Goal: Task Accomplishment & Management: Manage account settings

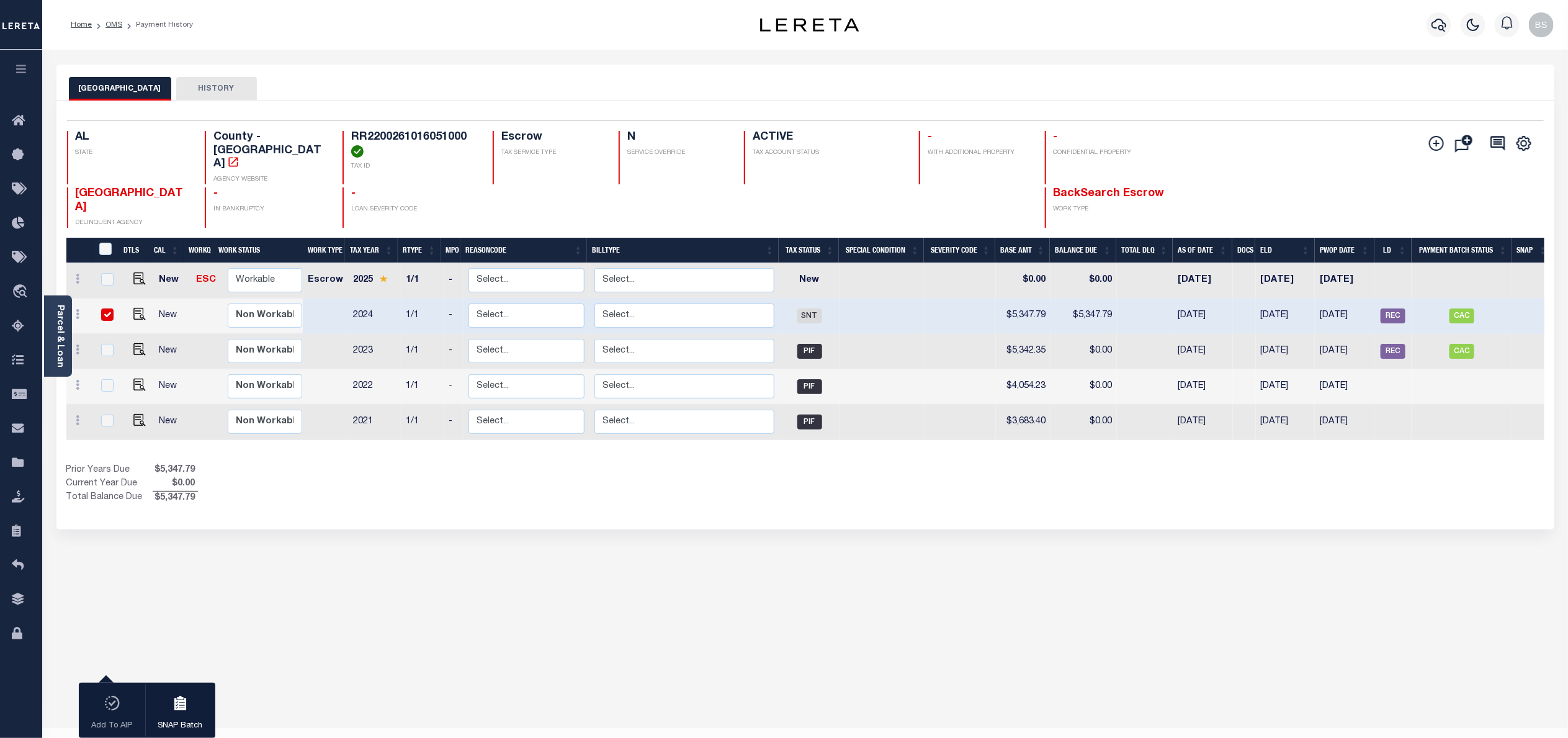
click at [784, 84] on div "JEFFERSON COUNTY HISTORY" at bounding box center [805, 88] width 1473 height 23
click at [99, 289] on span "Order Management System" at bounding box center [113, 292] width 152 height 34
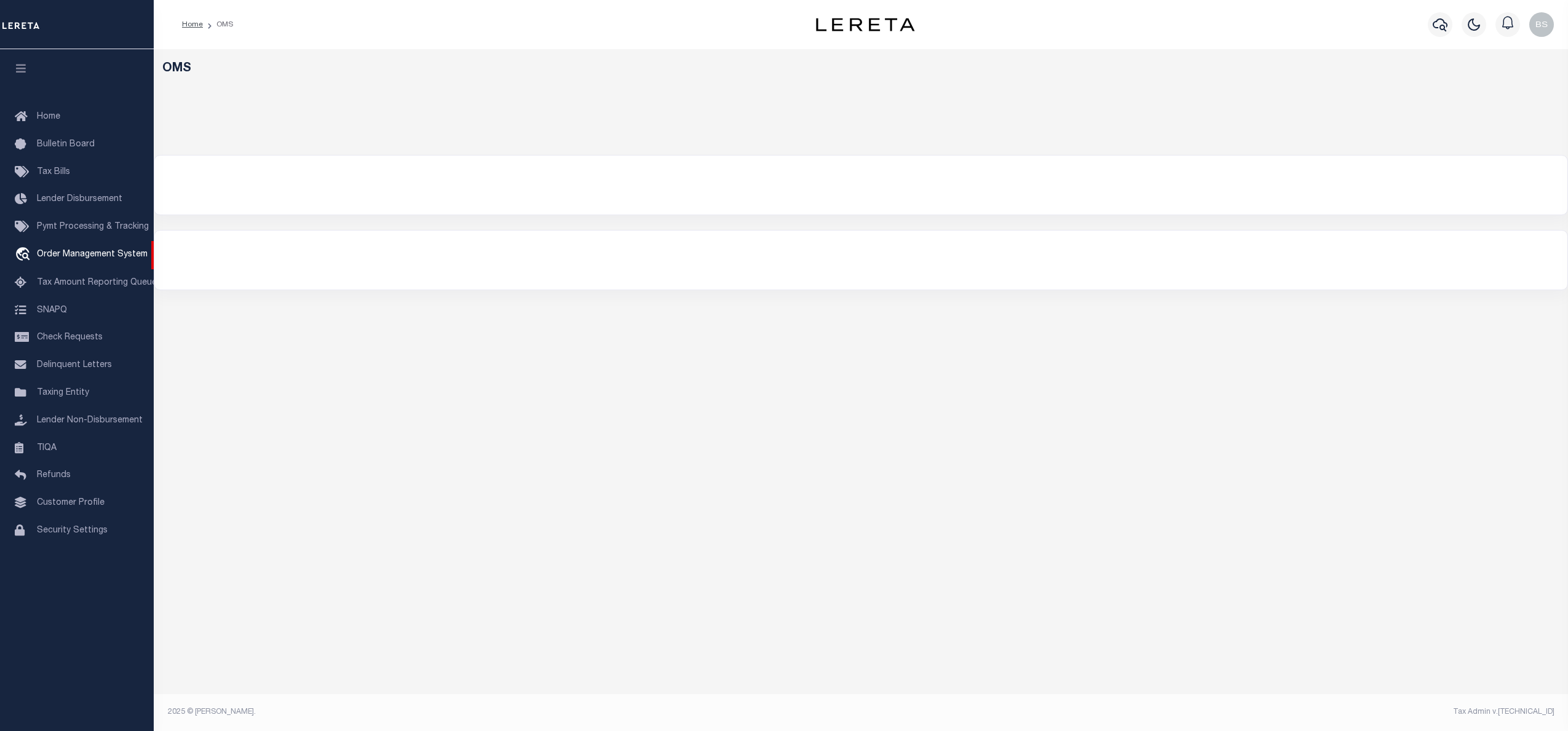
select select "200"
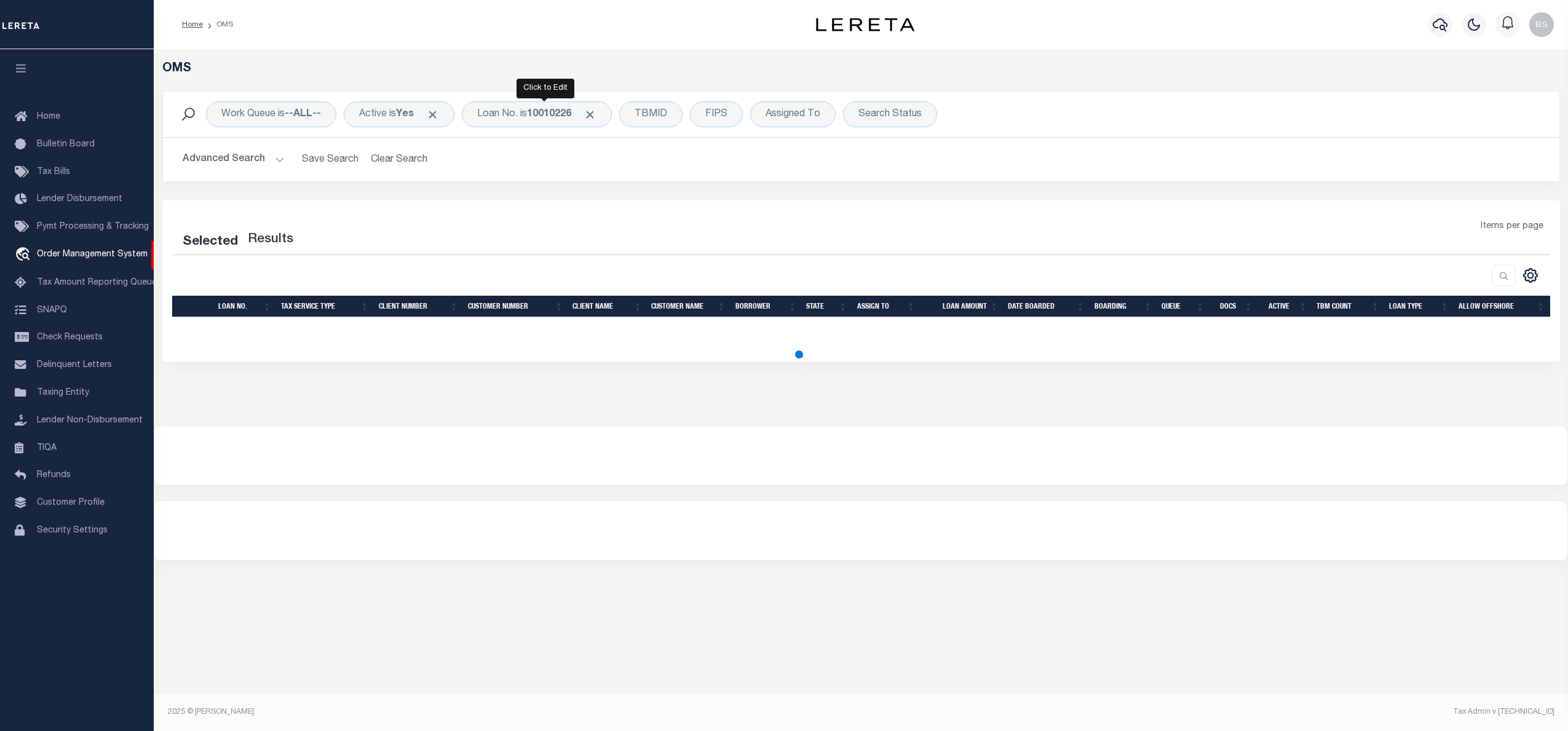
select select "200"
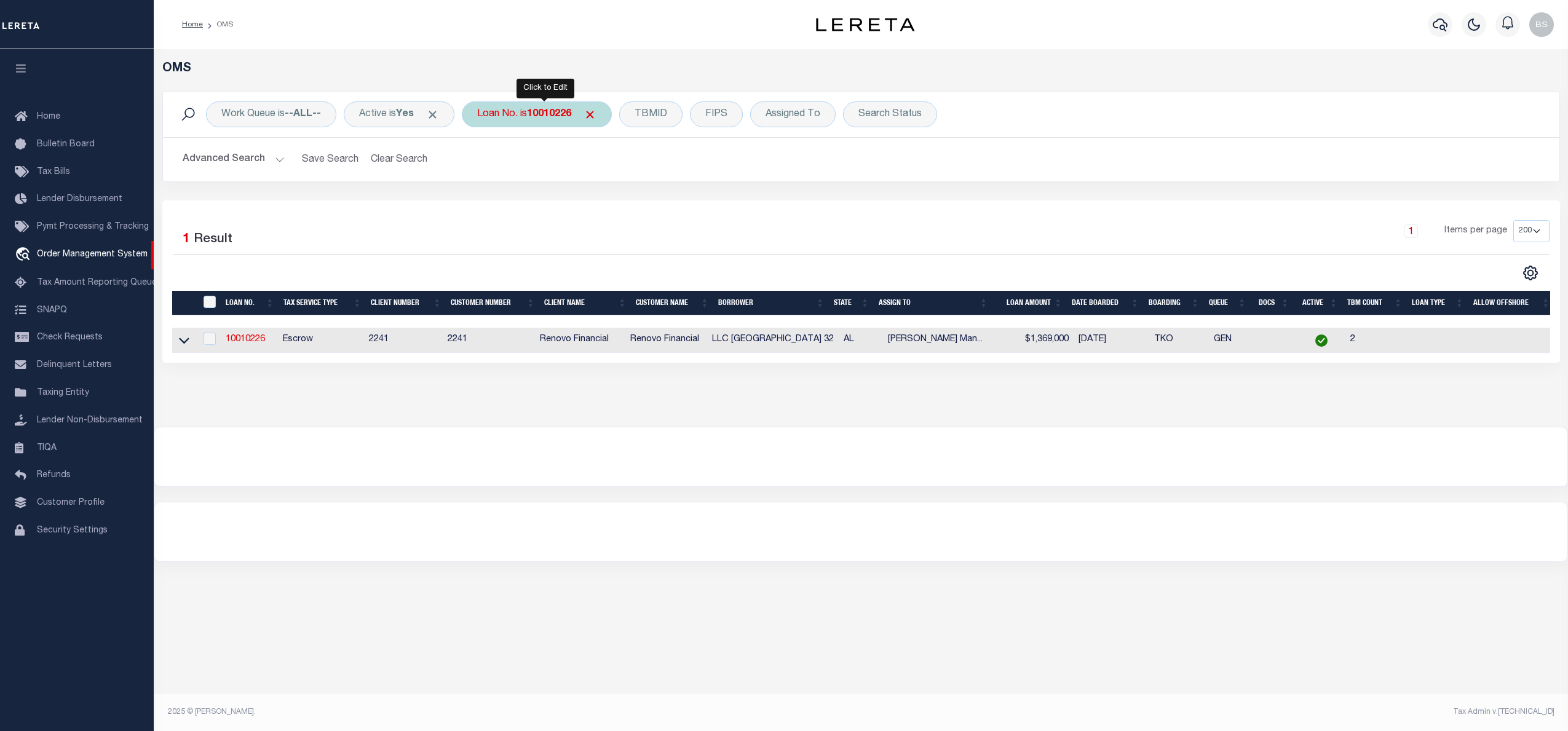
click at [539, 111] on b "10010226" at bounding box center [549, 114] width 44 height 10
type input "10011198"
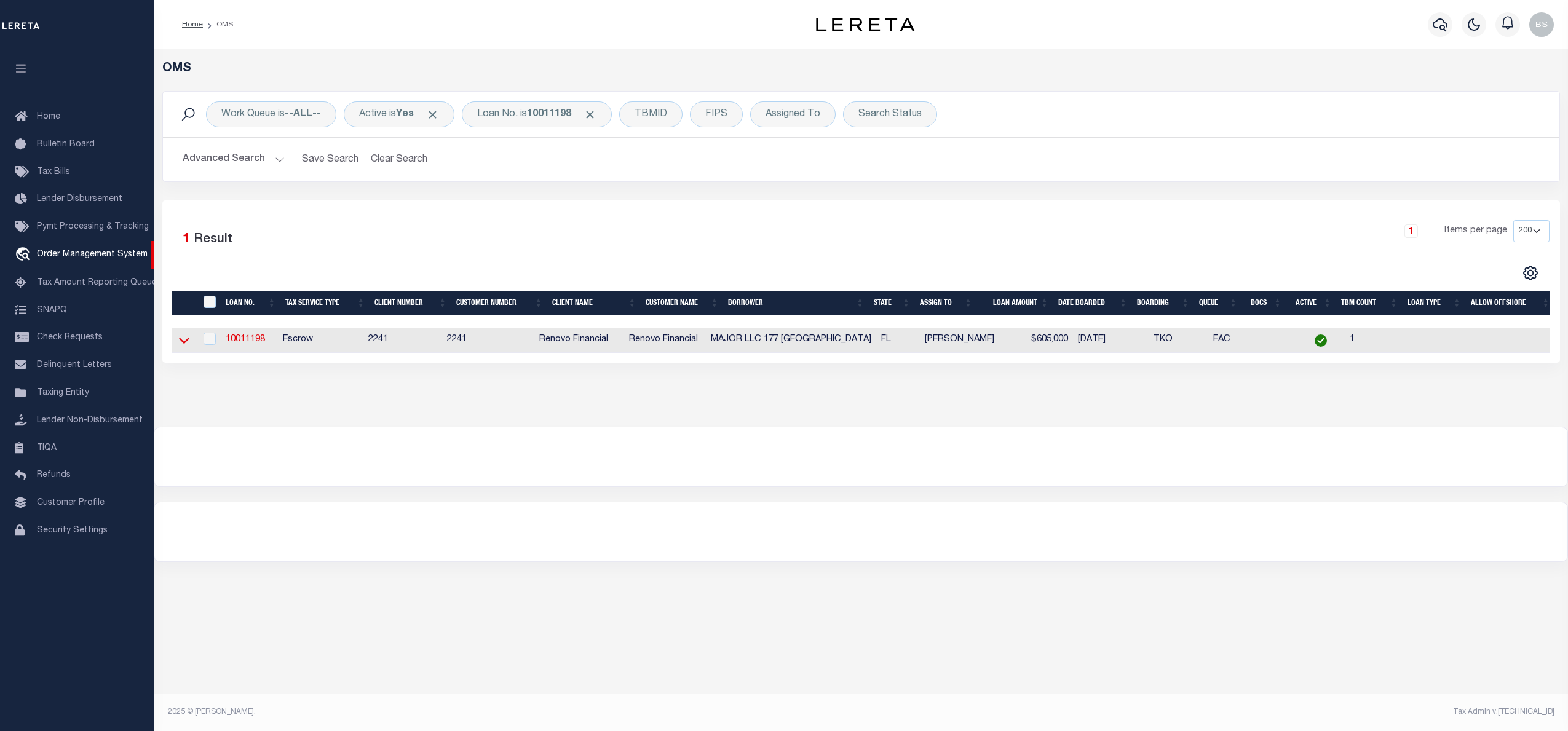
click at [183, 341] on icon at bounding box center [183, 340] width 11 height 13
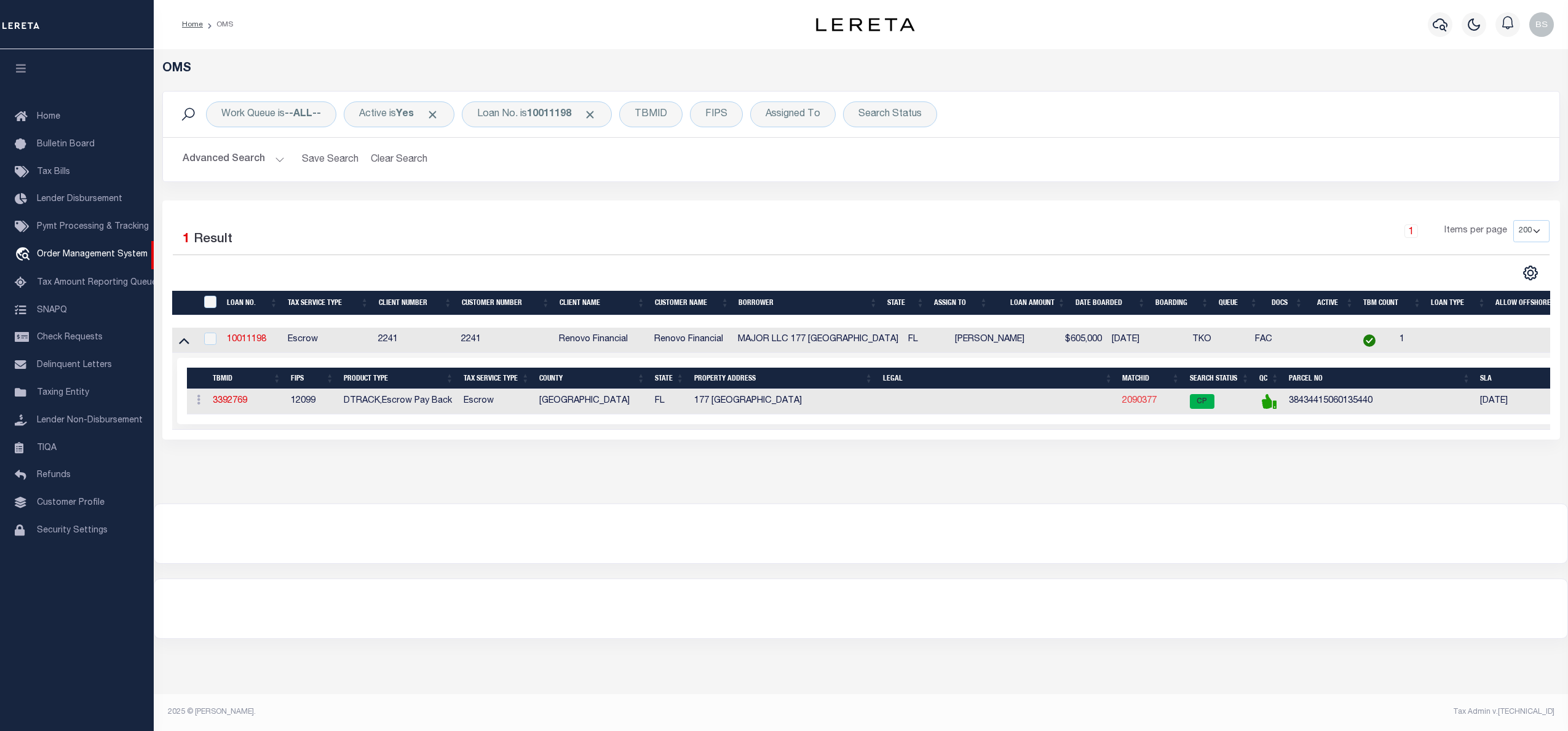
click at [1142, 402] on link "2090377" at bounding box center [1140, 401] width 35 height 9
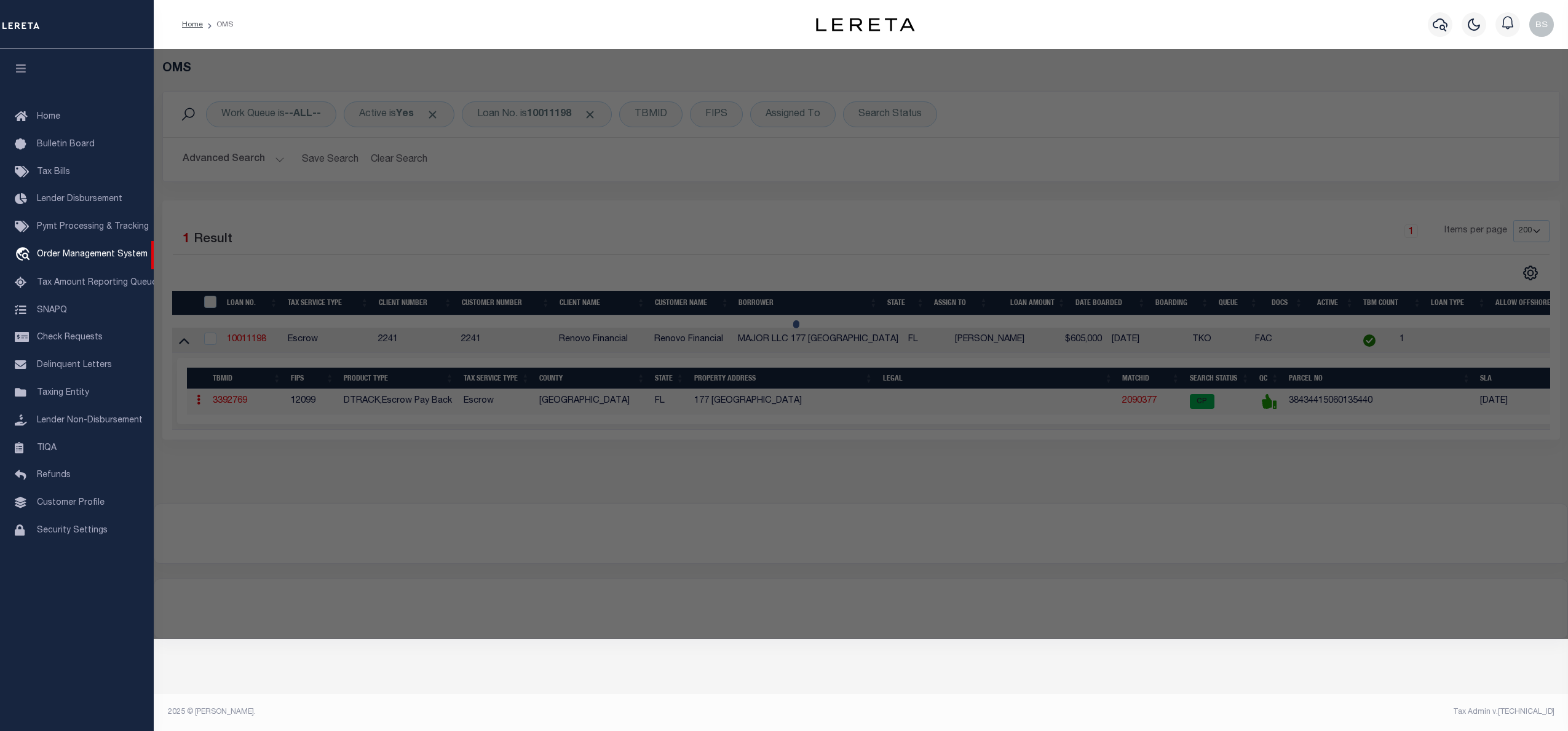
checkbox input "false"
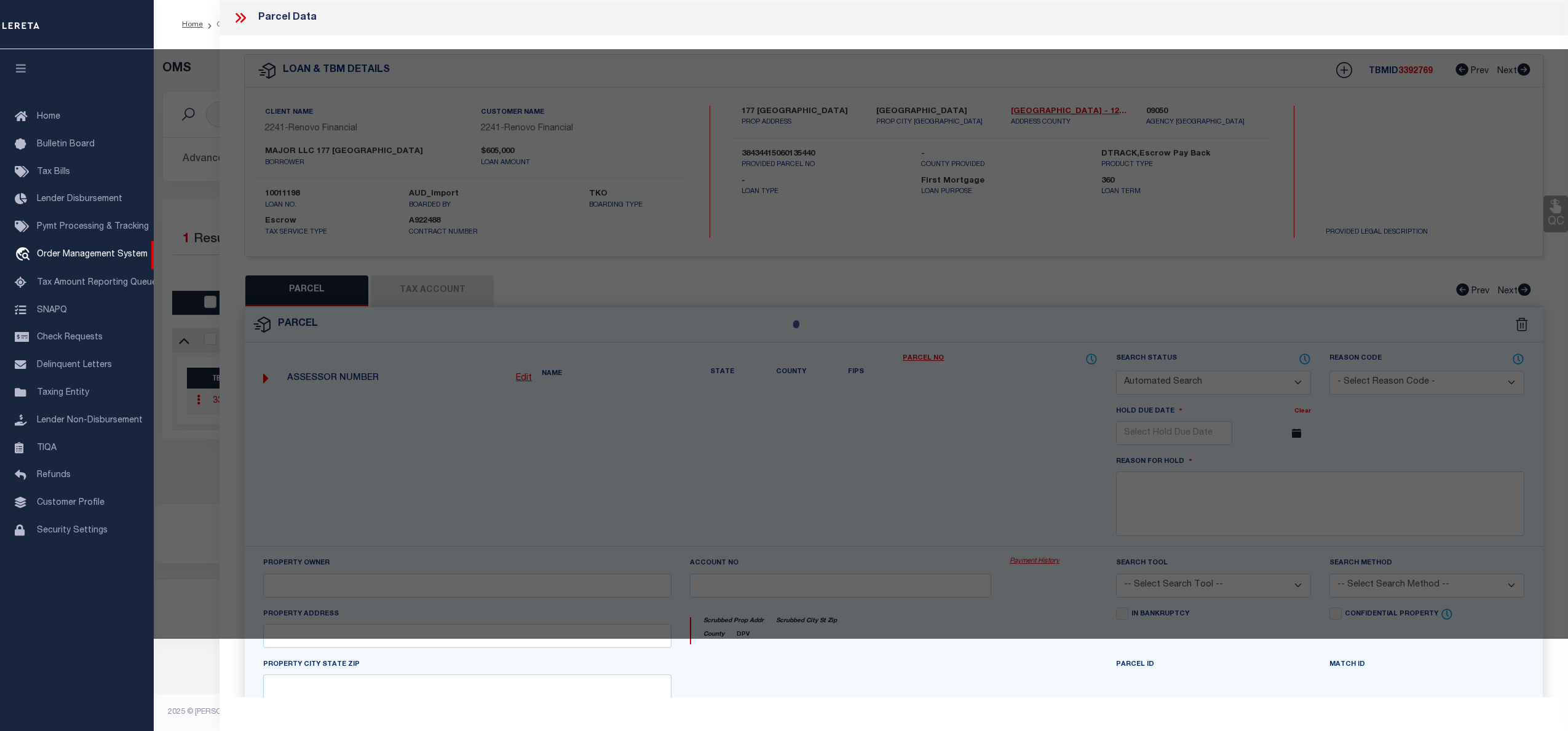
select select "CP"
type input "177 HARVARD MAJOR LLC"
select select "AGW"
select select "ADD"
type input "177 HARVARD DR"
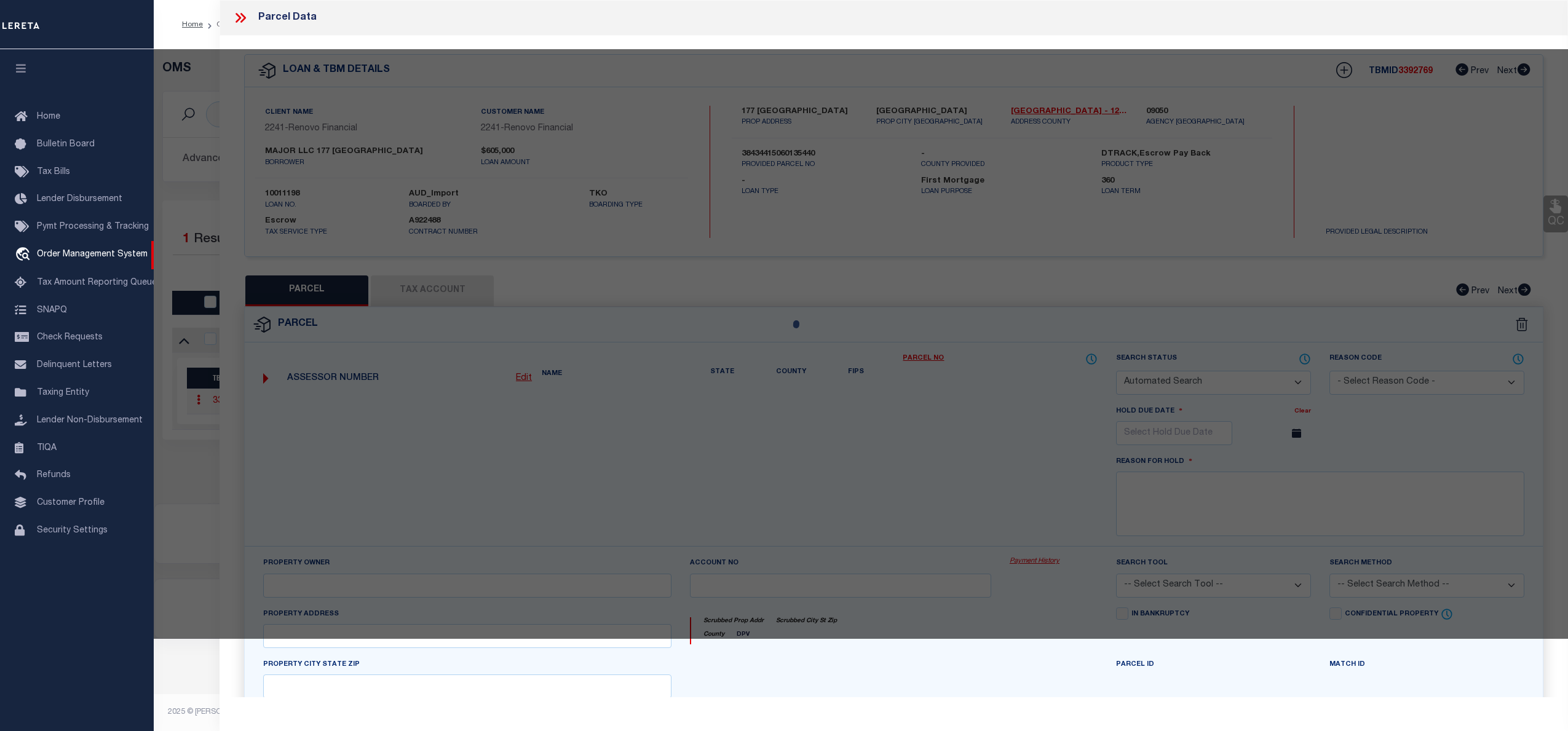
checkbox input "false"
type input "LAKE WORTH FL 33460"
type textarea "COLLEGE PARK LTS 544 TO 547 INC BLK 13"
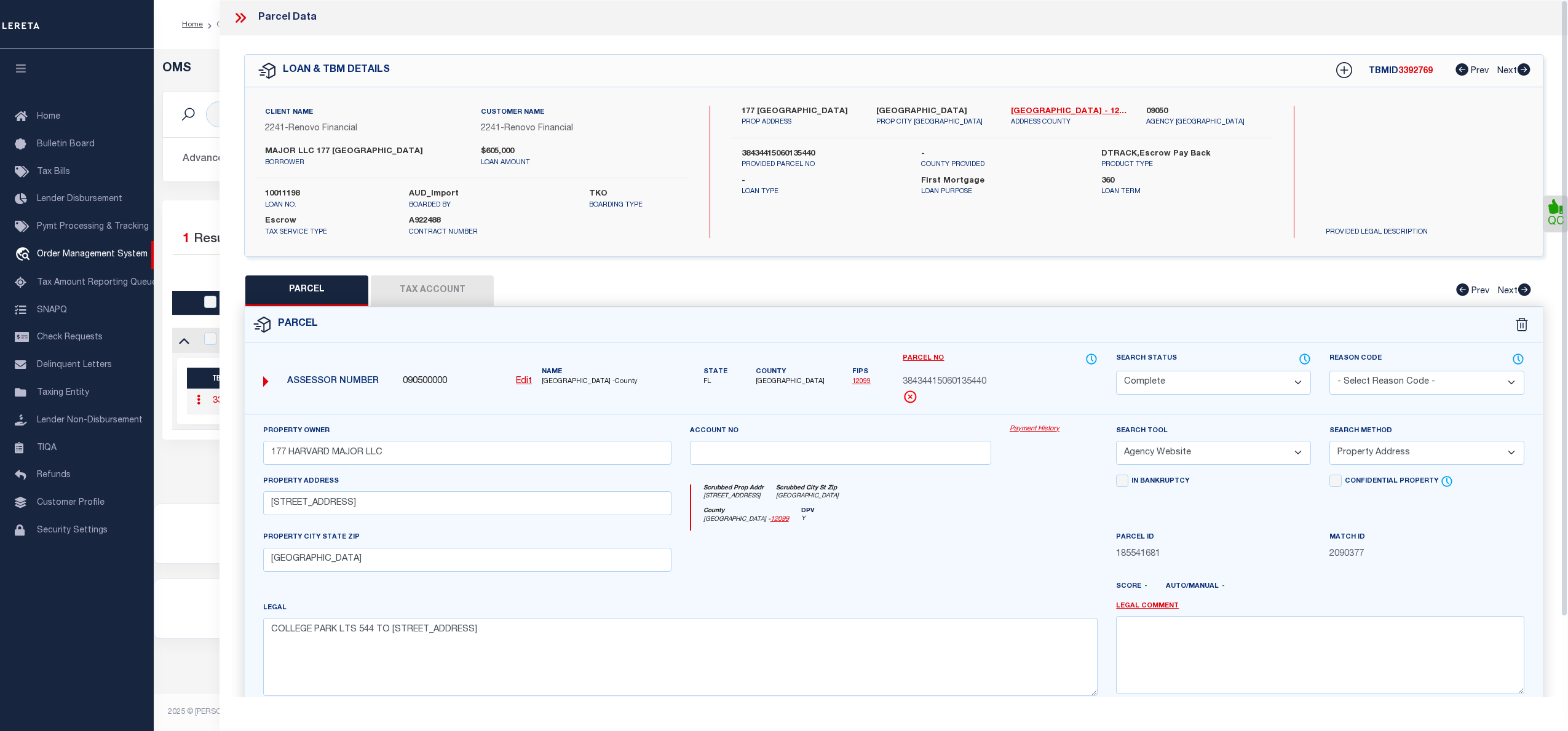
click at [1035, 431] on link "Payment History" at bounding box center [1053, 429] width 88 height 11
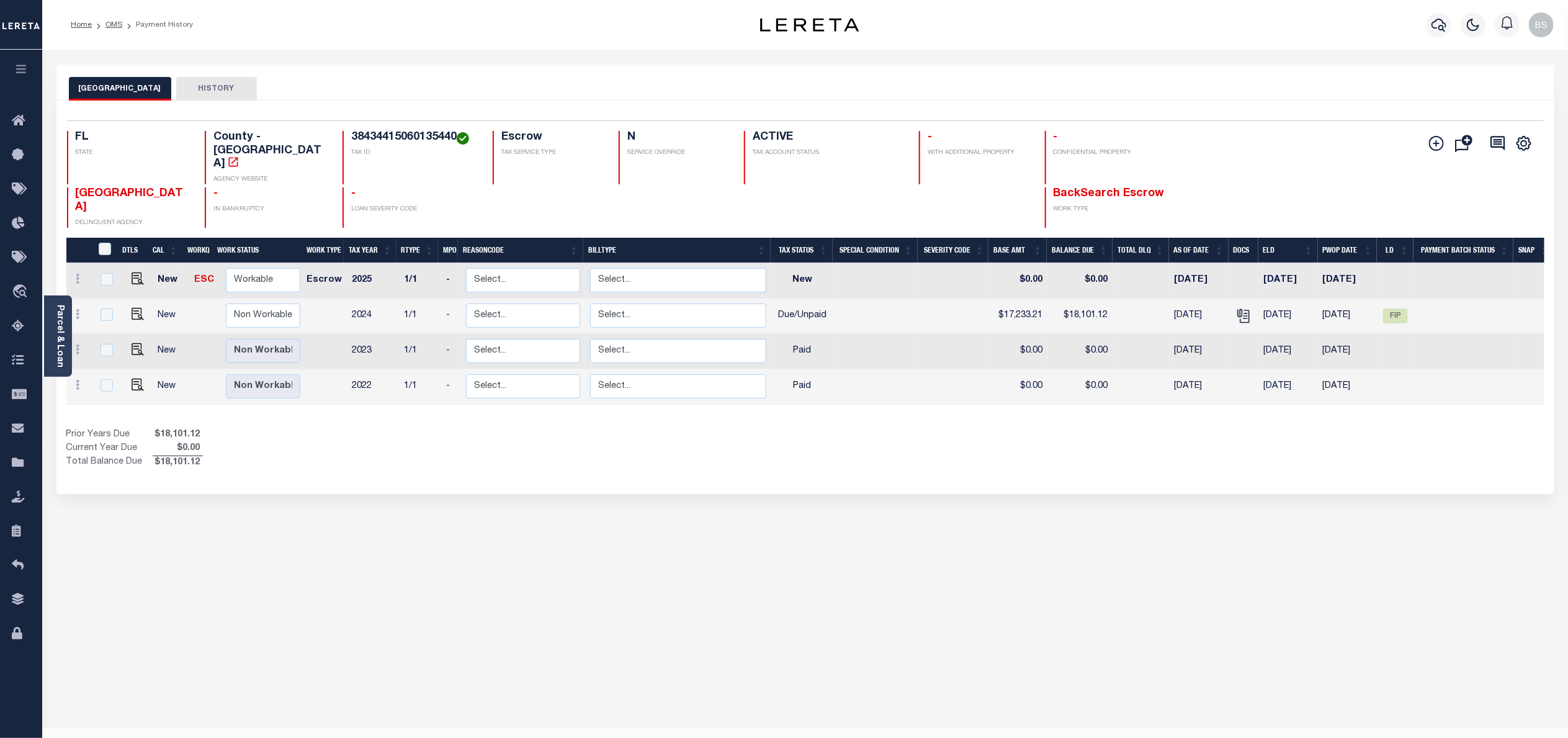
click at [1071, 666] on div "PALM BEACH COUNTY HISTORY Selected 4 Results" at bounding box center [806, 414] width 1517 height 700
click at [1396, 308] on span "FIP" at bounding box center [1395, 316] width 24 height 15
checkbox input "true"
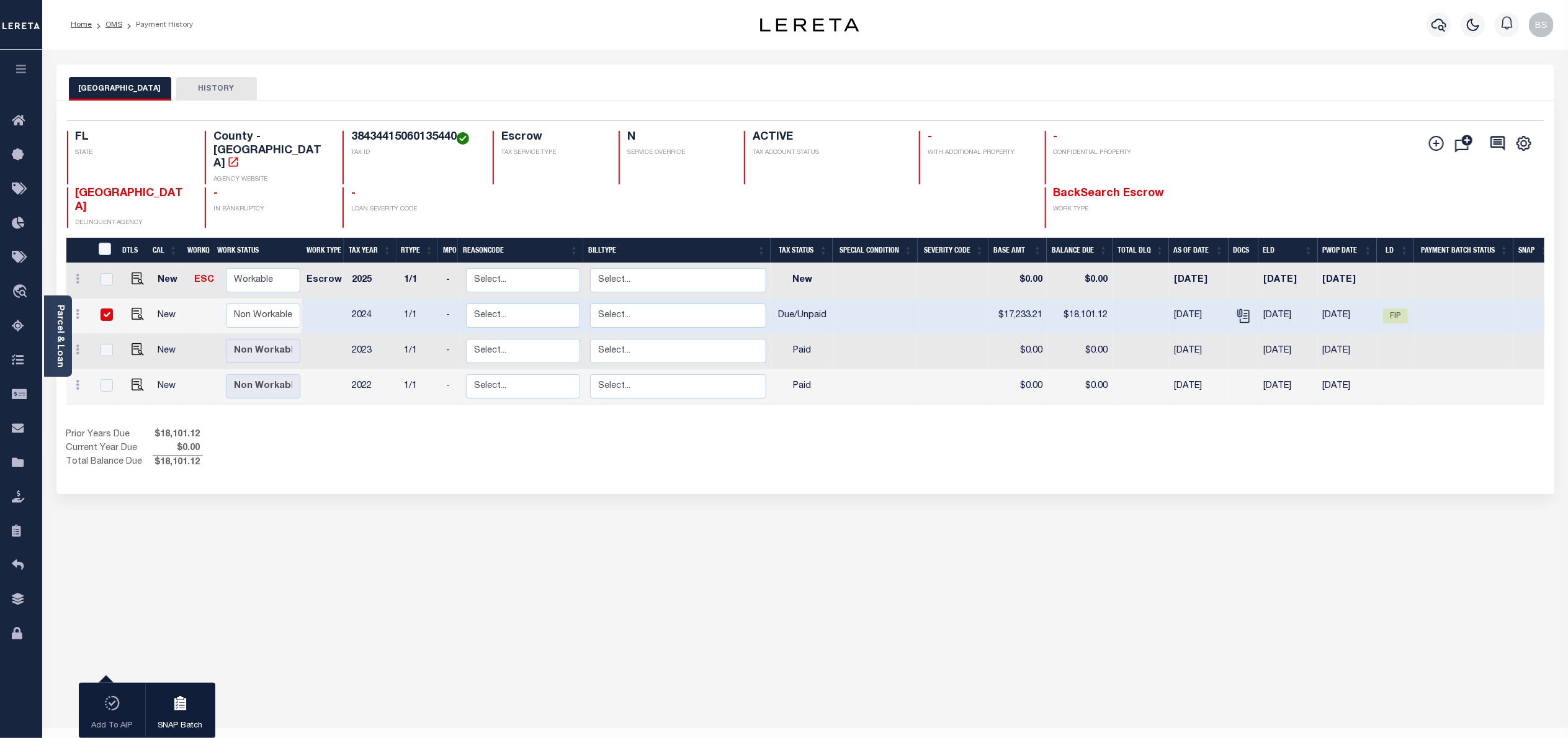
click at [1465, 533] on div "PALM BEACH COUNTY HISTORY 1 Selected 4 1" at bounding box center [806, 414] width 1517 height 700
click at [1398, 308] on span "FIP" at bounding box center [1395, 316] width 24 height 15
checkbox input "false"
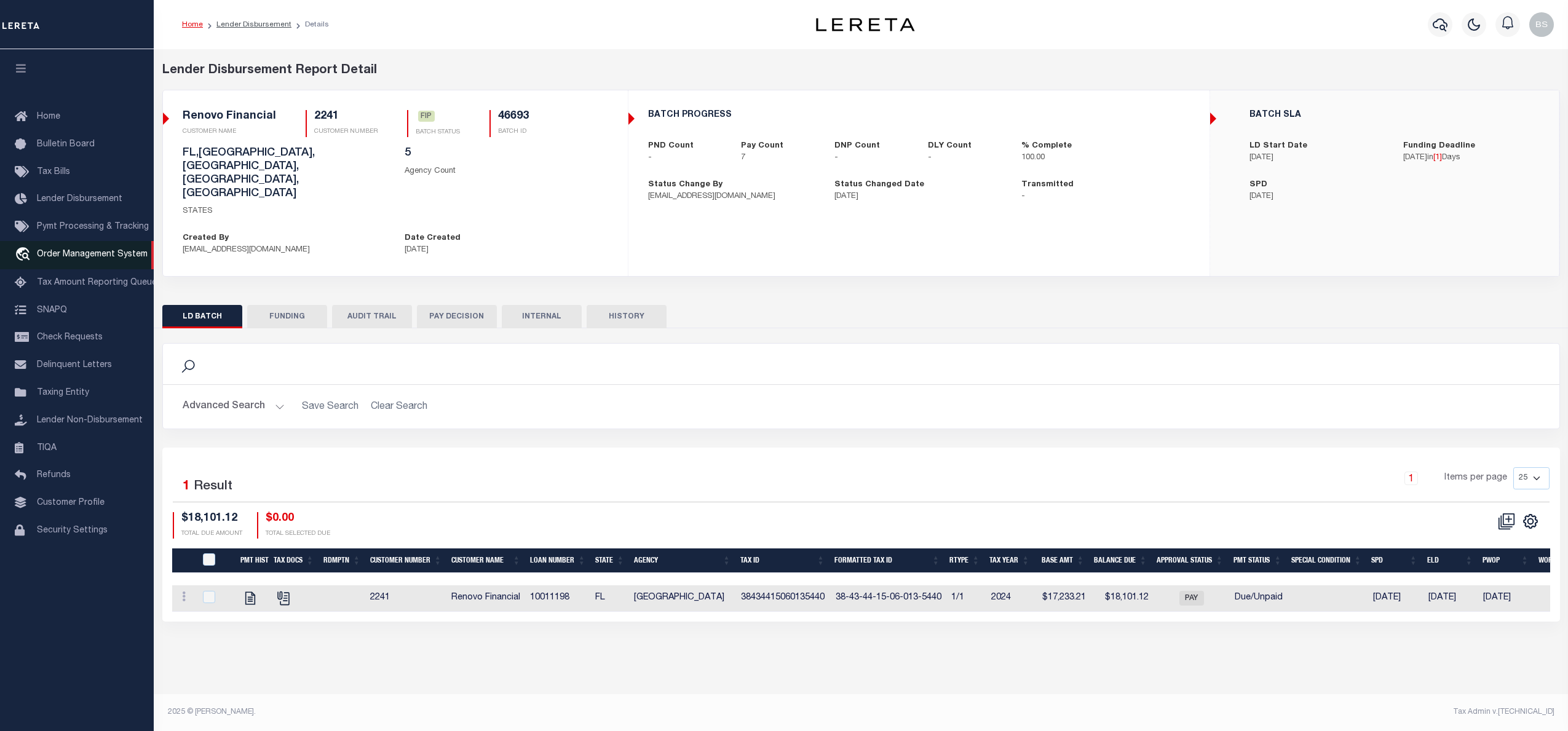
click at [70, 258] on span "Order Management System" at bounding box center [92, 254] width 111 height 9
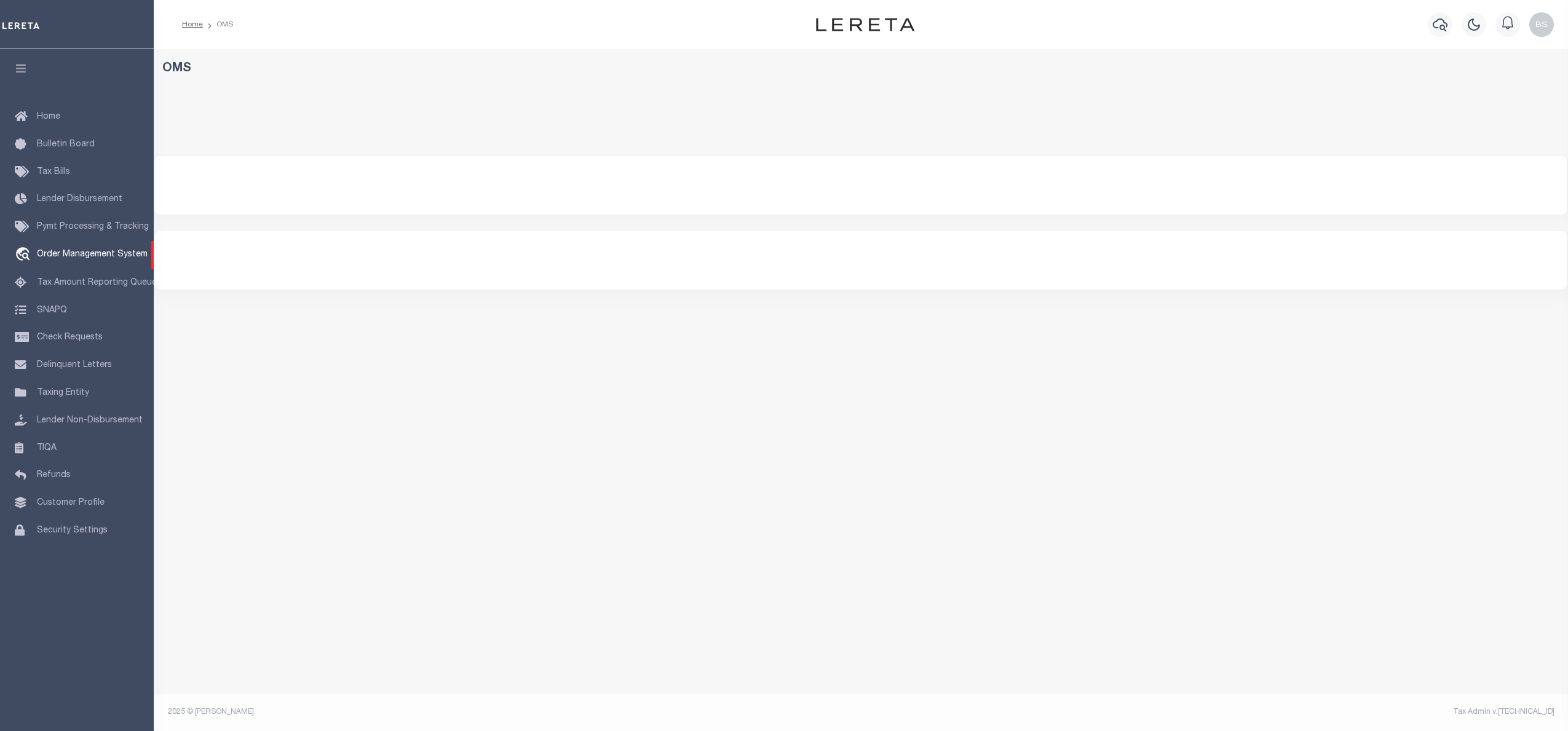
select select "200"
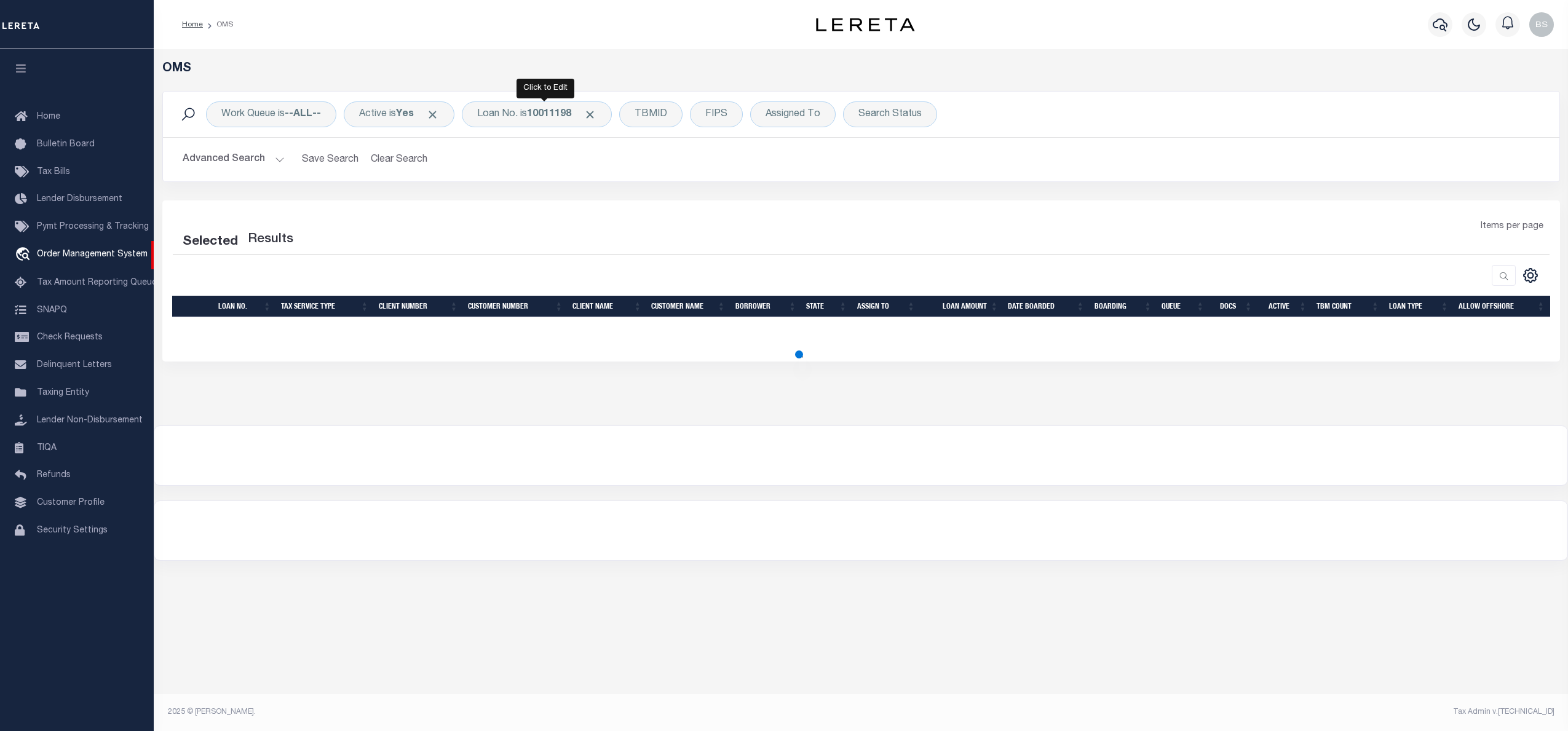
select select "200"
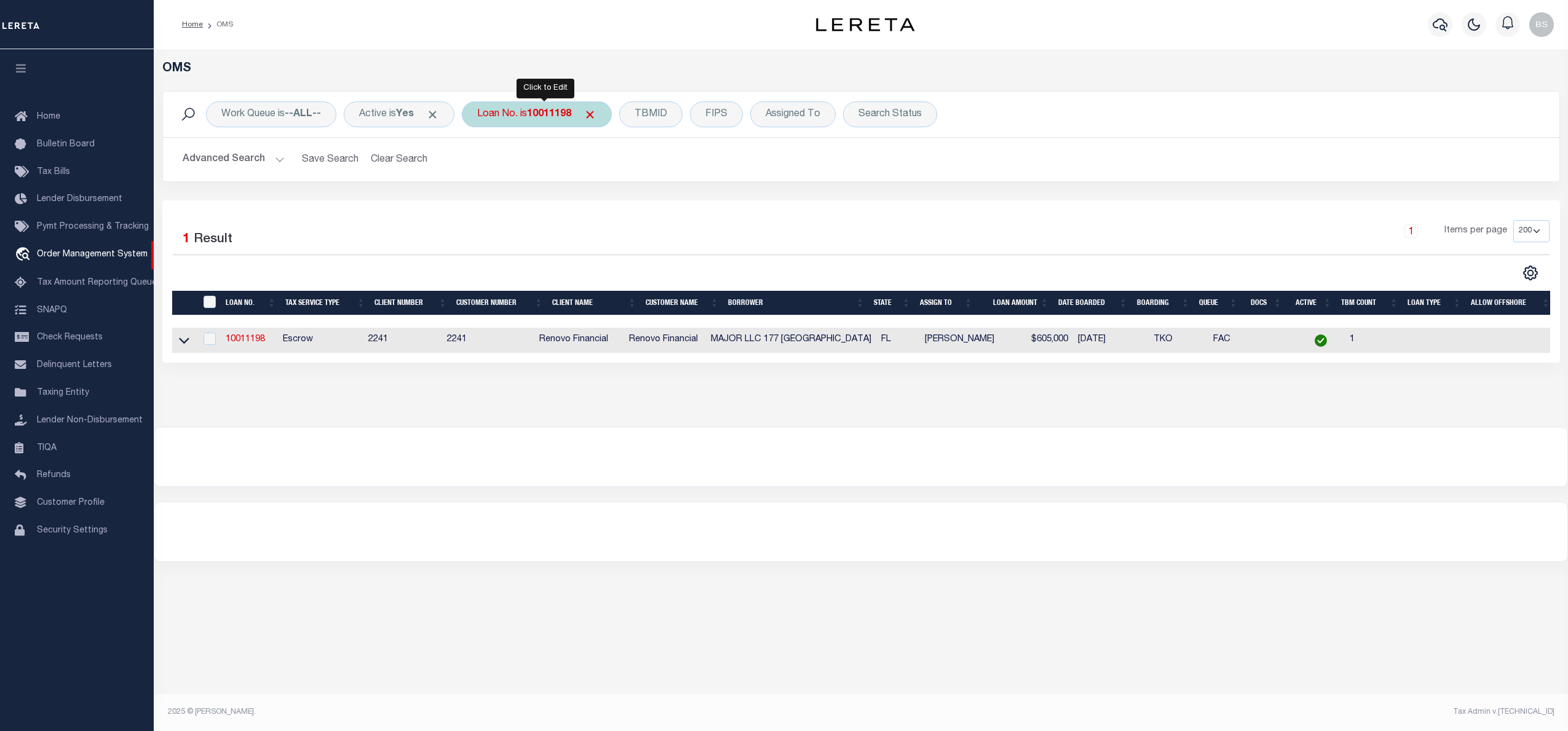
click at [548, 115] on b "10011198" at bounding box center [549, 114] width 44 height 10
type input "115464"
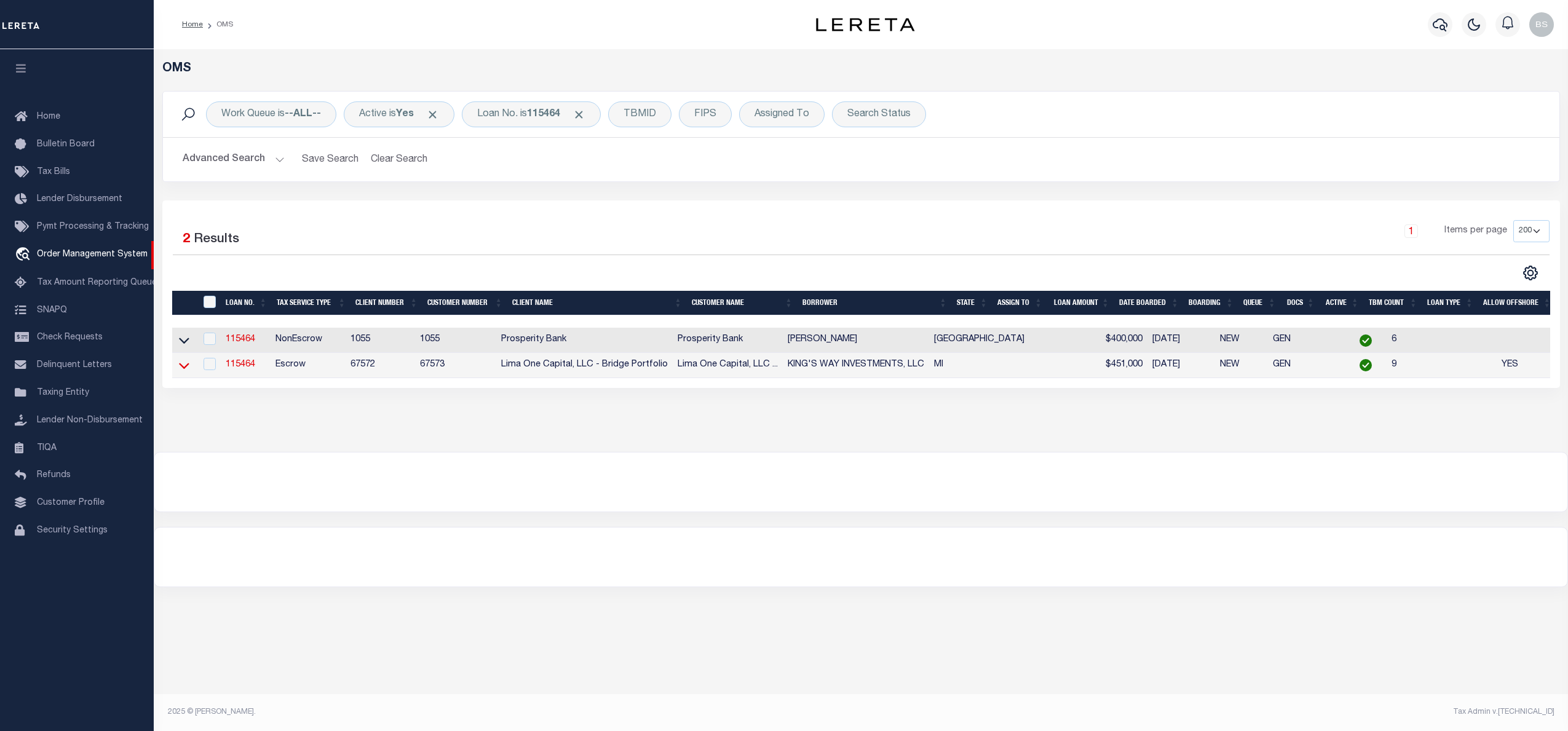
click at [185, 369] on icon at bounding box center [183, 365] width 11 height 13
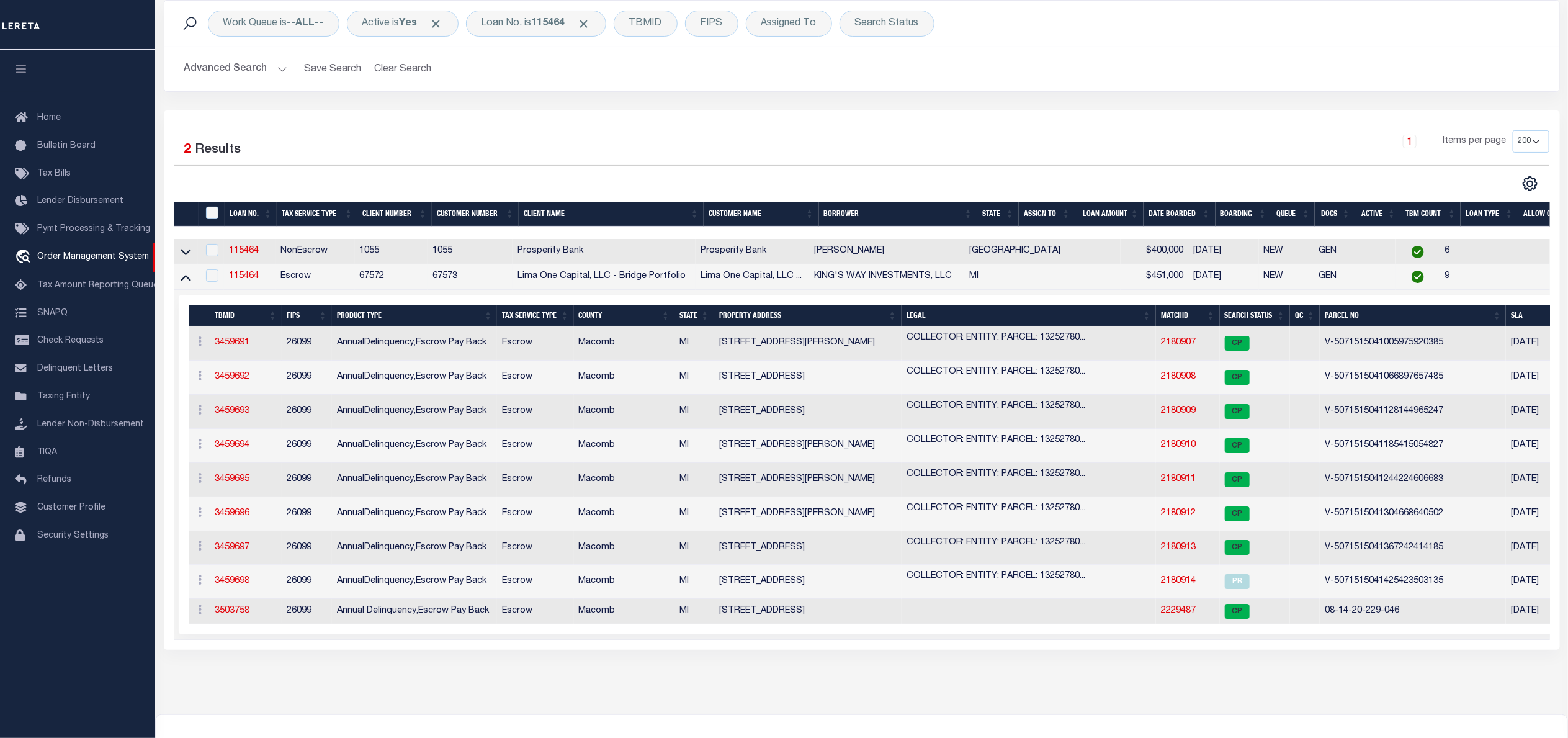
scroll to position [93, 0]
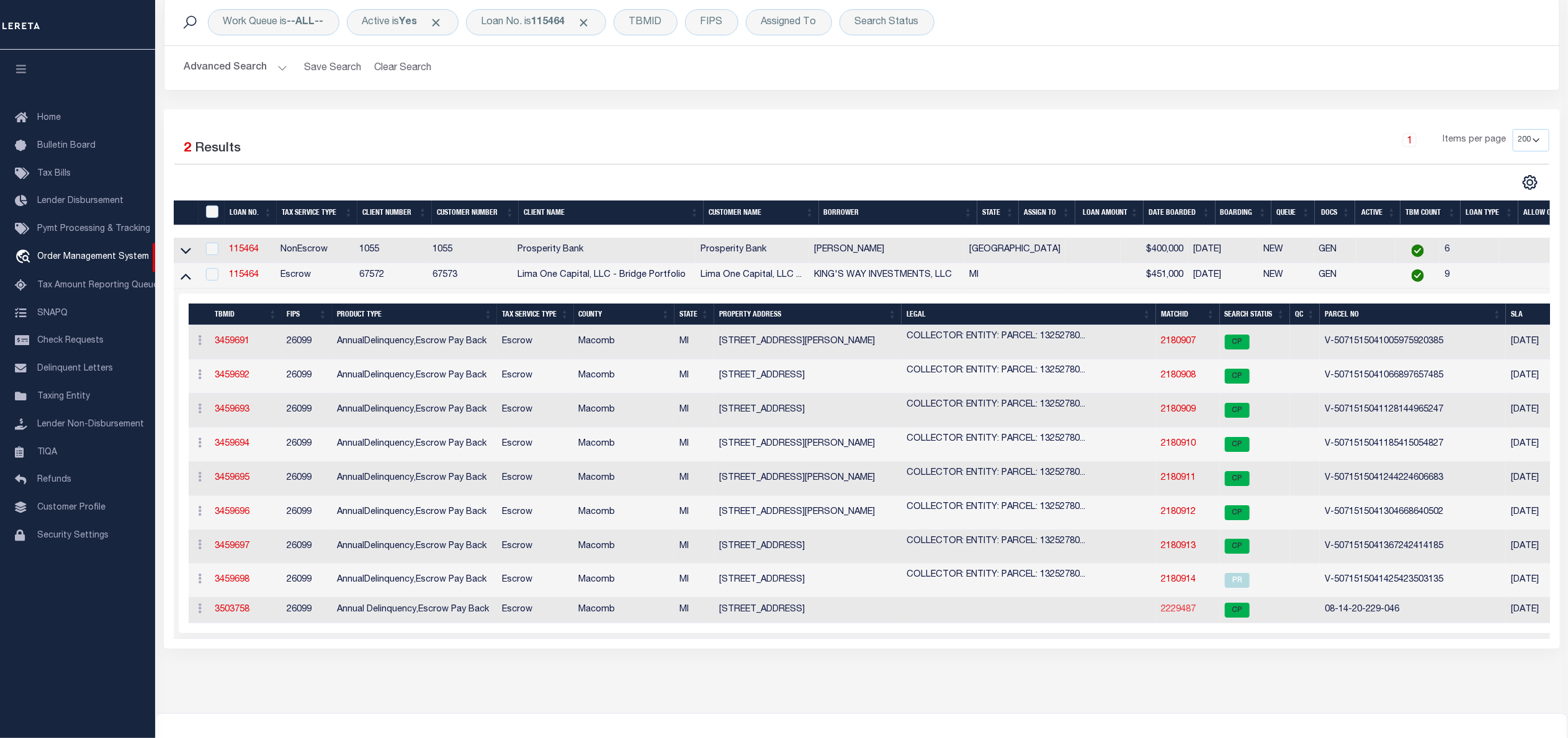
click at [1181, 611] on link "2229487" at bounding box center [1178, 609] width 35 height 9
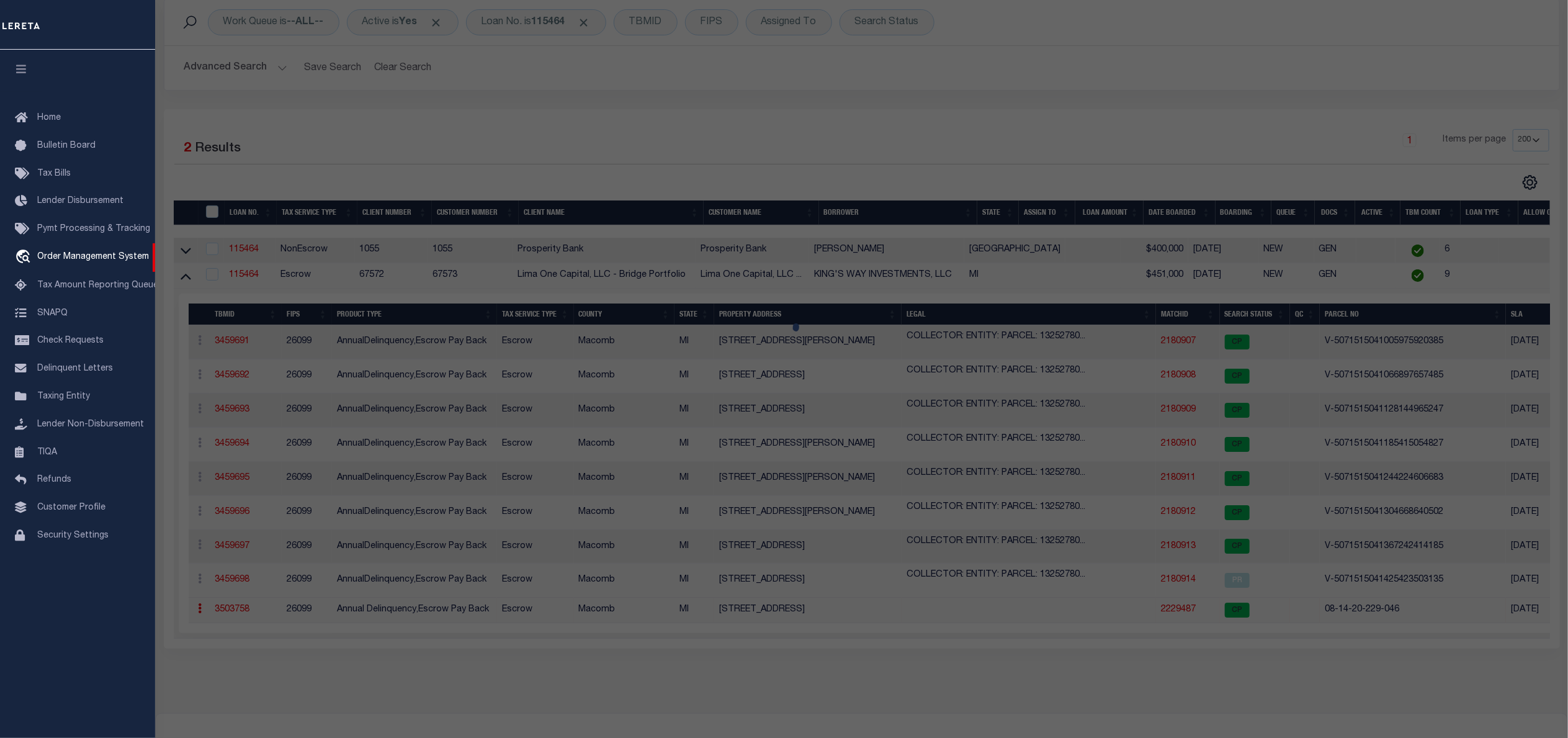
checkbox input "false"
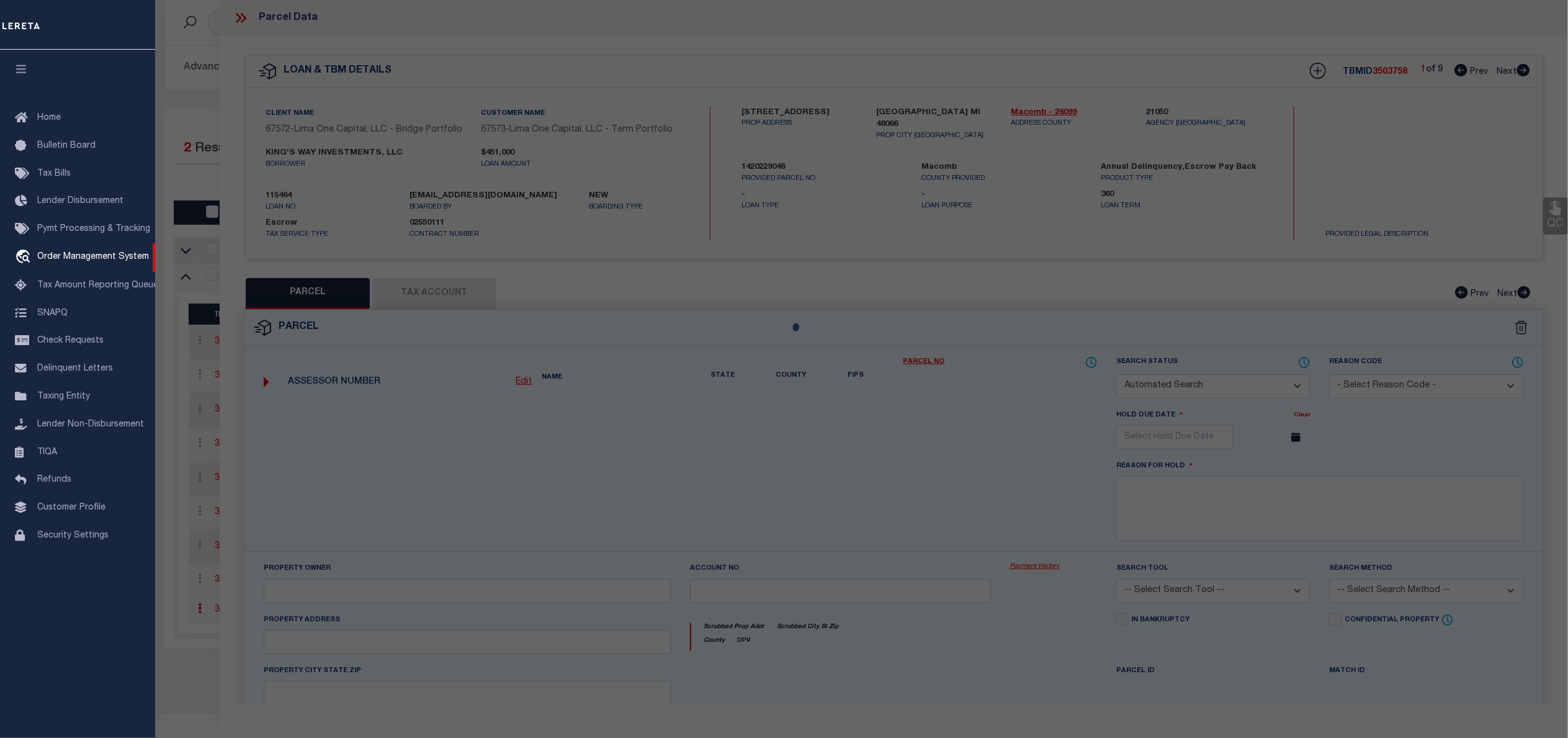
select select "CP"
type input "SIMON,ZAIDEE"
select select "ATL"
select select "ADD"
type input "26630 OAK ST"
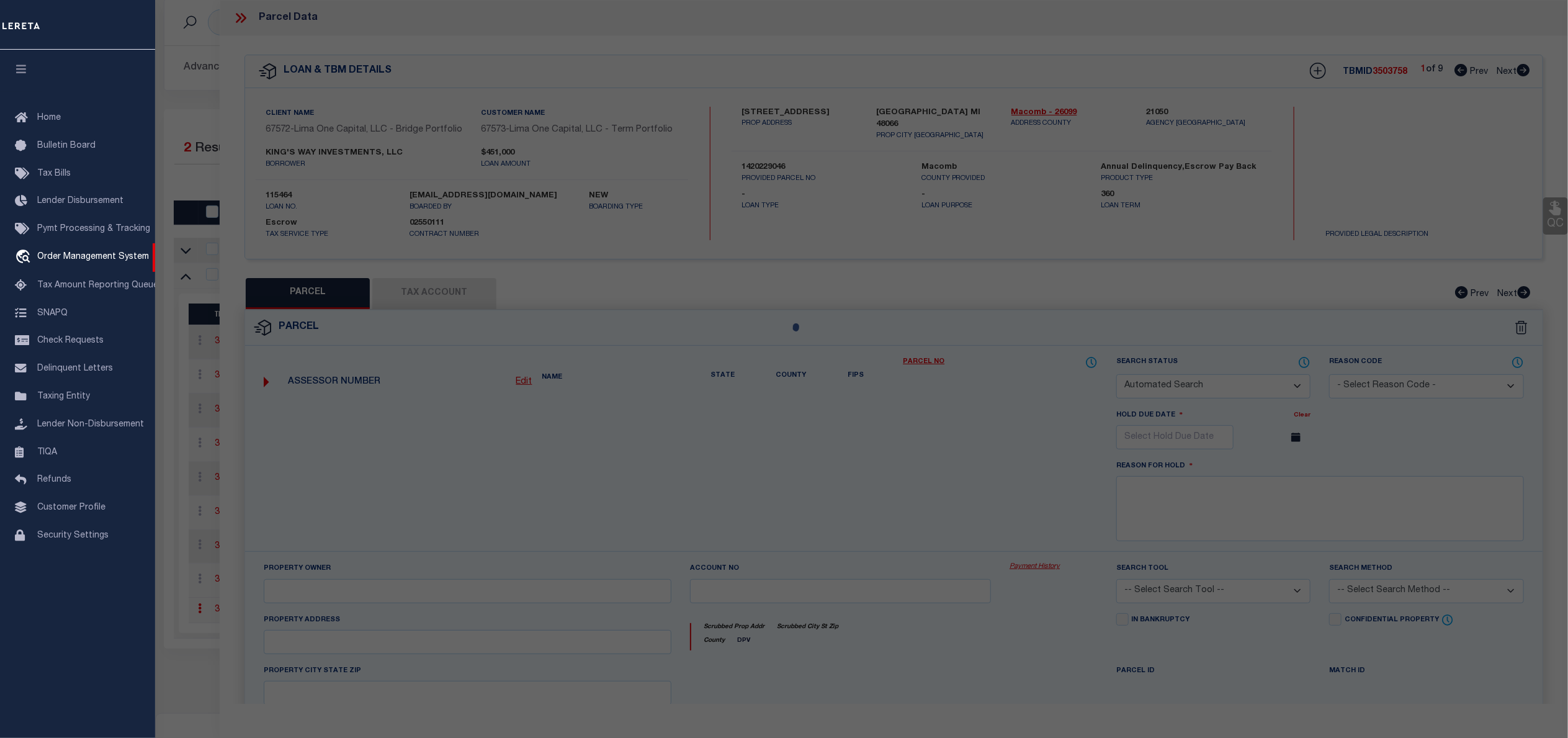
checkbox input "false"
type input "ROSEVILLE, MI 48066"
type textarea "ROSEVILLE FARMS #5 N 73.75 FT LOT 26"
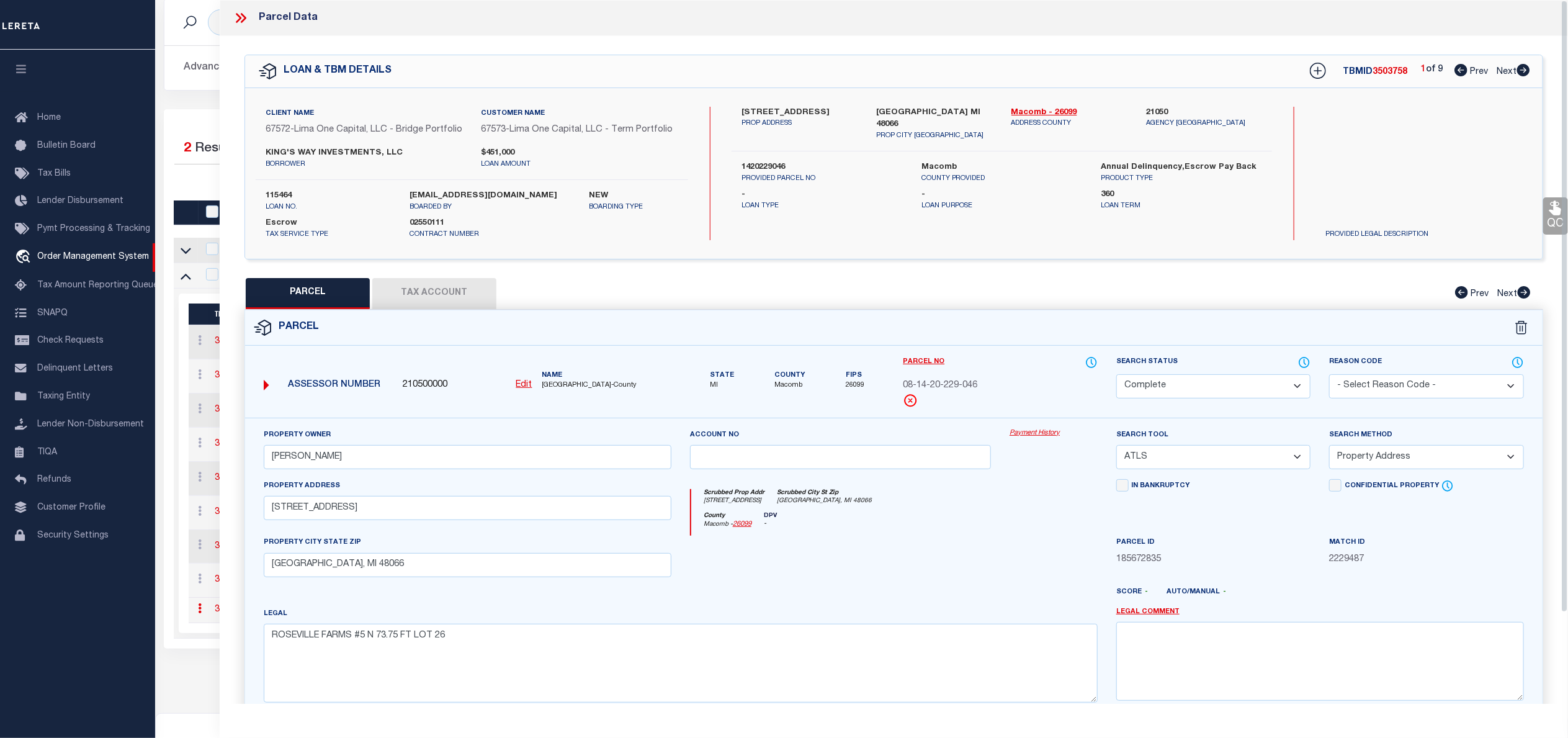
click at [1031, 439] on link "Payment History" at bounding box center [1053, 433] width 88 height 11
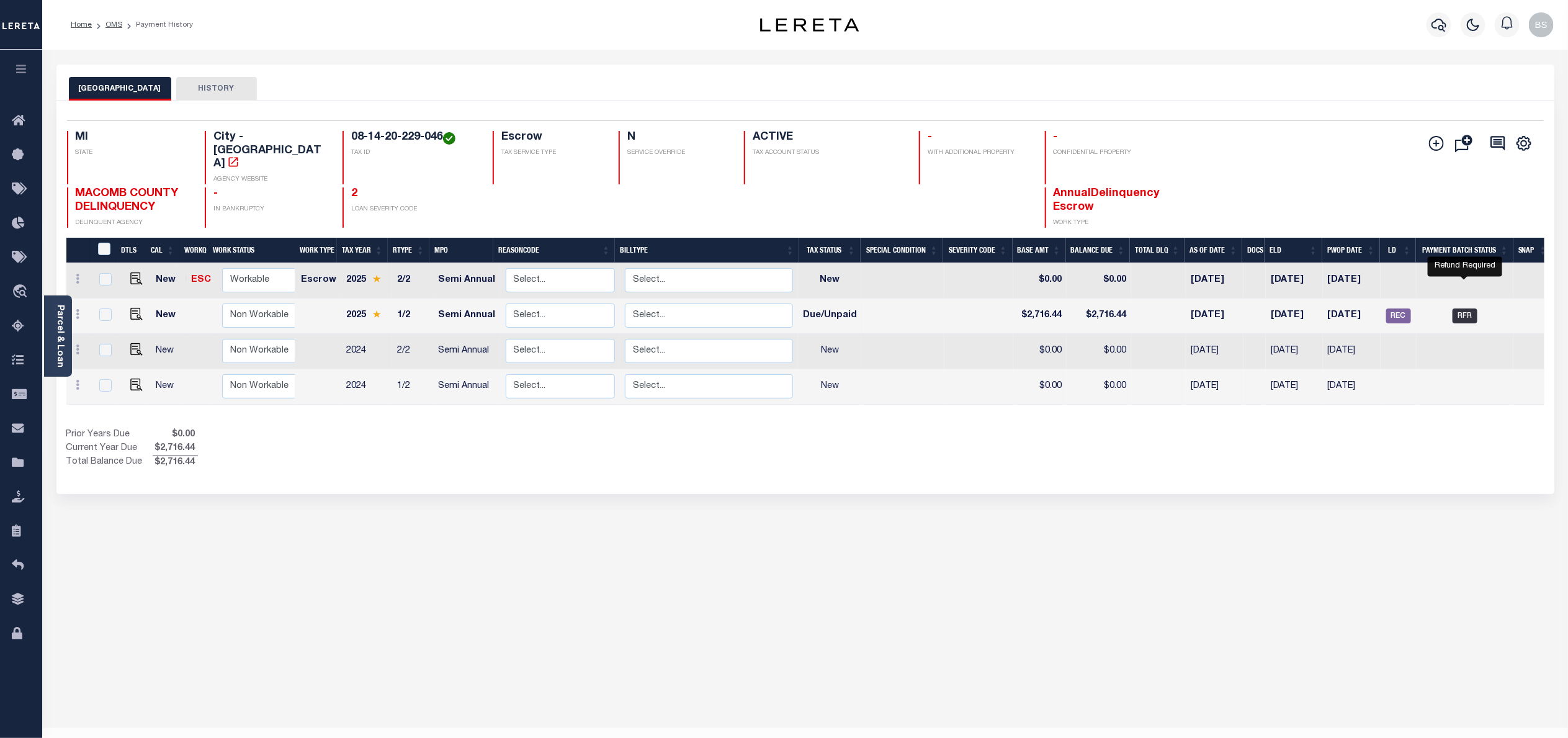
click at [1467, 308] on span "RFR" at bounding box center [1464, 316] width 24 height 15
checkbox input "true"
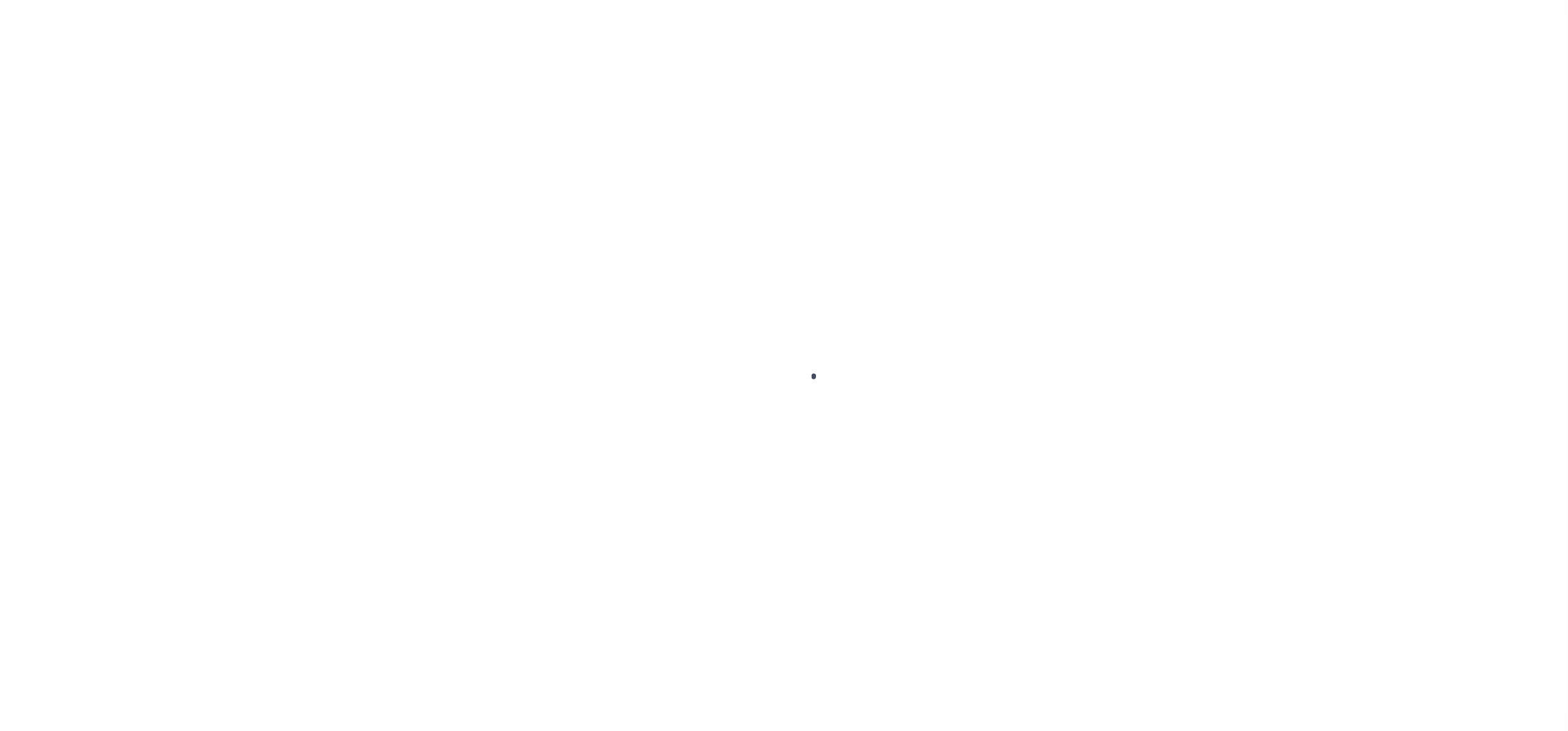
select select "RFR"
select select "[PERSON_NAME]"
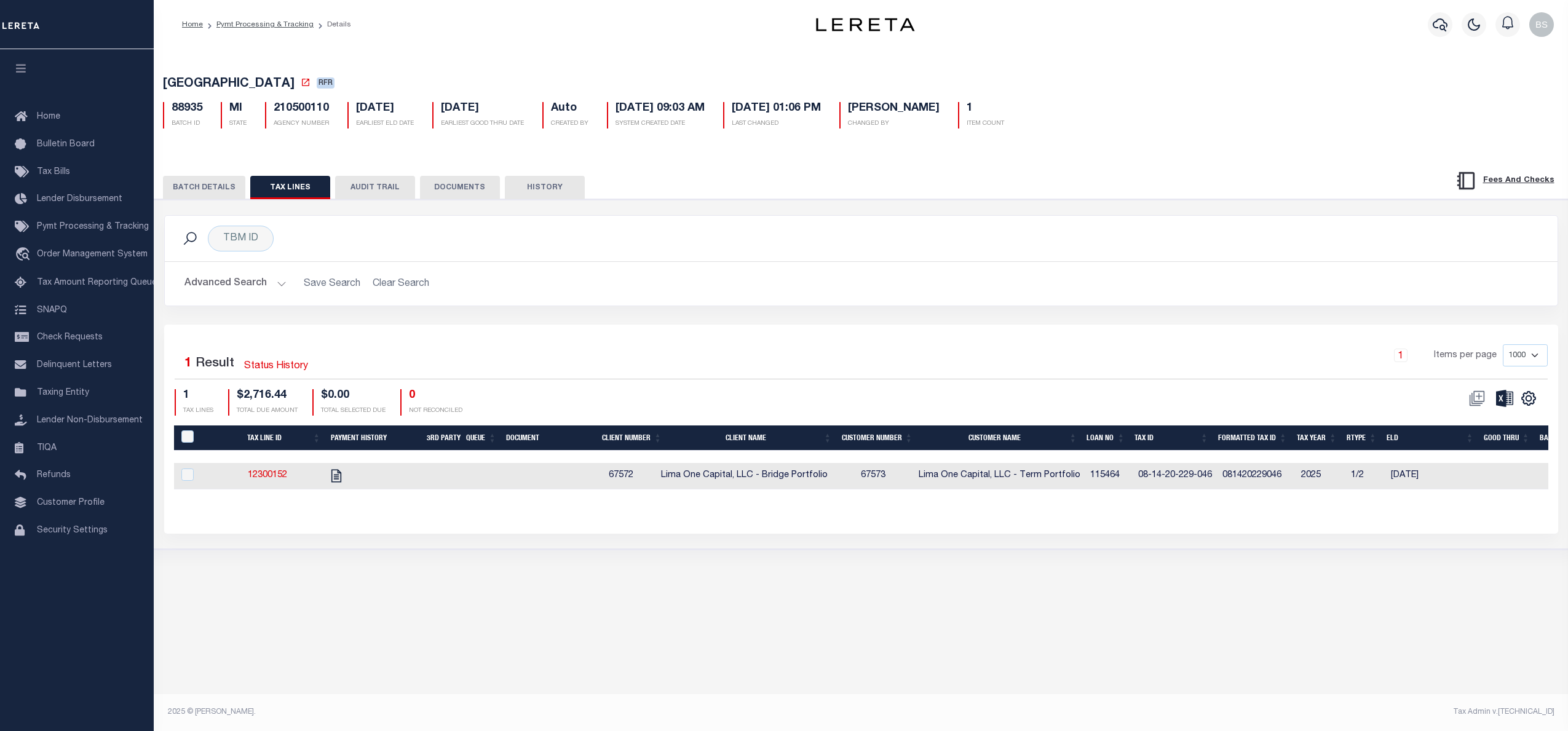
click at [213, 189] on button "BATCH DETAILS" at bounding box center [204, 187] width 82 height 23
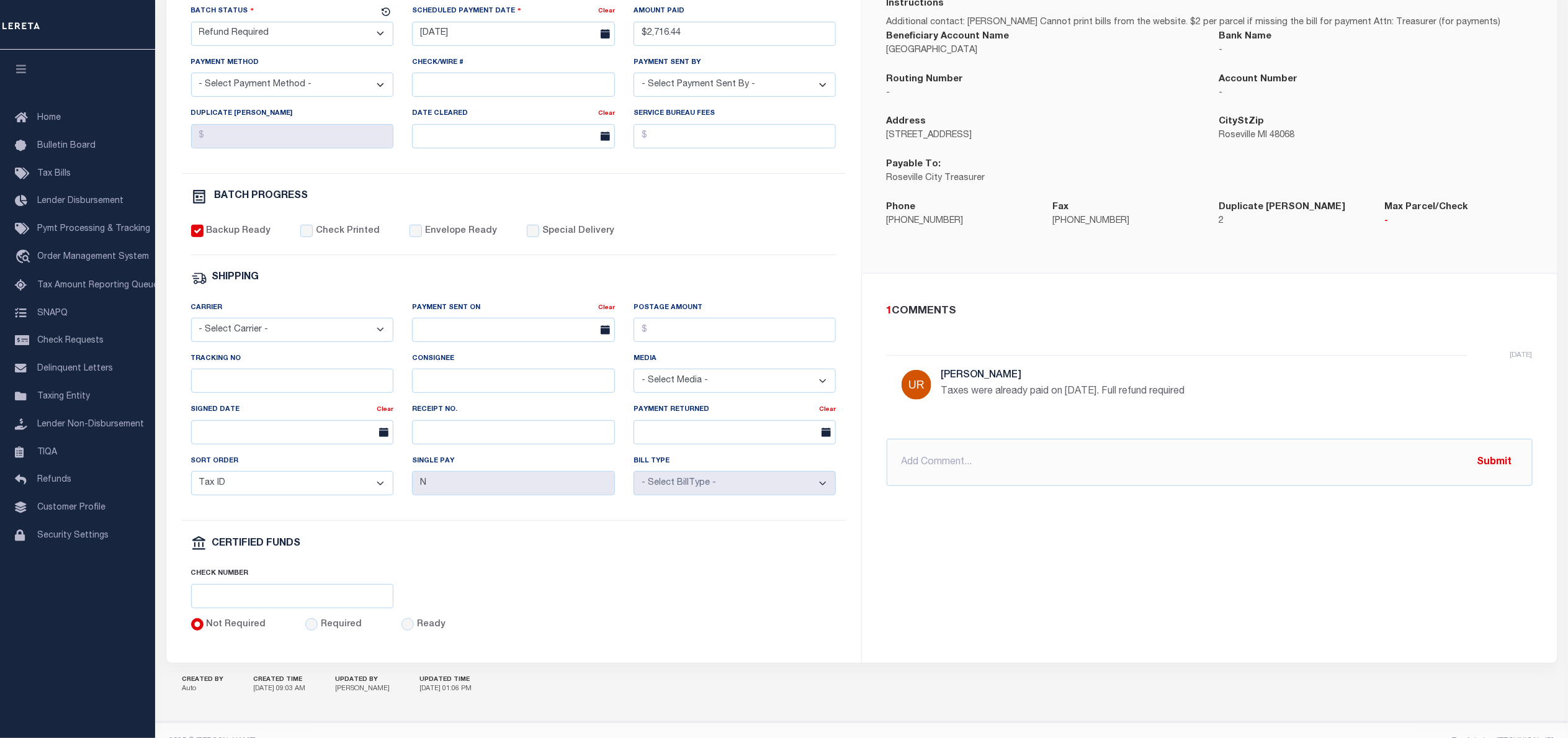
scroll to position [320, 0]
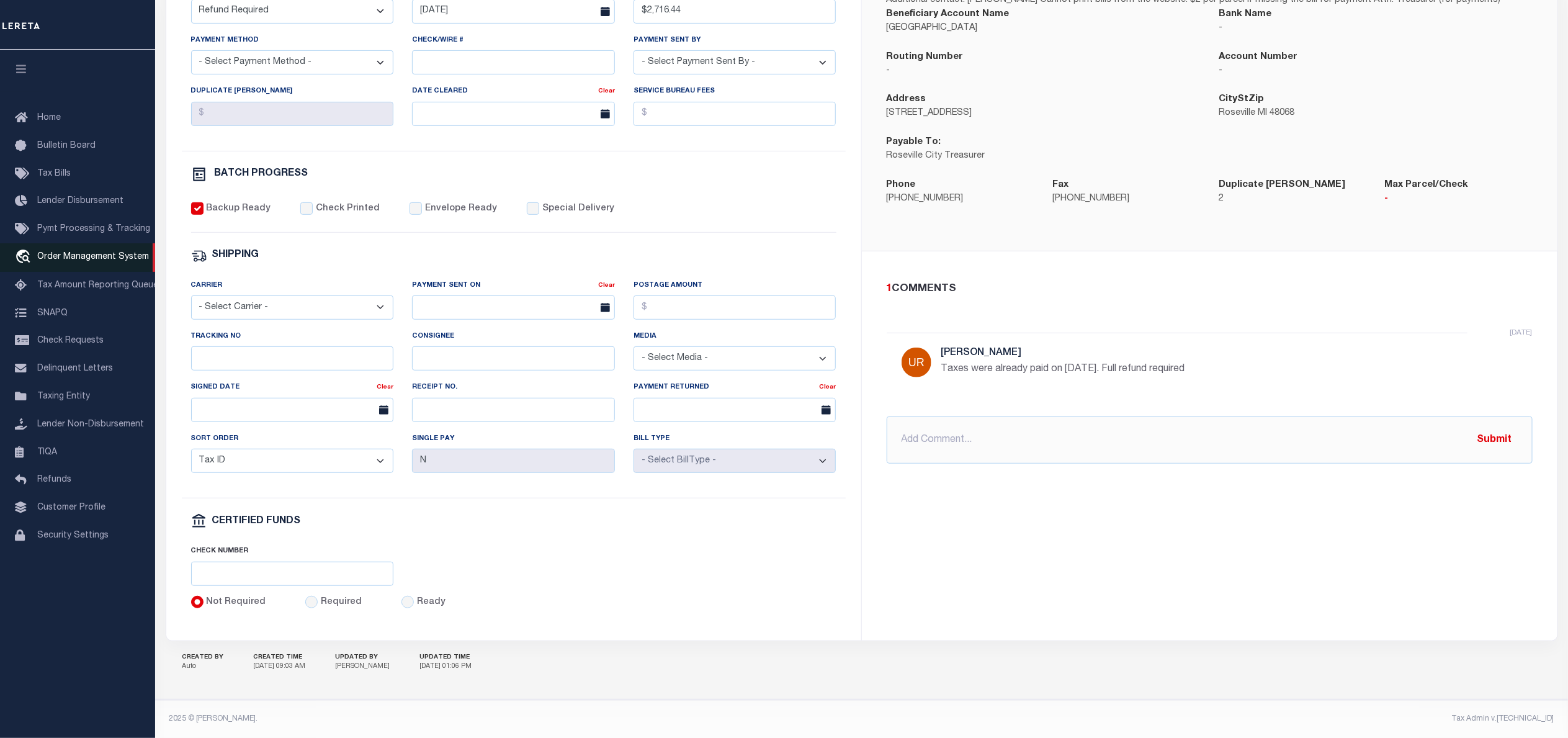
click at [82, 258] on span "Order Management System" at bounding box center [93, 257] width 112 height 9
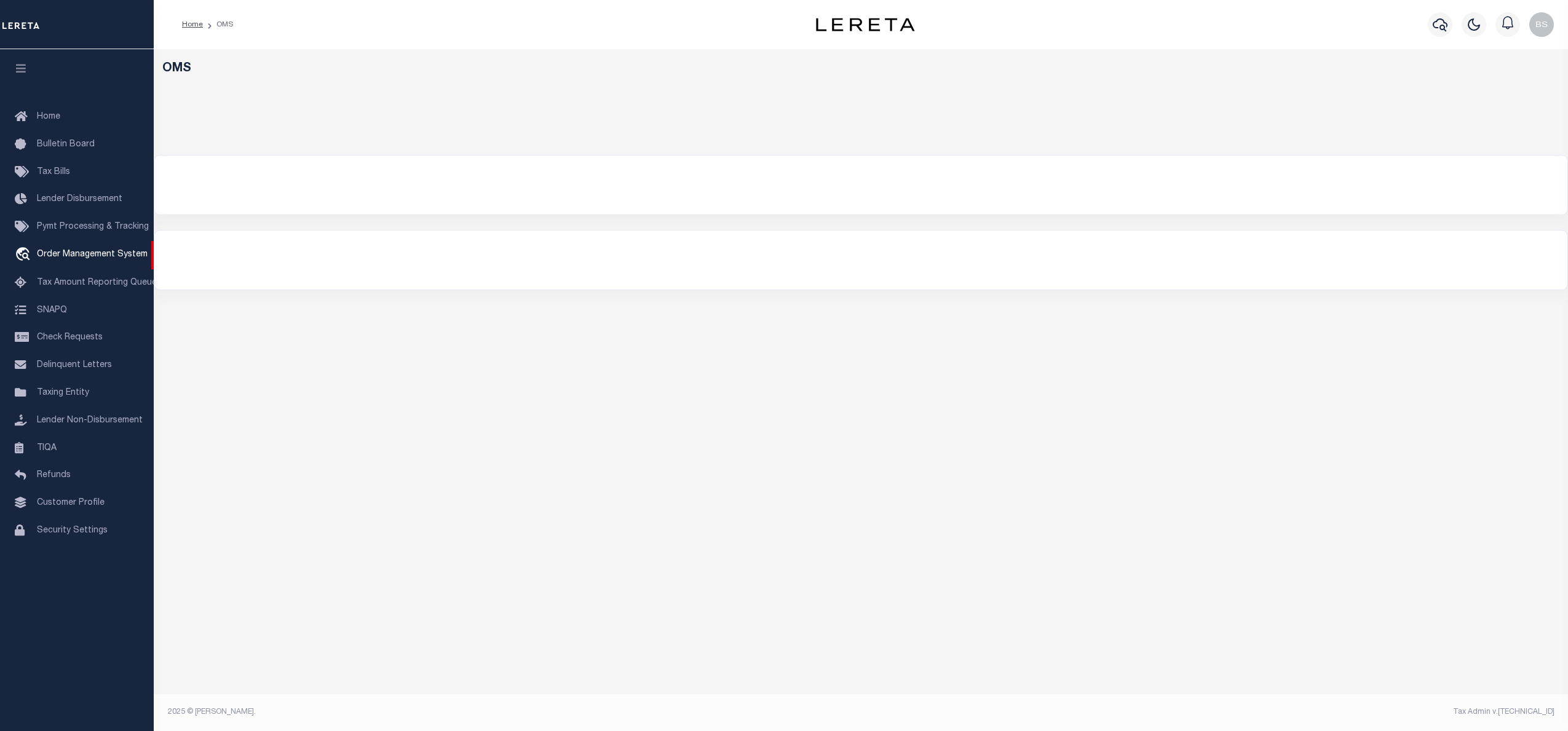
select select "200"
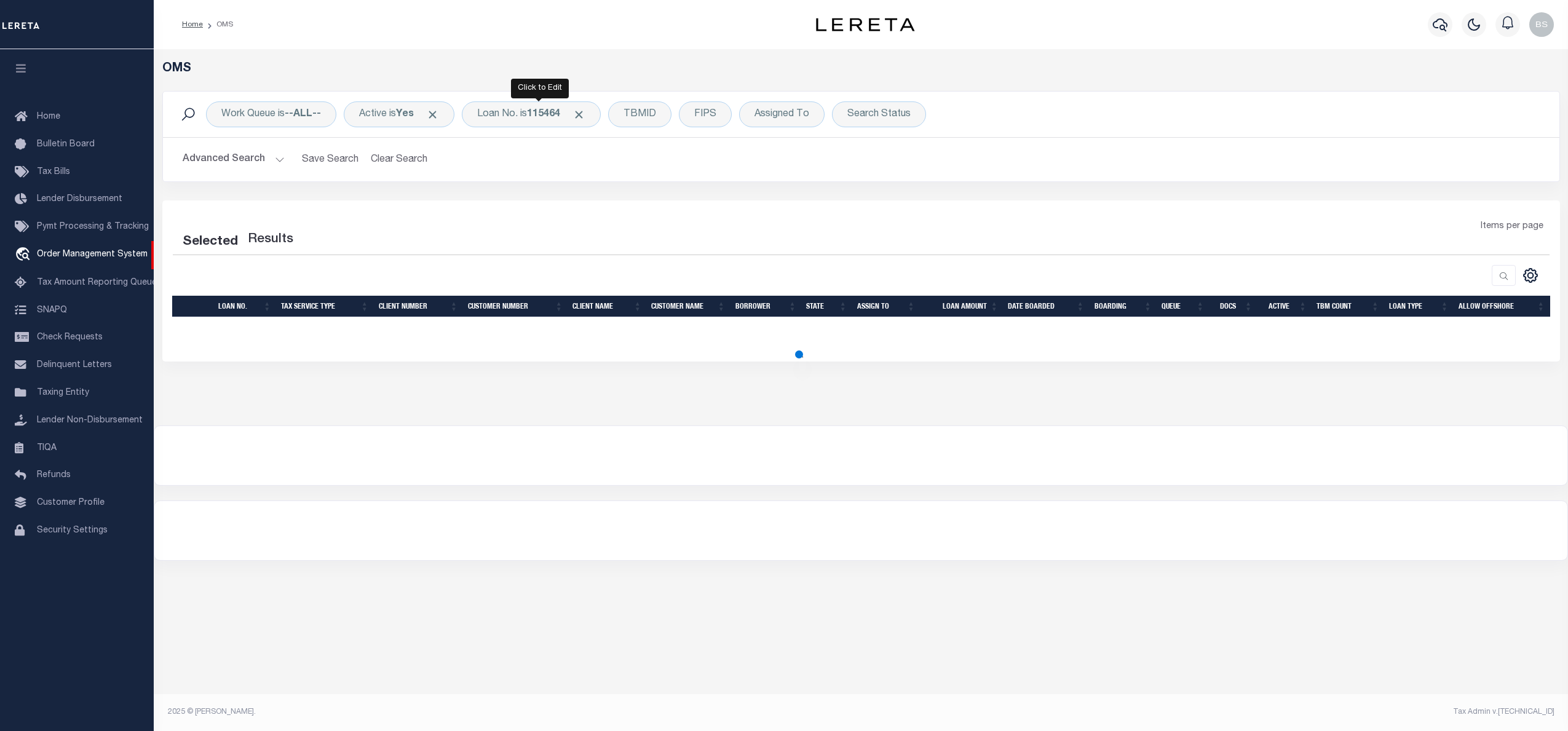
select select "200"
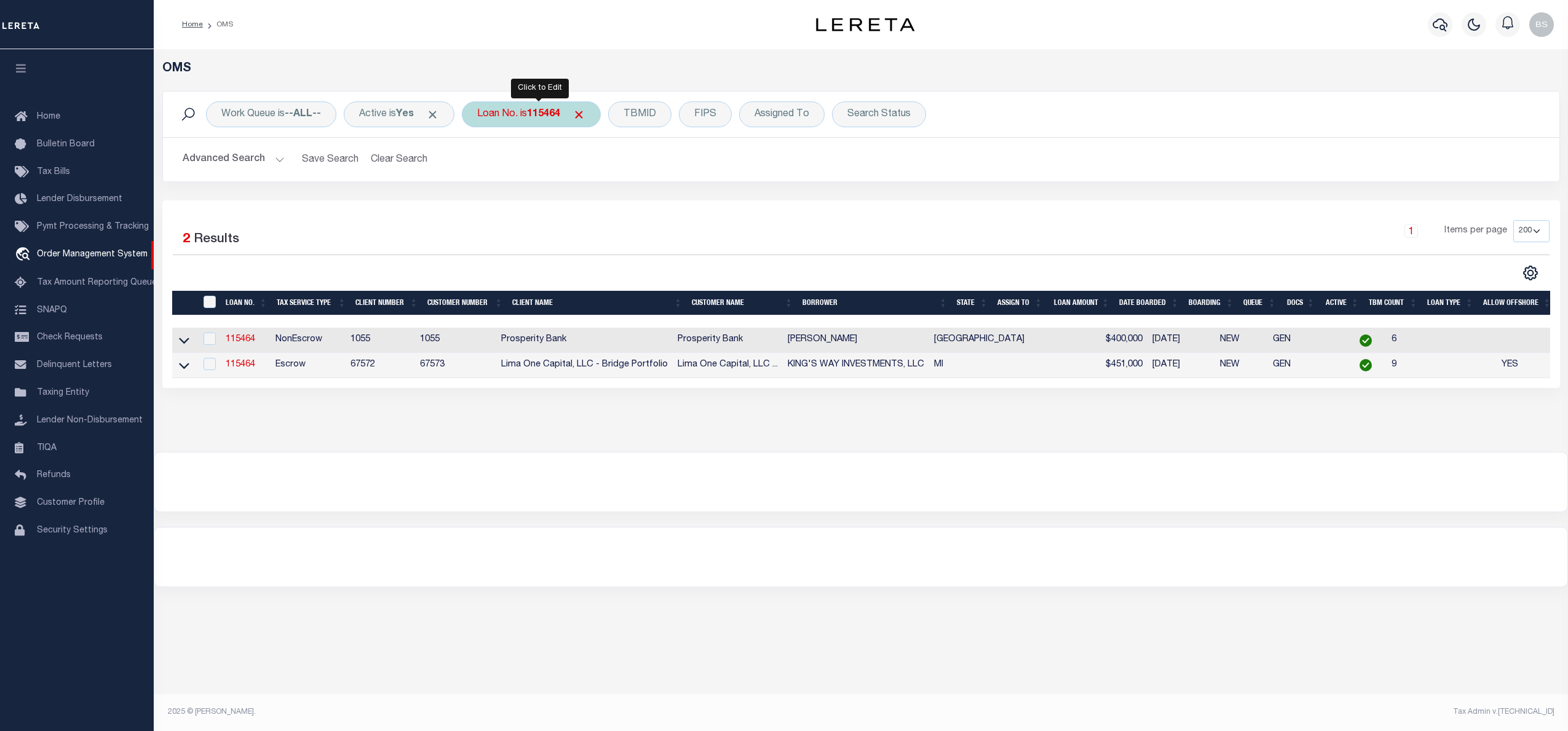
click at [539, 120] on b "115464" at bounding box center [543, 114] width 33 height 10
type input "175001570"
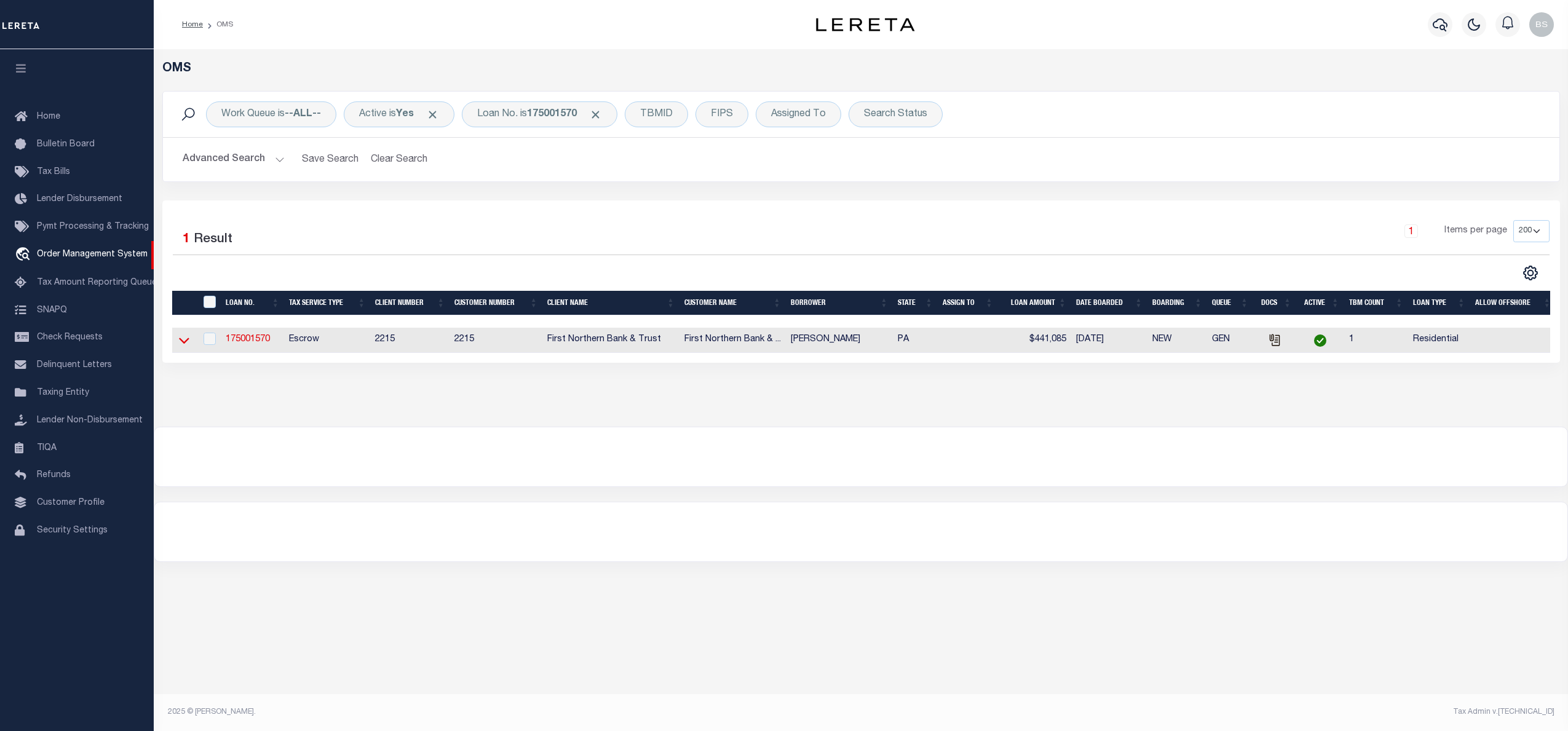
click at [181, 342] on icon at bounding box center [183, 340] width 11 height 13
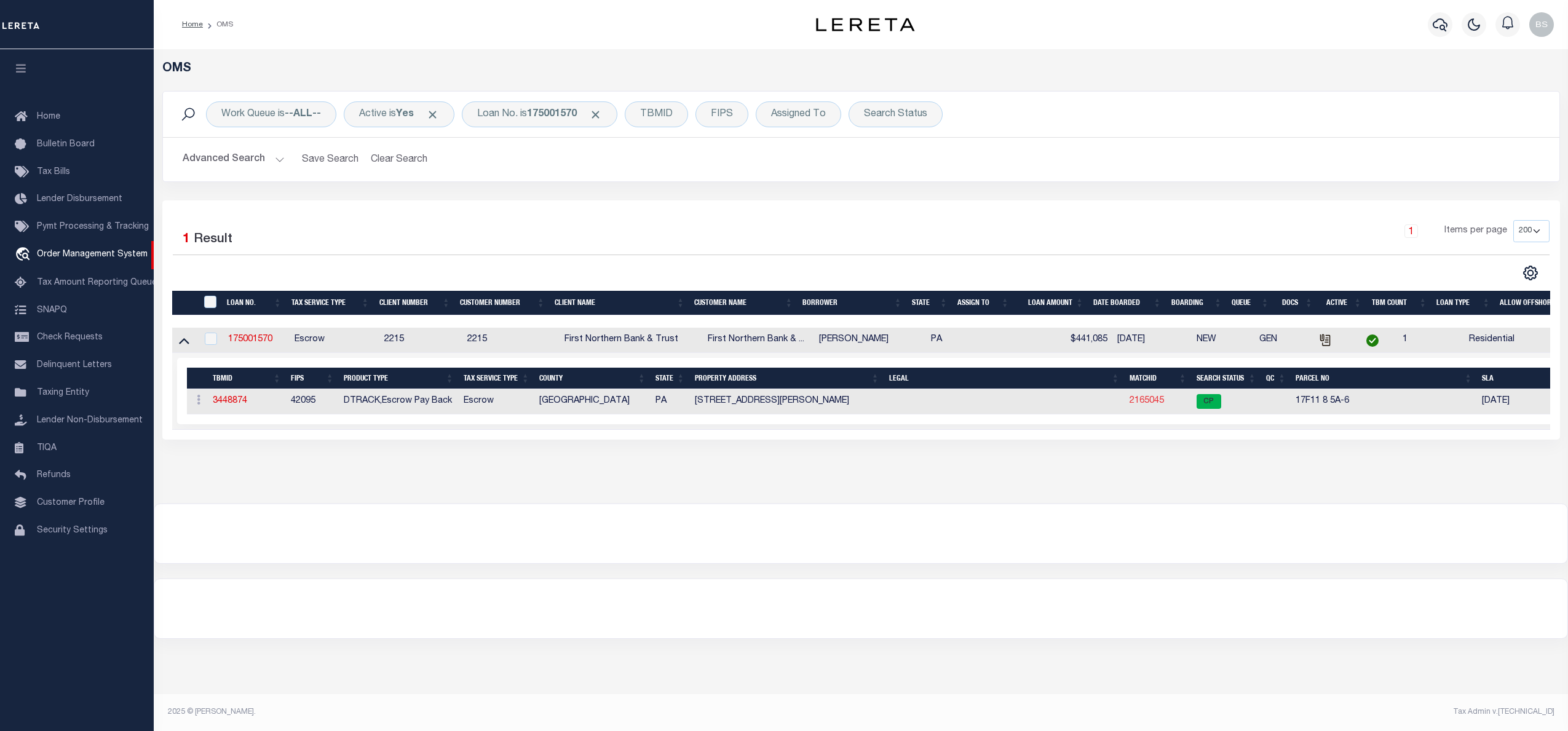
click at [1151, 401] on link "2165045" at bounding box center [1147, 401] width 35 height 9
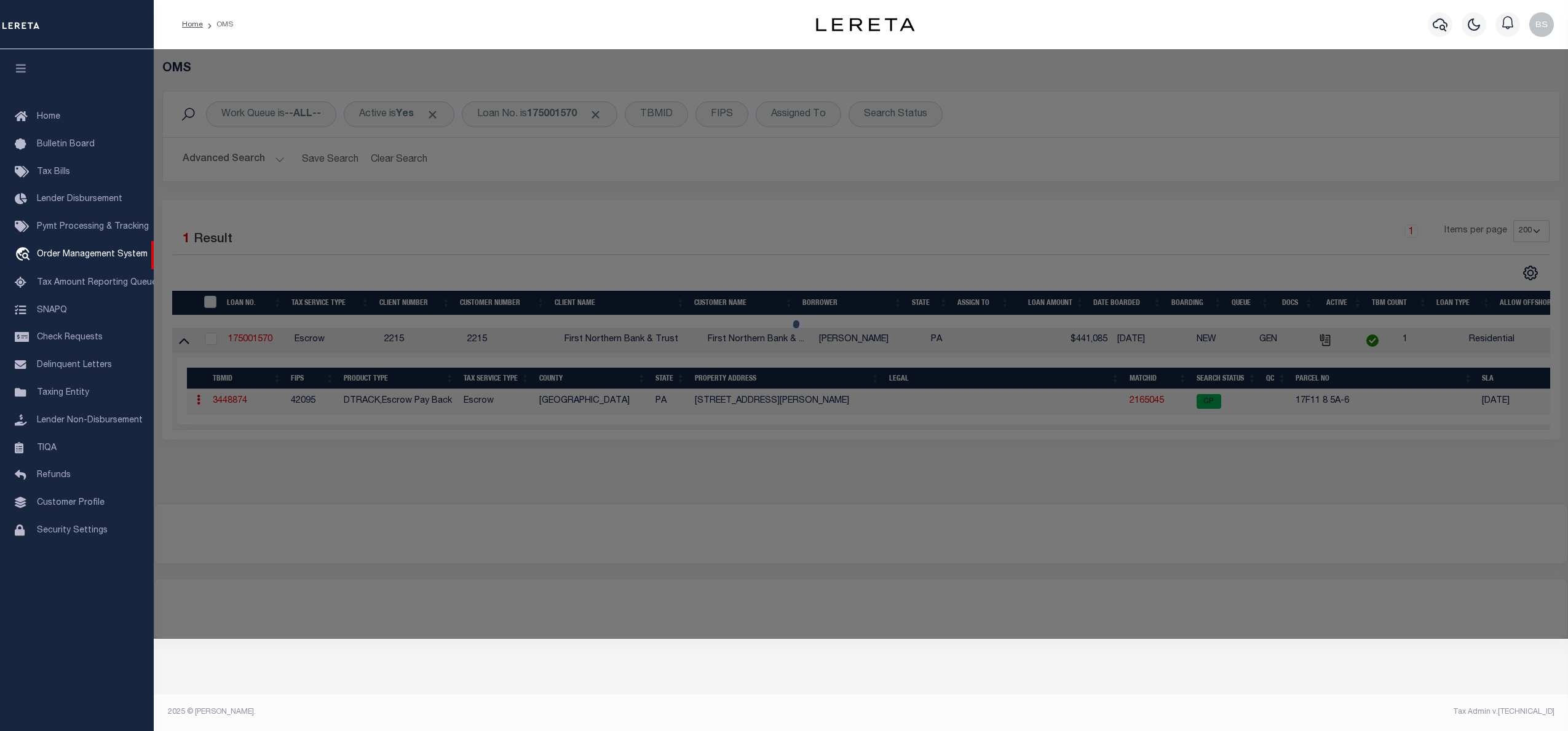
checkbox input "false"
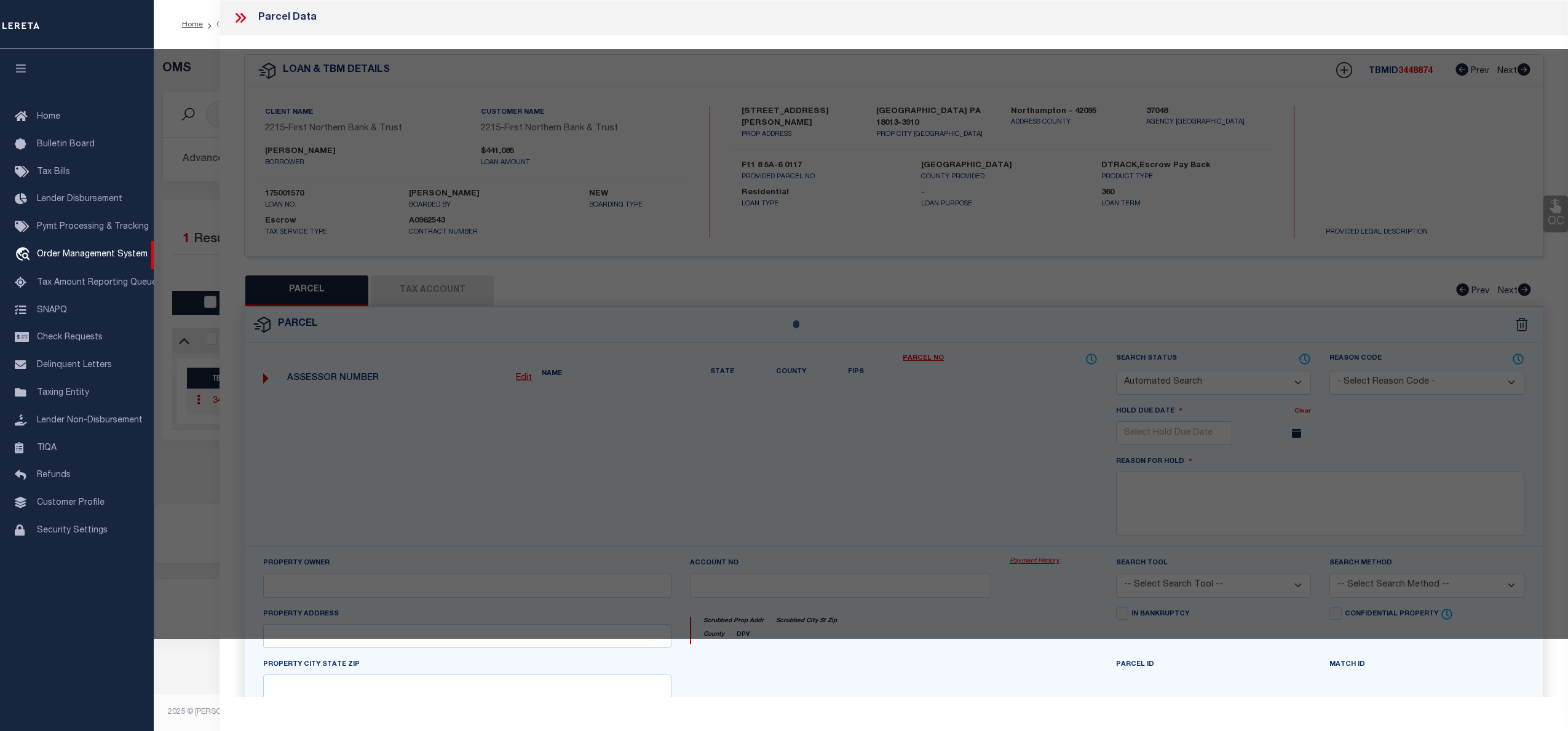
select select "CP"
type input "MACHCZYNSKI,ARMAND L"
select select "ATL"
select select "ADD"
type input "10296 GRAVEL HILL RD"
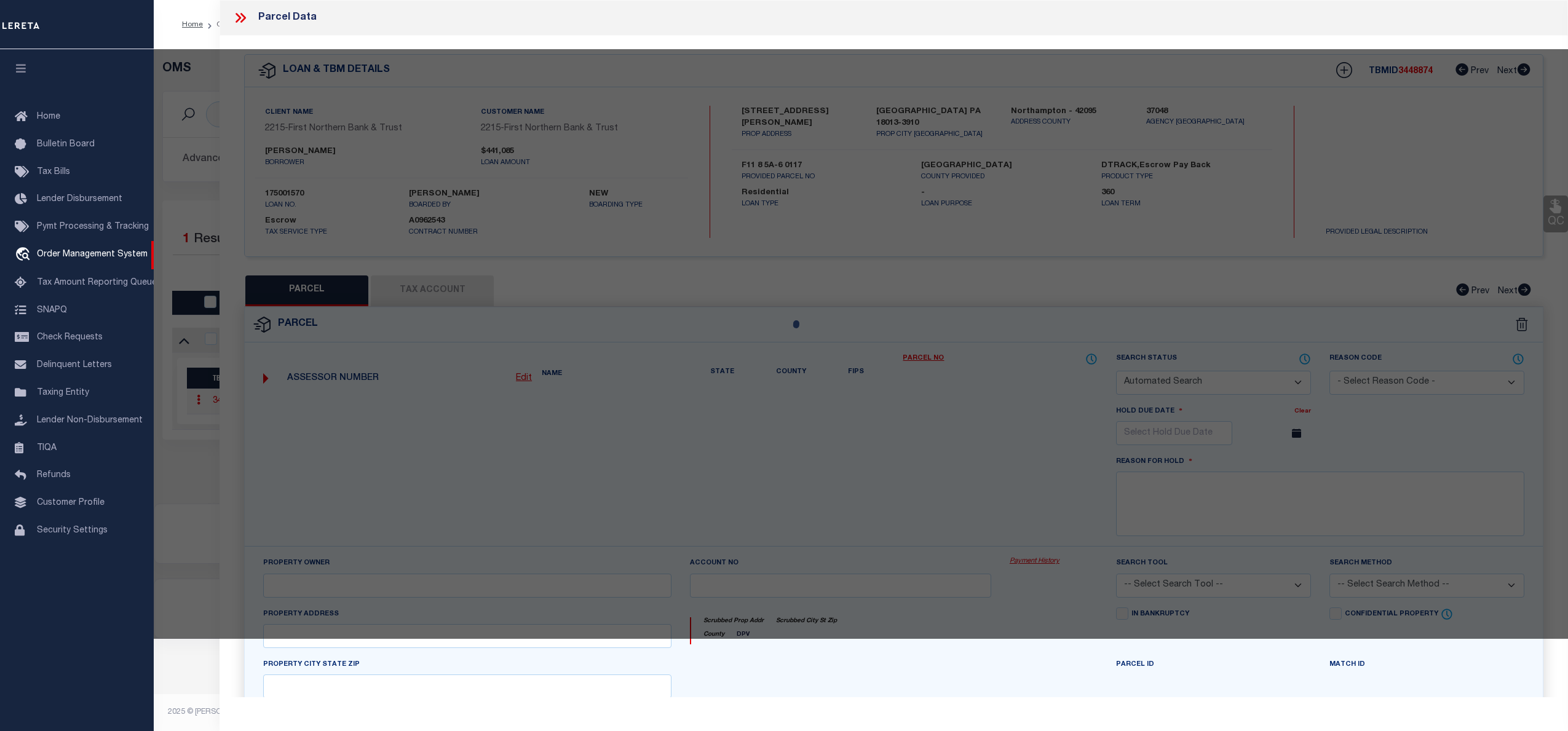
checkbox input "false"
type input "BANGOR, PA 18013"
type textarea "DIST:17 CITY/MUNI/TWP:LOWER MOUNT BETHEL TOWNSHIP"
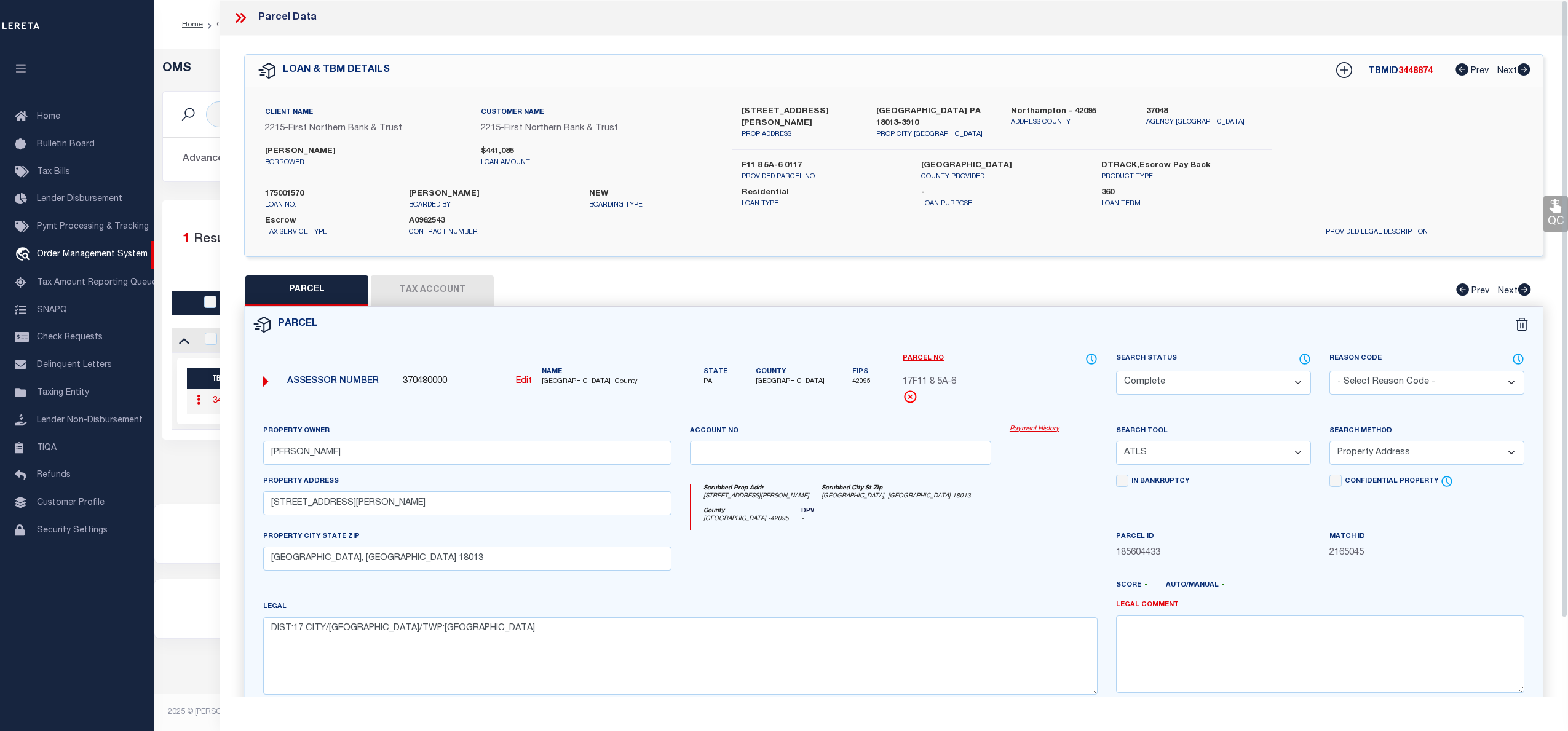
click at [1037, 428] on link "Payment History" at bounding box center [1053, 429] width 88 height 11
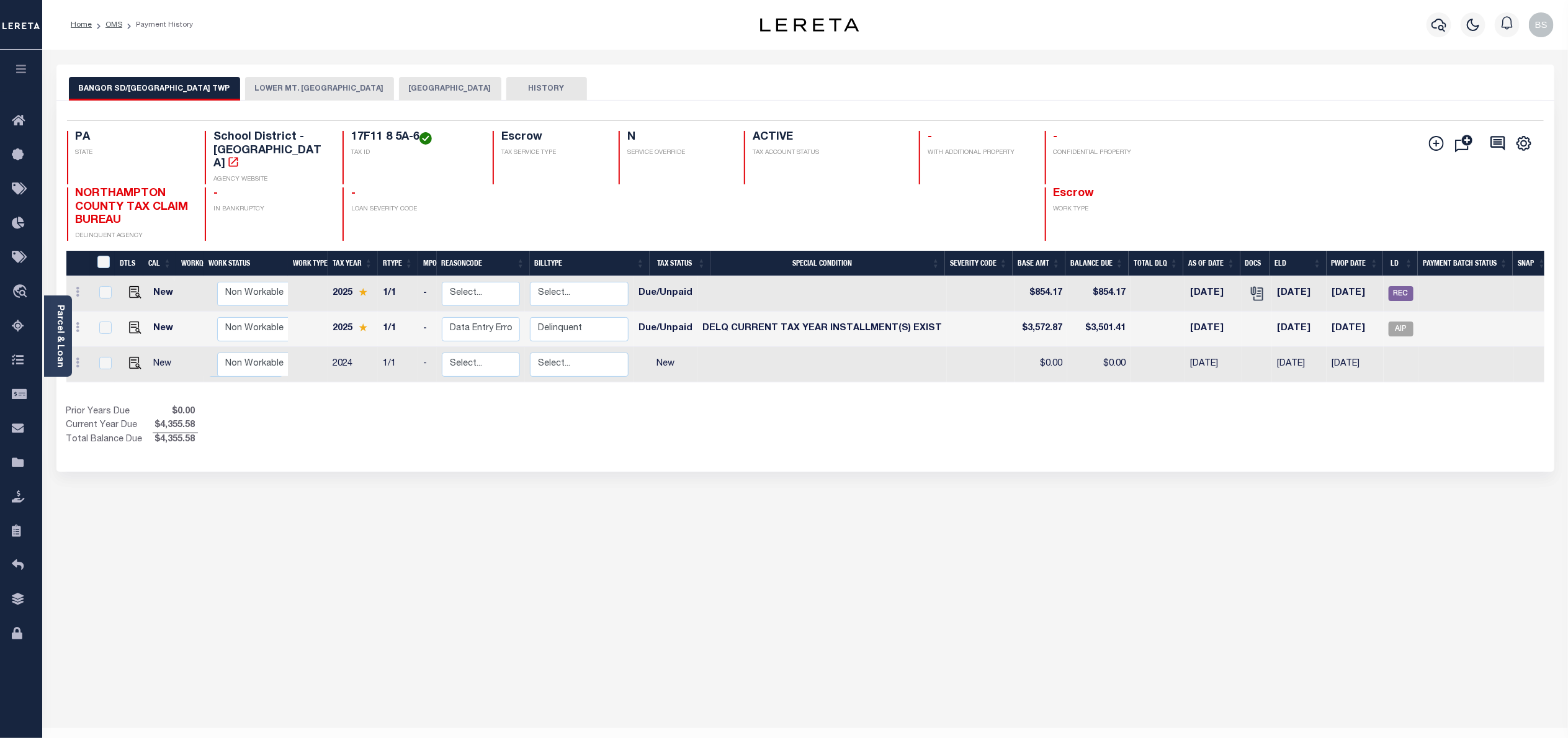
click at [1087, 528] on div "BANGOR SD/[GEOGRAPHIC_DATA]. [GEOGRAPHIC_DATA] NORTHAMPTON COUNTY HISTORY 3 1" at bounding box center [806, 414] width 1517 height 700
click at [129, 321] on img "" at bounding box center [135, 327] width 12 height 12
checkbox input "true"
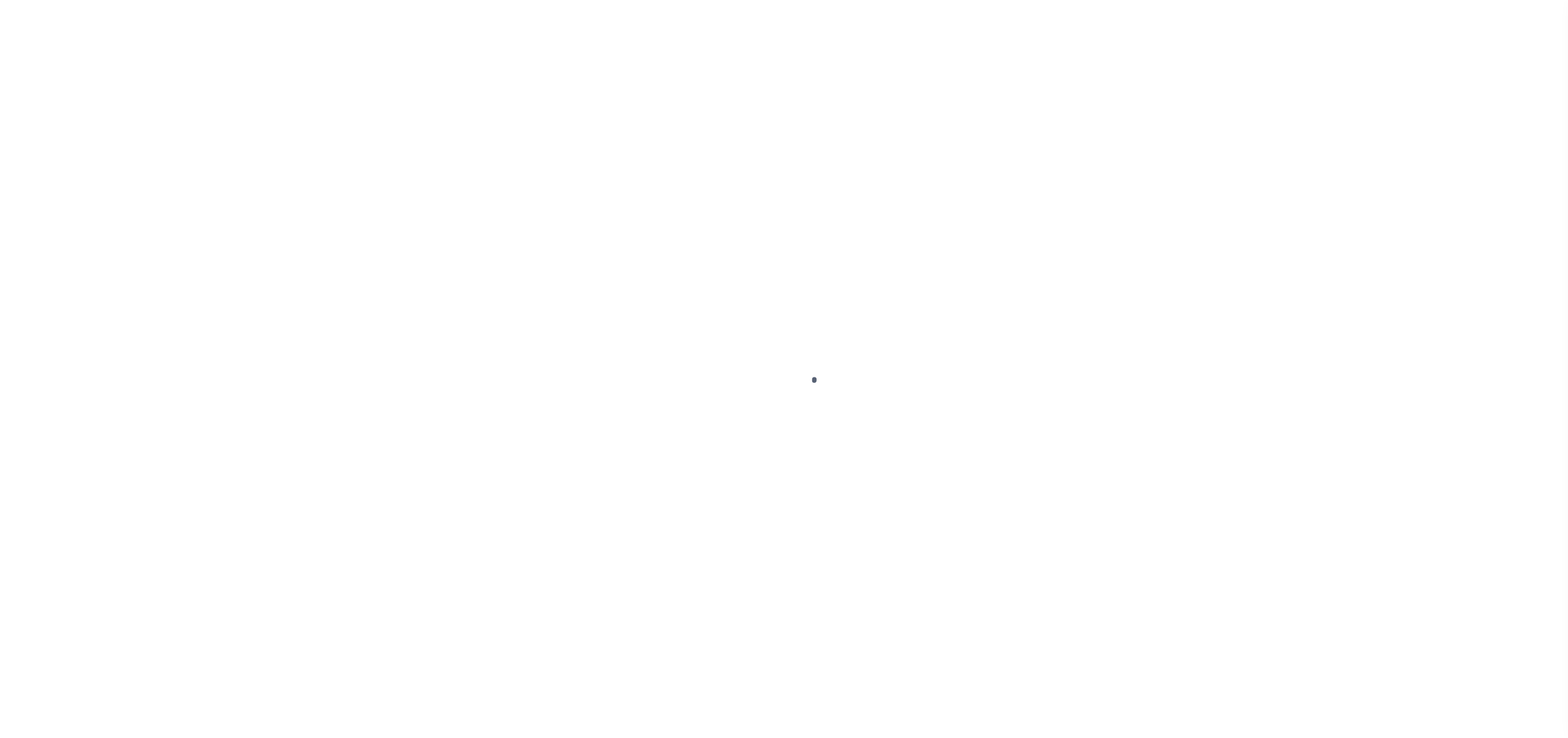
select select "DUE"
select select "17"
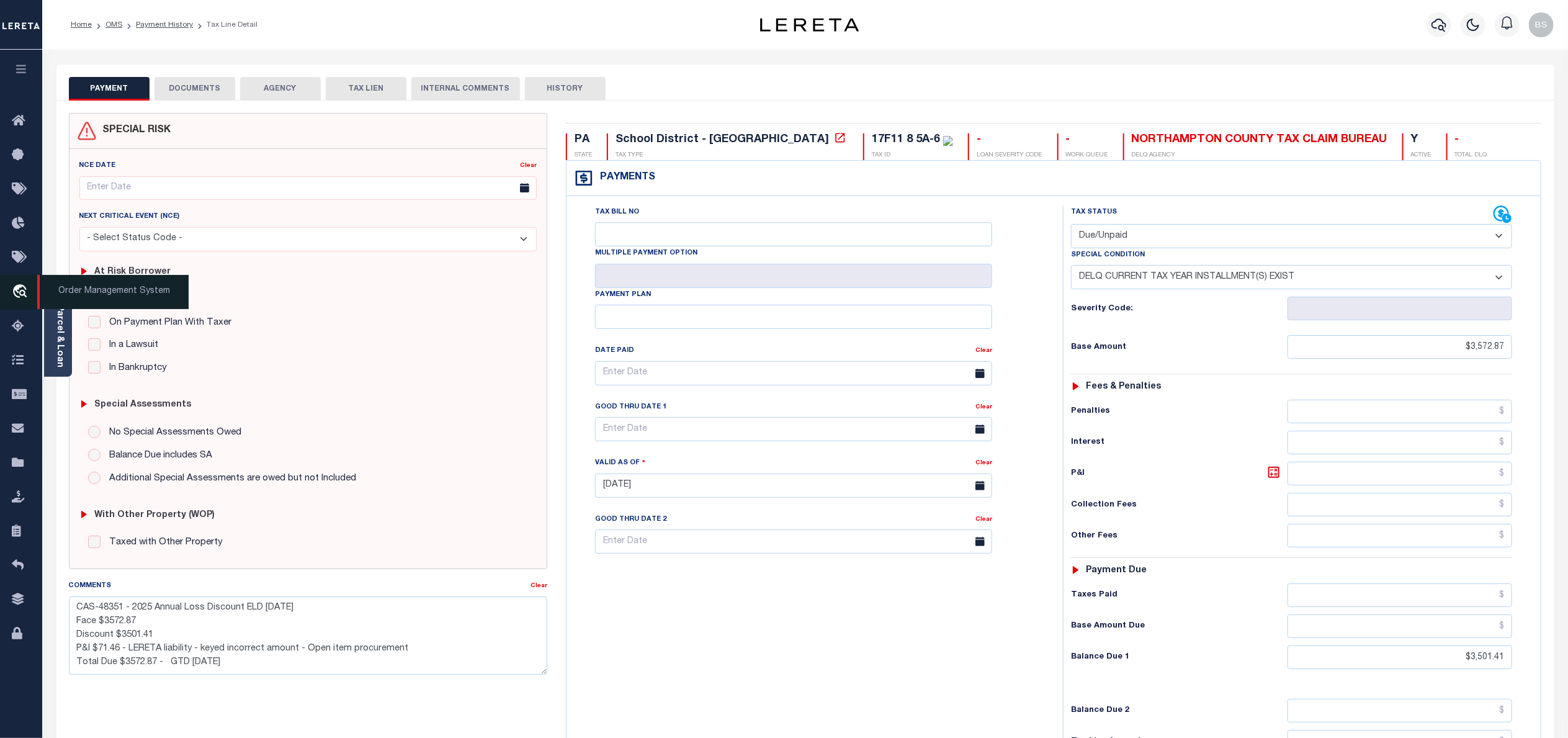
click at [126, 305] on span "Order Management System" at bounding box center [113, 292] width 152 height 34
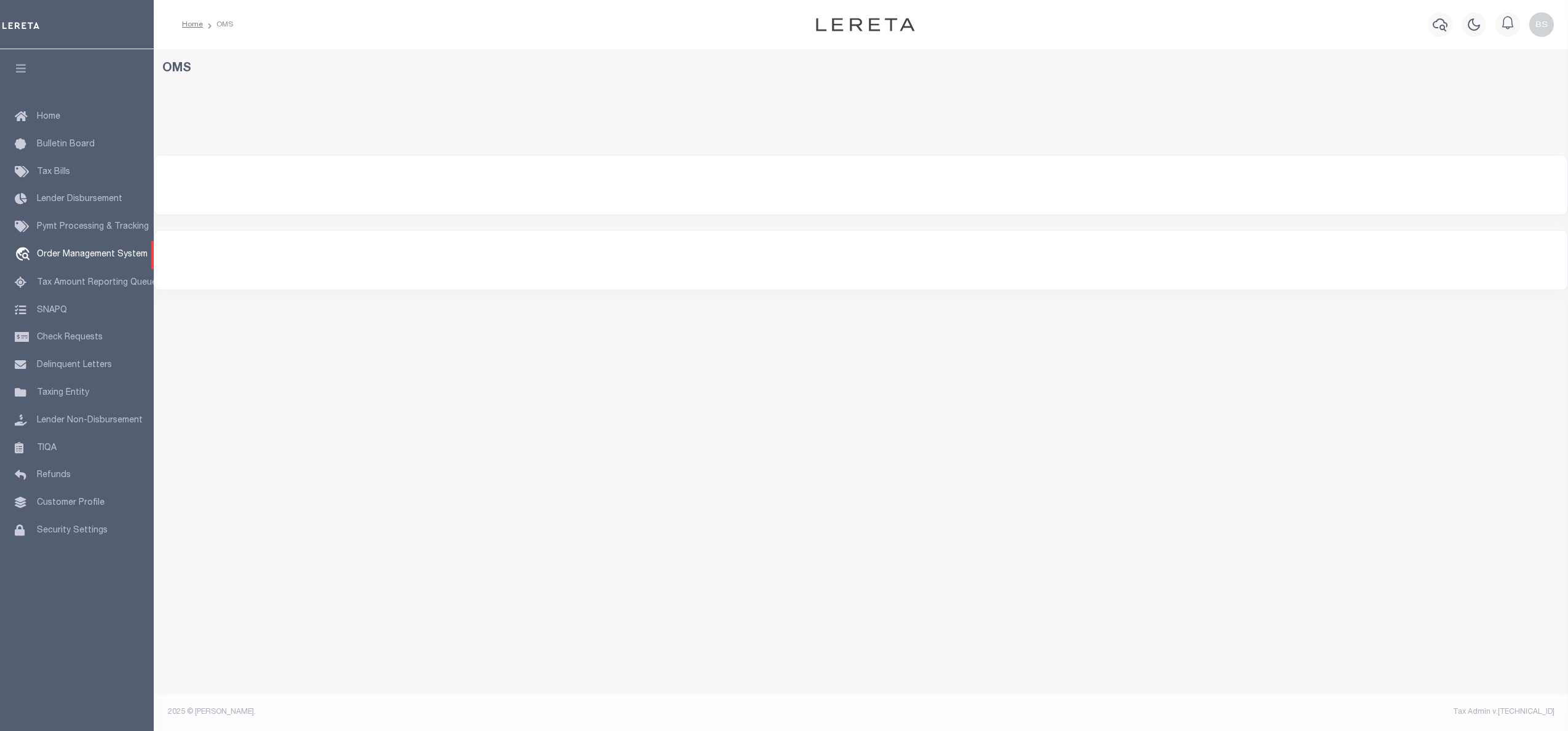
select select "200"
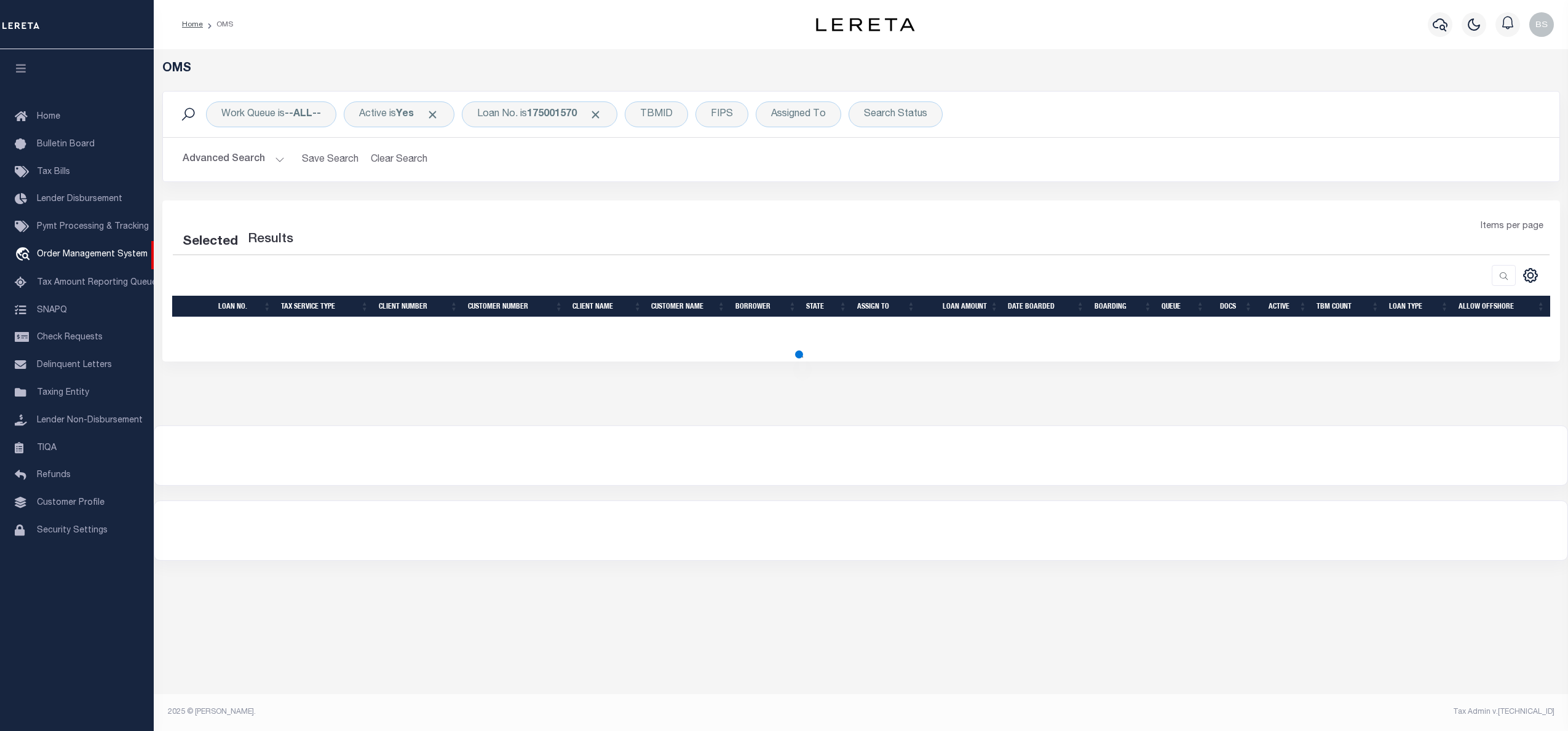
select select "200"
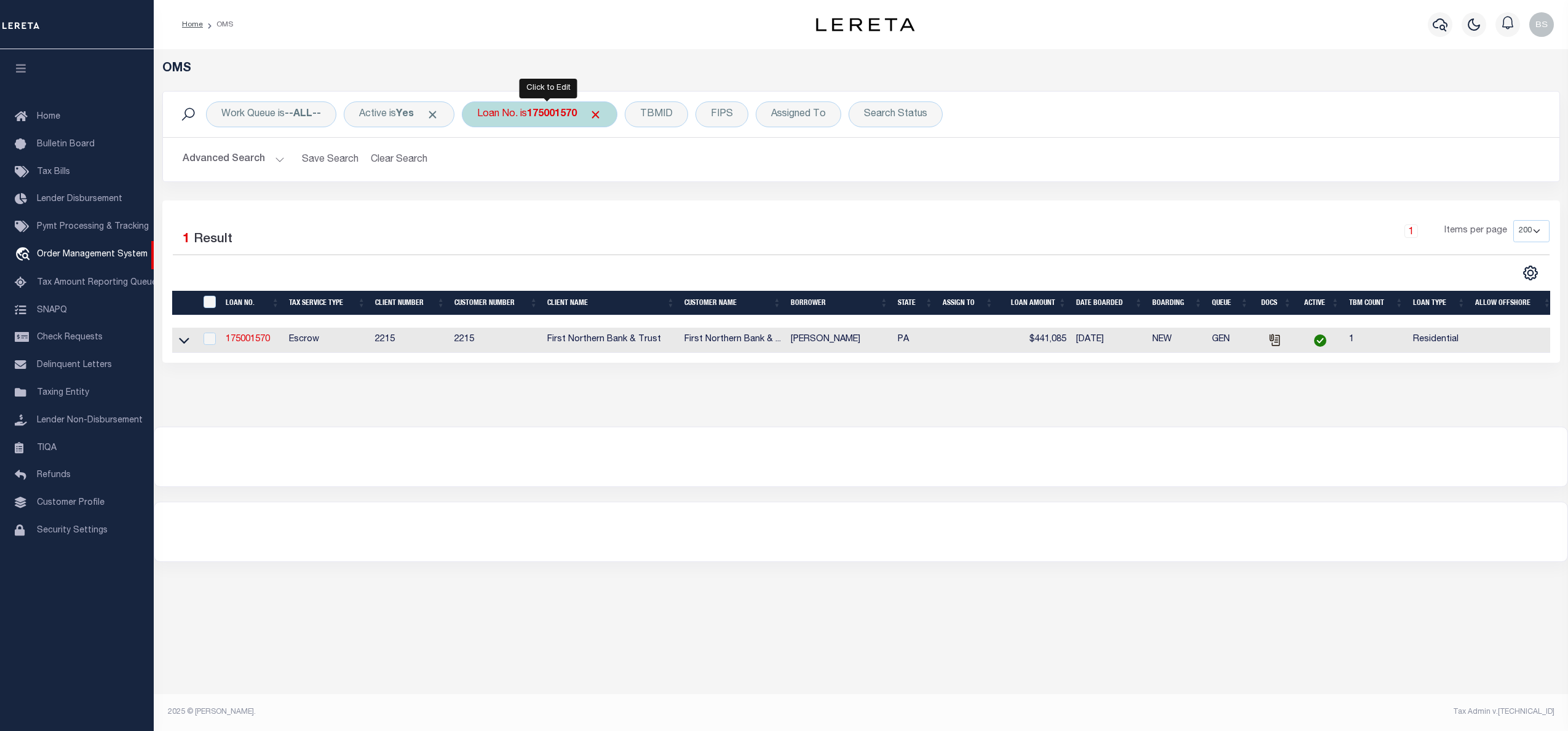
click at [544, 116] on b "175001570" at bounding box center [552, 114] width 50 height 10
type input "10022858"
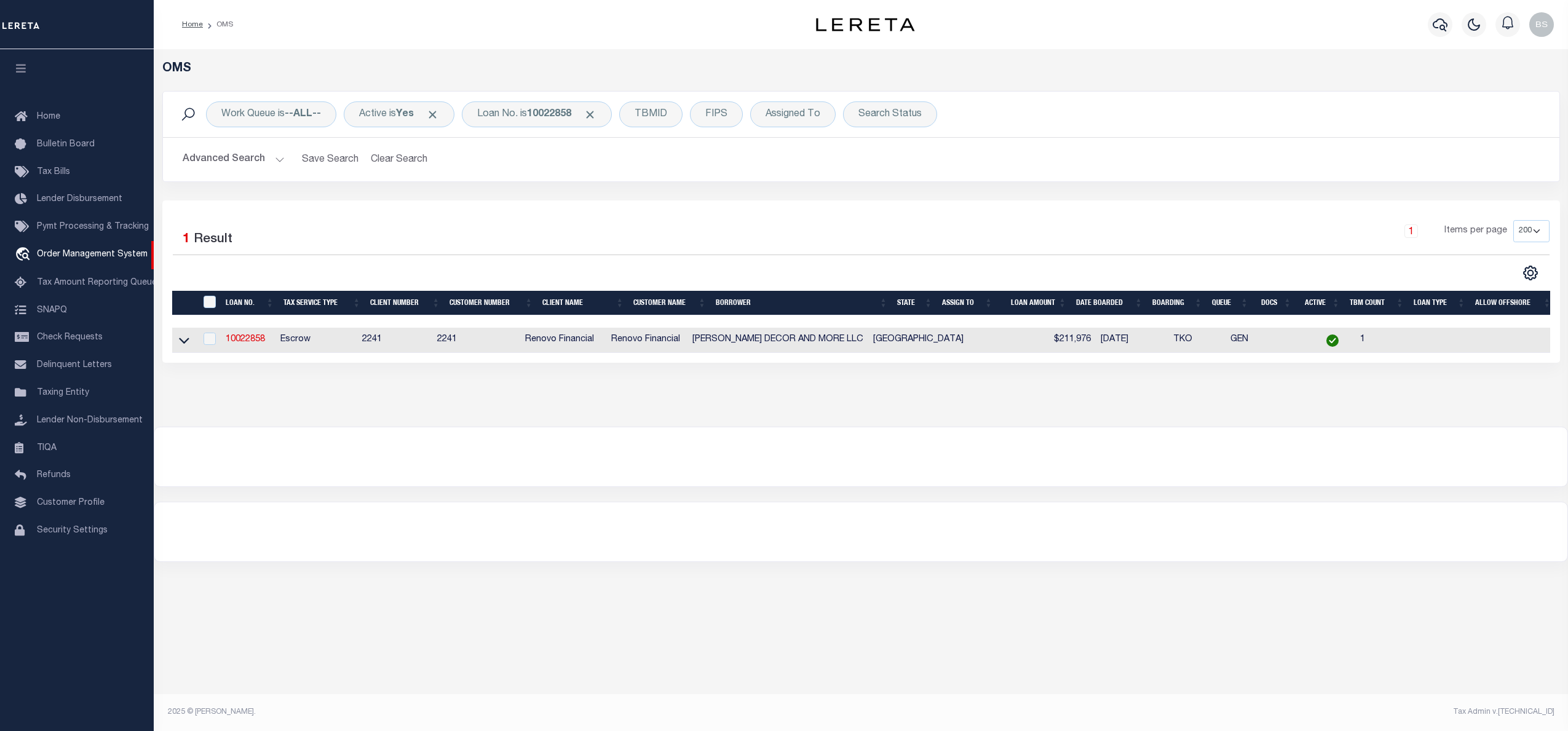
click at [177, 343] on link at bounding box center [184, 339] width 15 height 9
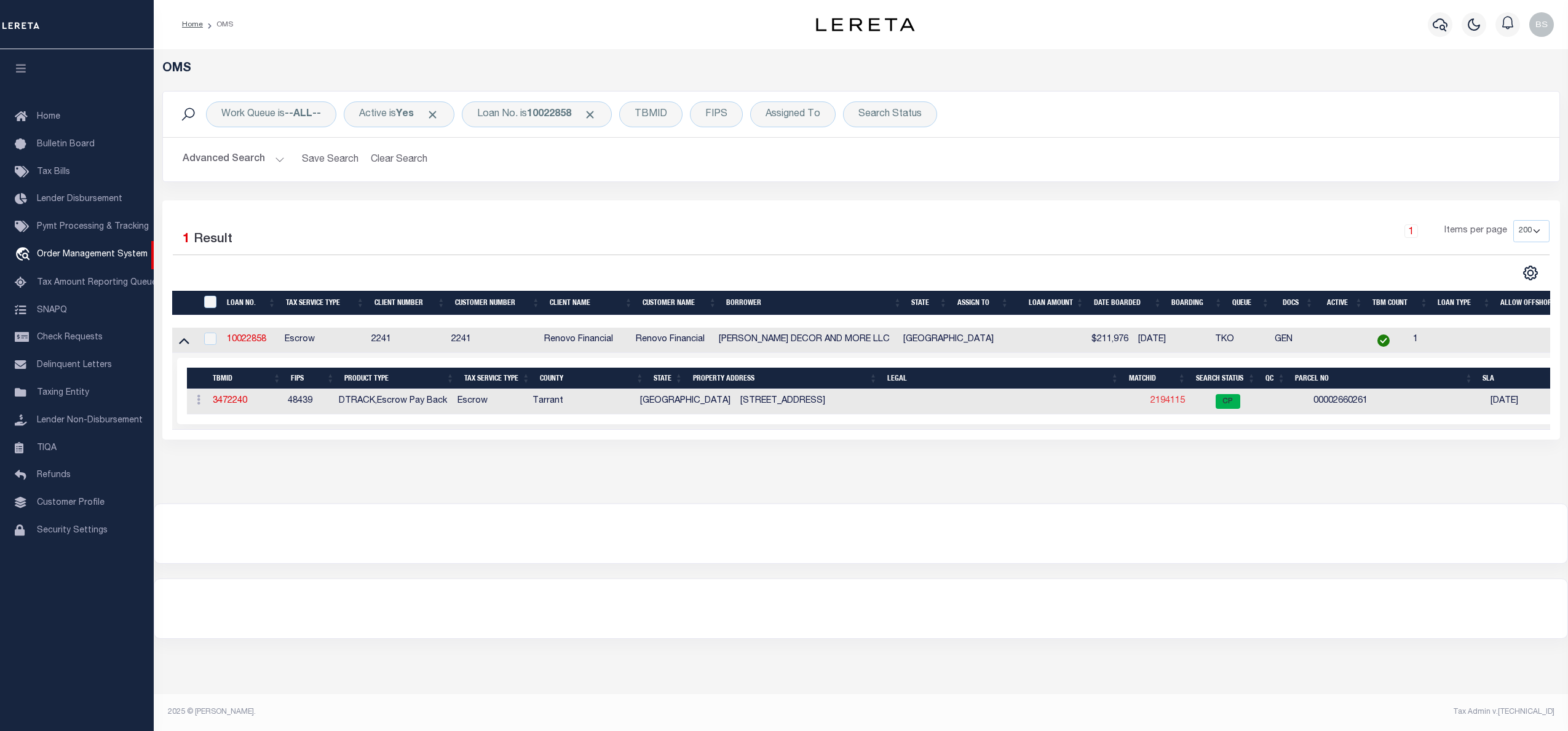
click at [1151, 402] on link "2194115" at bounding box center [1168, 401] width 35 height 9
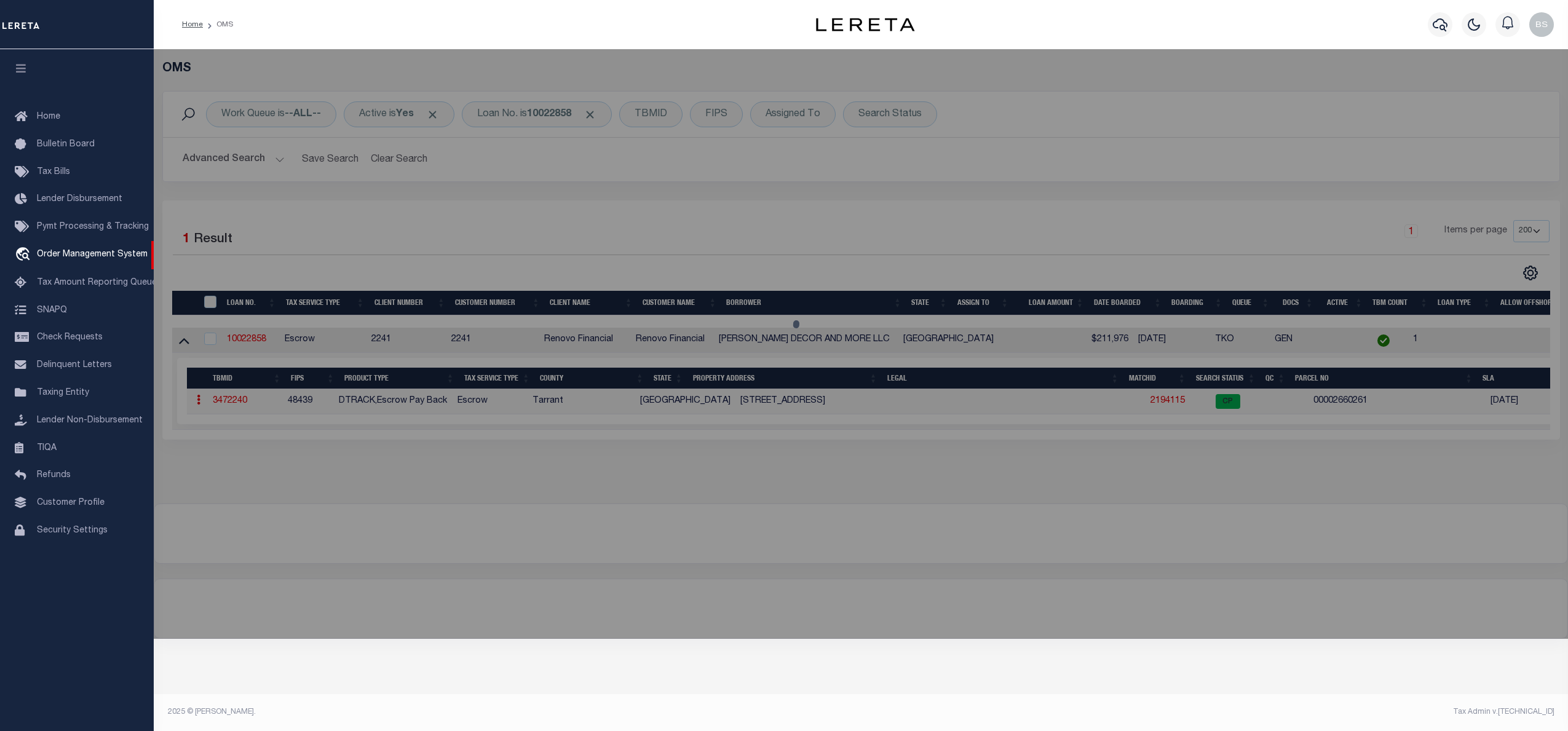
checkbox input "false"
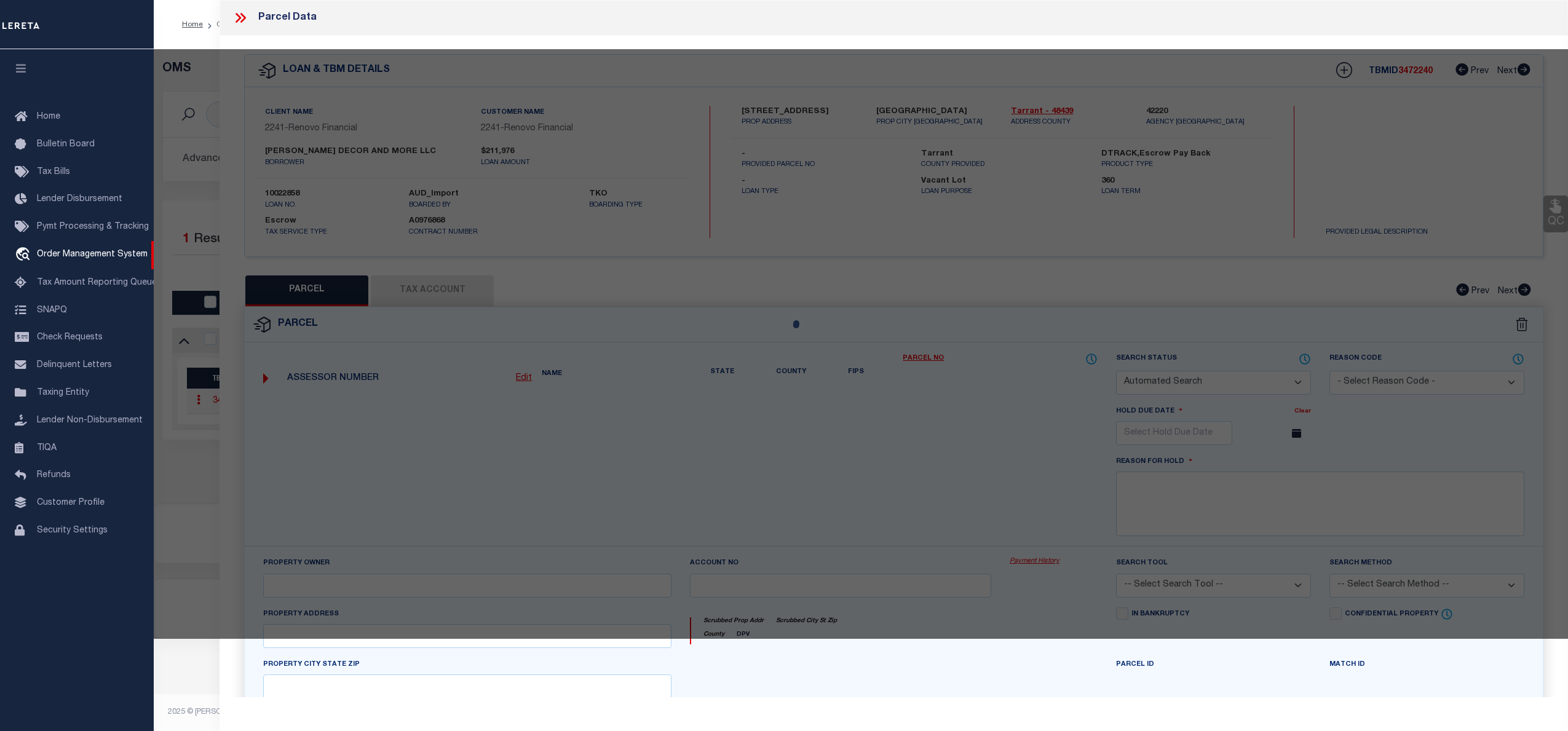
select select "CP"
type input "DUC MINH DECOR & MORE LLC"
select select "ATL"
select select "ADD"
type input "2035 FLEUR DE LIS CT"
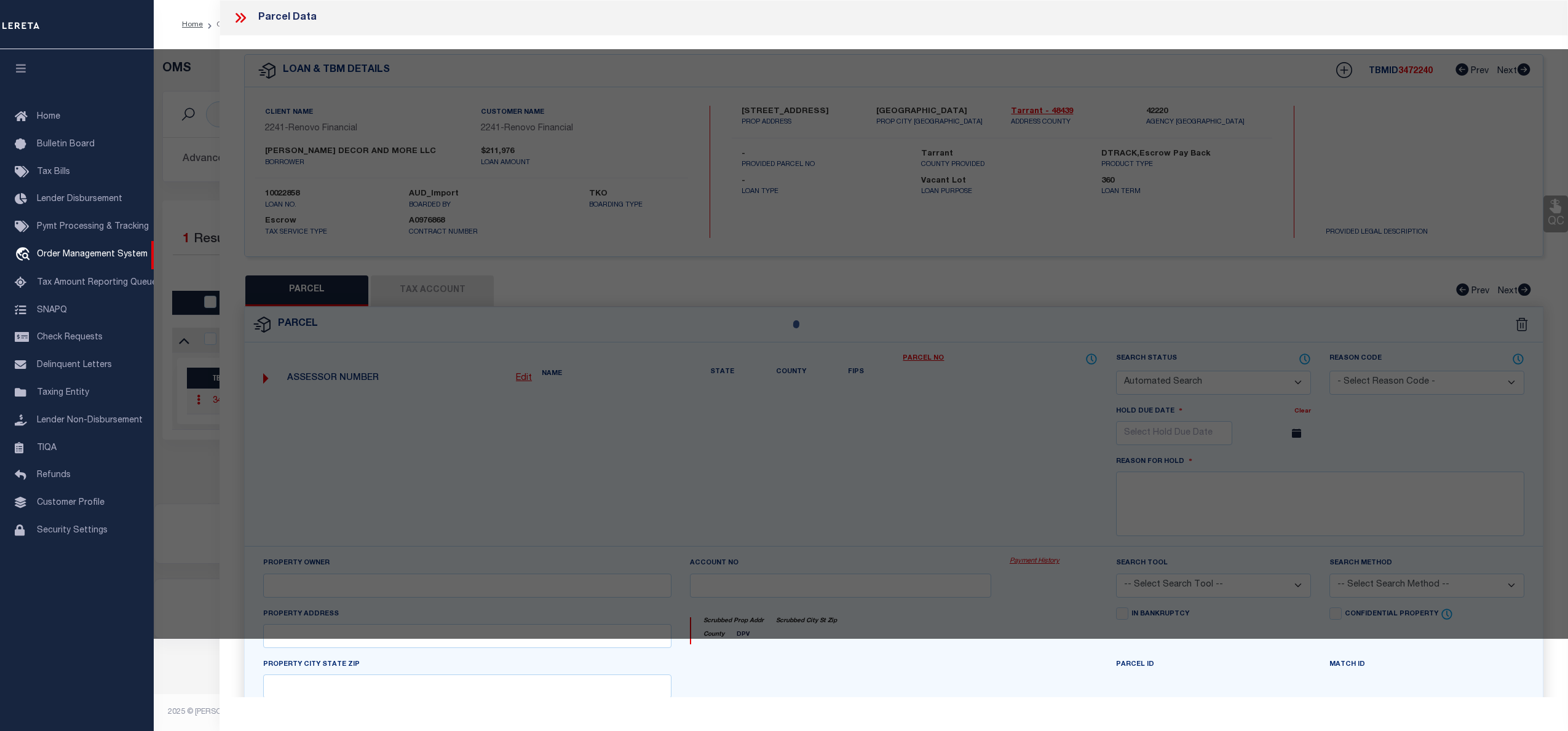
checkbox input "false"
type input "ARLINGTON, TX 76012"
type textarea "SAINT CLAIRE WOODS TOWNHOUSES BLOCK A LOT 13RR"
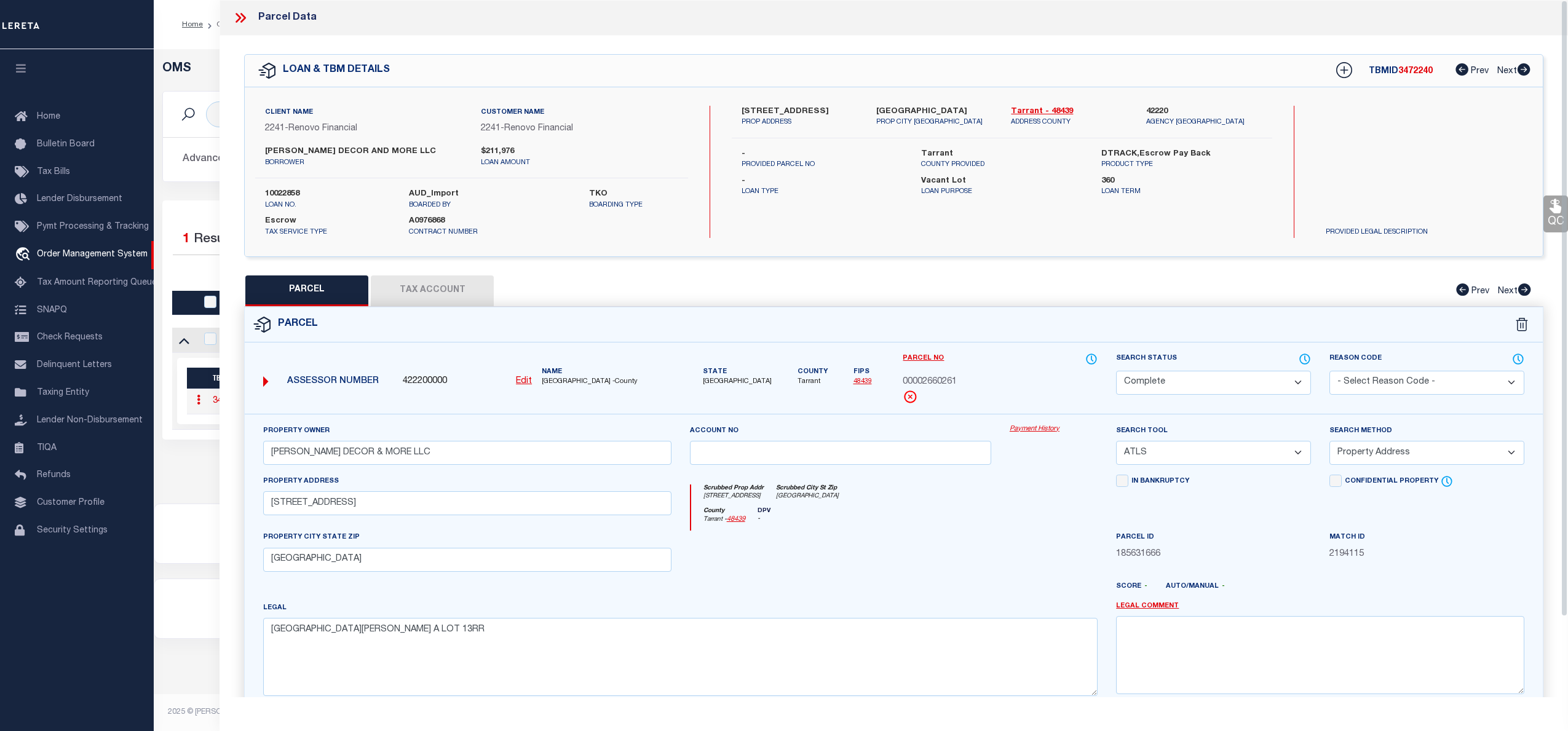
click at [1033, 433] on link "Payment History" at bounding box center [1053, 429] width 88 height 11
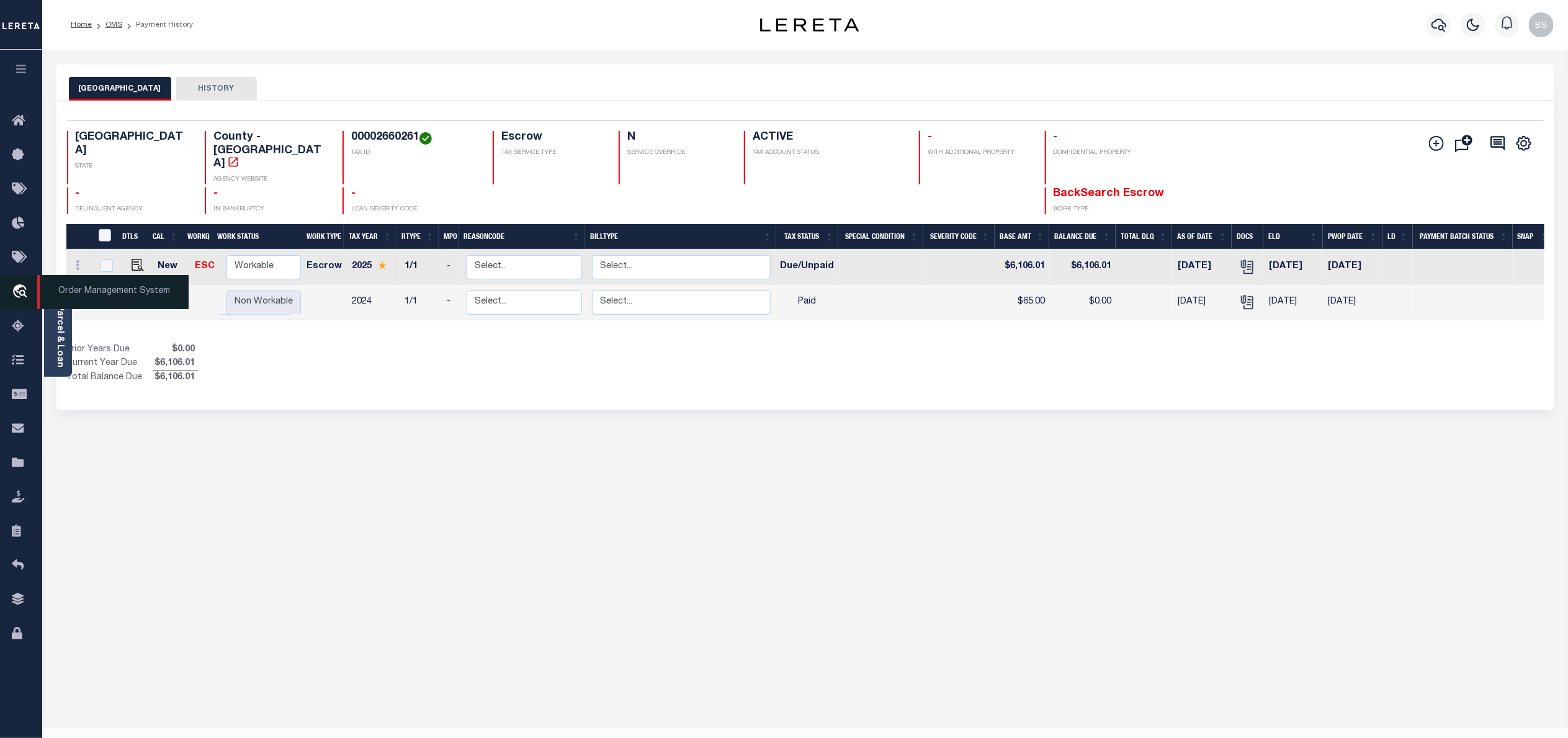
click at [95, 291] on span "Order Management System" at bounding box center [113, 292] width 152 height 34
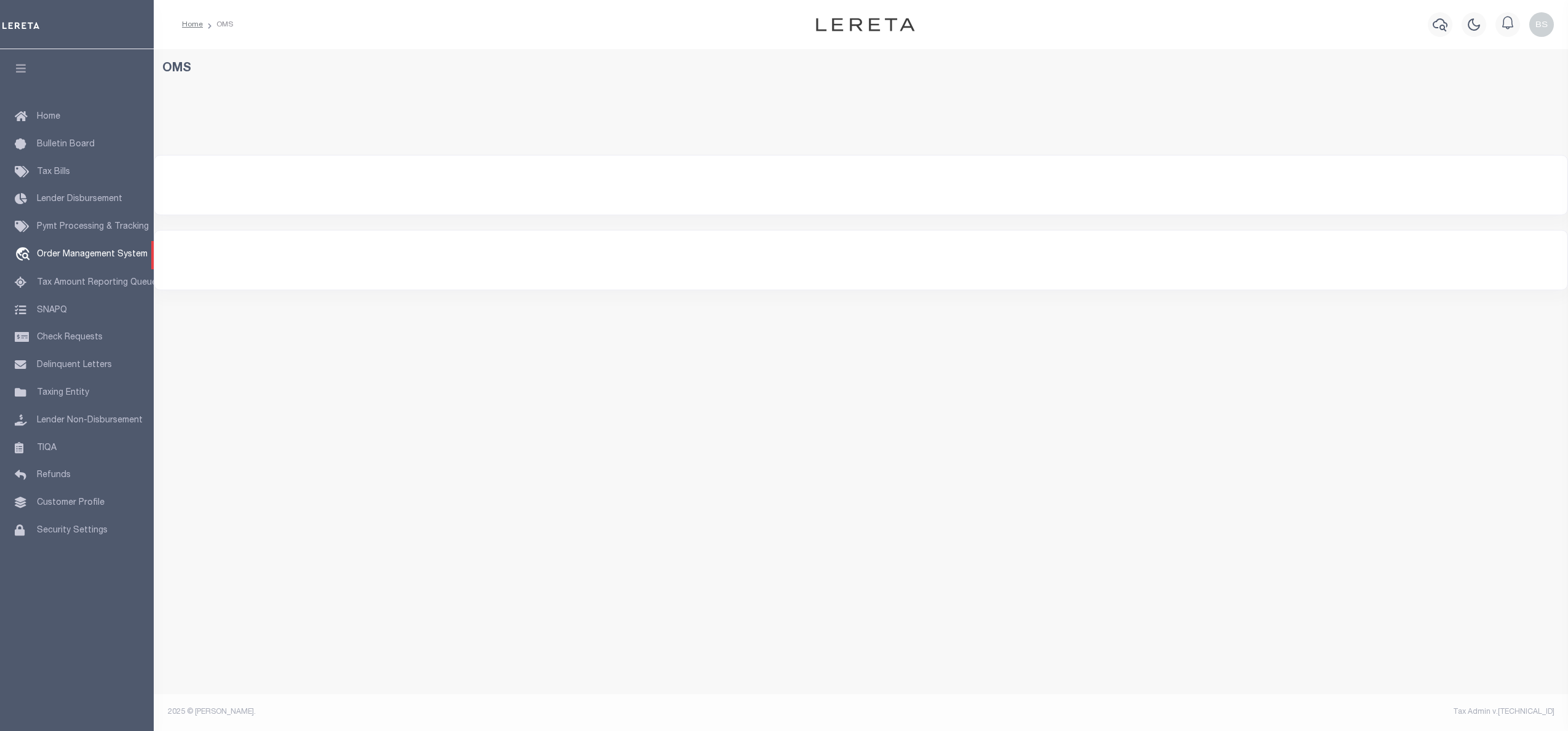
select select "200"
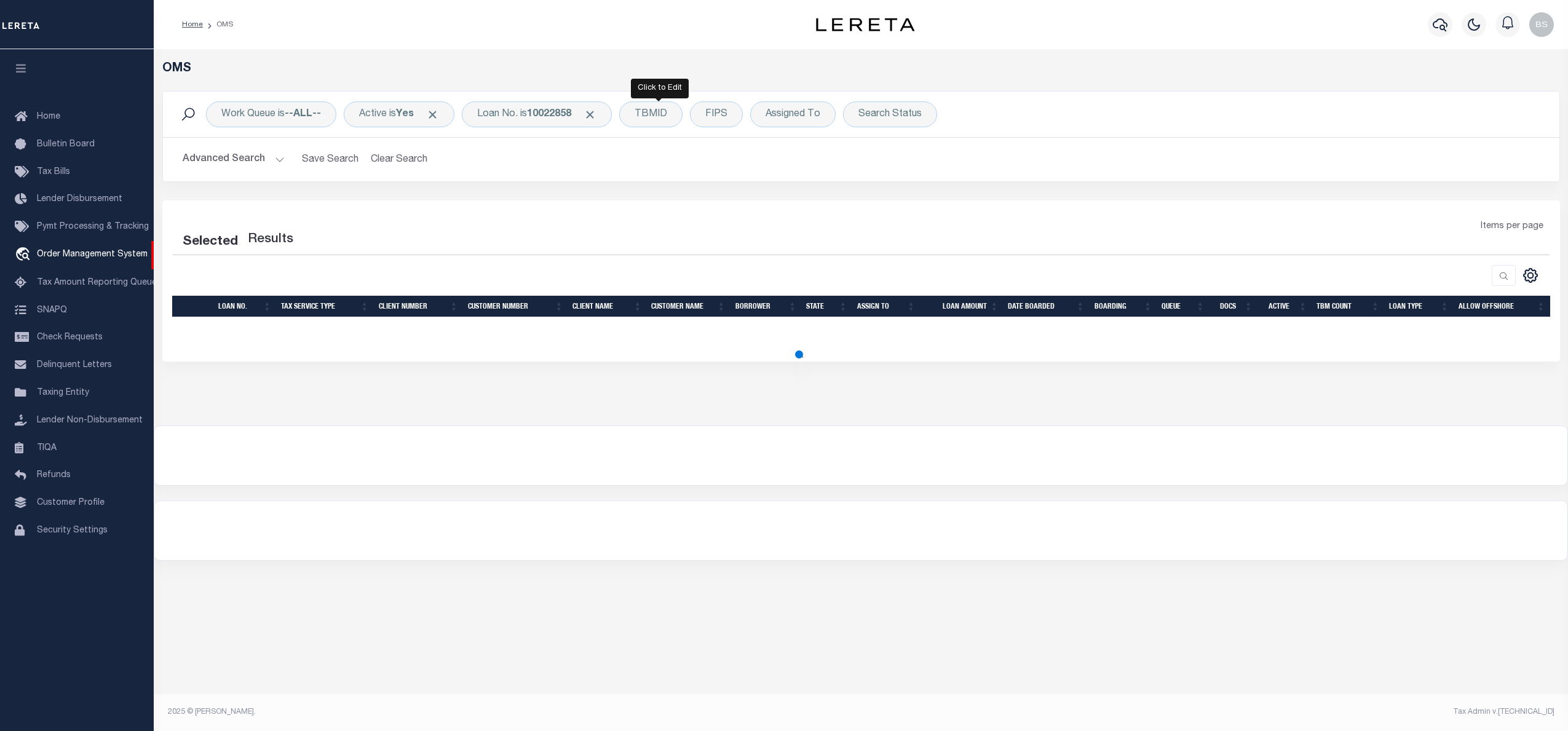
select select "200"
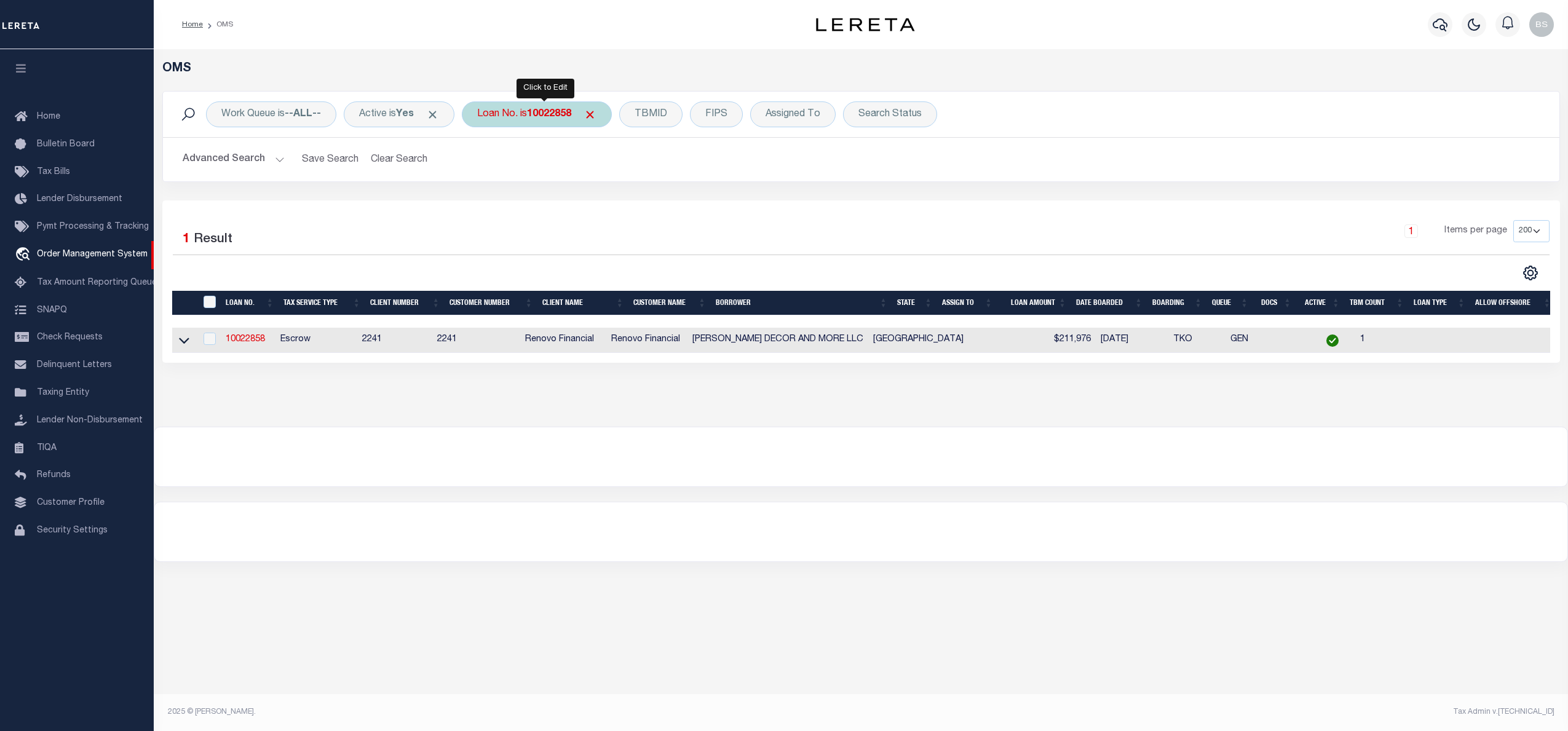
click at [550, 111] on b "10022858" at bounding box center [549, 114] width 44 height 10
type input "10022897"
click at [179, 342] on icon at bounding box center [183, 341] width 11 height 6
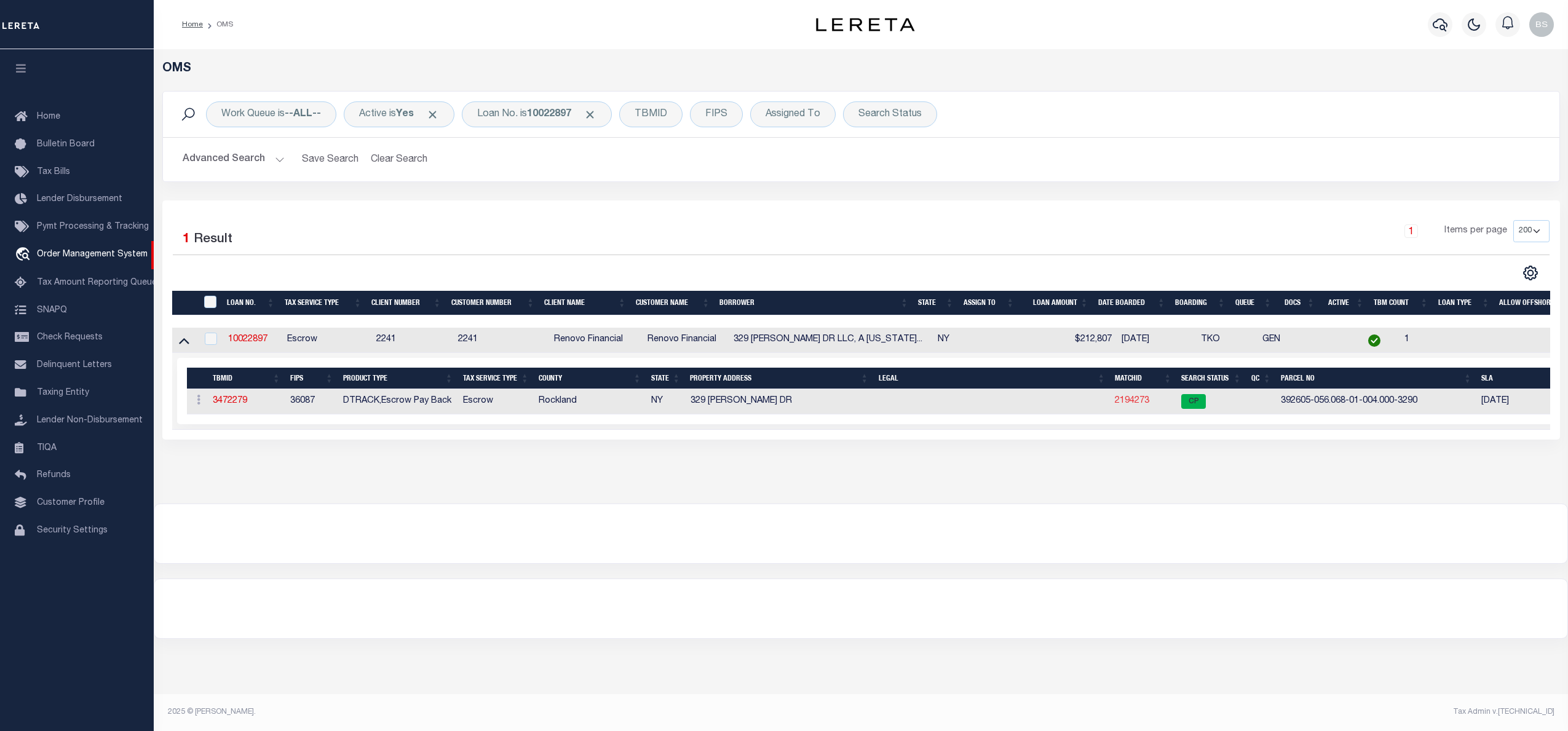
click at [1138, 402] on link "2194273" at bounding box center [1132, 401] width 35 height 9
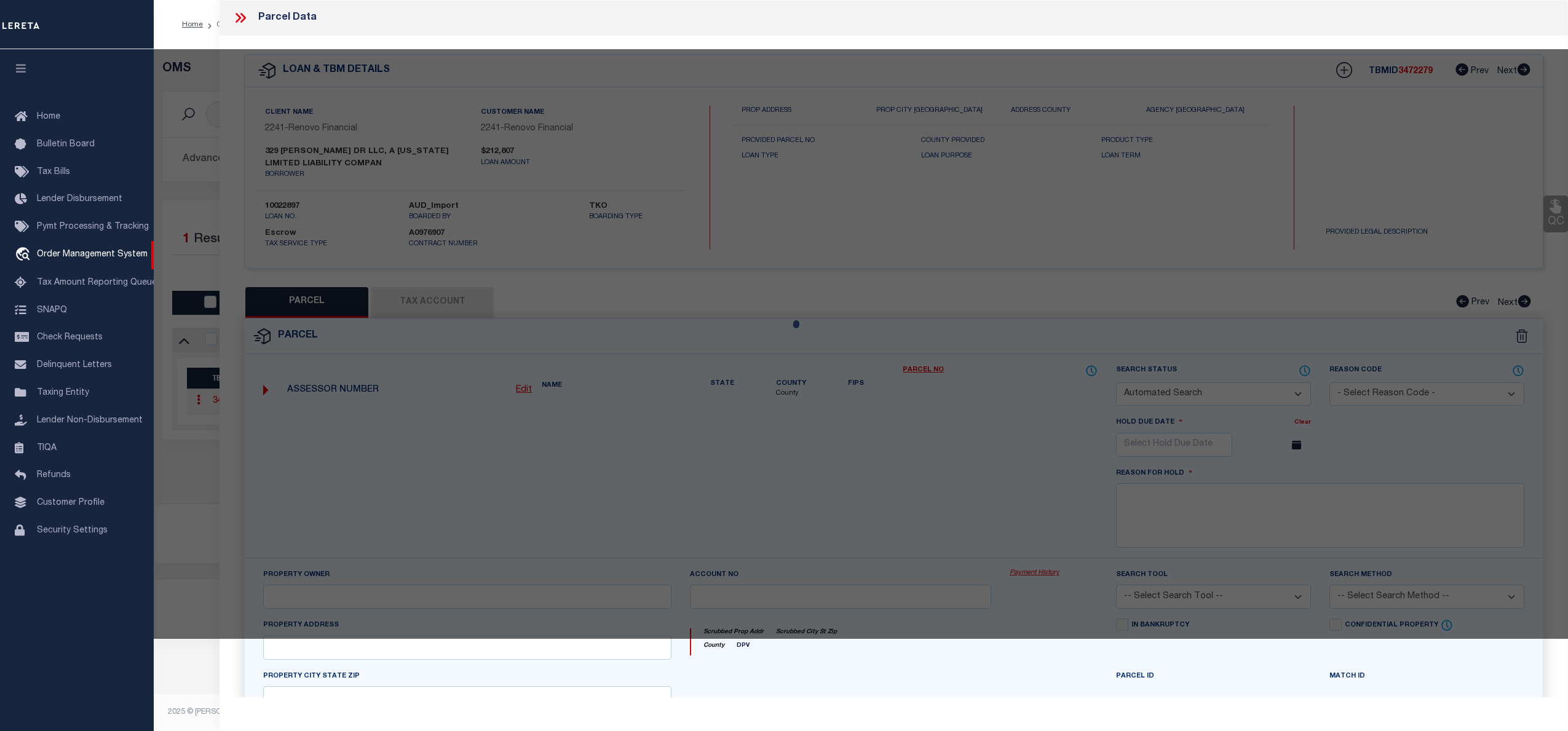
checkbox input "false"
select select "CP"
type input "329 [PERSON_NAME] DR LLC"
select select "ATL"
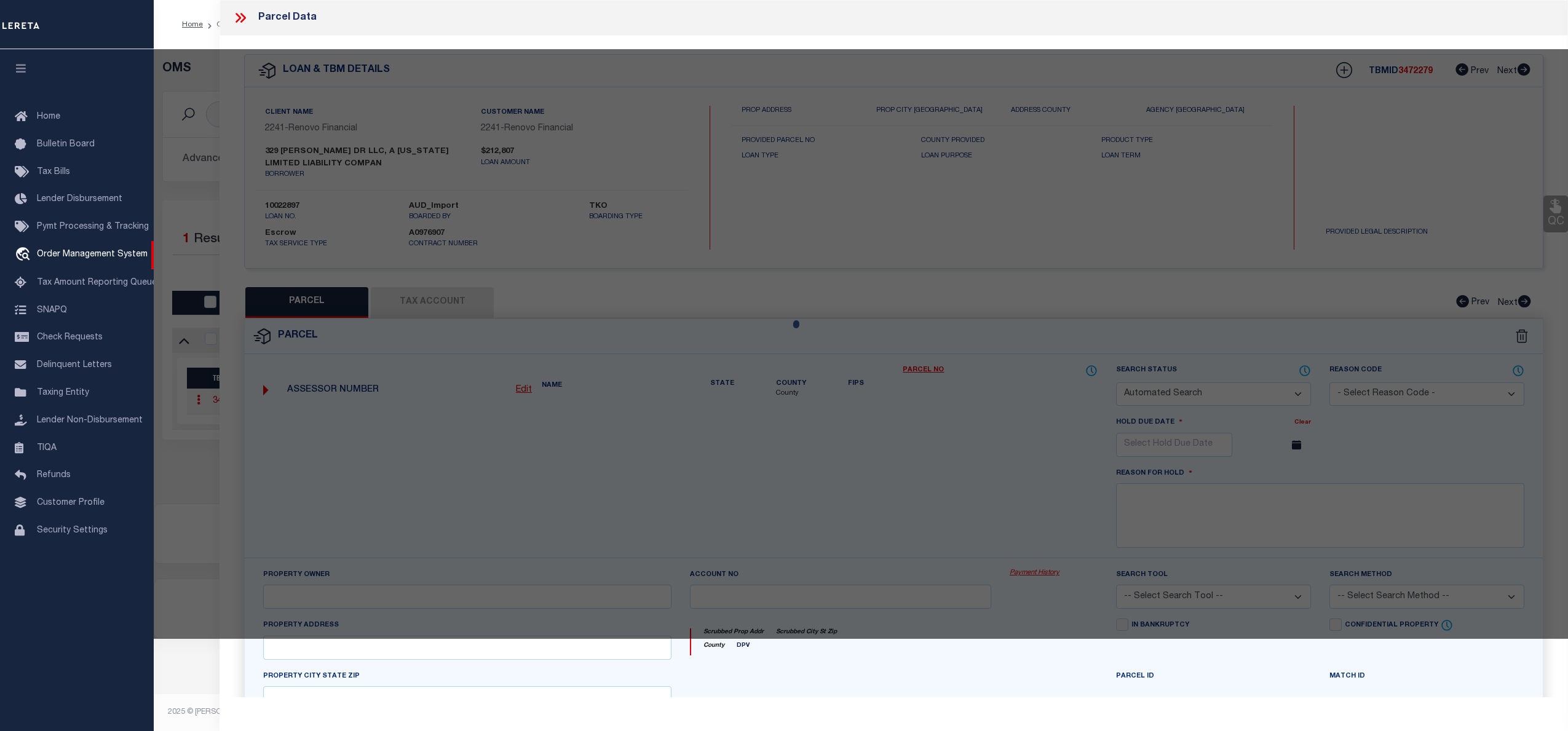
select select "ADD"
type input "329 [PERSON_NAME] DR"
checkbox input "false"
type input "[GEOGRAPHIC_DATA]"
type textarea "LOT:4.000 BLK:1 SEC:56.68 DIST:392605 CITY/[GEOGRAPHIC_DATA]/TWP:[GEOGRAPHIC_DA…"
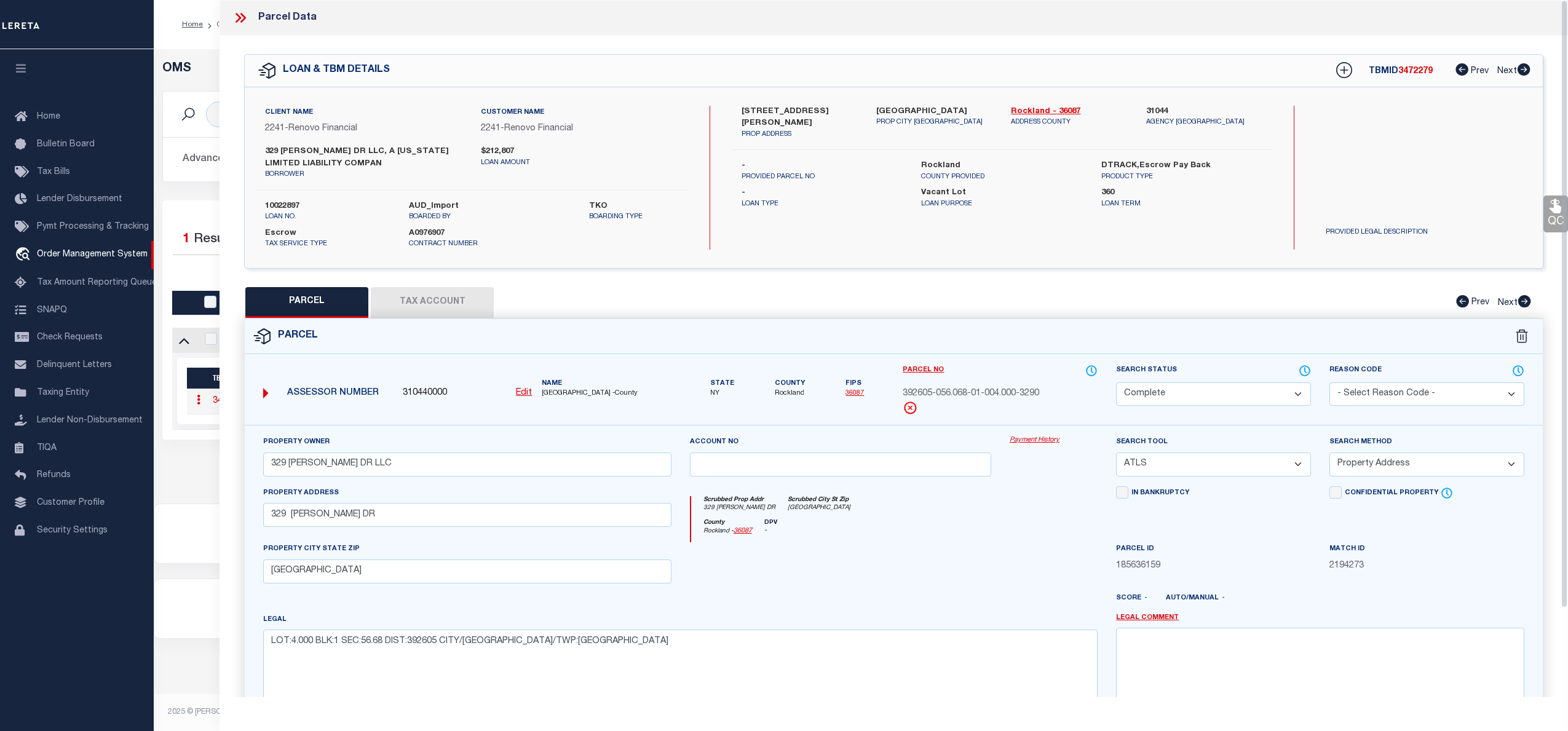
click at [1041, 443] on link "Payment History" at bounding box center [1053, 440] width 88 height 11
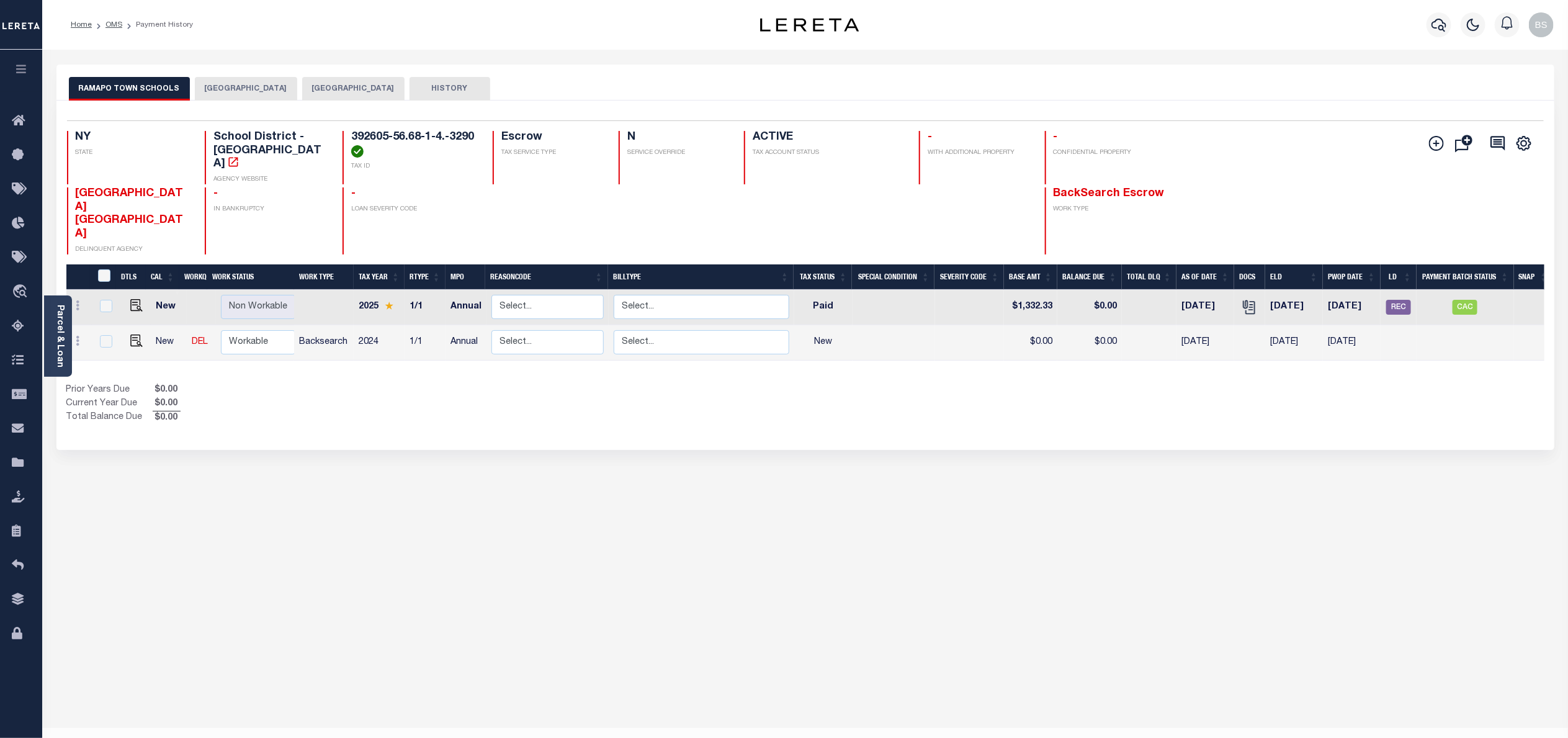
click at [250, 91] on button "[GEOGRAPHIC_DATA]" at bounding box center [246, 88] width 103 height 24
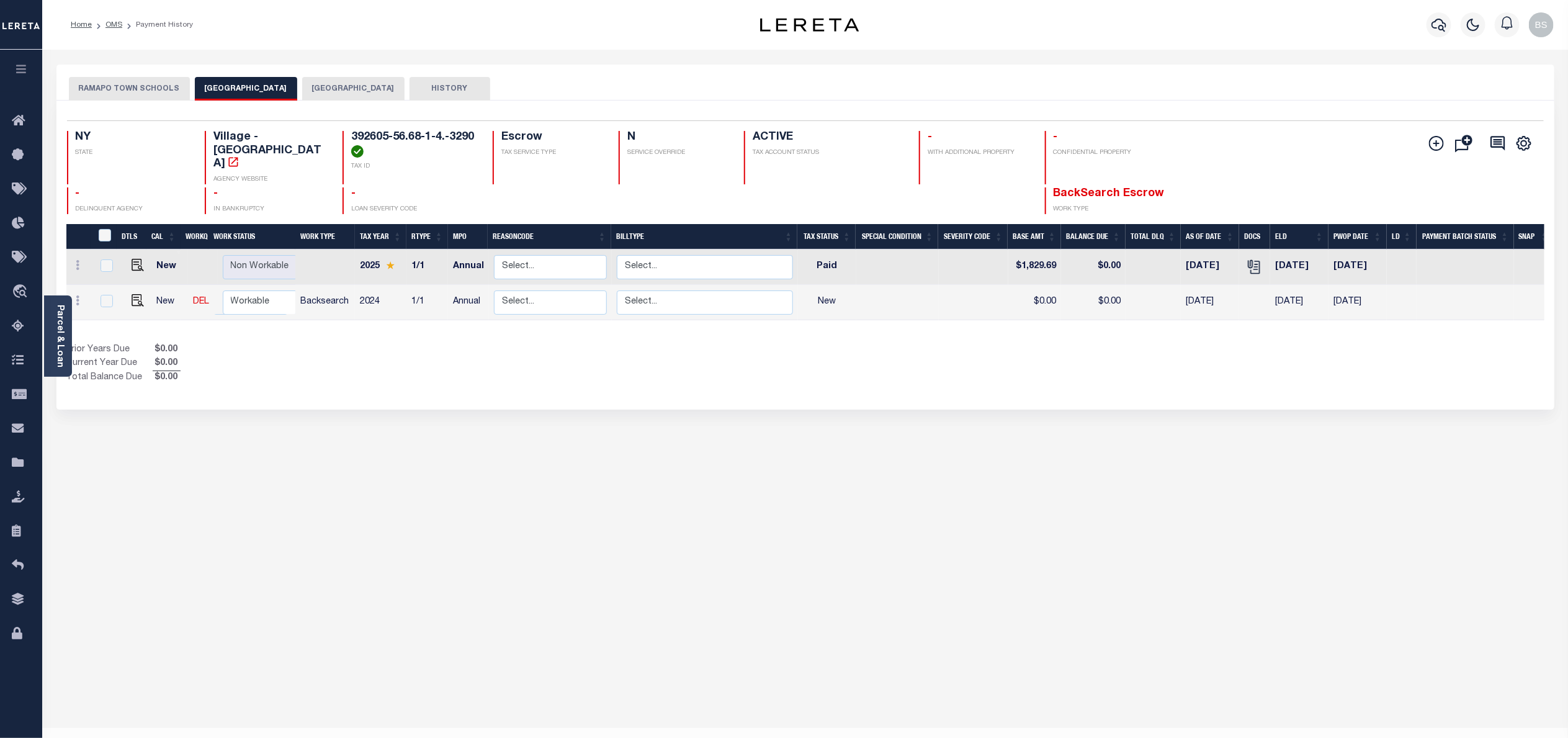
click at [351, 91] on button "[GEOGRAPHIC_DATA]" at bounding box center [354, 88] width 103 height 24
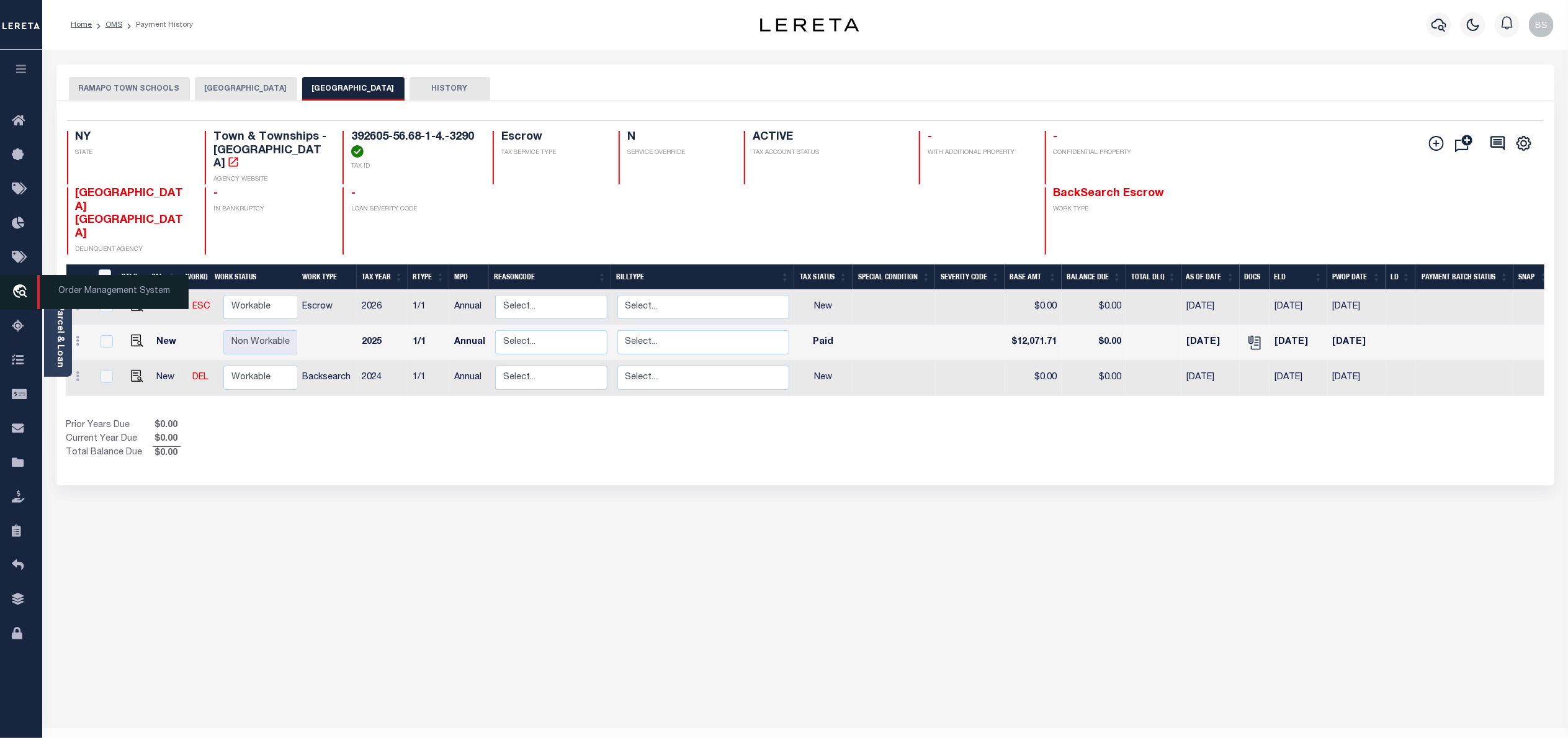
click at [113, 291] on span "Order Management System" at bounding box center [113, 292] width 152 height 34
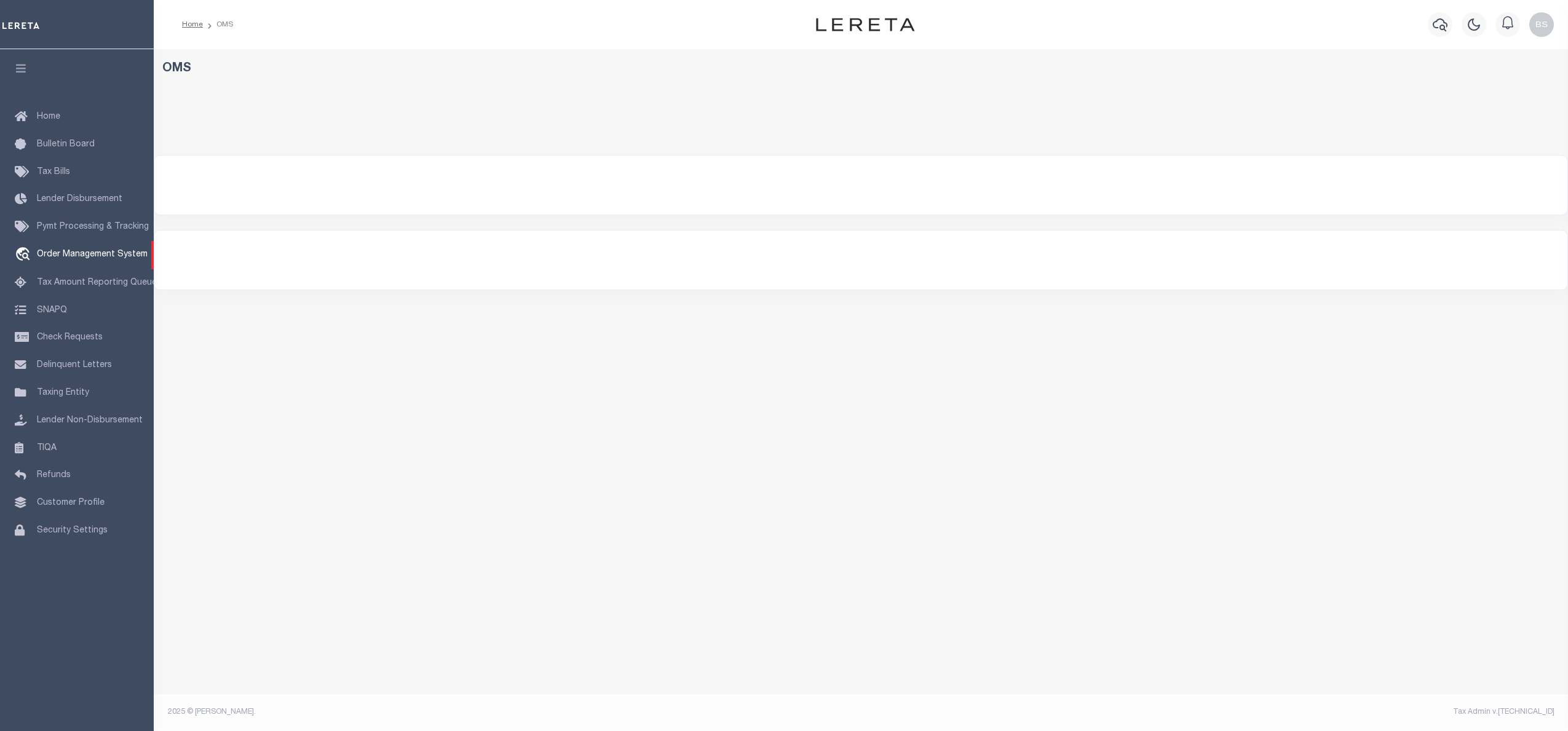
select select "200"
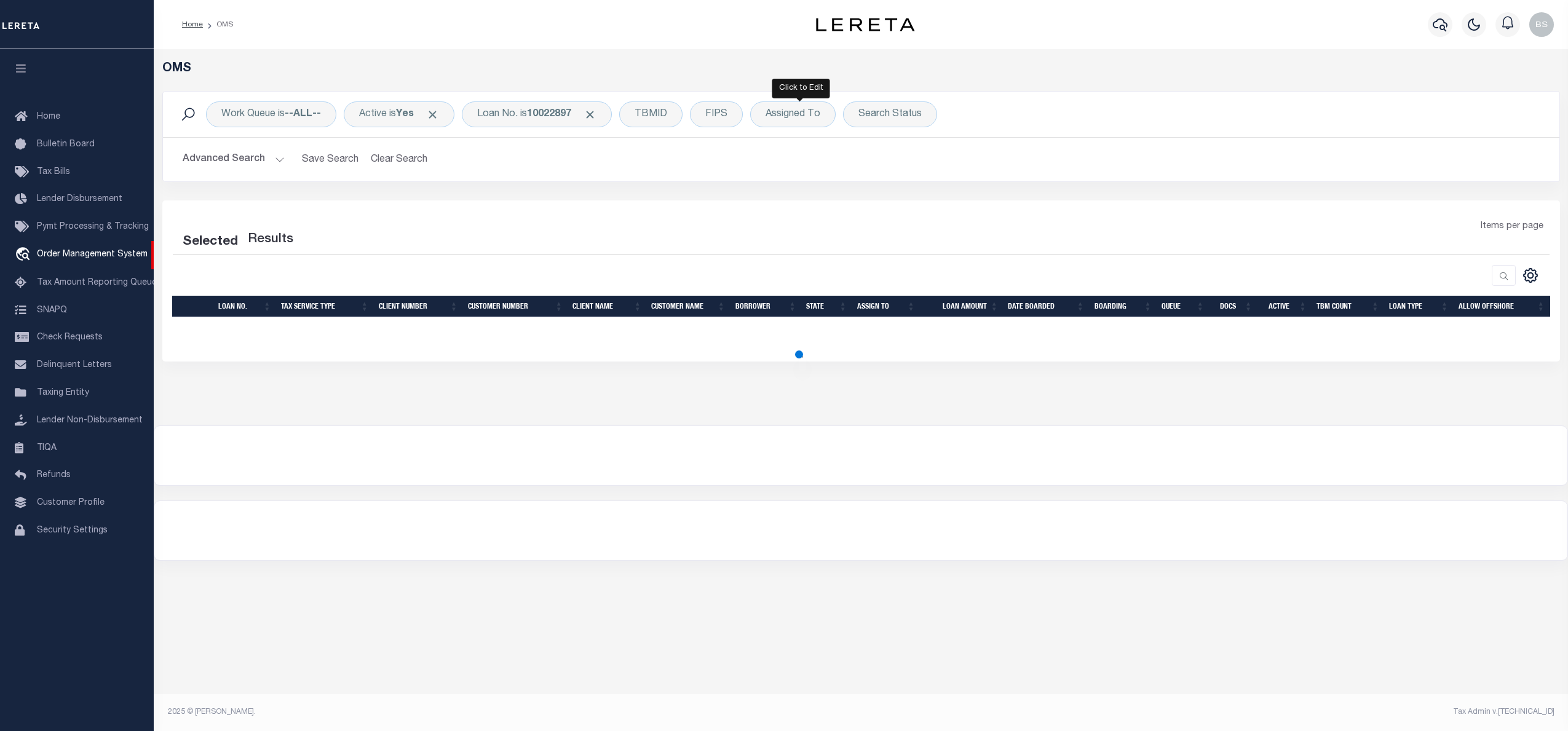
select select "200"
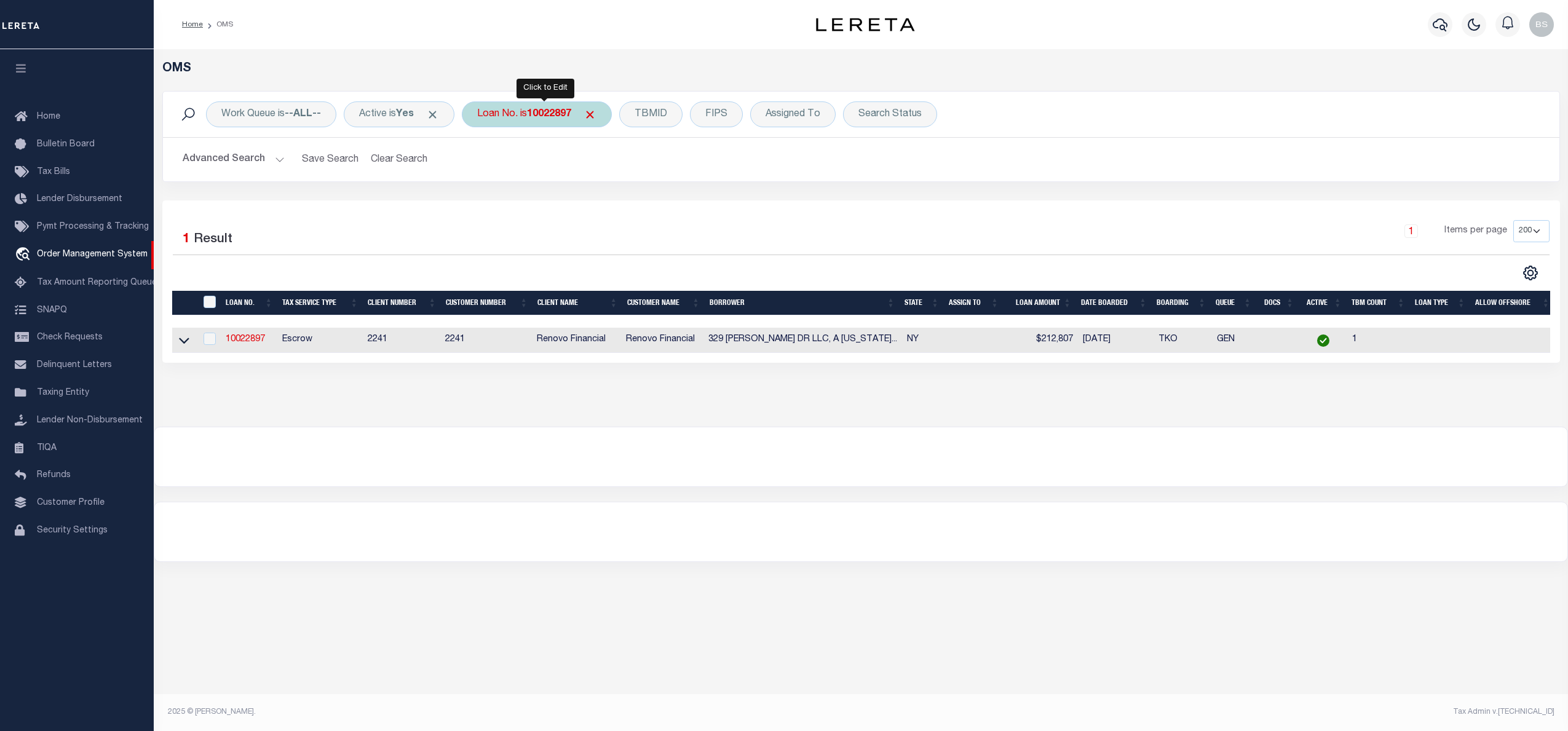
click at [529, 119] on div "Loan No. is 10022897" at bounding box center [537, 115] width 150 height 26
type input "15158"
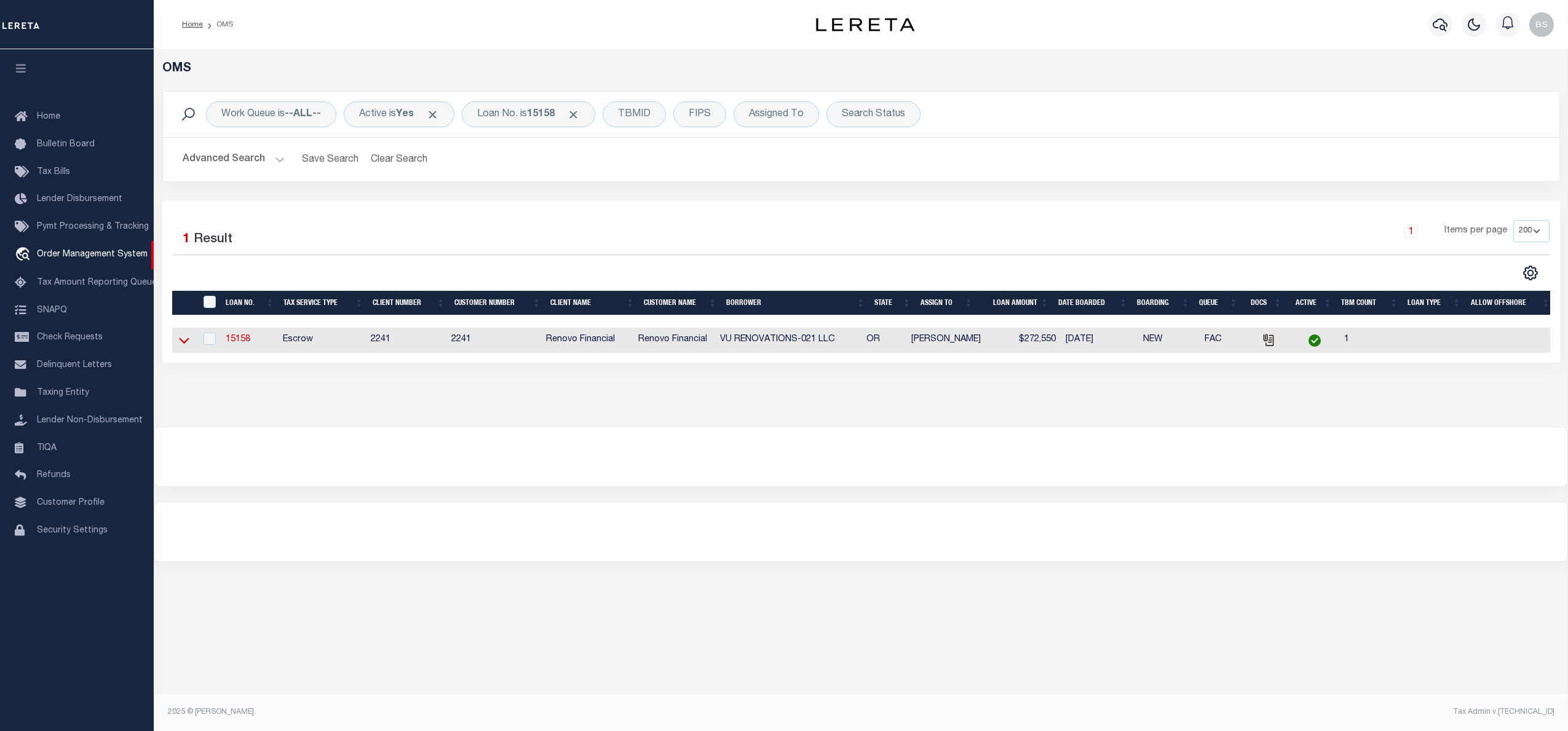
click at [181, 342] on icon at bounding box center [183, 340] width 11 height 13
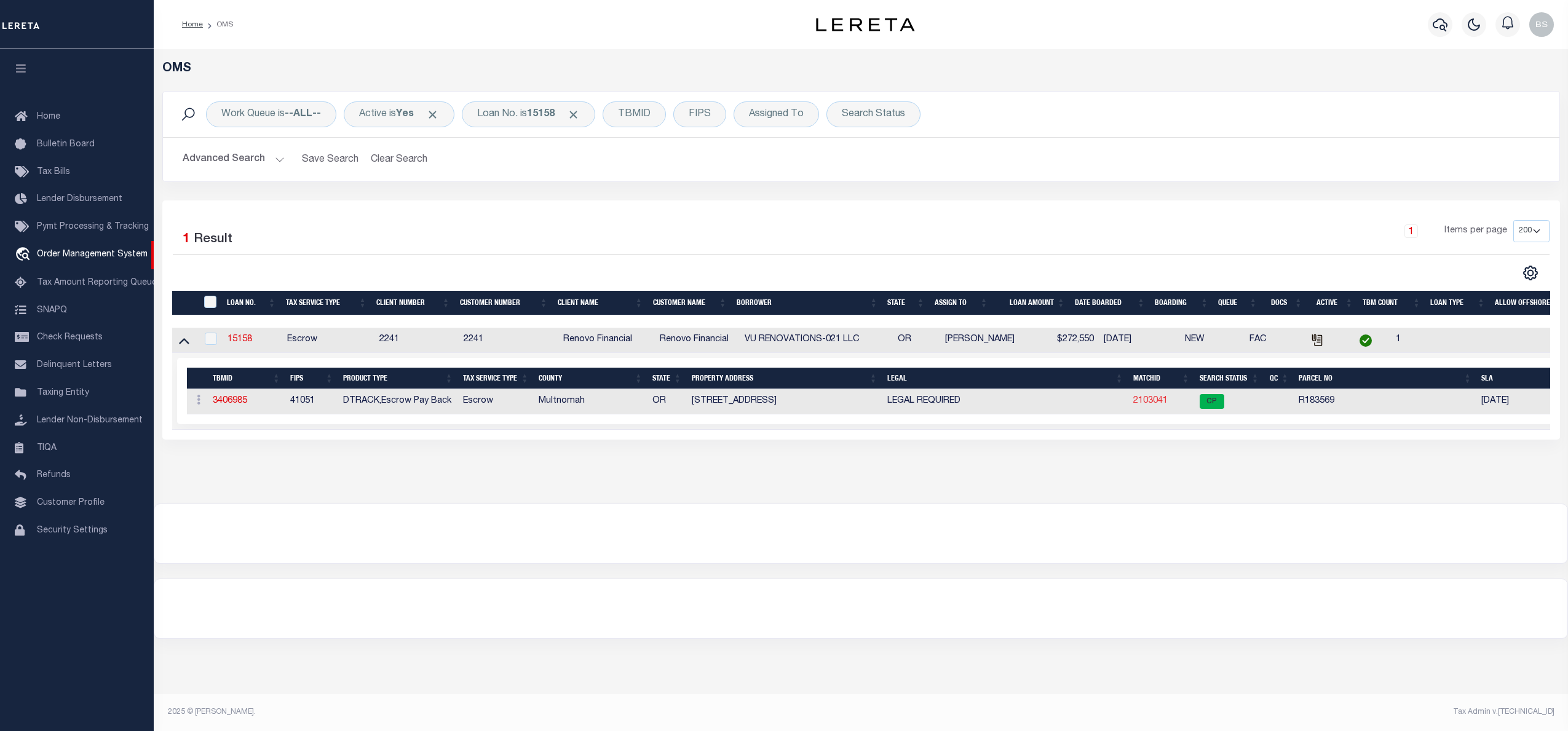
click at [1150, 405] on link "2103041" at bounding box center [1150, 401] width 35 height 9
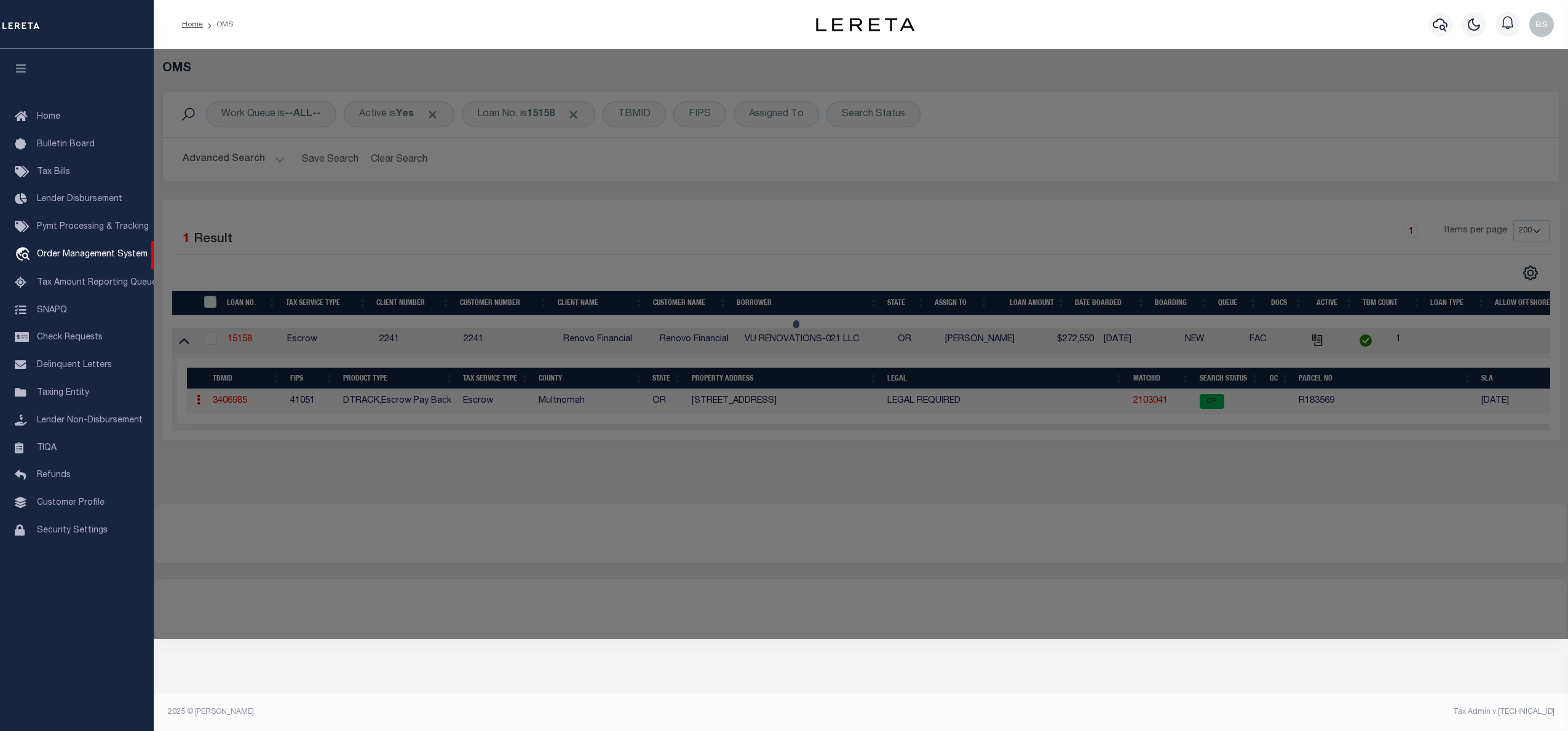
checkbox input "false"
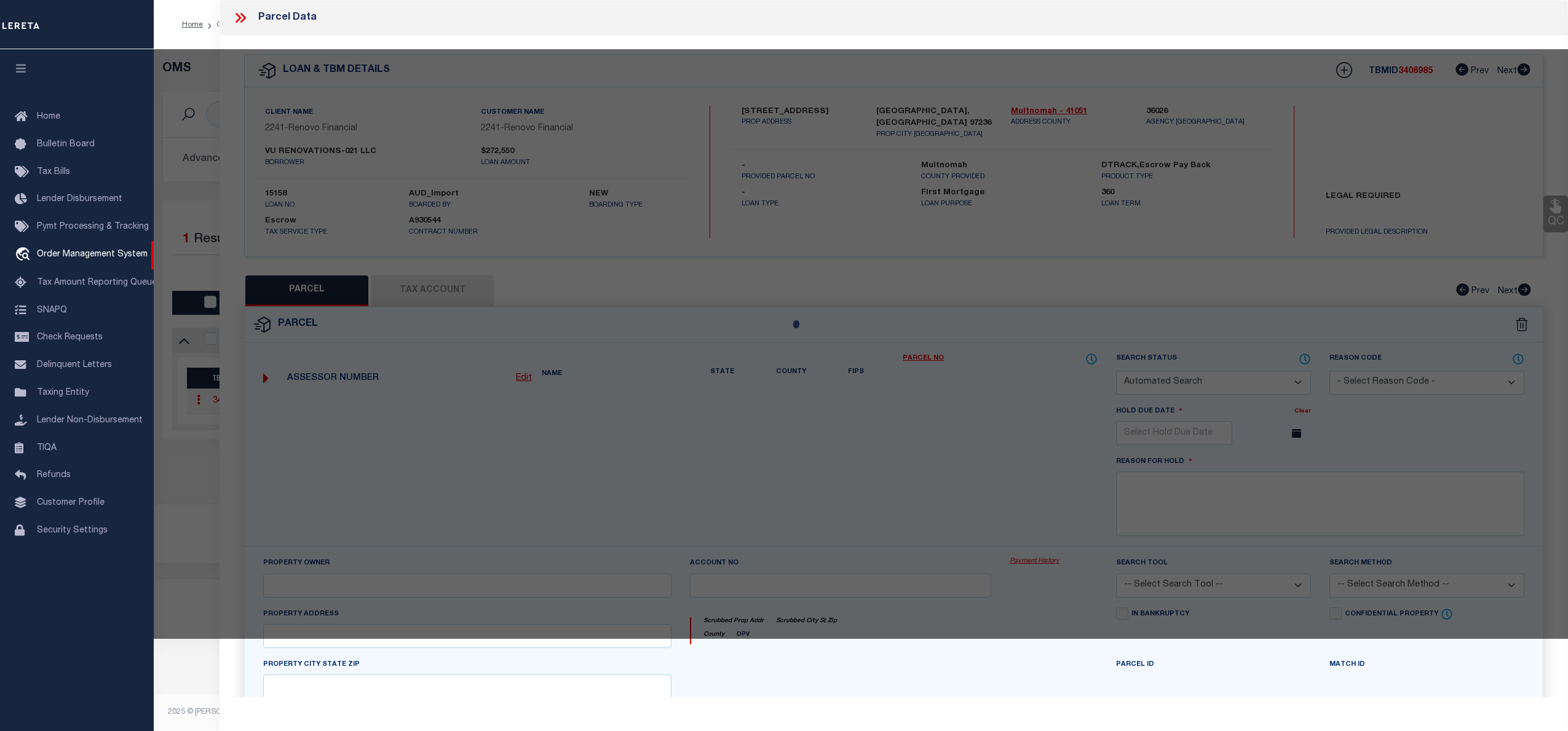
select select "CP"
type input "VU RENOVATIONS-021 LLC"
select select "AGW"
select select
type input "[STREET_ADDRESS]"
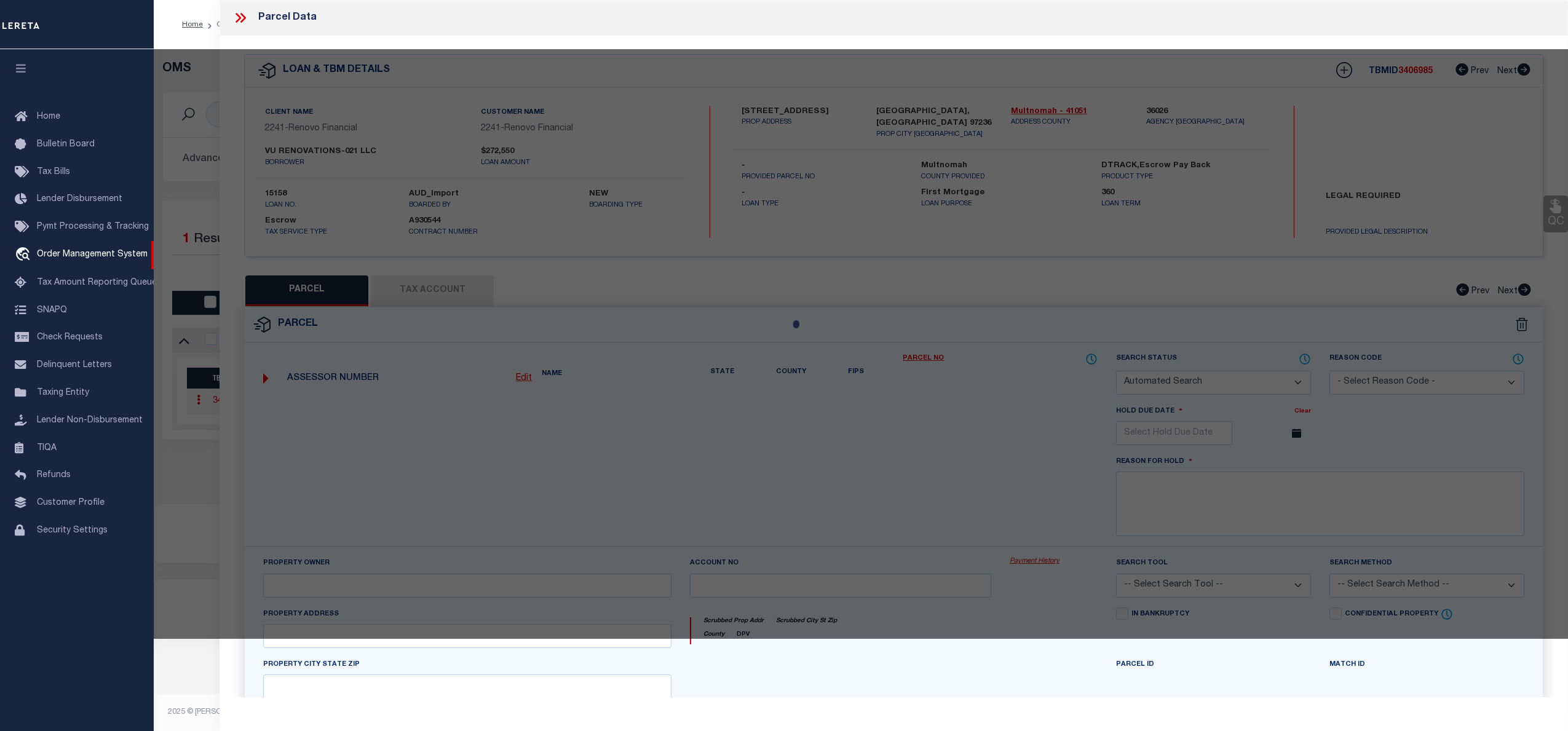
checkbox input "false"
type input "[GEOGRAPHIC_DATA], [GEOGRAPHIC_DATA] 97236"
type textarea "HOMESTEAD, LOT 1, UND INT TRACTS B, C&D"
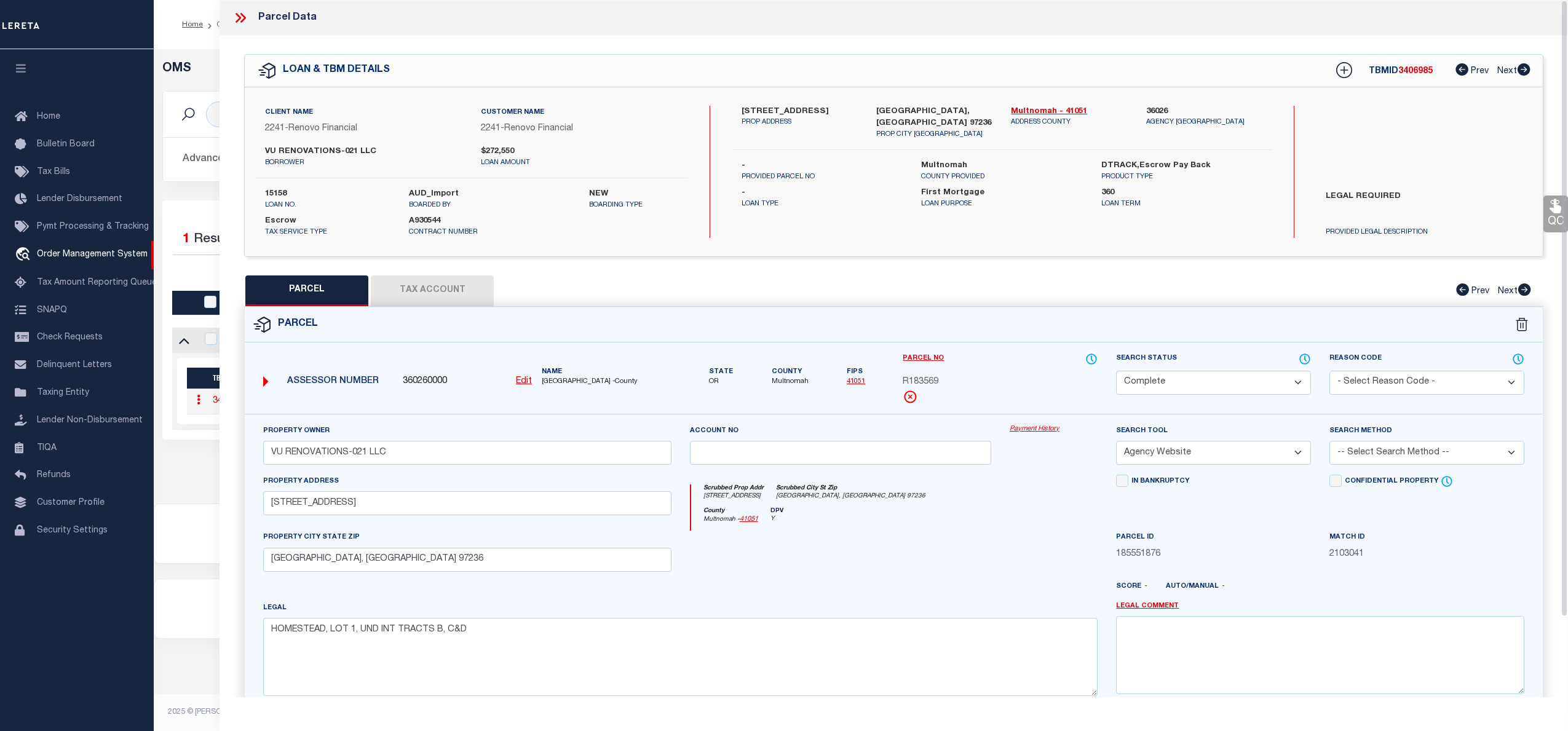
click at [1039, 433] on link "Payment History" at bounding box center [1053, 429] width 88 height 11
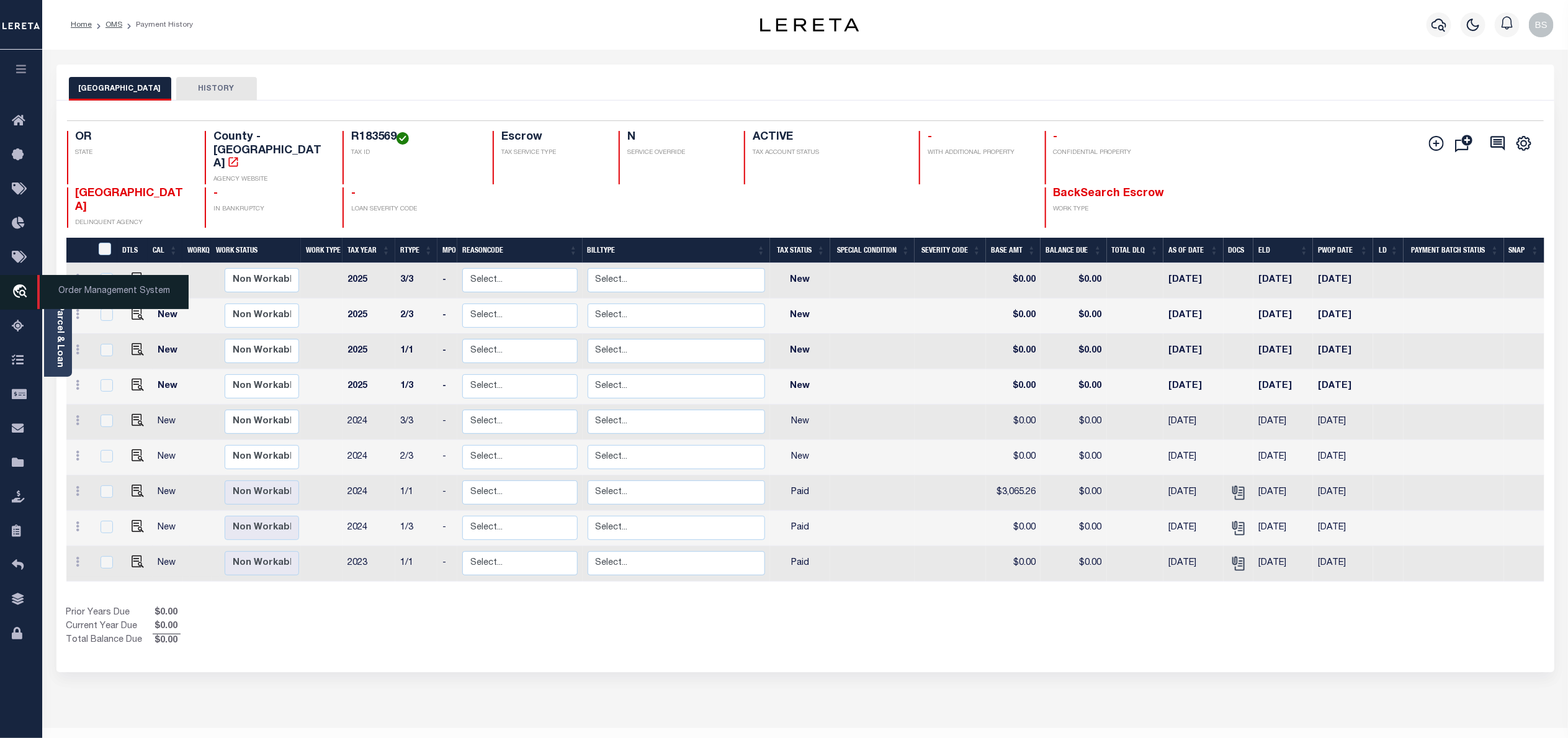
click at [74, 293] on span "Order Management System" at bounding box center [113, 292] width 152 height 34
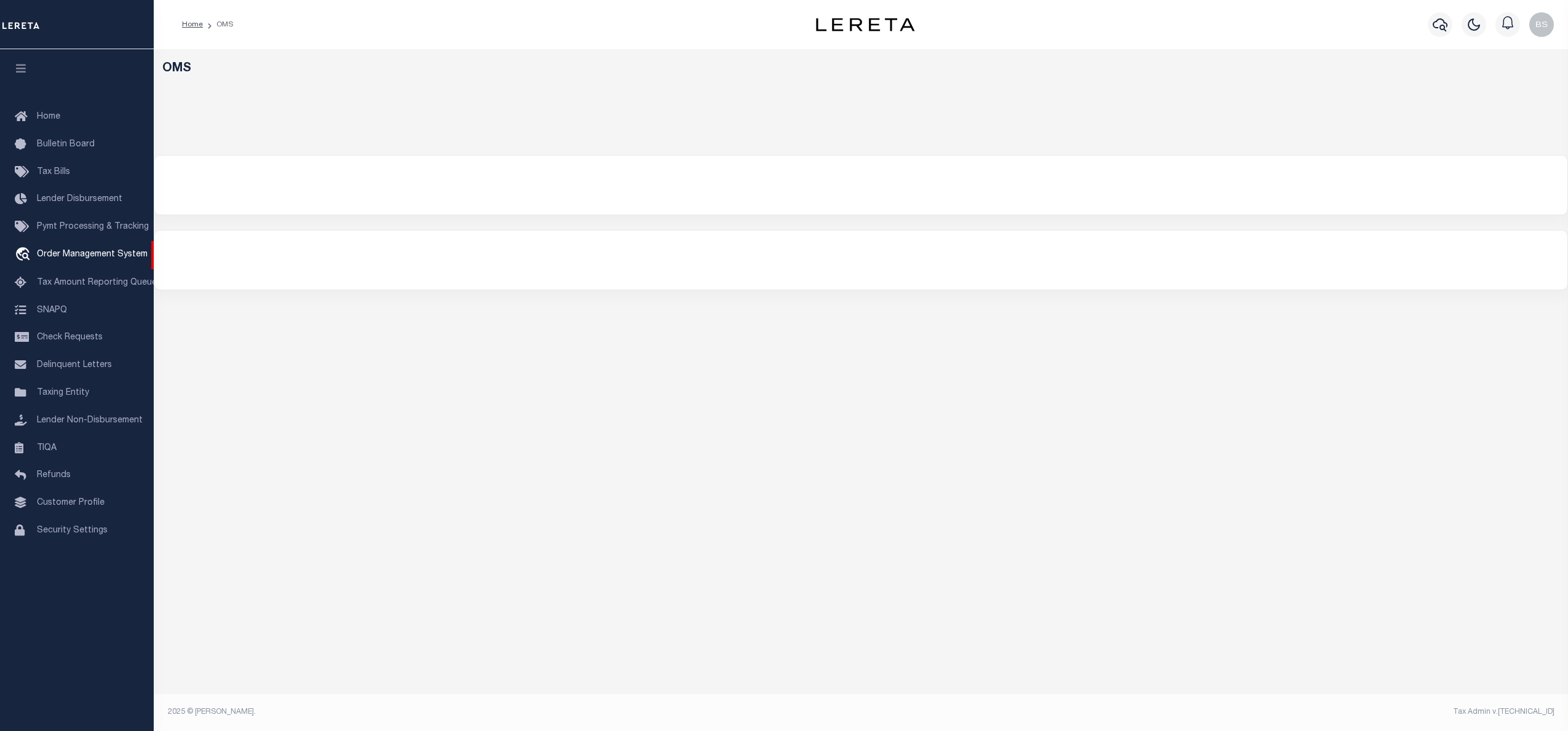
select select "200"
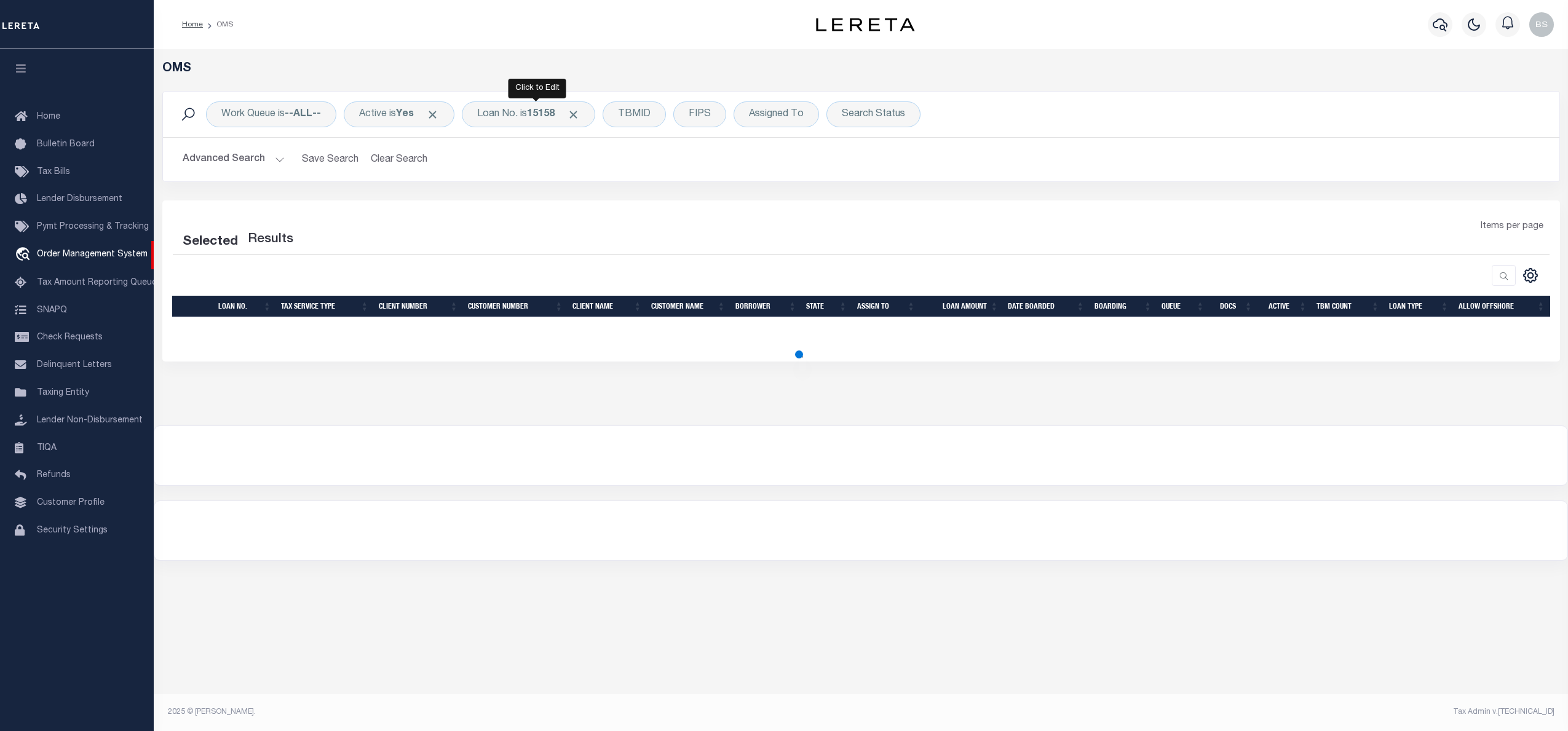
select select "200"
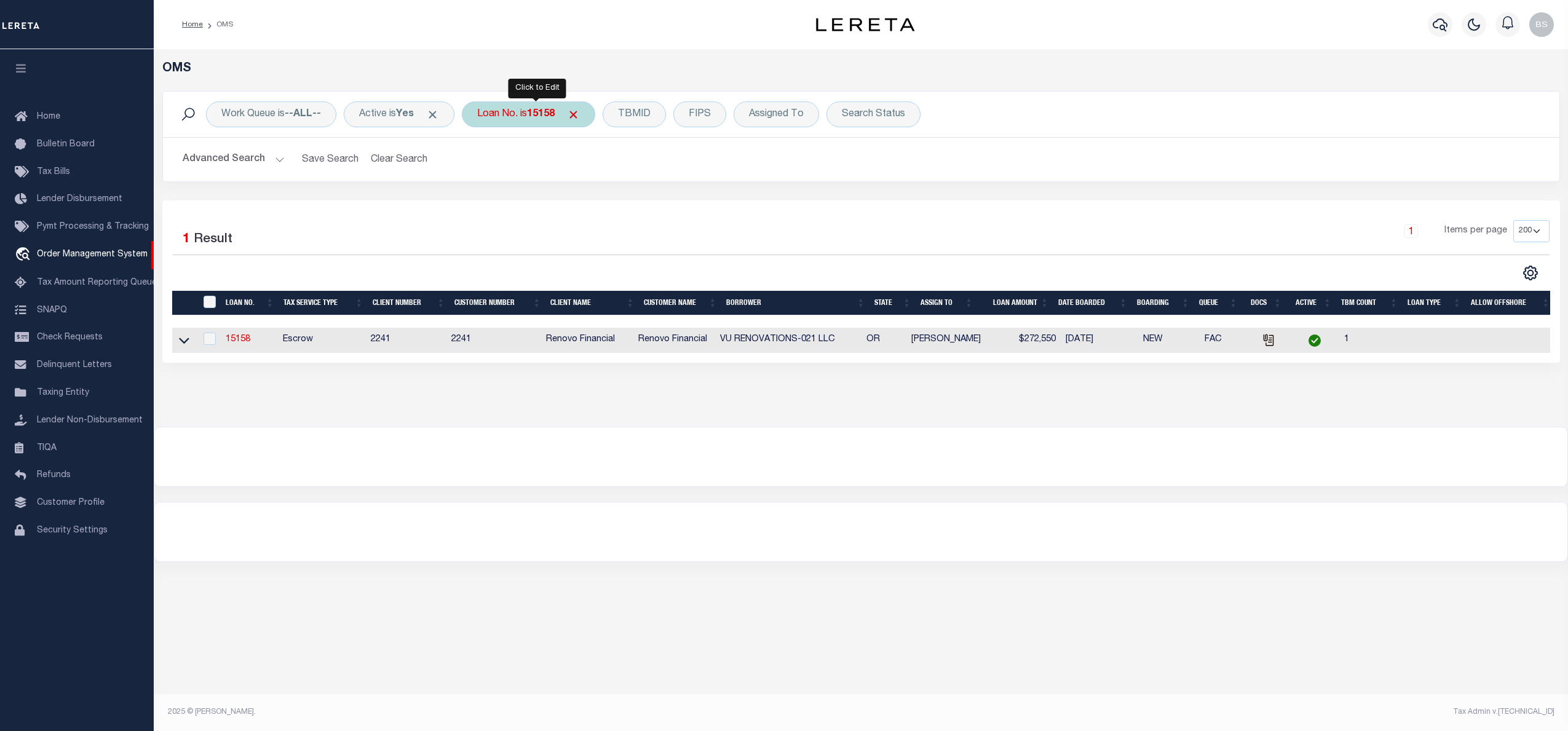
click at [526, 122] on div "Loan No. is 15158" at bounding box center [528, 115] width 133 height 26
type input "3506221481132"
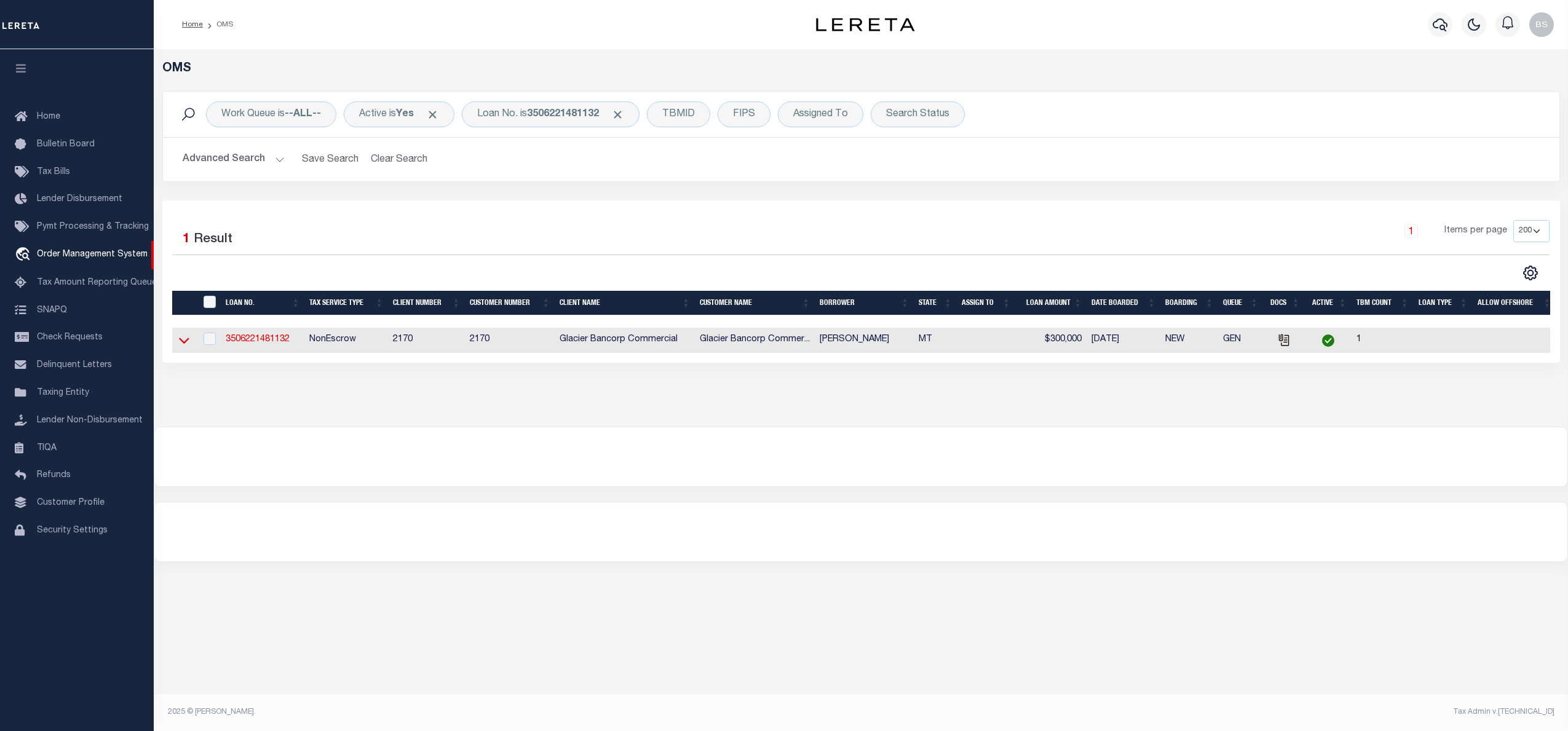
click at [183, 342] on icon at bounding box center [183, 340] width 11 height 13
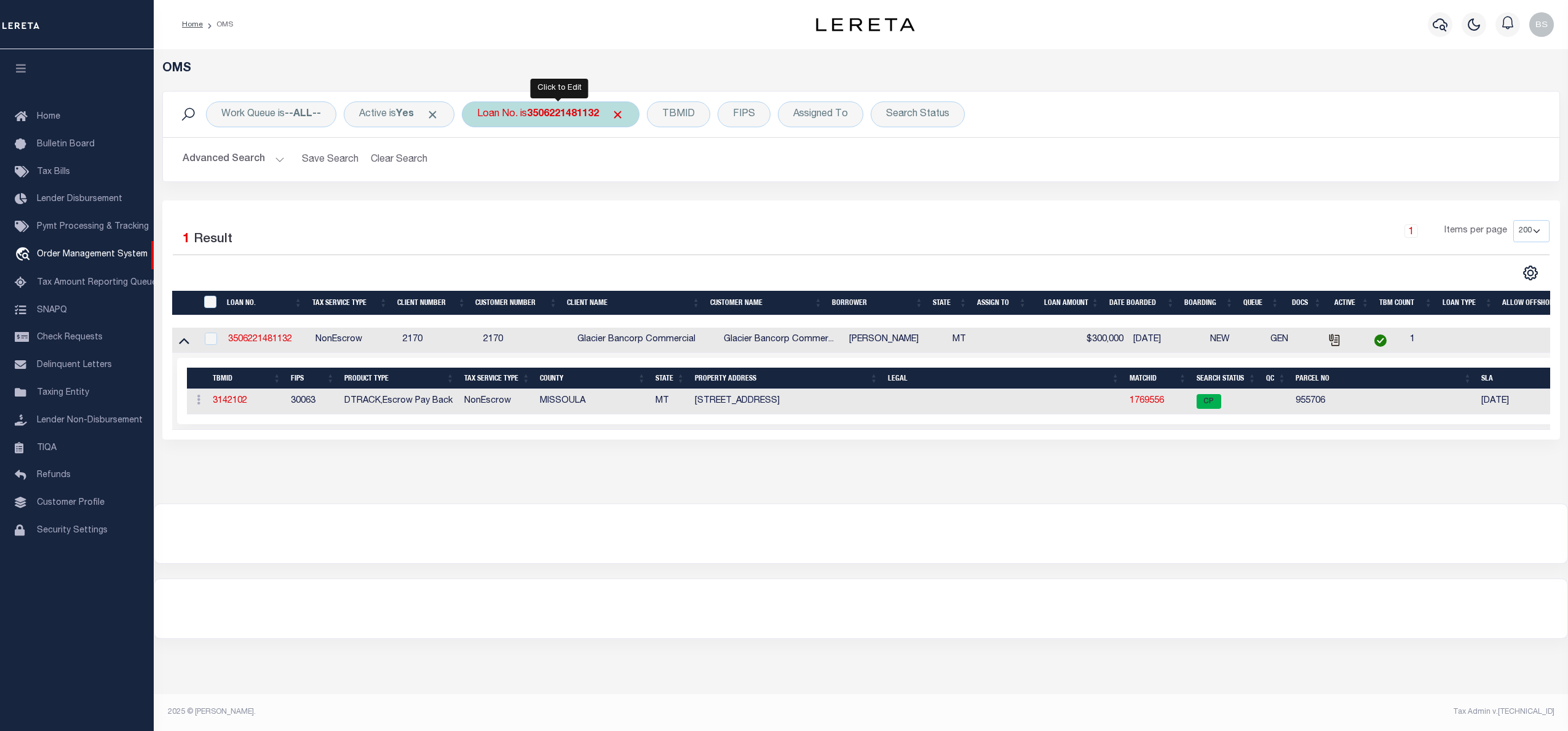
click at [559, 120] on b "3506221481132" at bounding box center [563, 114] width 72 height 10
type input "10010174"
click at [650, 200] on input "Apply" at bounding box center [640, 201] width 36 height 20
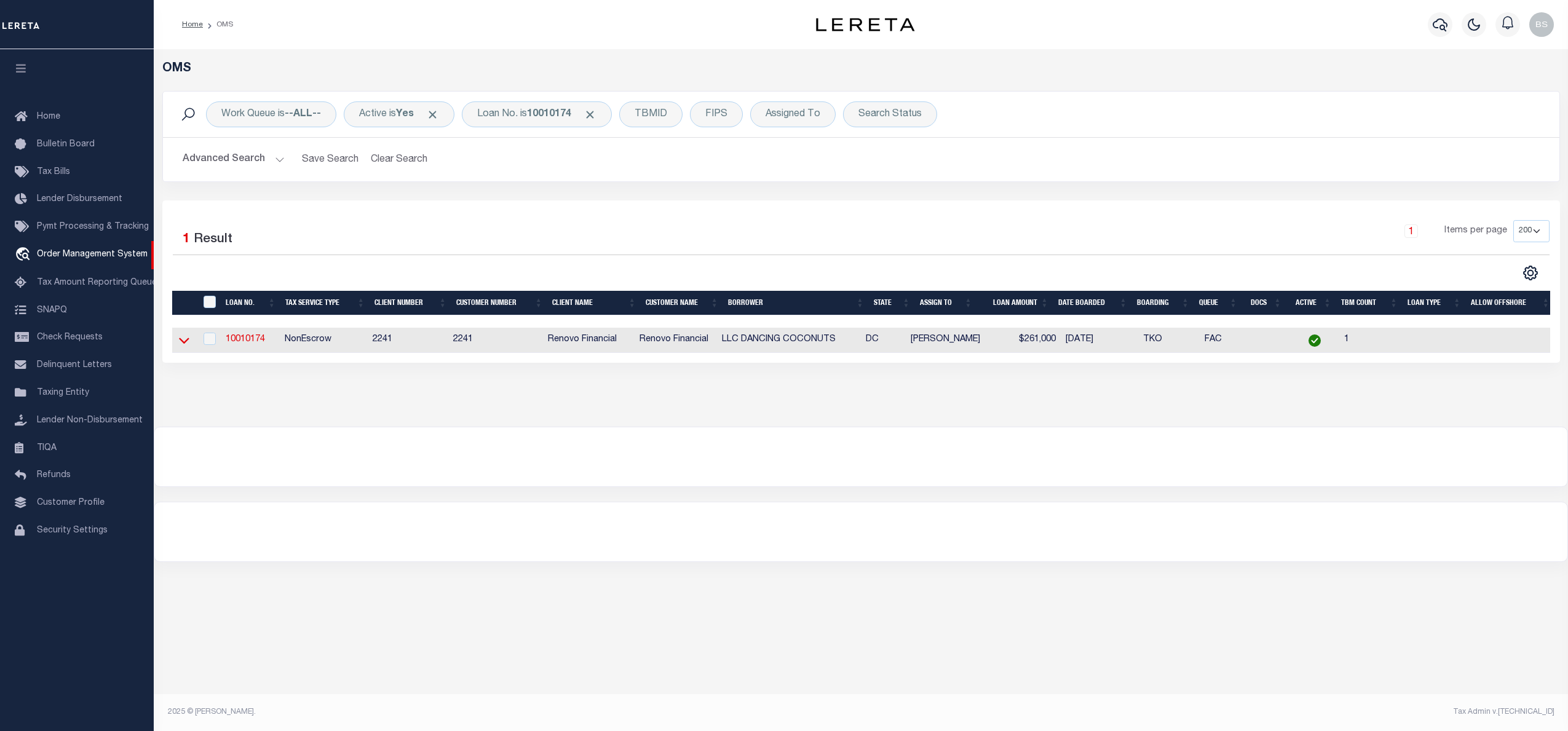
click at [183, 343] on icon at bounding box center [183, 340] width 11 height 13
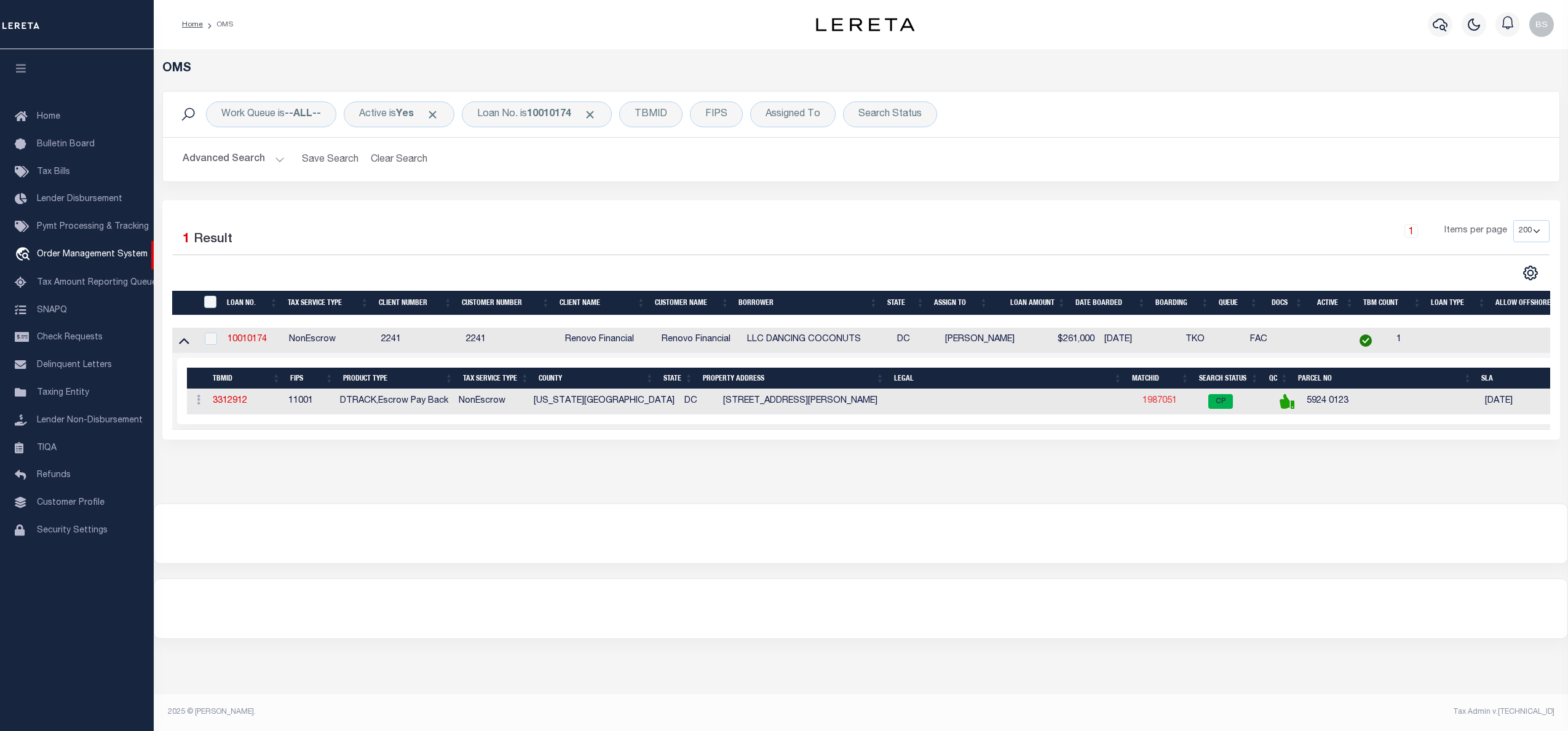
click at [1149, 405] on link "1987051" at bounding box center [1160, 401] width 35 height 9
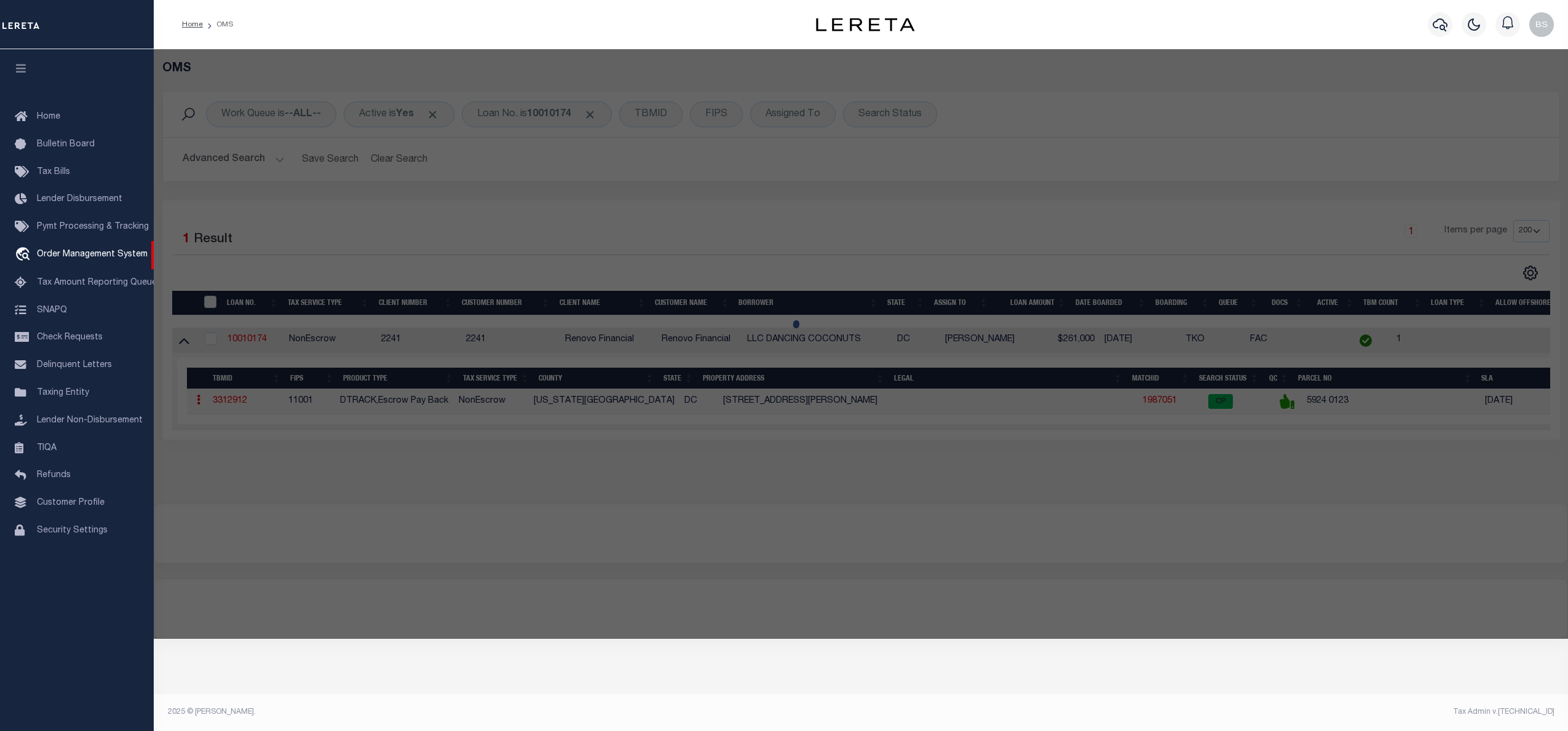
checkbox input "false"
select select "CP"
type input "DANCING COCONUTS LLC"
select select "AGW"
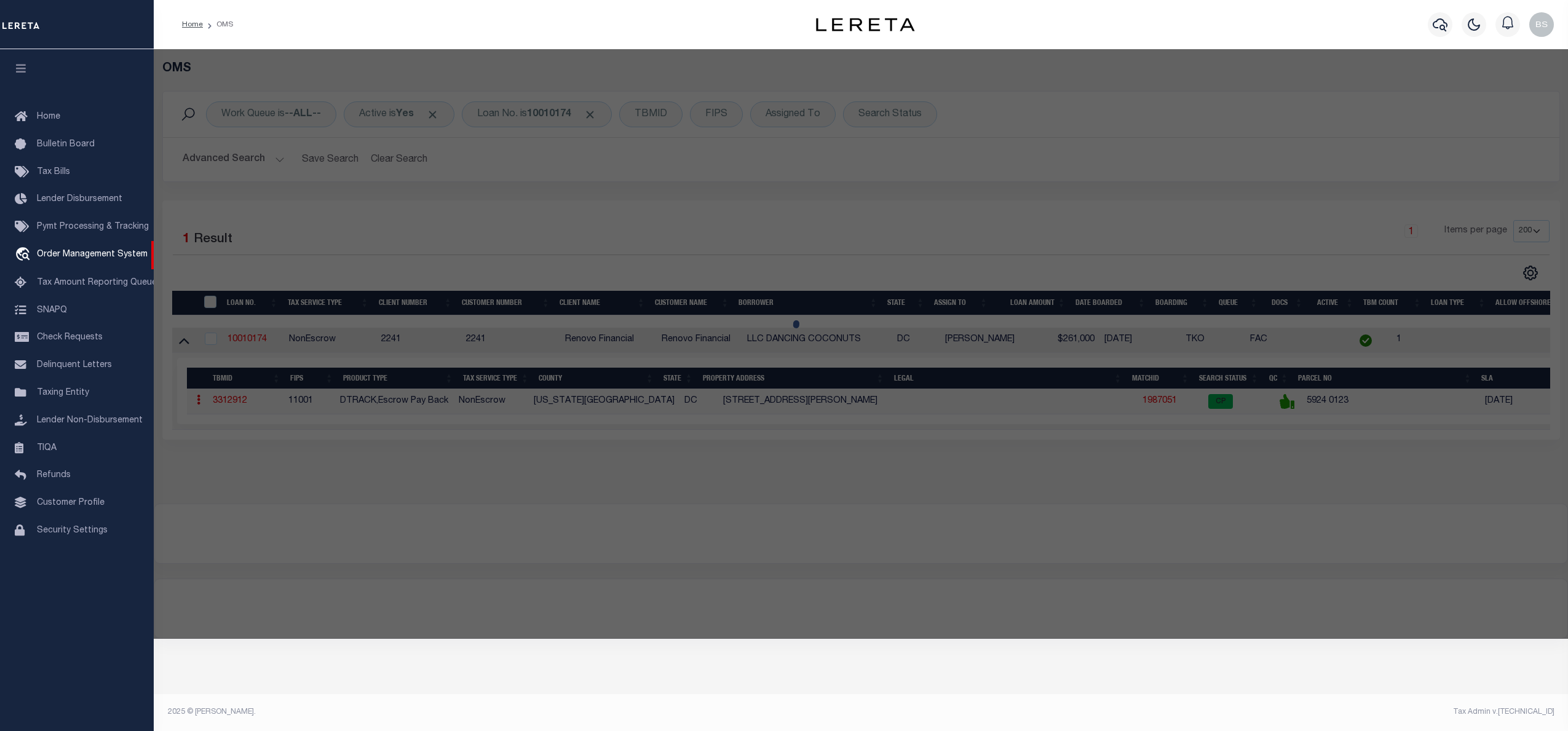
select select "ADD"
type input "903 BARNABY ST SE"
checkbox input "false"
type input "WASHINGTON DC 20032"
type textarea "Tax ID Formatting"
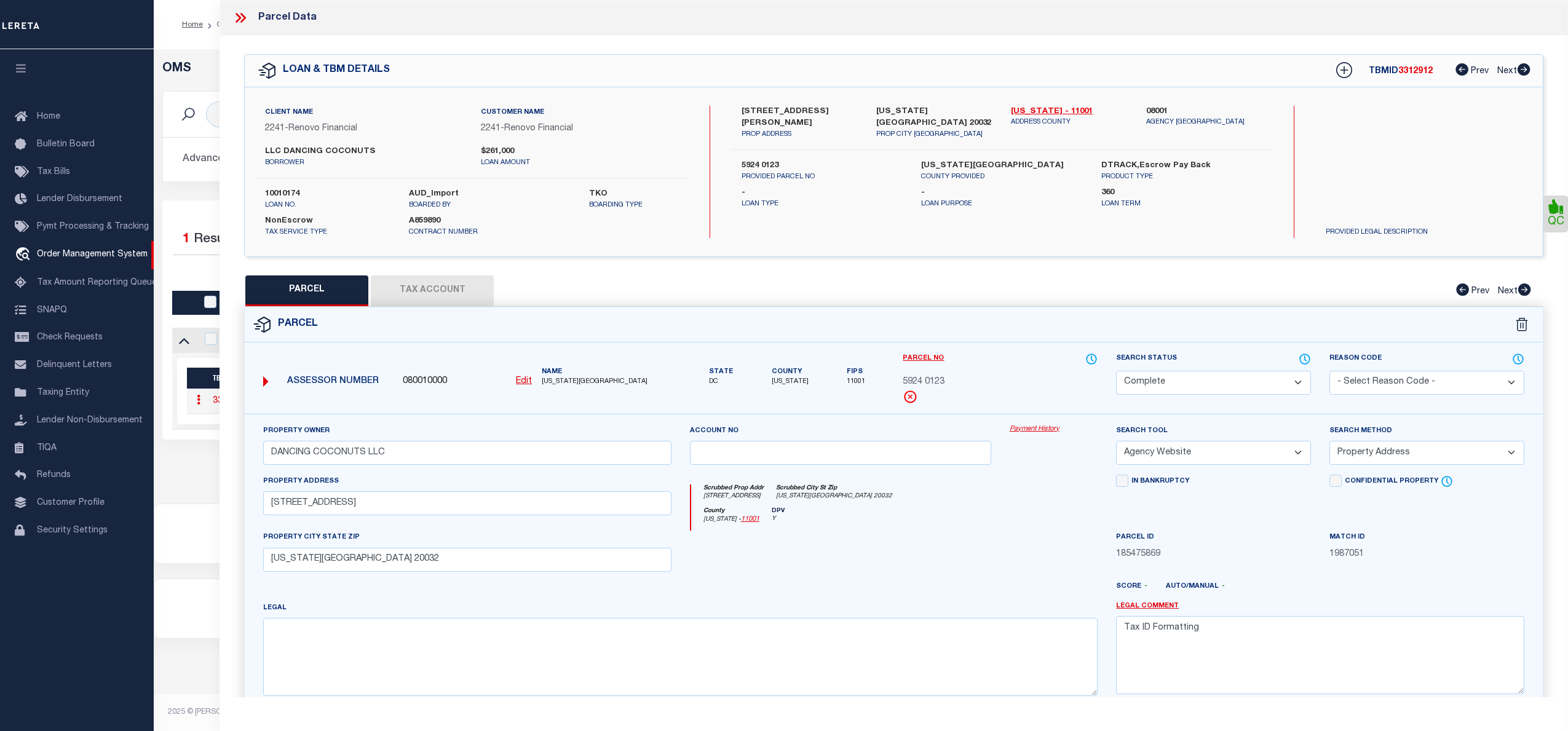
click at [1038, 426] on link "Payment History" at bounding box center [1053, 429] width 88 height 11
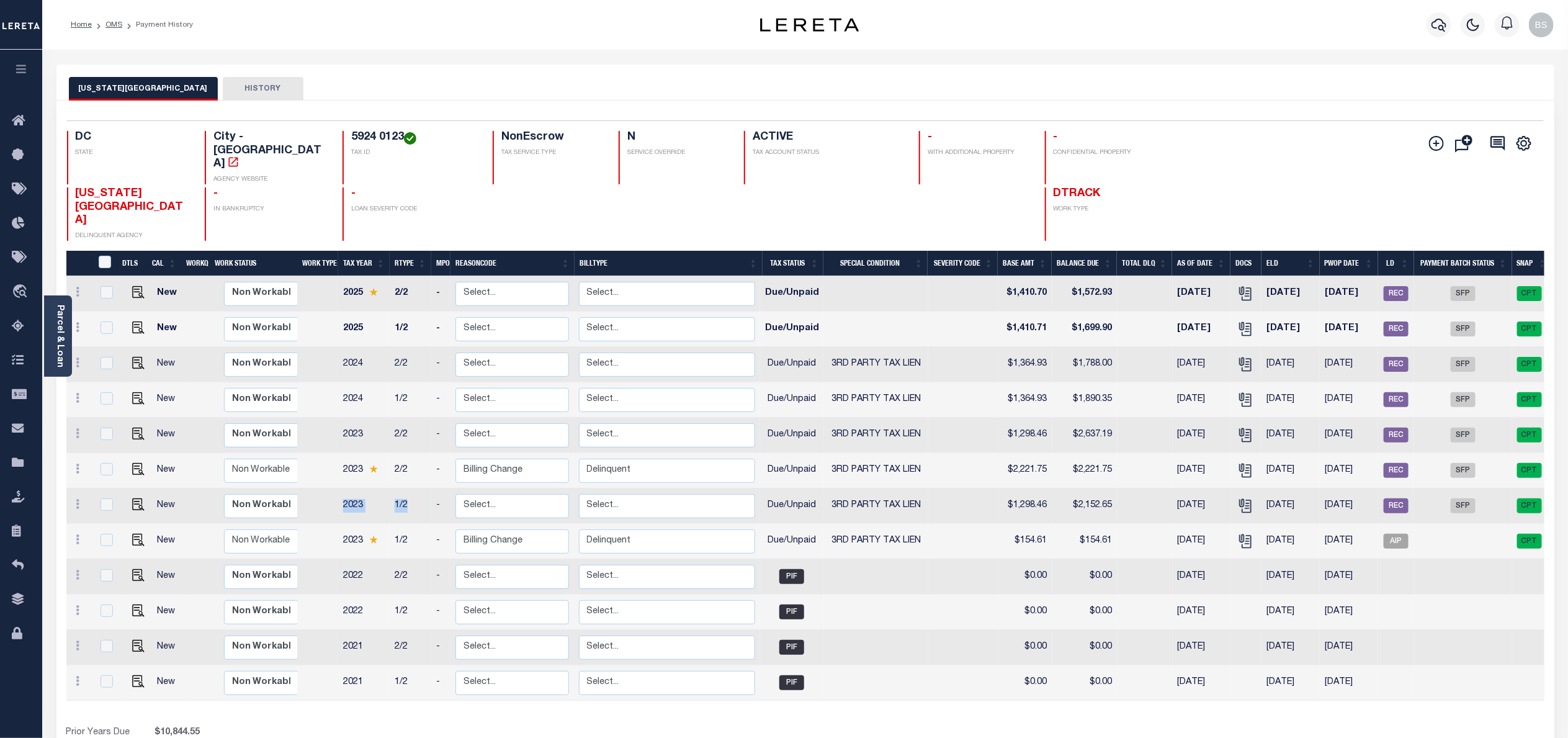
drag, startPoint x: 343, startPoint y: 468, endPoint x: 423, endPoint y: 468, distance: 80.0
click at [423, 488] on tr "New Non Workable Workable 2023 1/2 - Select... Payment Reversal Taxable Value C…" at bounding box center [809, 506] width 1486 height 35
click at [82, 278] on span "Order Management System" at bounding box center [113, 292] width 152 height 34
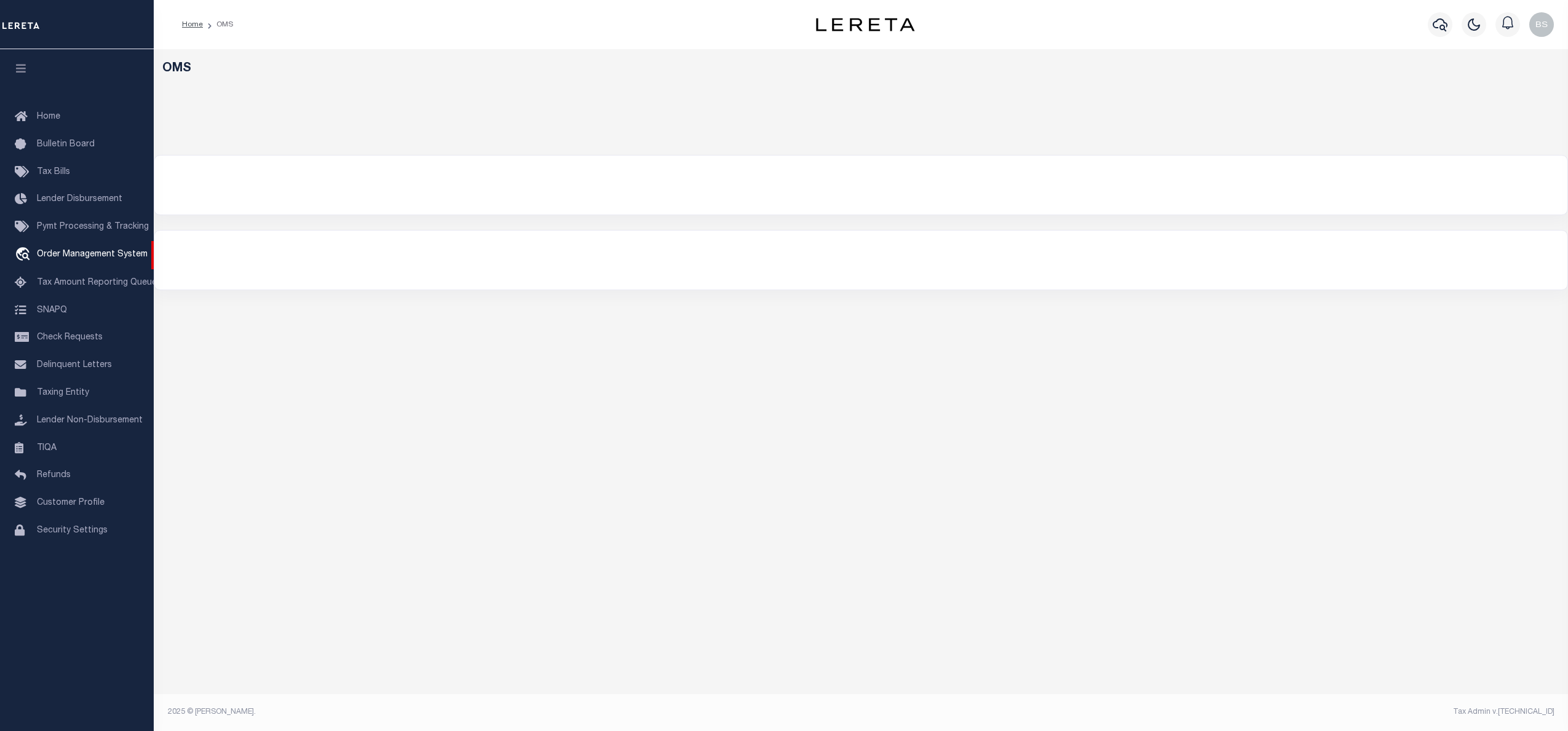
select select "200"
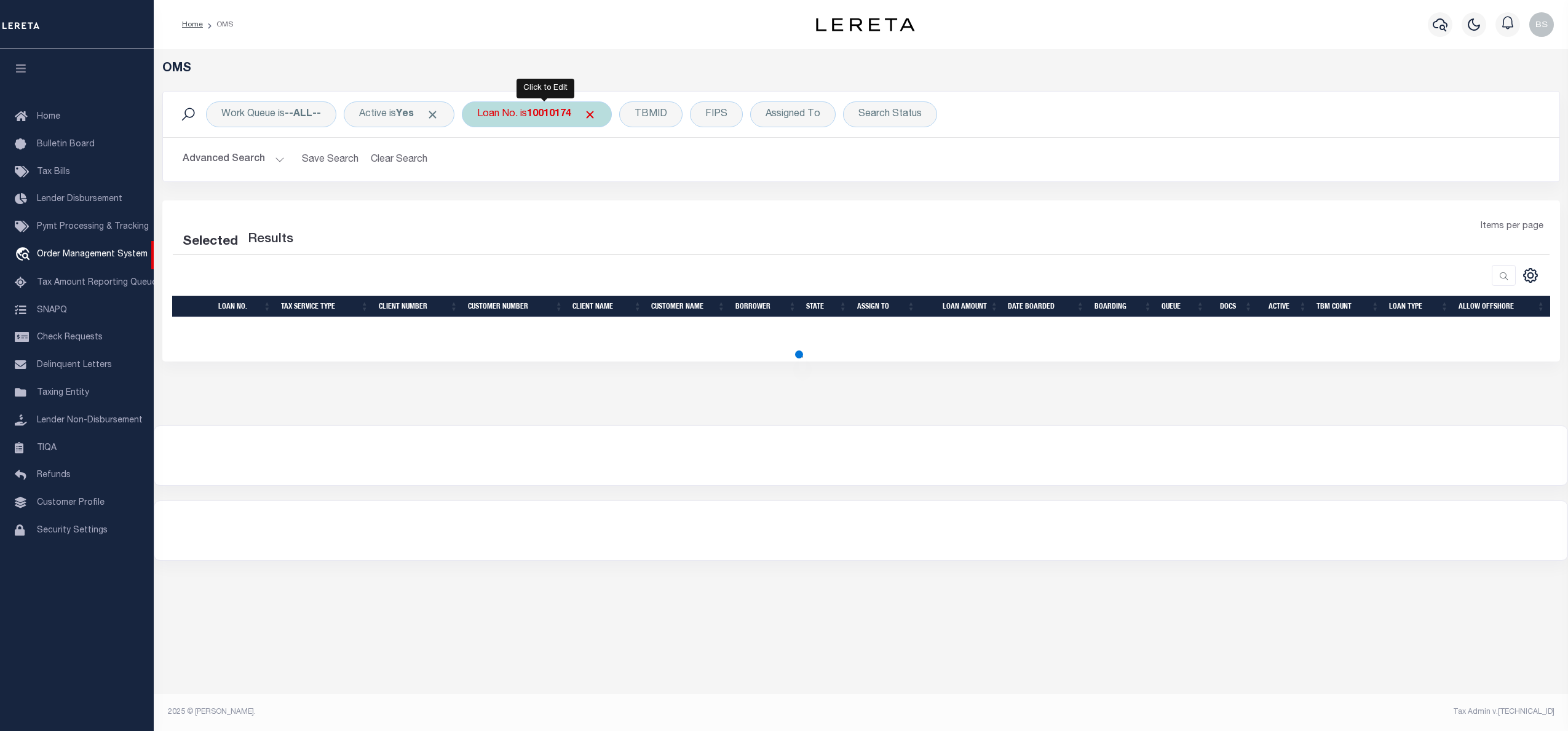
select select "200"
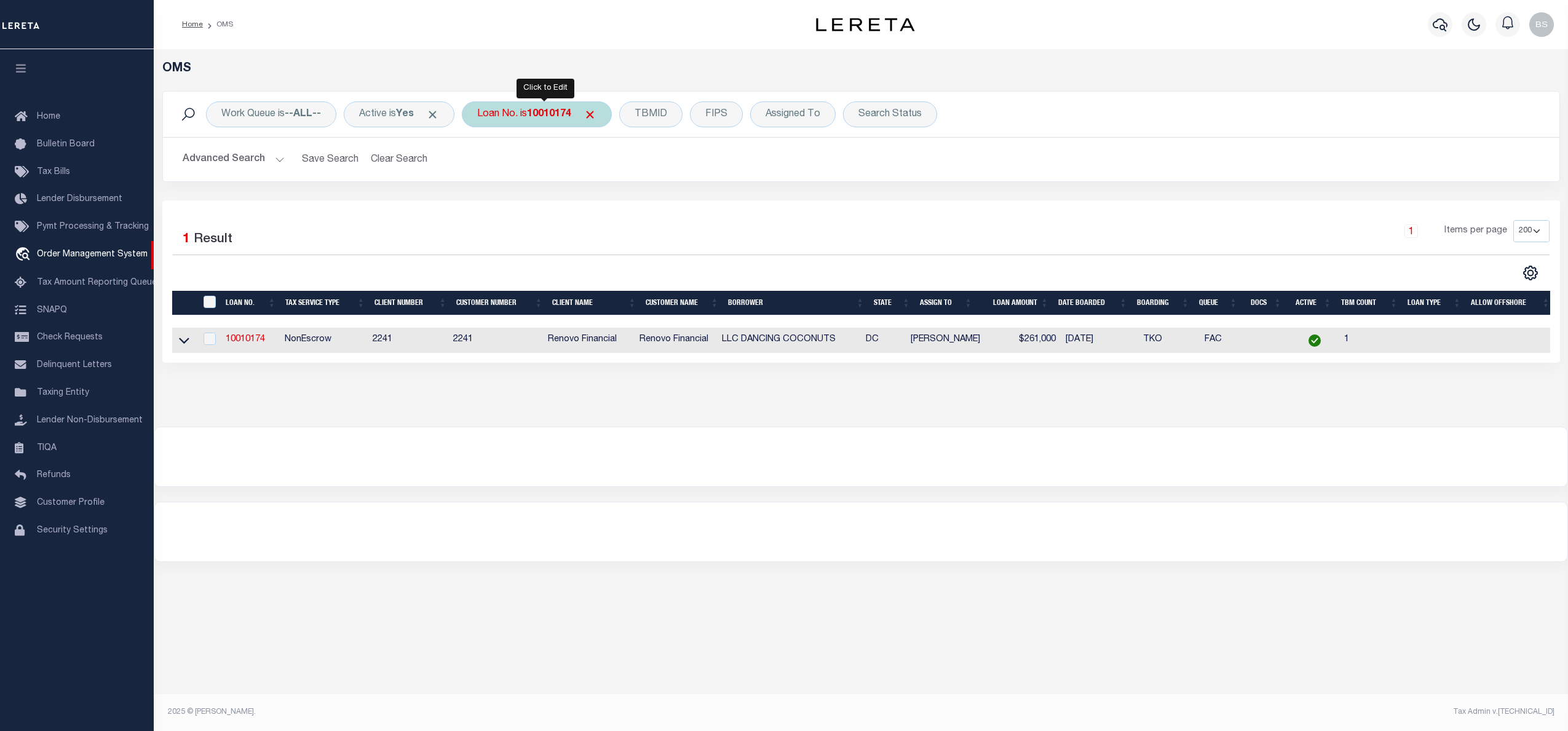
click at [542, 118] on b "10010174" at bounding box center [549, 114] width 44 height 10
type input "115817"
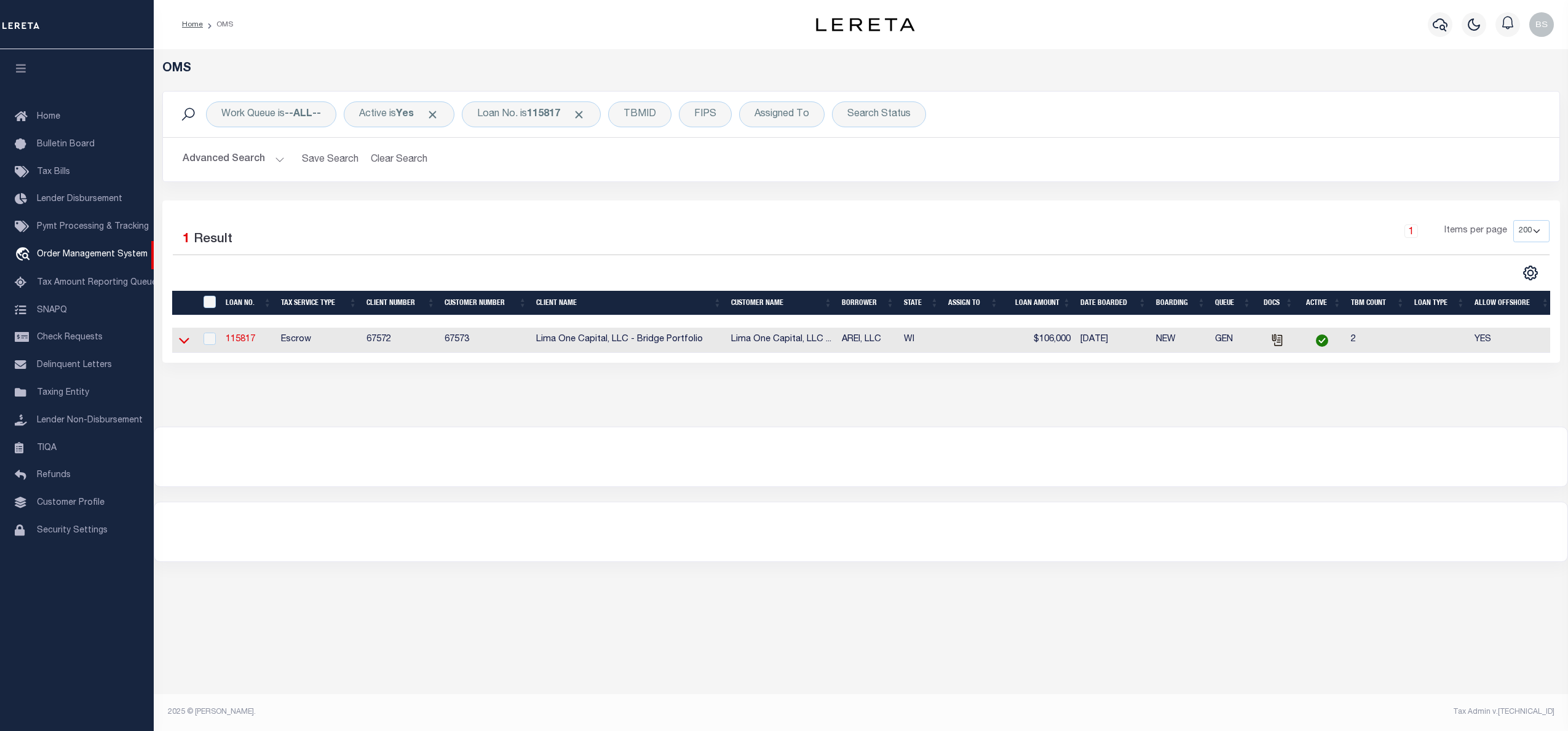
click at [183, 347] on icon at bounding box center [183, 340] width 11 height 13
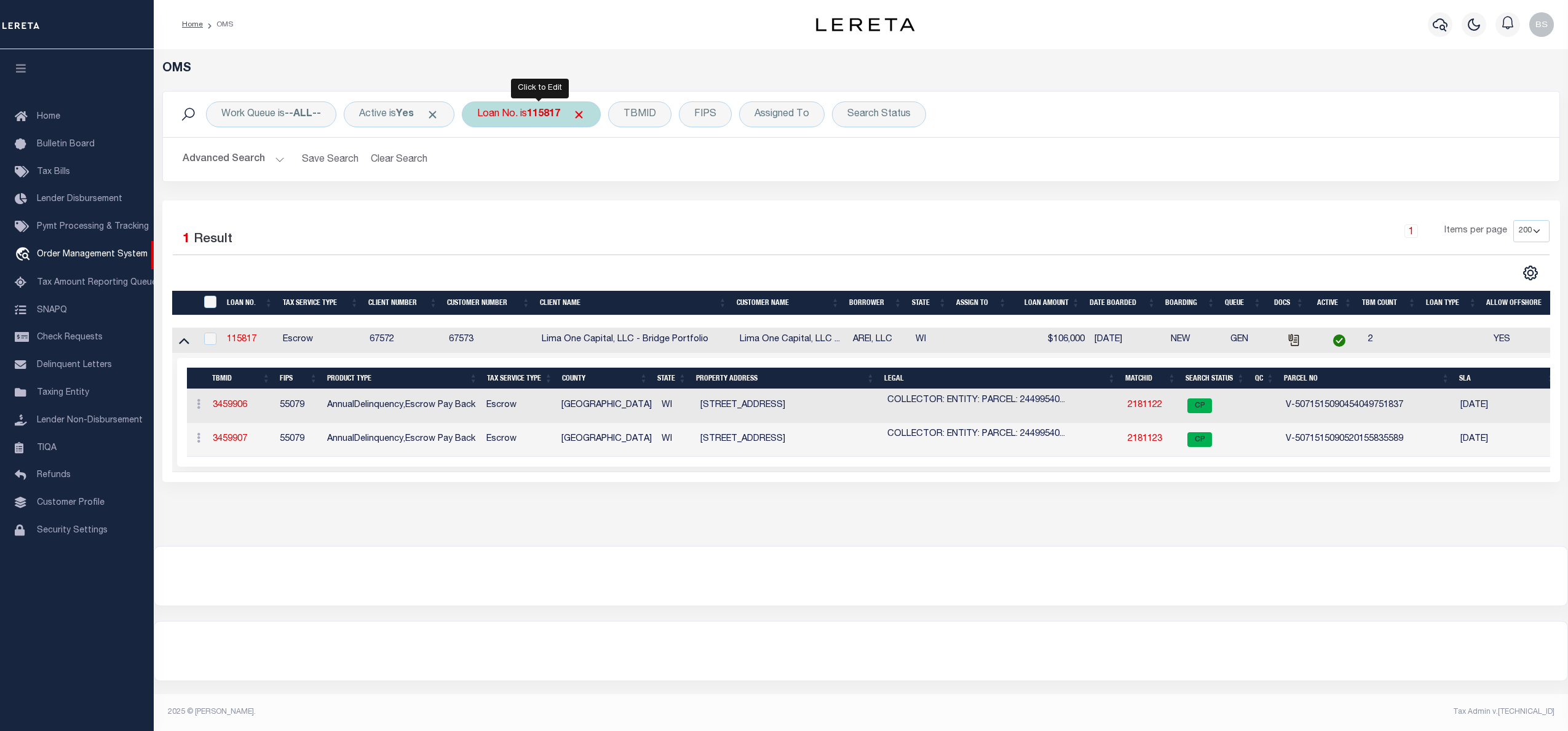
click at [529, 118] on div "Loan No. is 115817" at bounding box center [531, 115] width 139 height 26
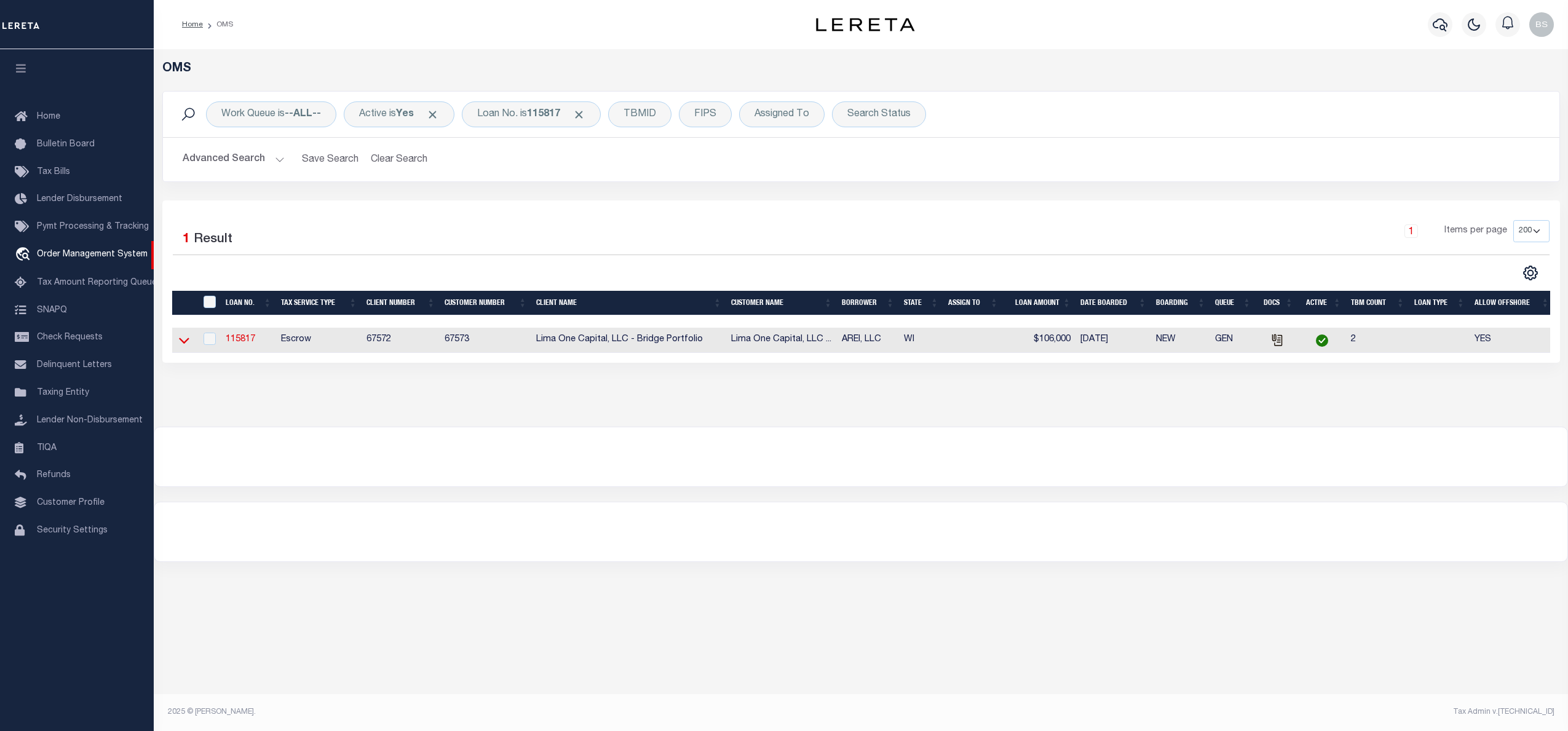
click at [175, 342] on td at bounding box center [184, 340] width 24 height 25
checkbox input "true"
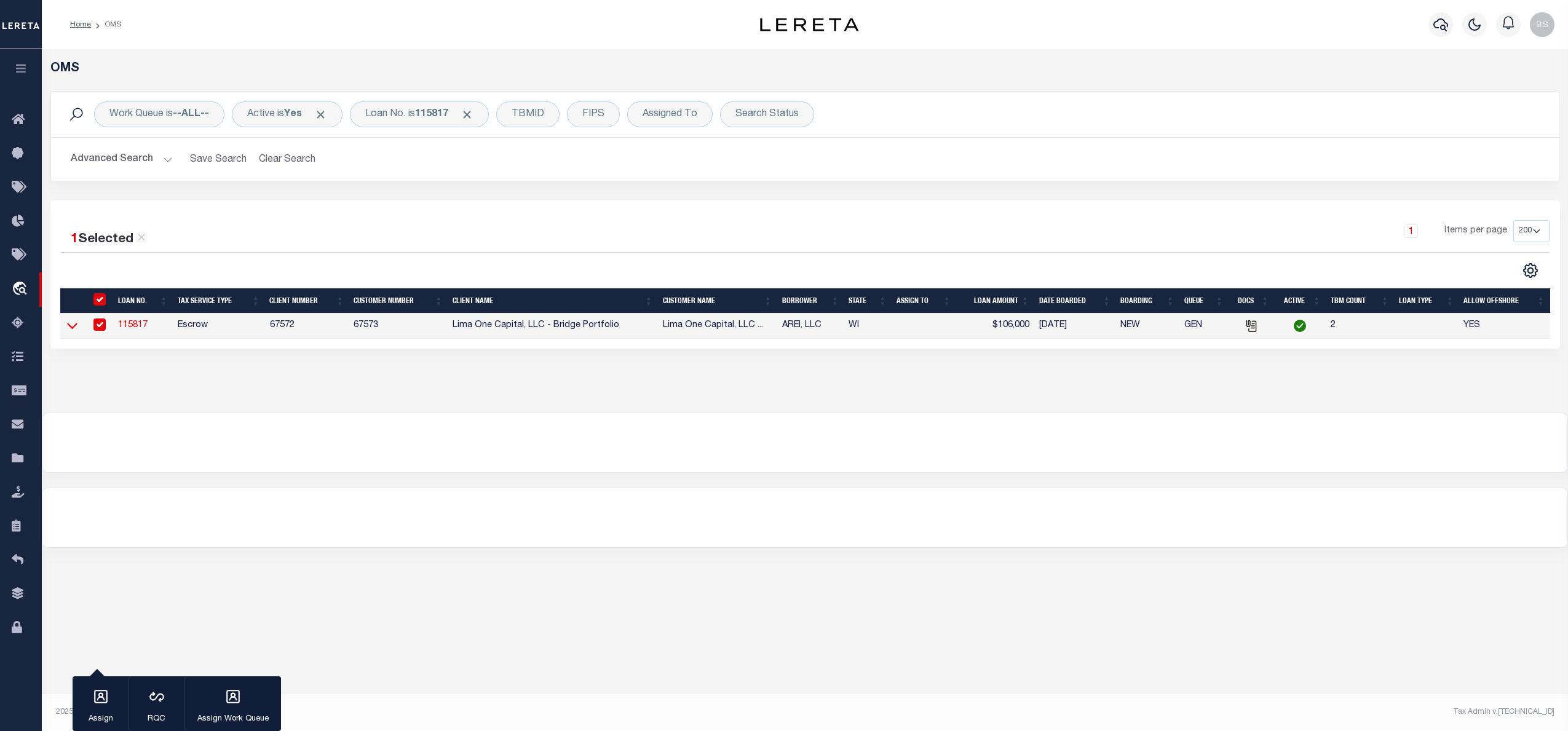
click at [74, 330] on icon at bounding box center [72, 326] width 11 height 13
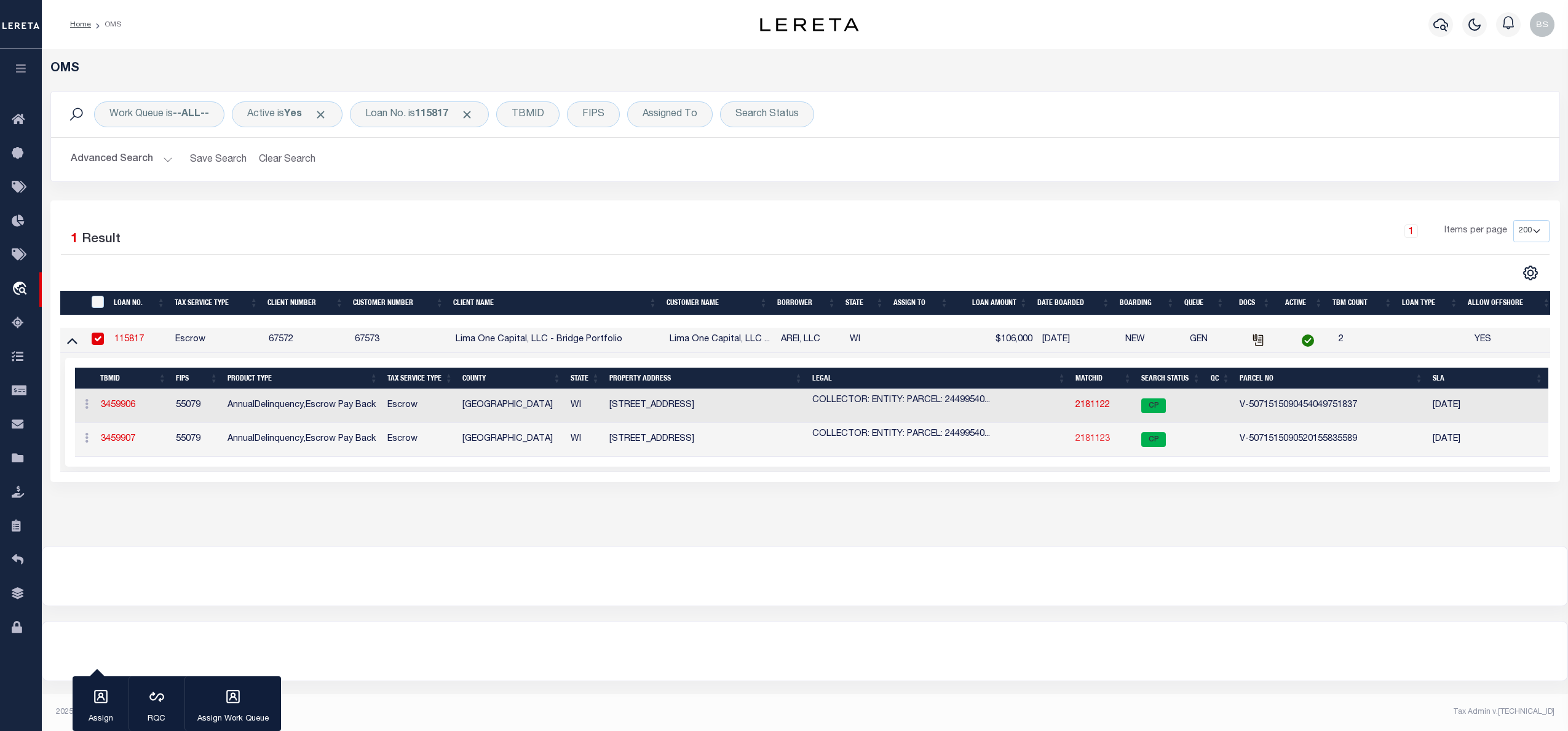
click at [1094, 441] on link "2181123" at bounding box center [1093, 439] width 35 height 9
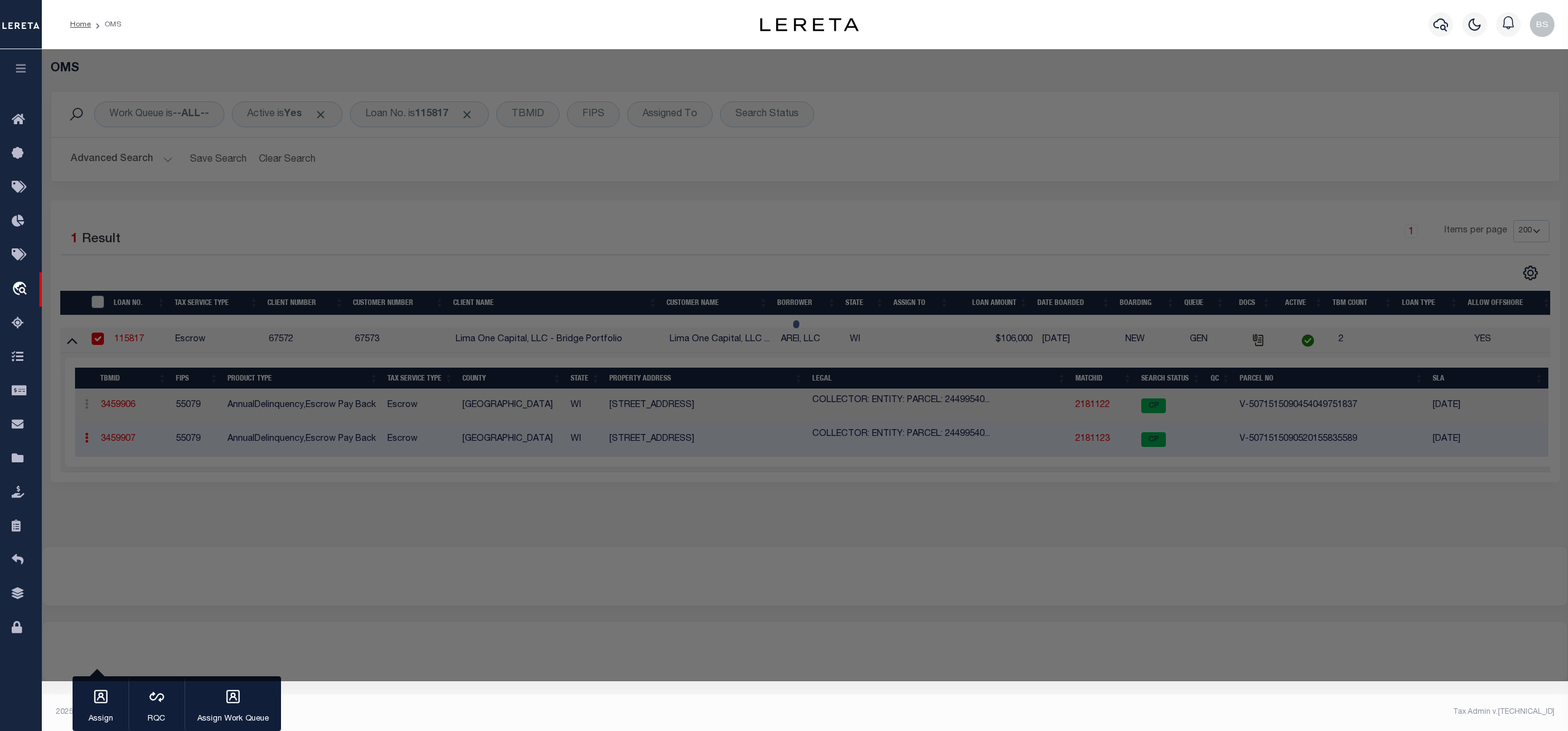
checkbox input "false"
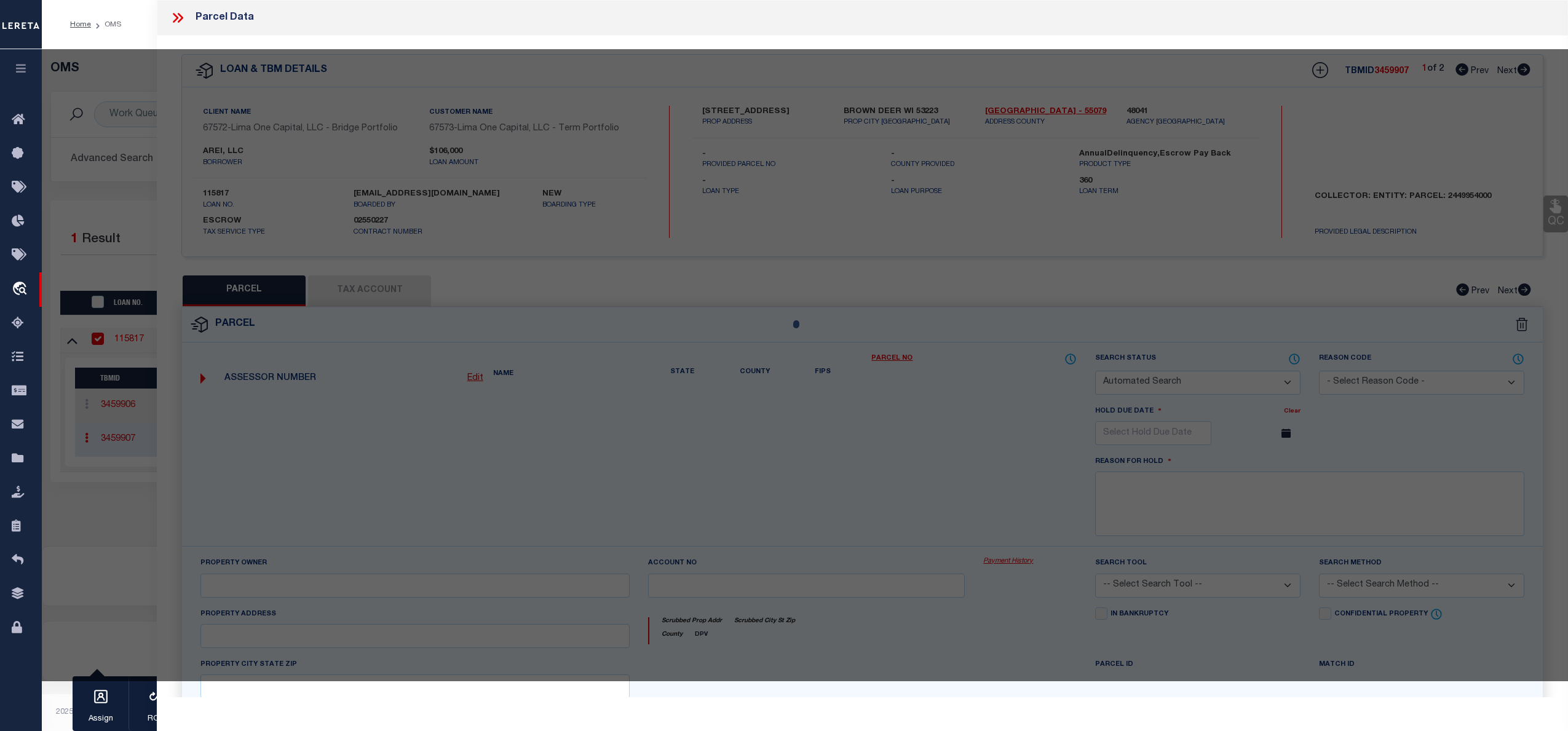
select select "CP"
select select "AGW"
select select
type input "5700 WEST WAHNER AVENUE, UNIT"
checkbox input "false"
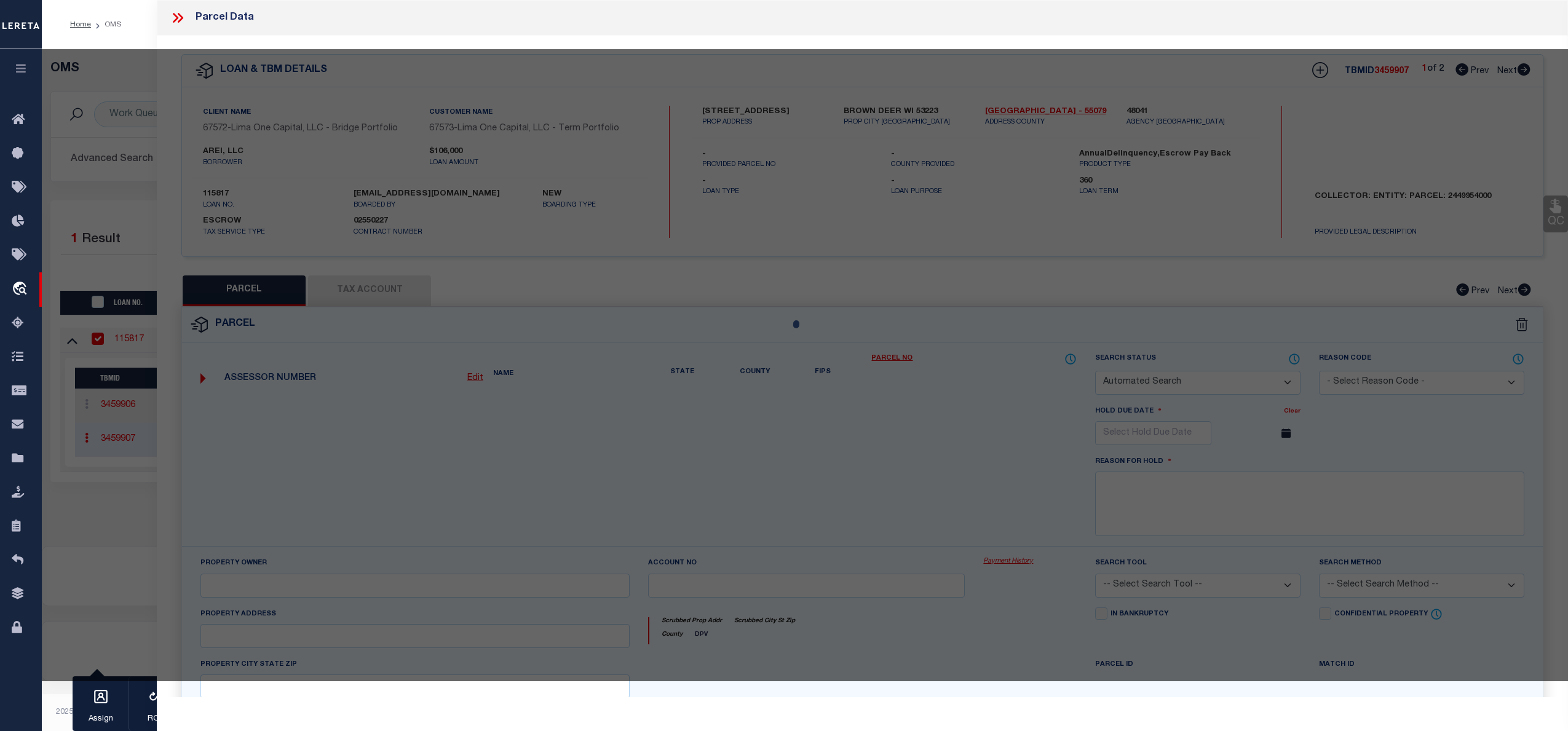
type input "BROWN DEER WI 53223"
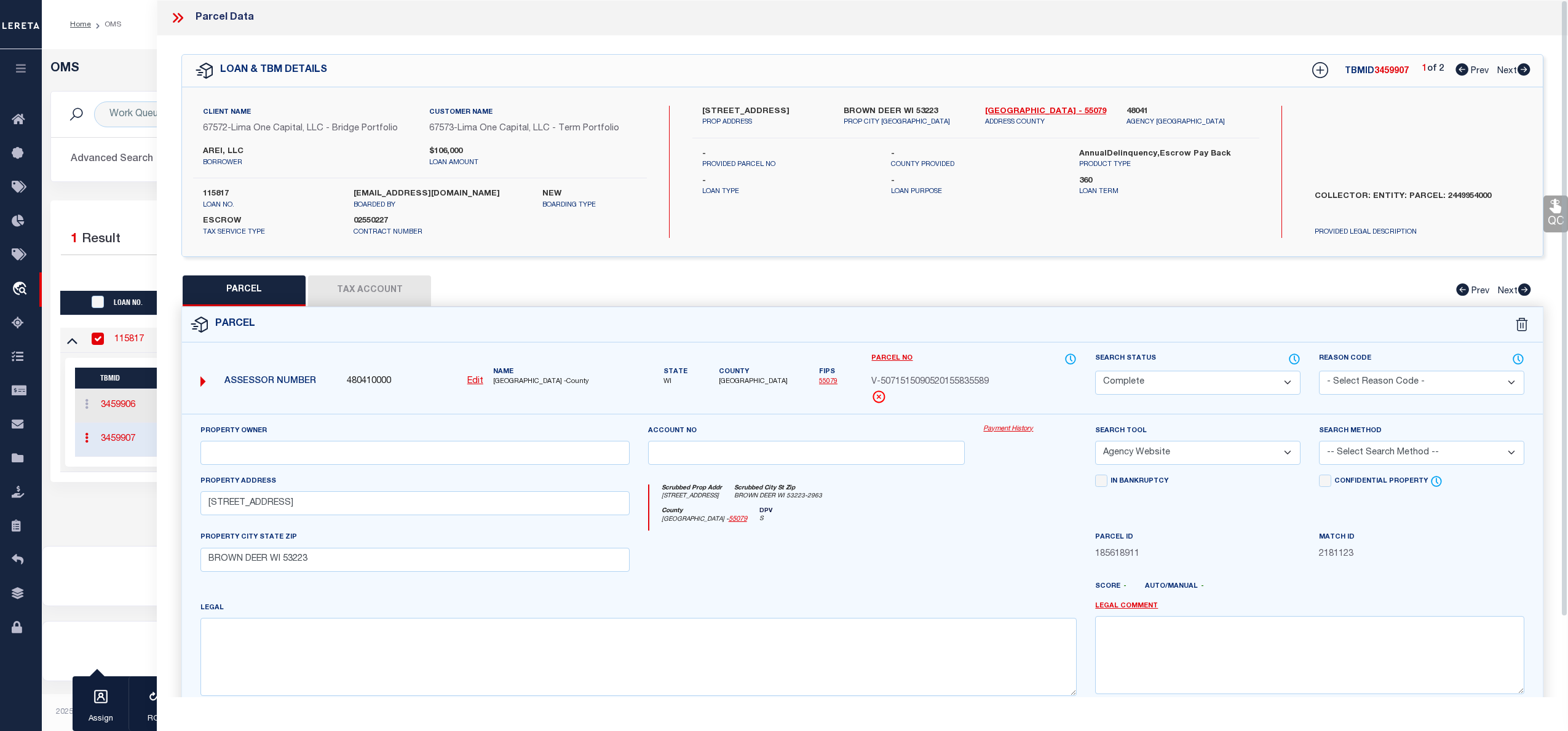
click at [1008, 426] on link "Payment History" at bounding box center [1031, 429] width 94 height 11
click at [179, 19] on icon at bounding box center [178, 18] width 16 height 16
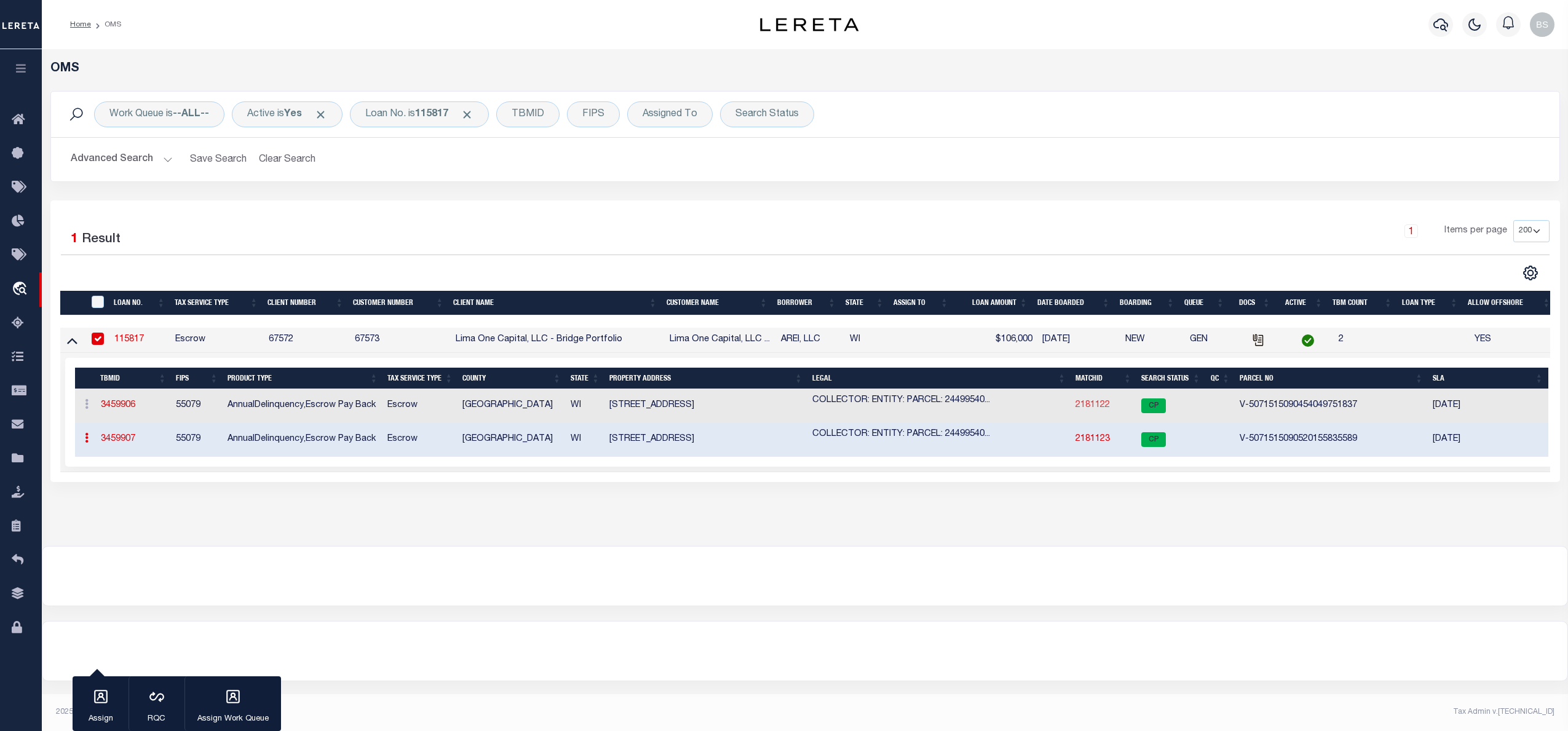
click at [1102, 408] on link "2181122" at bounding box center [1093, 405] width 35 height 9
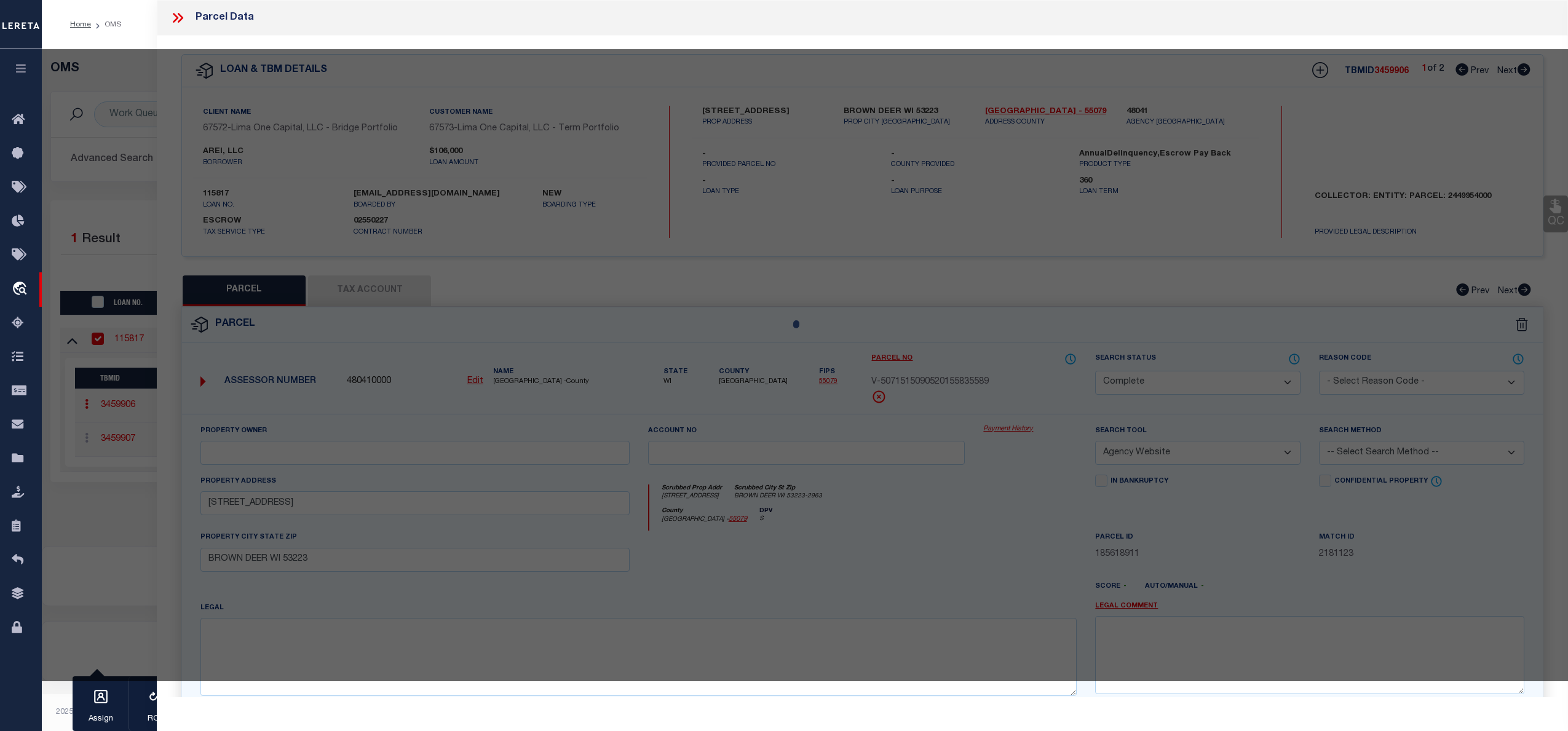
select select "AS"
select select
checkbox input "false"
select select "CP"
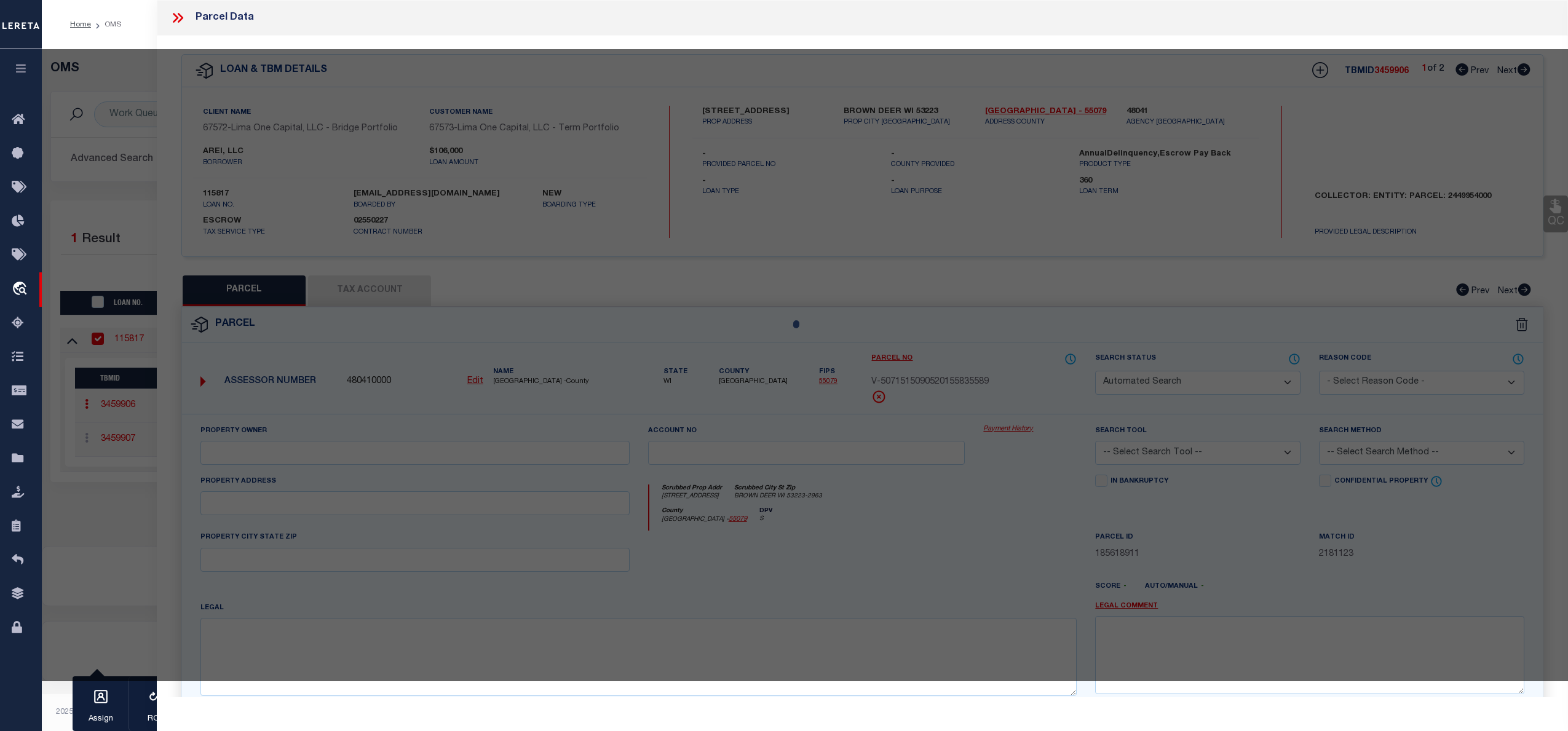
select select "AGW"
select select
type input "4353 N 16TH STREET"
checkbox input "false"
type input "MILWAUKEE WI 53209"
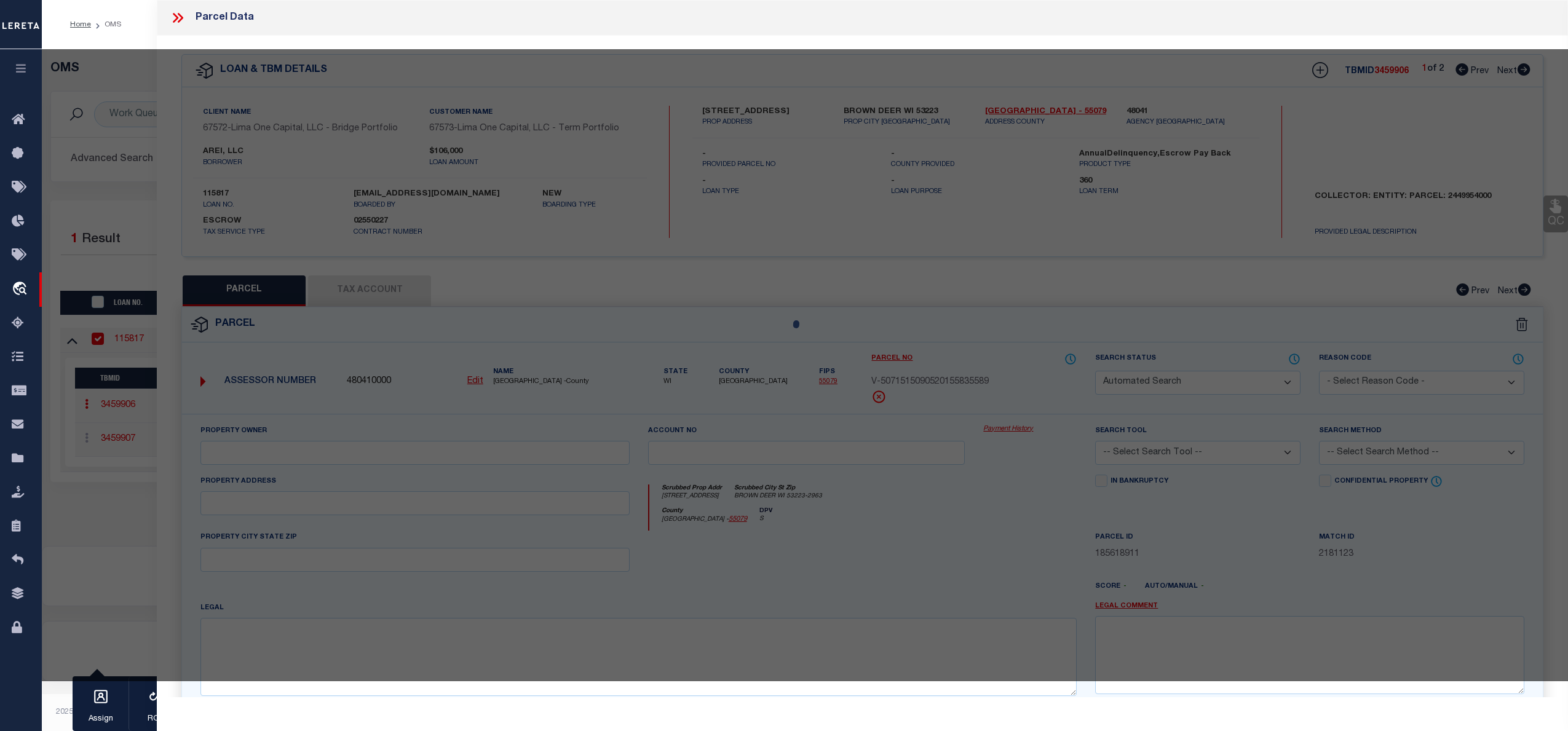
type textarea "need to verify parcel 100%"
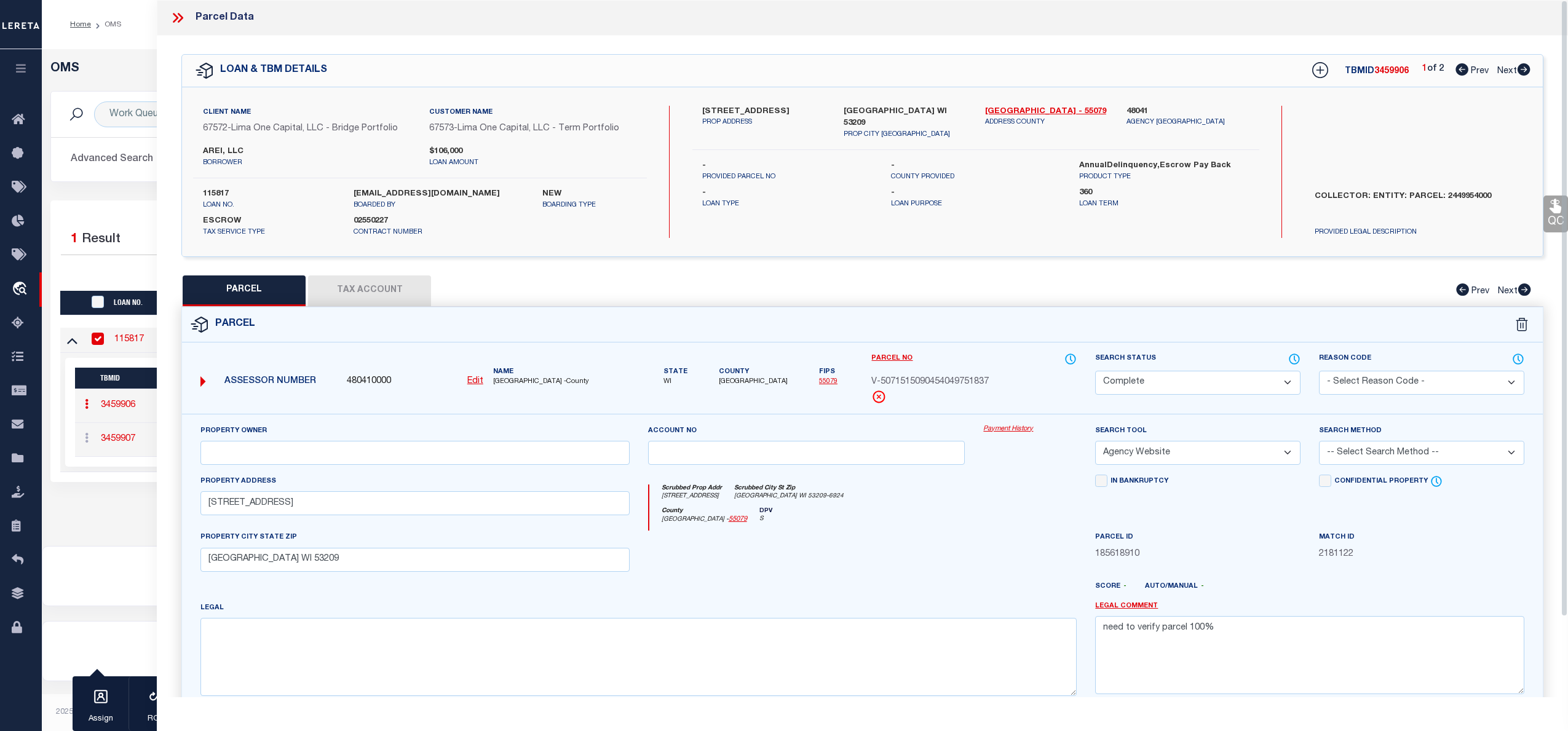
click at [997, 431] on link "Payment History" at bounding box center [1031, 429] width 94 height 11
click at [178, 17] on icon at bounding box center [178, 18] width 16 height 16
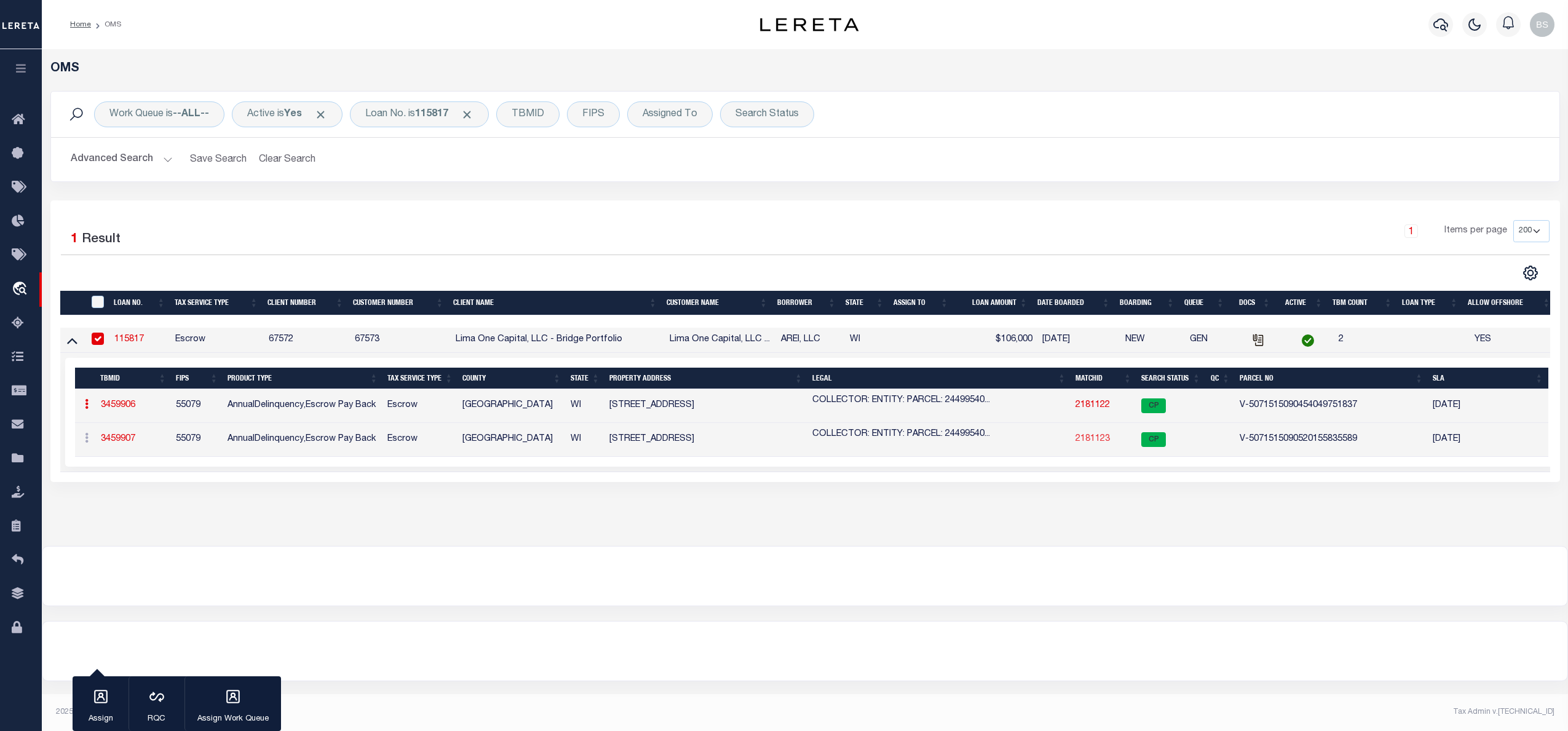
click at [1098, 443] on link "2181123" at bounding box center [1093, 439] width 35 height 9
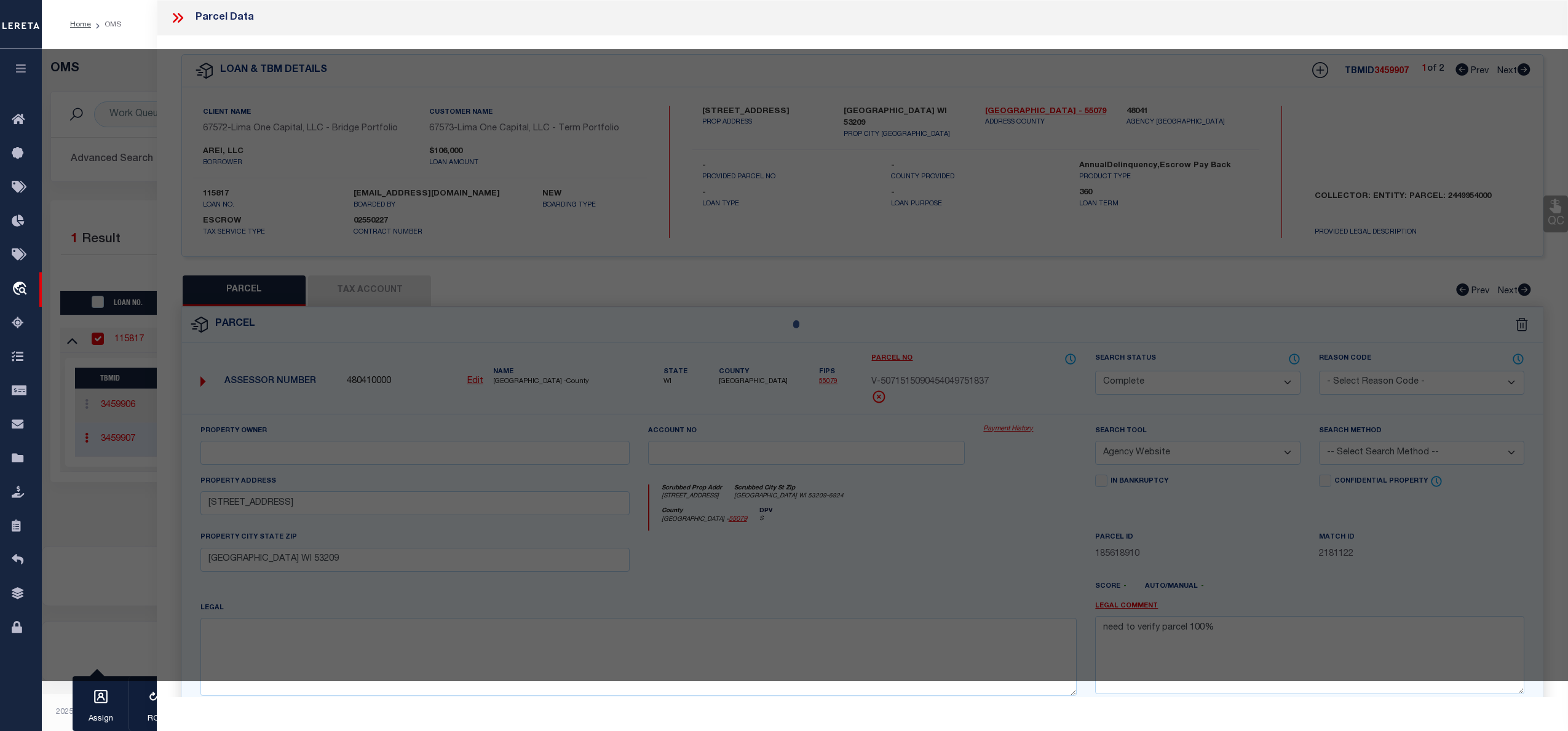
select select "AS"
select select
checkbox input "false"
select select "CP"
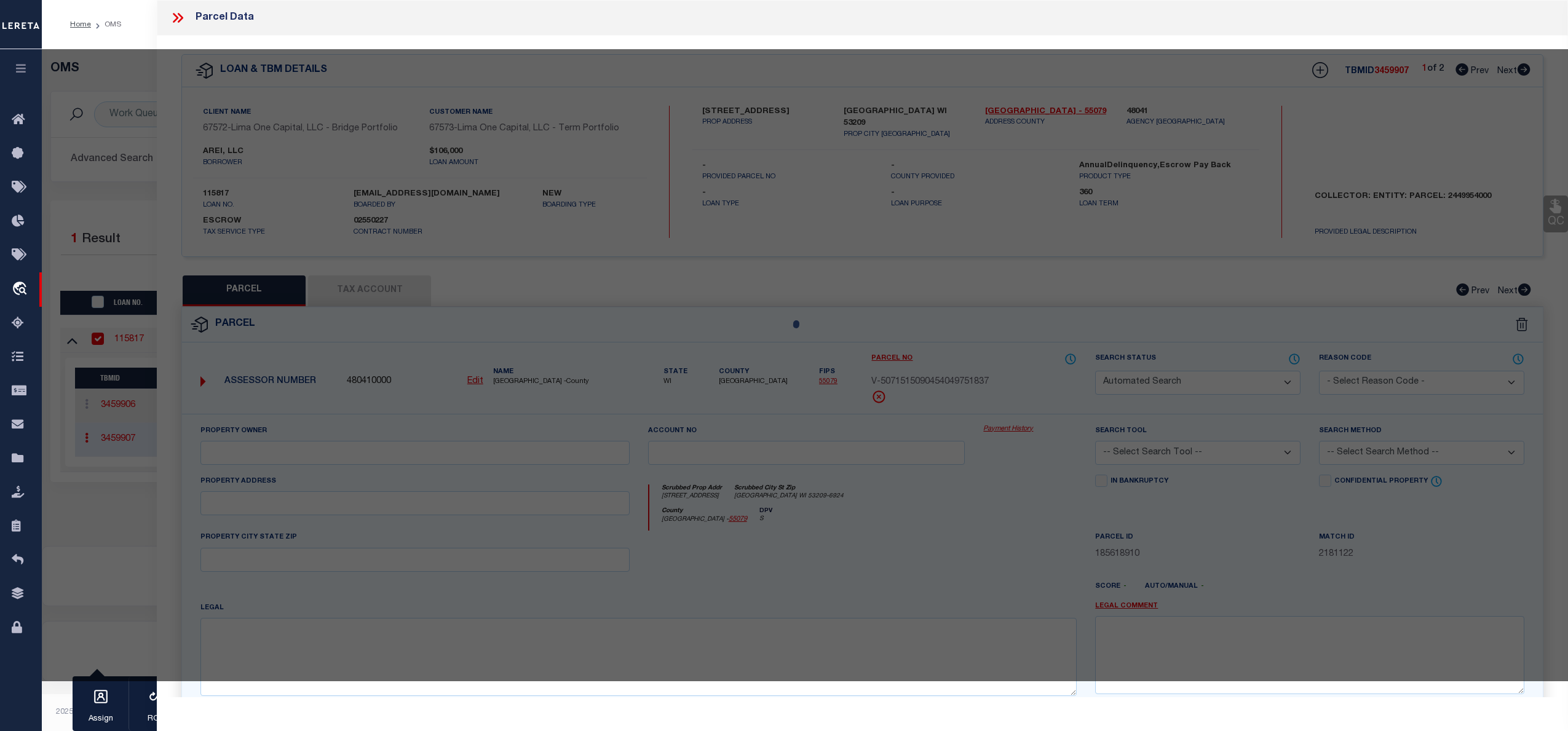
select select "AGW"
select select
type input "5700 WEST WAHNER AVENUE, UNIT"
checkbox input "false"
type input "BROWN DEER WI 53223"
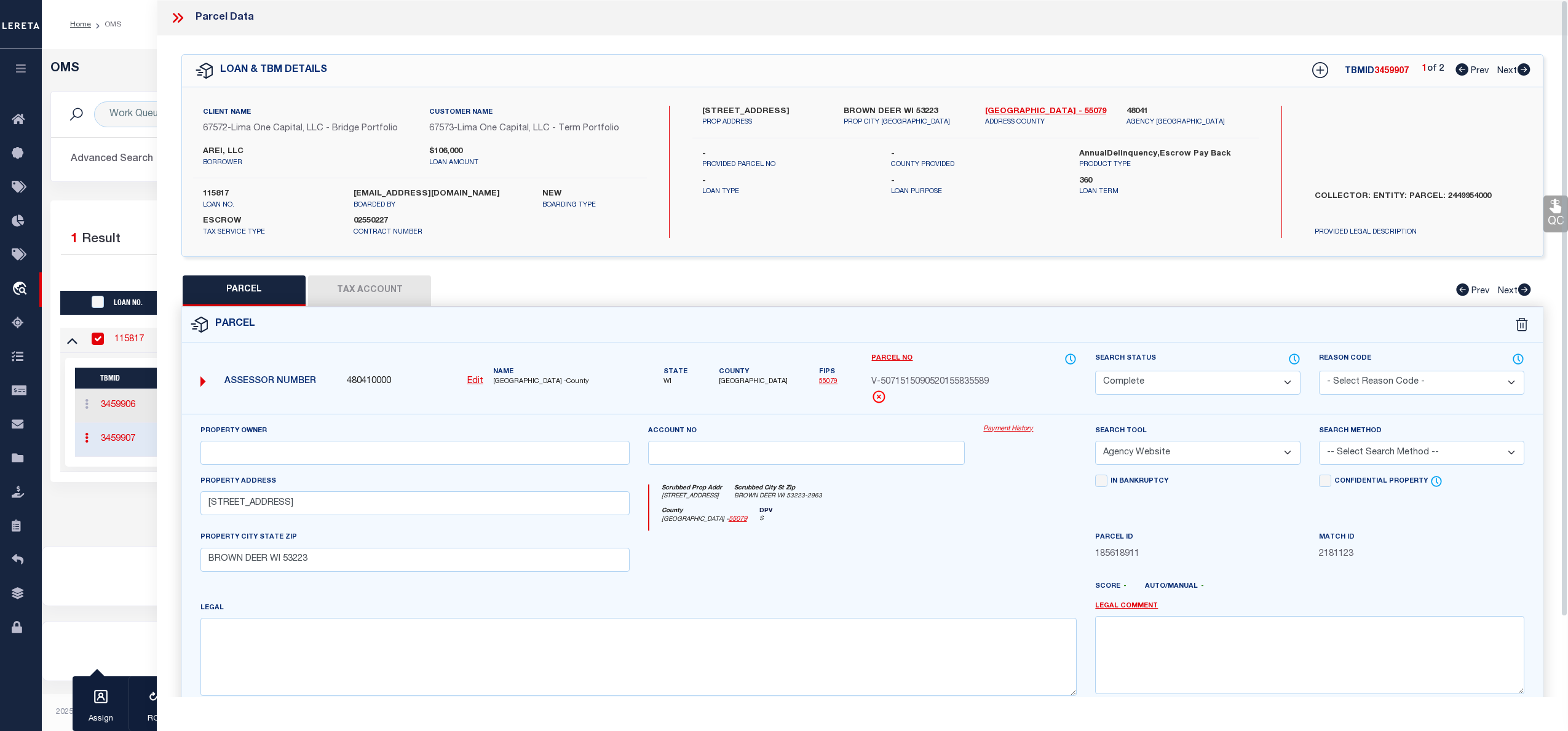
click at [1010, 431] on link "Payment History" at bounding box center [1031, 429] width 94 height 11
click at [176, 19] on icon at bounding box center [175, 18] width 6 height 10
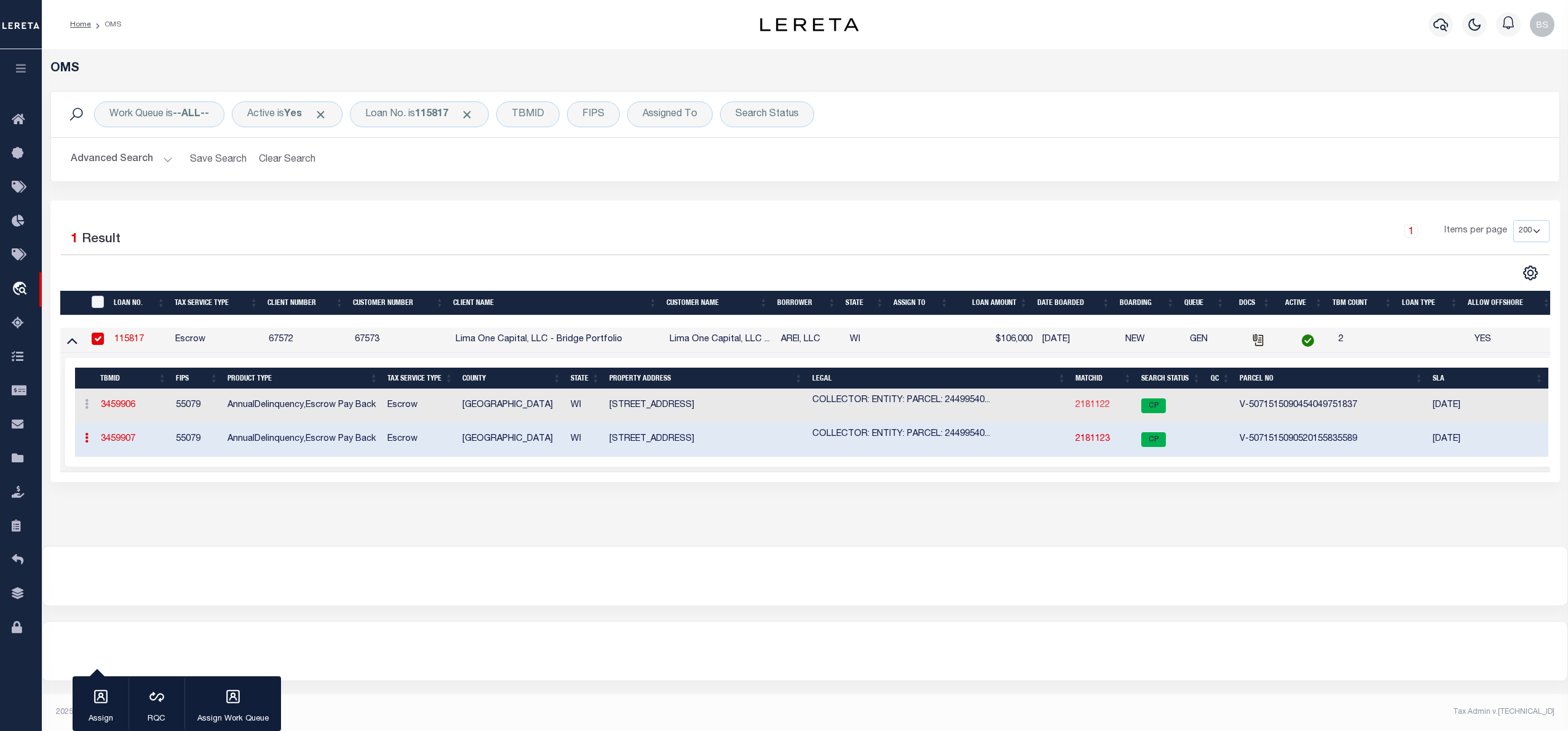
click at [1090, 407] on link "2181122" at bounding box center [1093, 405] width 35 height 9
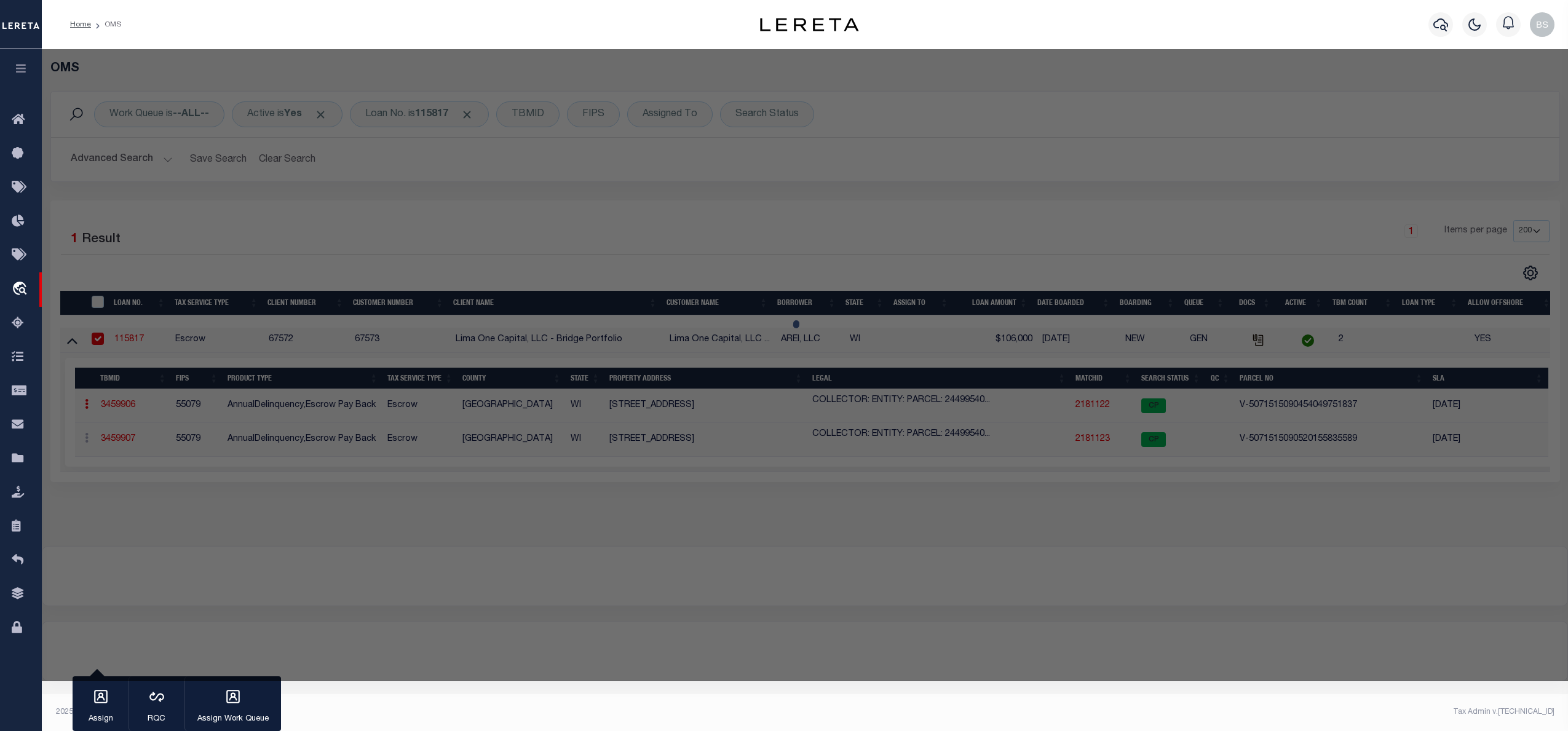
select select "AS"
select select
checkbox input "false"
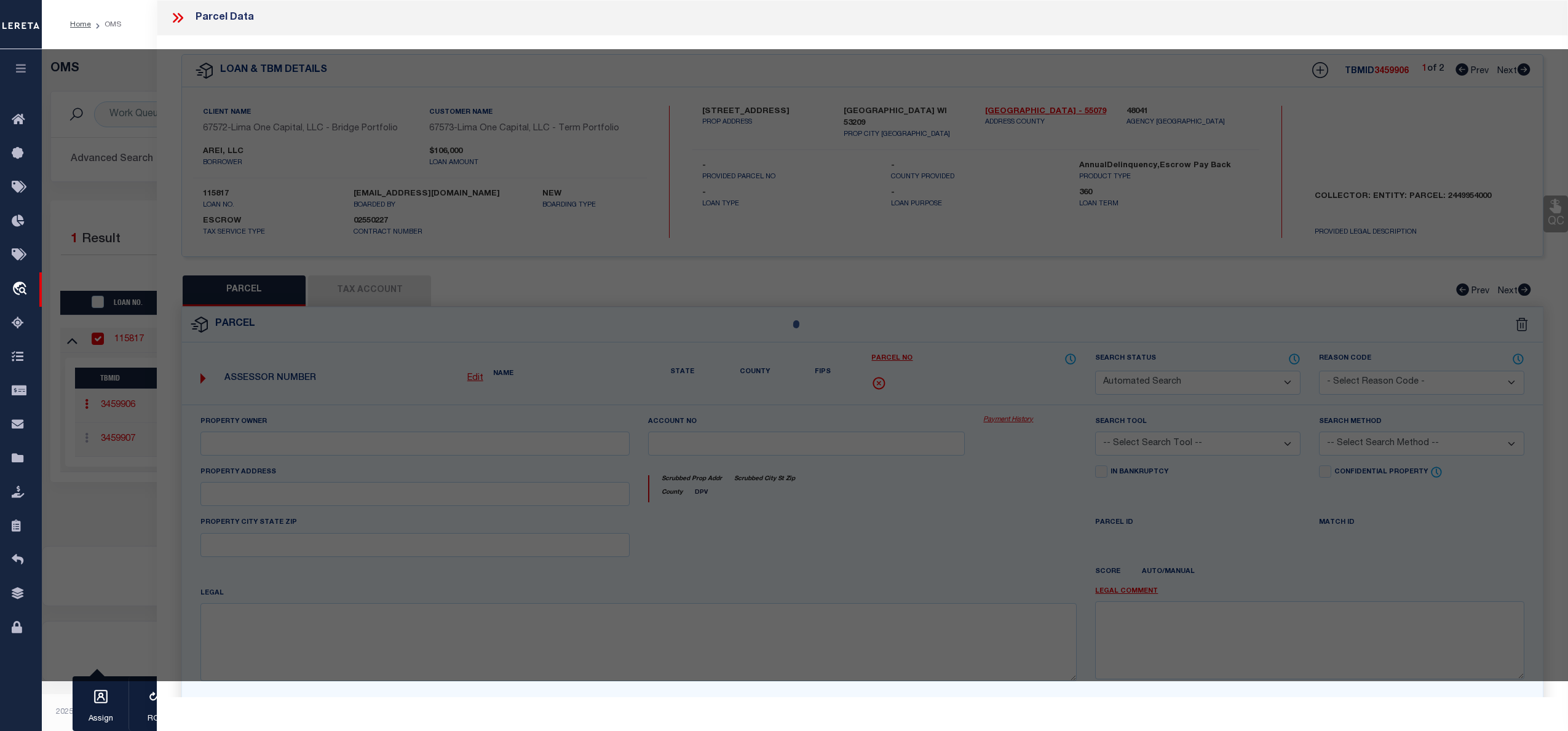
select select "CP"
select select "AGW"
select select
type input "4353 N 16TH STREET"
checkbox input "false"
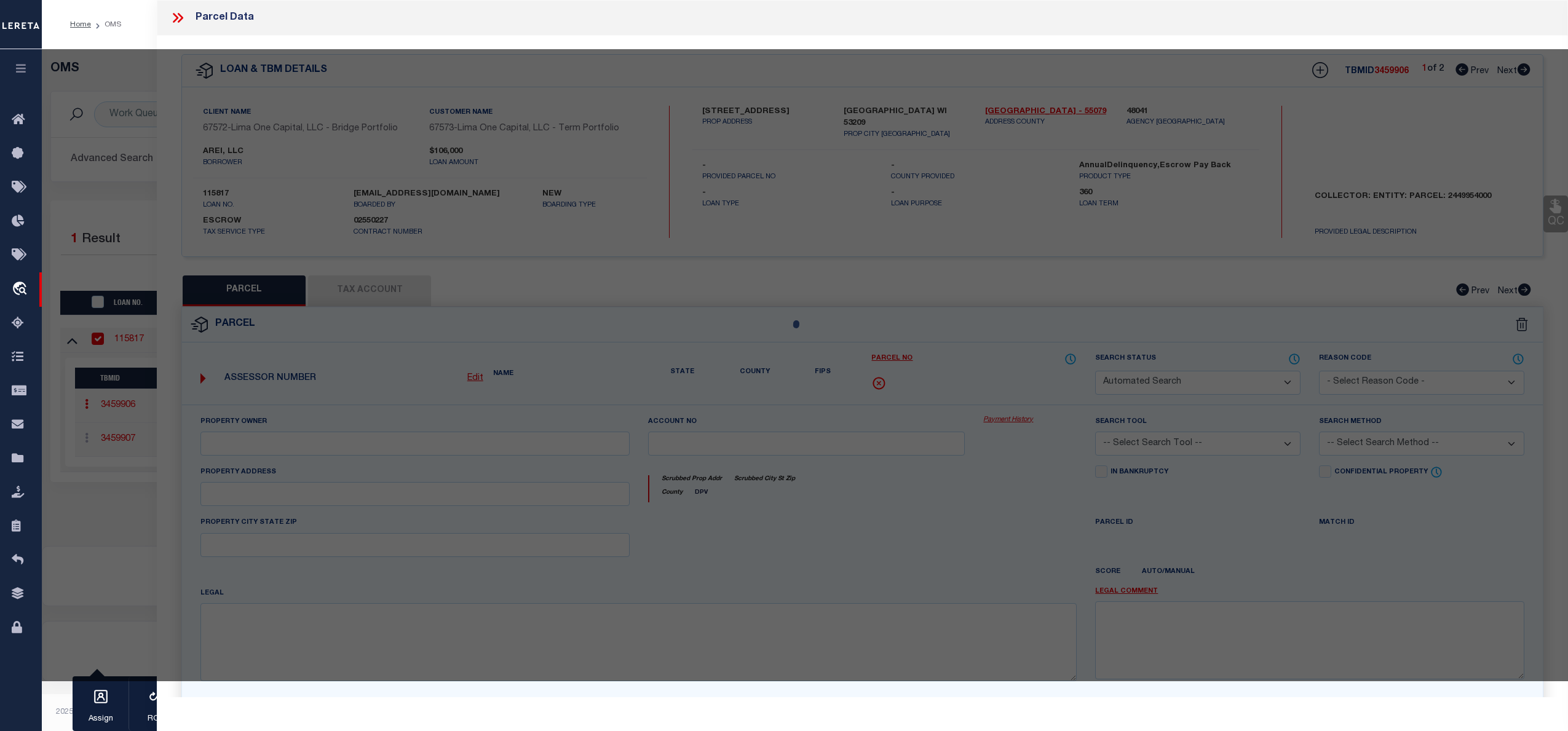
type input "MILWAUKEE WI 53209"
type textarea "need to verify parcel 100%"
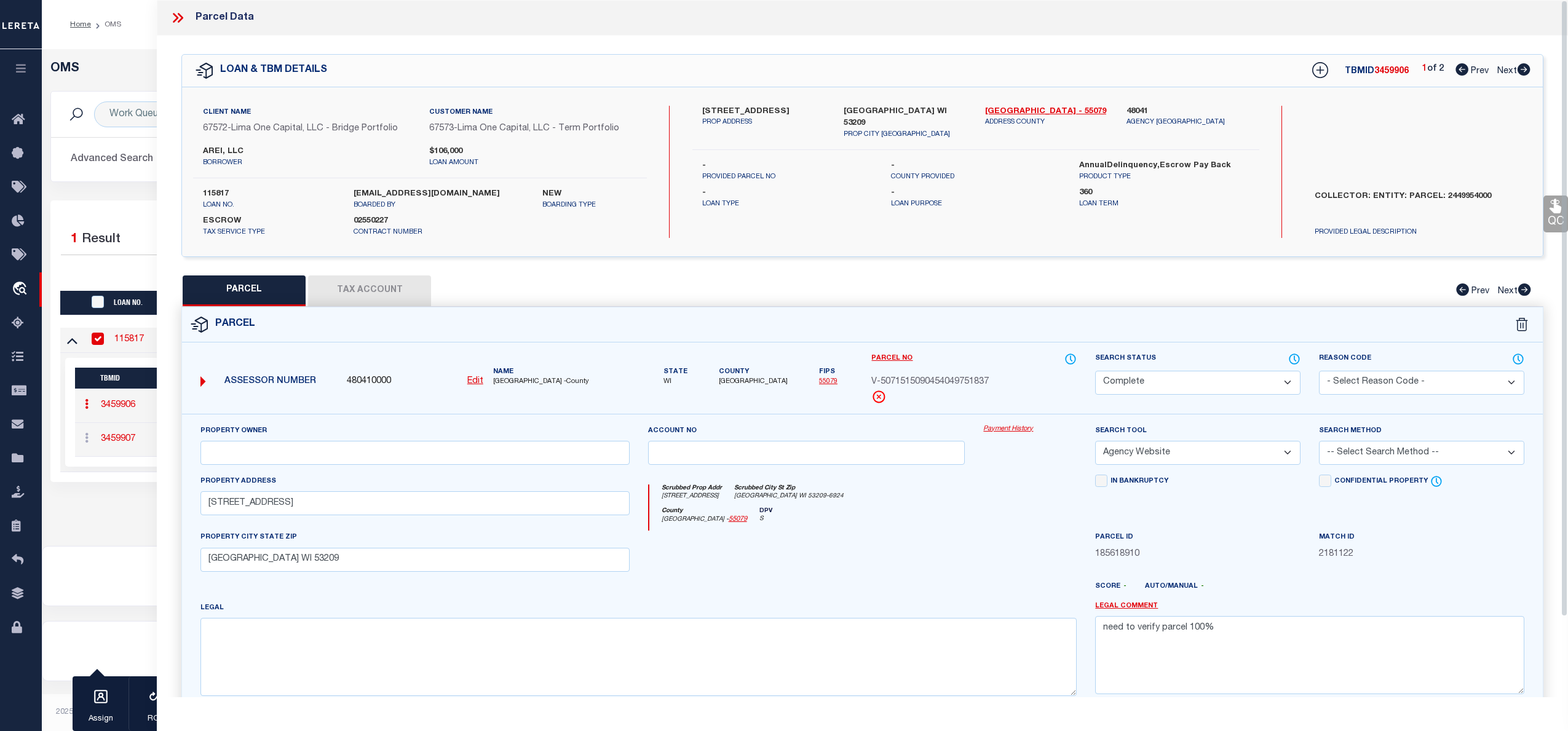
click at [1004, 428] on link "Payment History" at bounding box center [1031, 429] width 94 height 11
click at [175, 19] on icon at bounding box center [178, 18] width 16 height 16
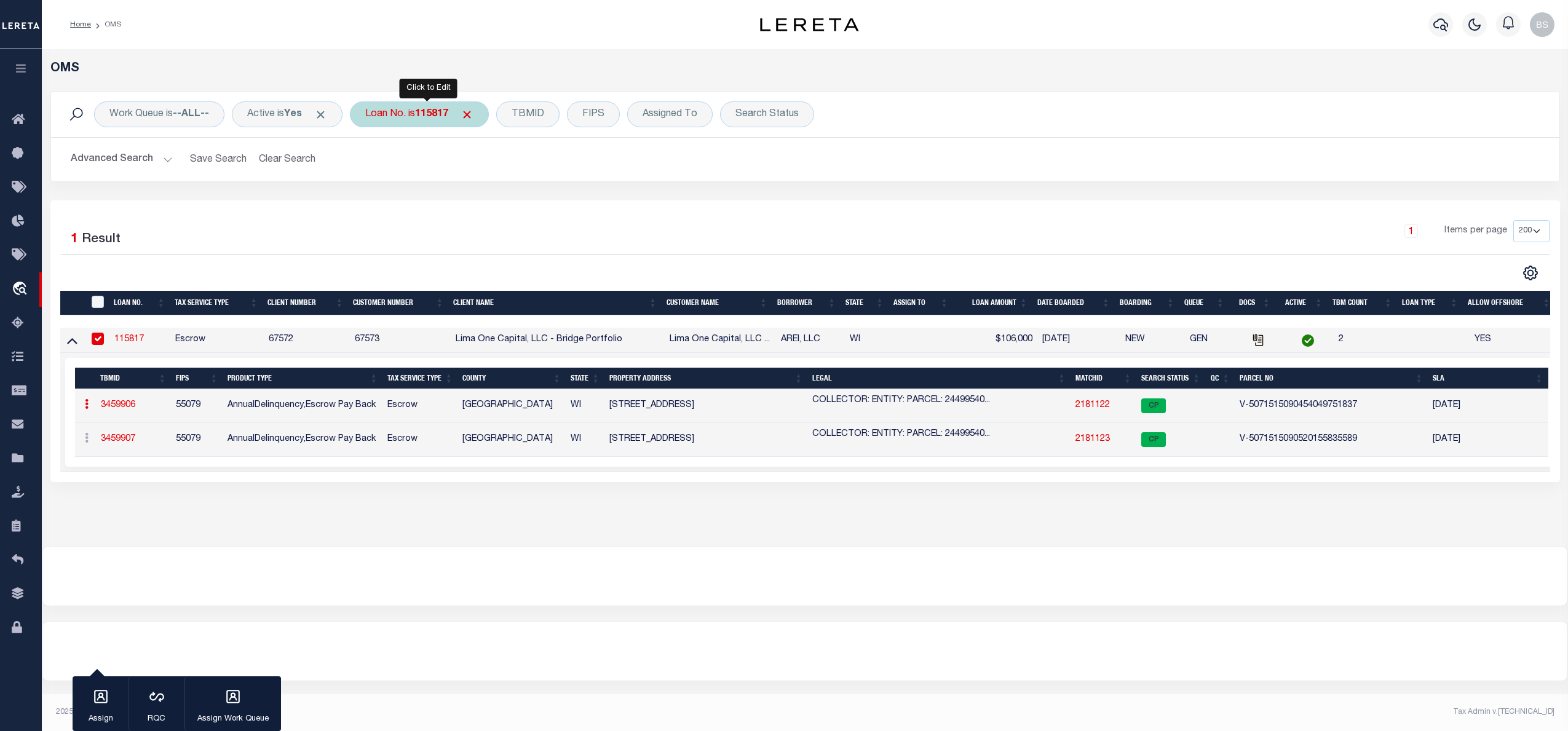
click at [427, 119] on b "115817" at bounding box center [432, 114] width 33 height 10
type input "6718"
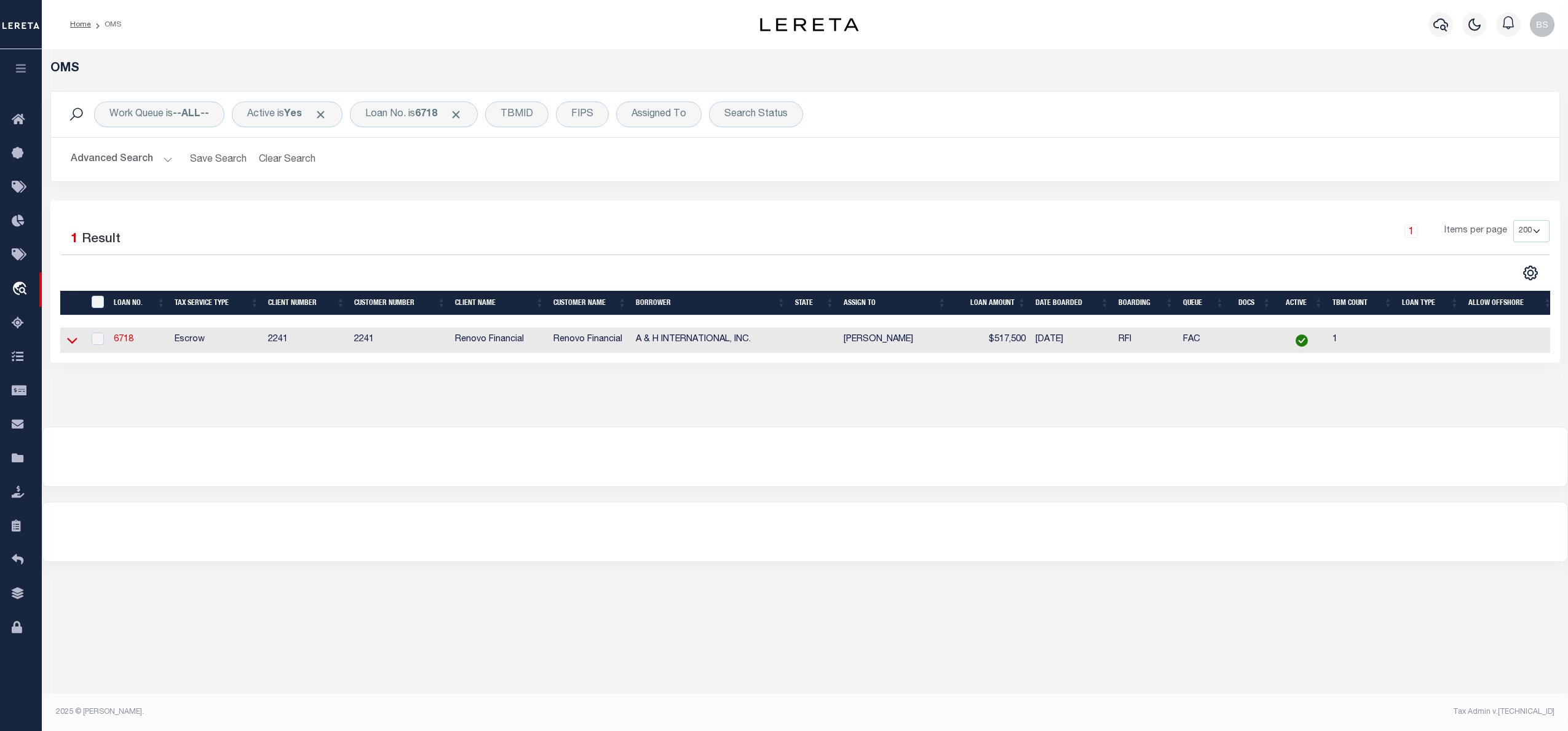
click at [73, 344] on icon at bounding box center [72, 341] width 11 height 6
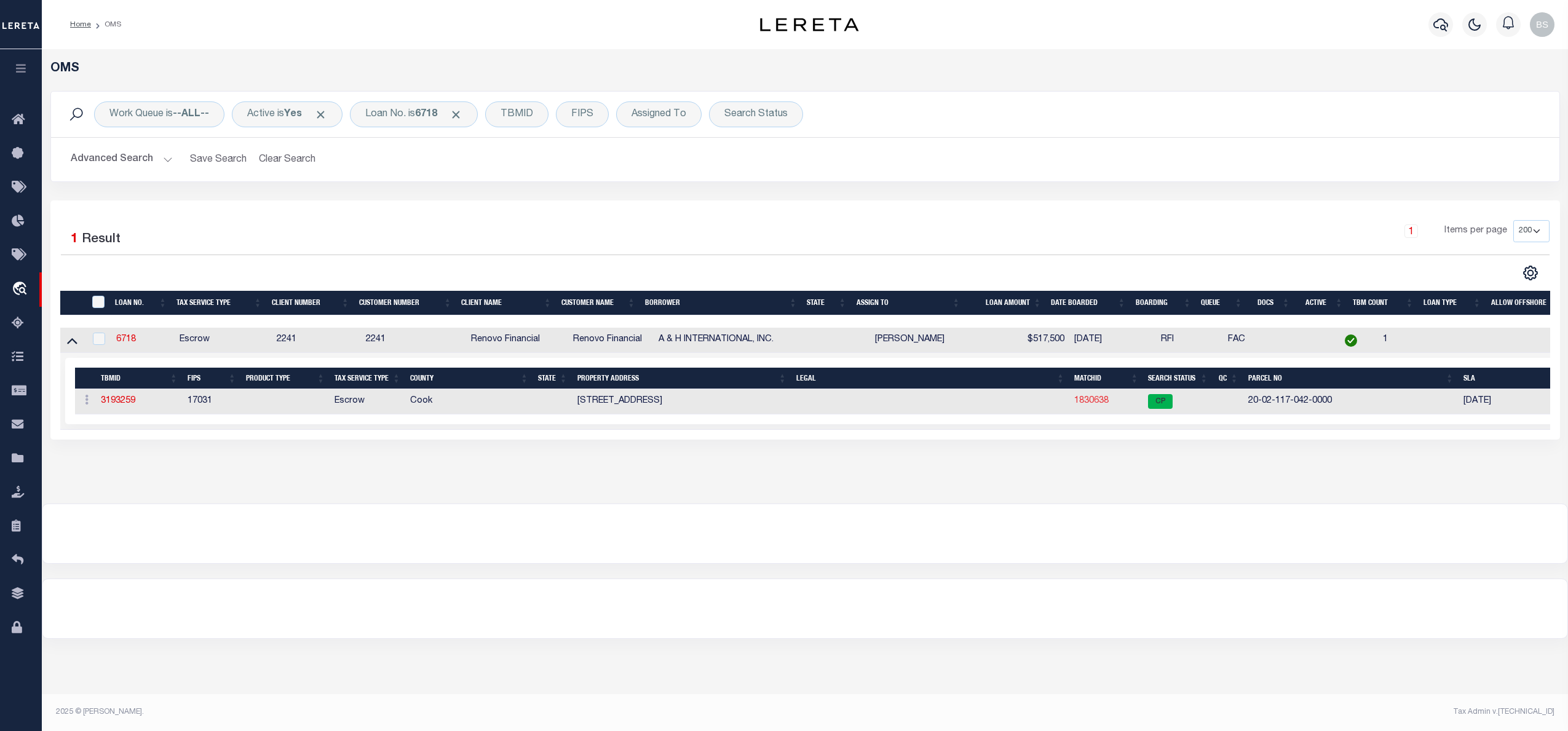
click at [1094, 405] on link "1830638" at bounding box center [1091, 401] width 35 height 9
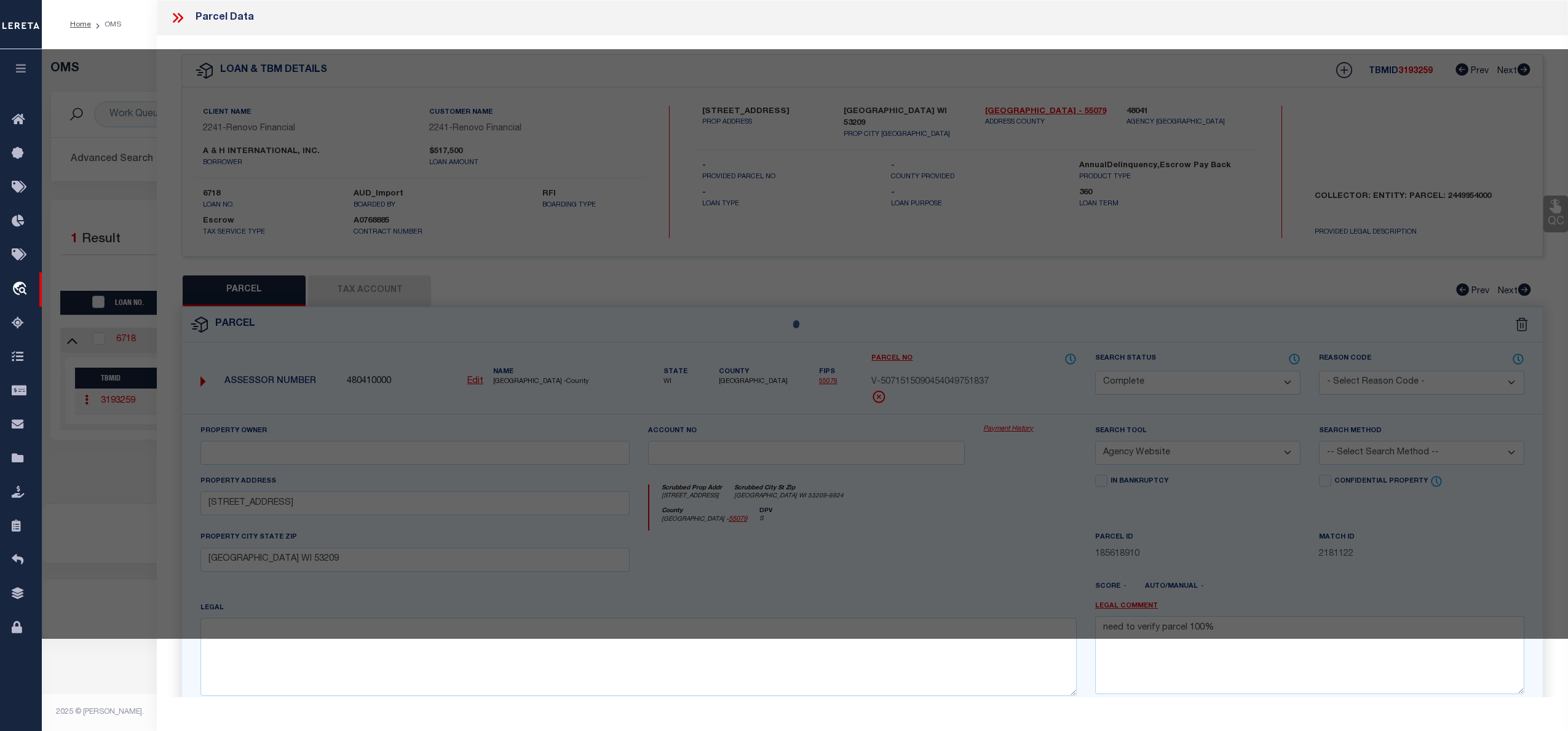
select select "AS"
select select
checkbox input "false"
select select "CP"
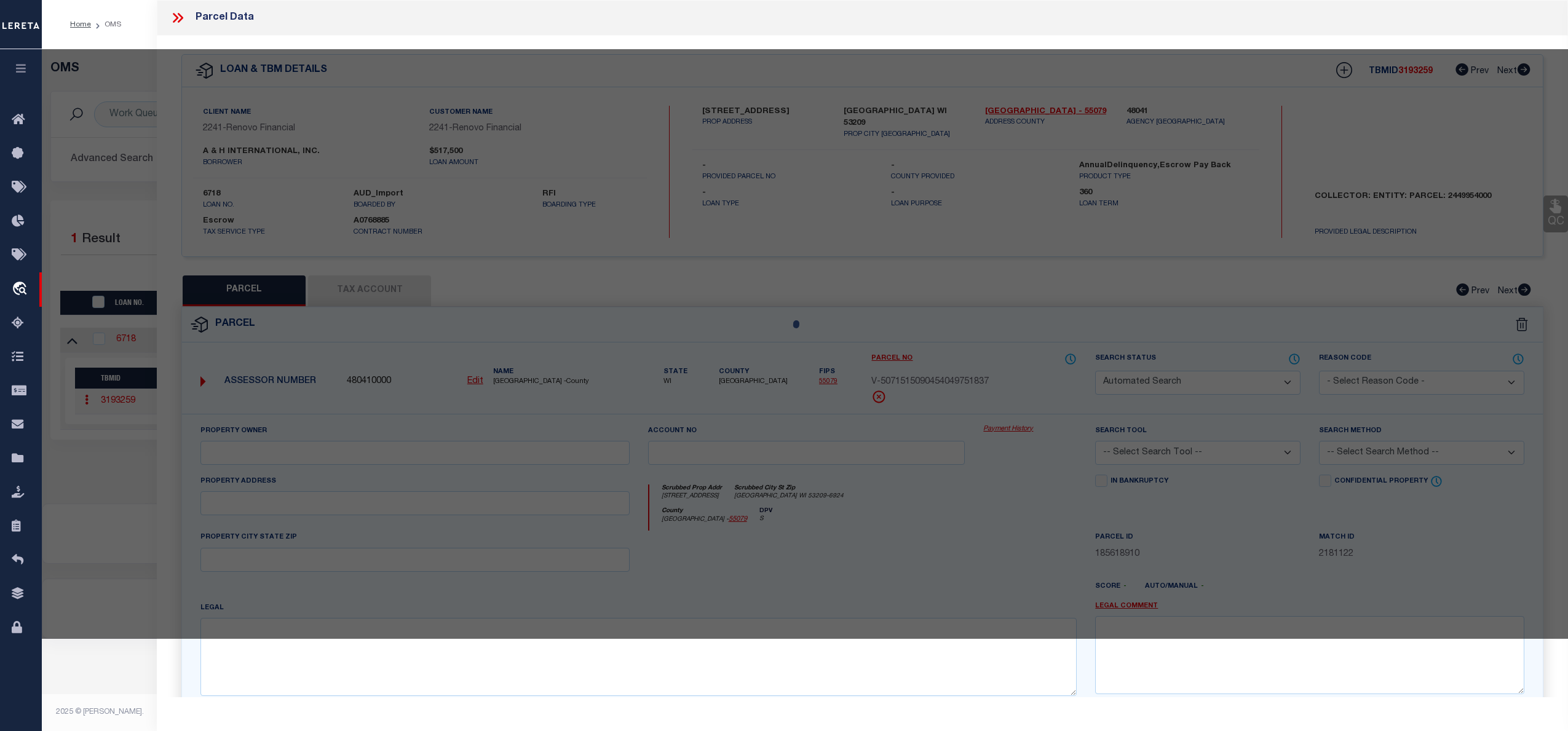
type input "A & H INTERNATIONAL"
select select
type input "4162 S LAKE PARK AVE"
checkbox input "false"
type input "Chicago, IL 60653"
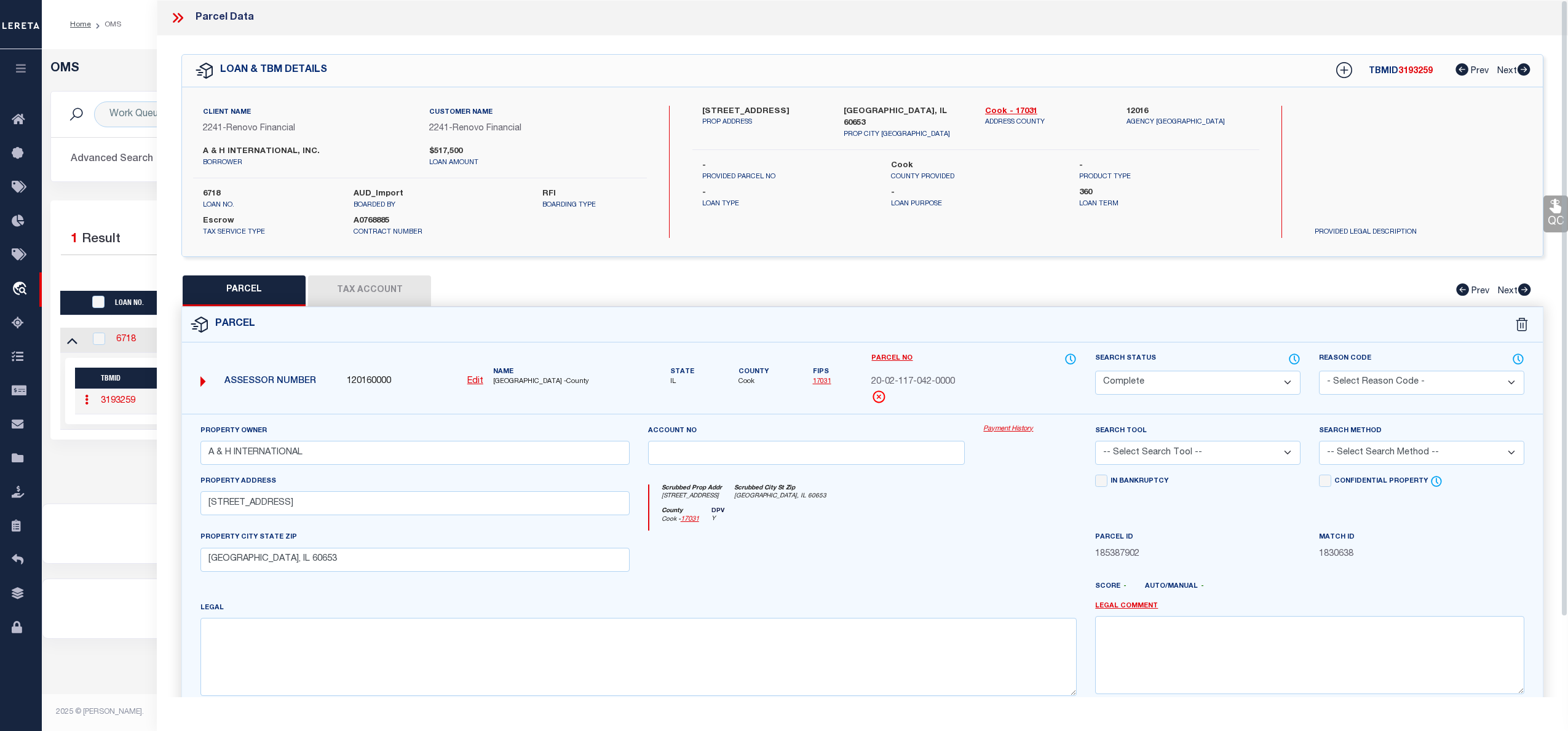
click at [1013, 426] on link "Payment History" at bounding box center [1031, 429] width 94 height 11
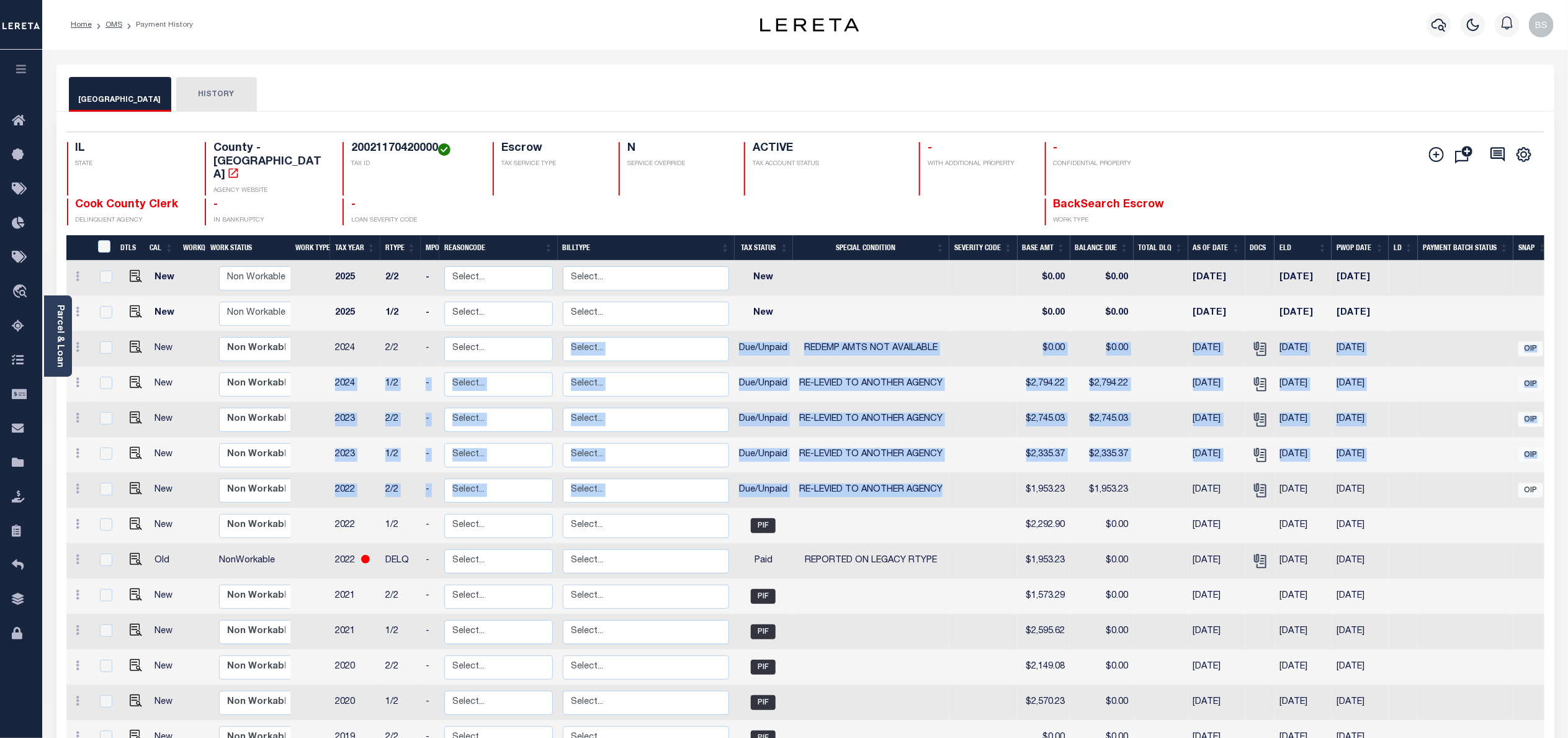
drag, startPoint x: 975, startPoint y: 466, endPoint x: 733, endPoint y: 320, distance: 282.6
click at [733, 320] on tbody "New Non Workable Workable 2025 2/2 - Select... Payment Reversal Taxable Value C…" at bounding box center [809, 544] width 1486 height 566
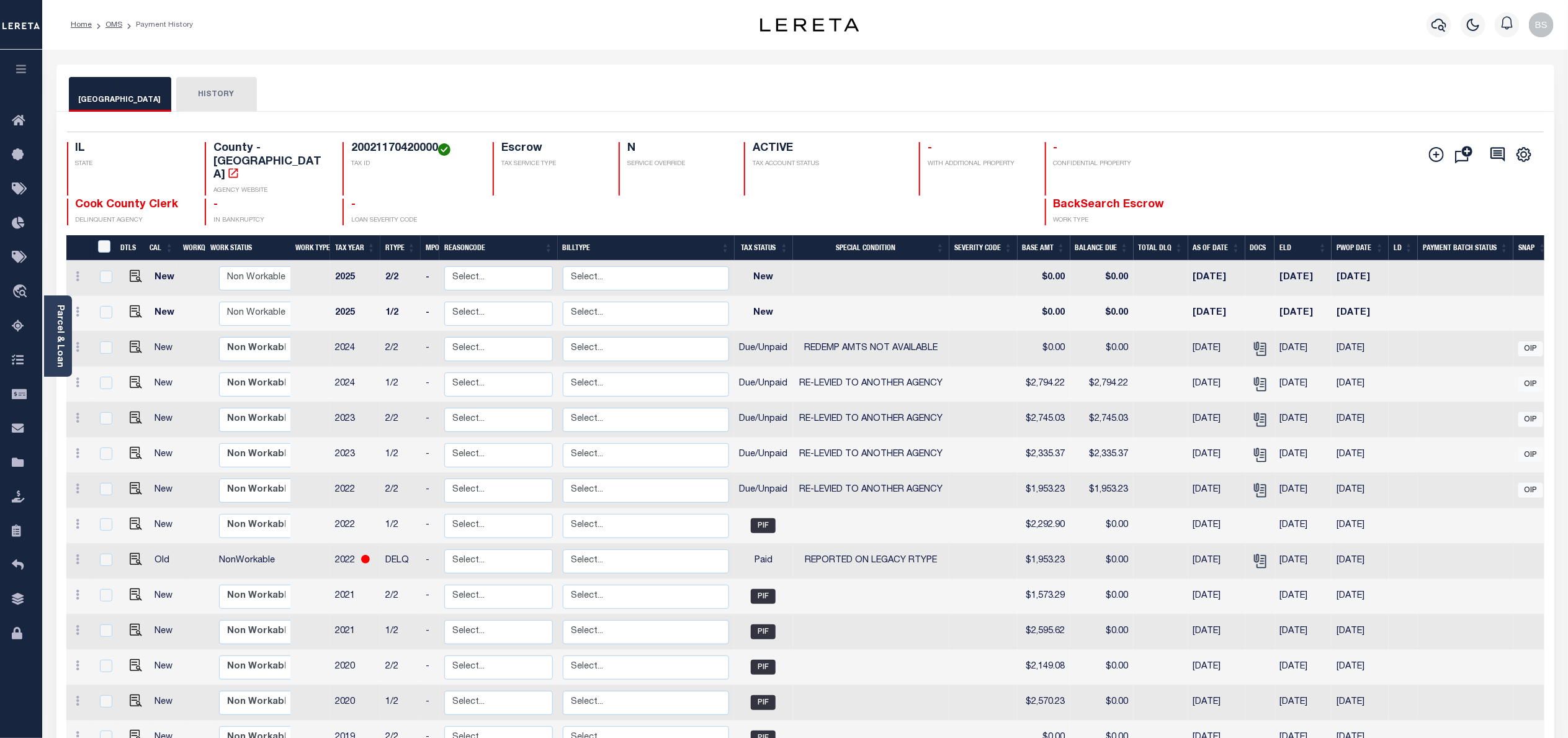
click at [881, 508] on td at bounding box center [871, 525] width 157 height 35
checkbox input "true"
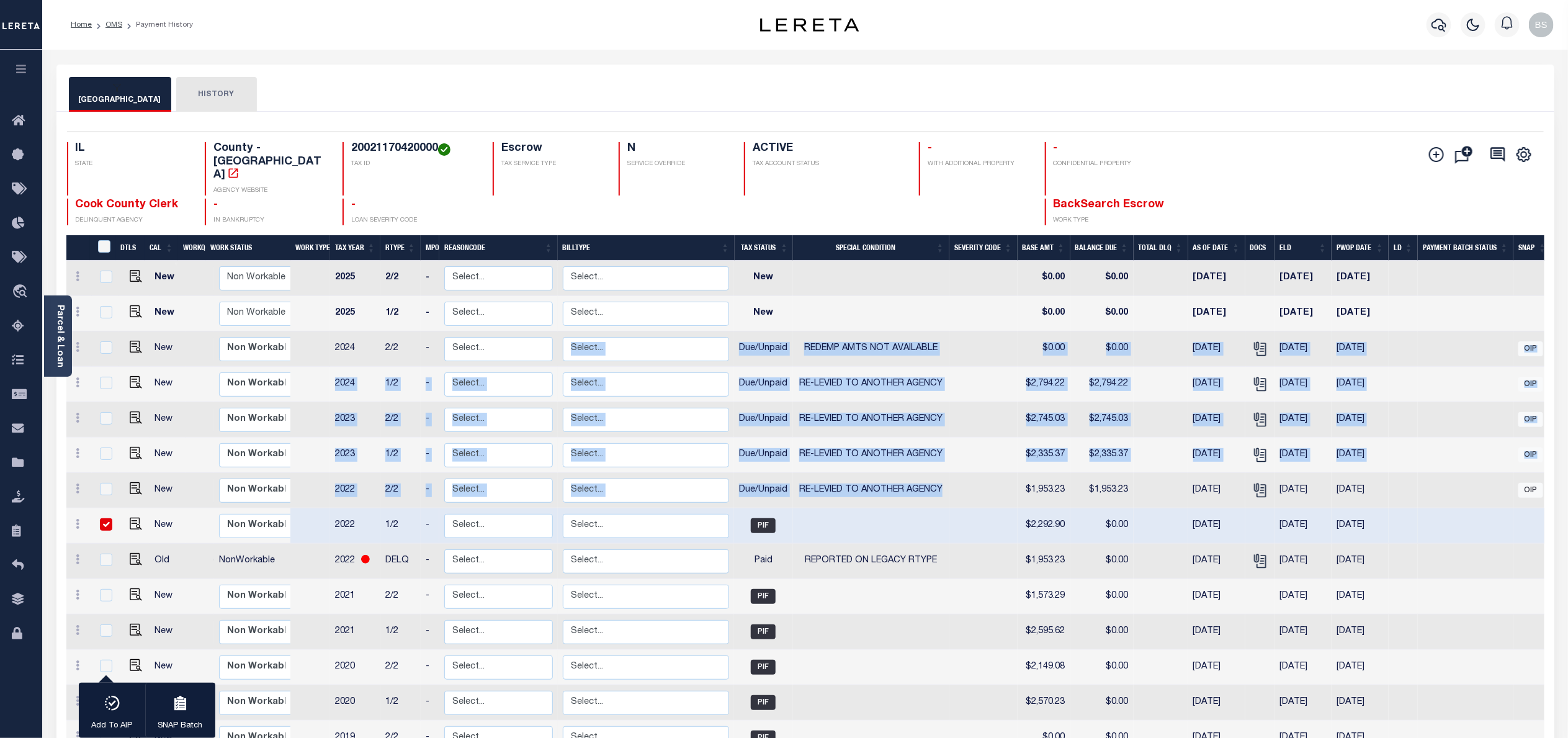
drag, startPoint x: 946, startPoint y: 464, endPoint x: 730, endPoint y: 324, distance: 257.4
click at [730, 324] on tbody "New Non Workable Workable 2025 2/2 - Select... Payment Reversal Taxable Value C…" at bounding box center [809, 544] width 1486 height 566
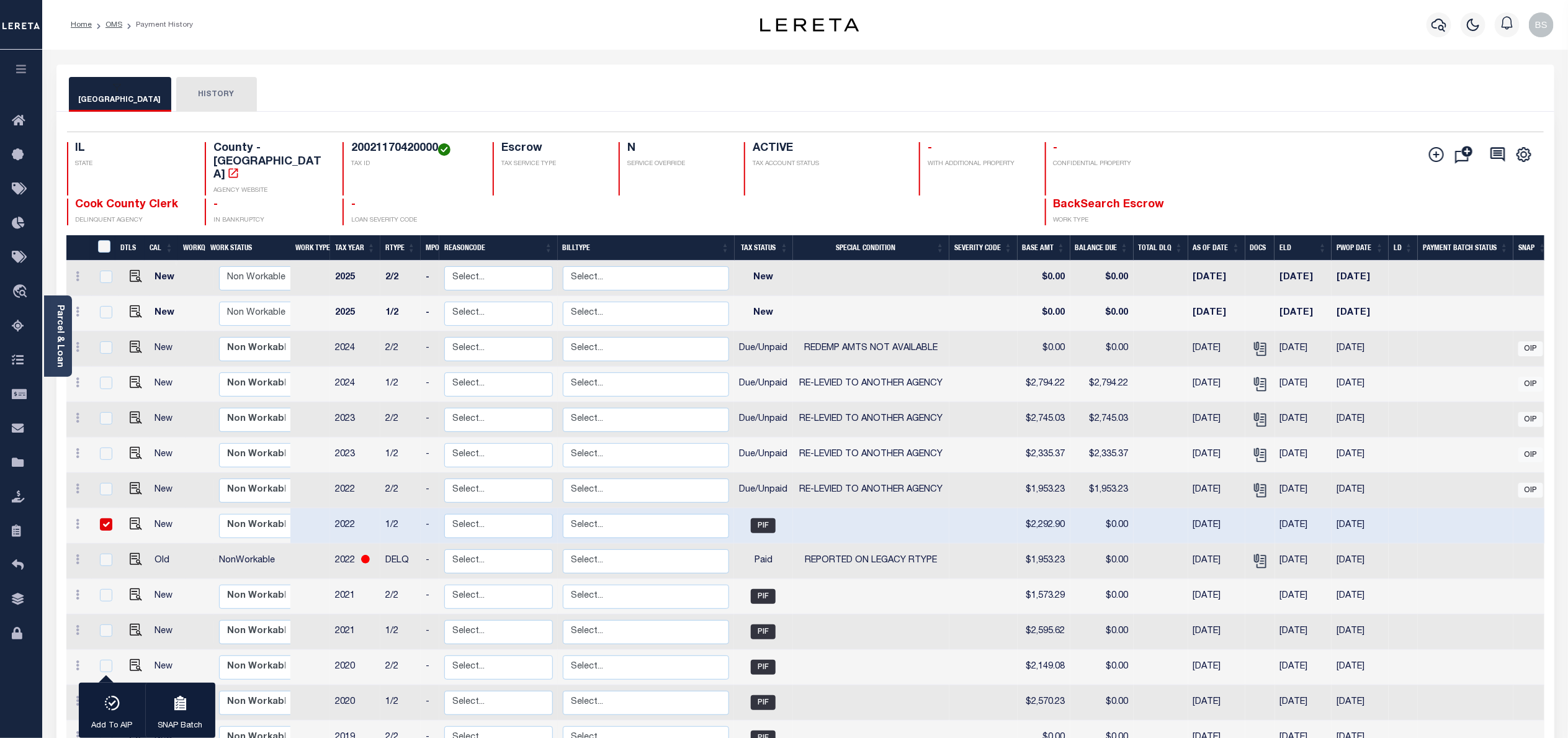
click at [970, 473] on td at bounding box center [983, 490] width 68 height 35
checkbox input "true"
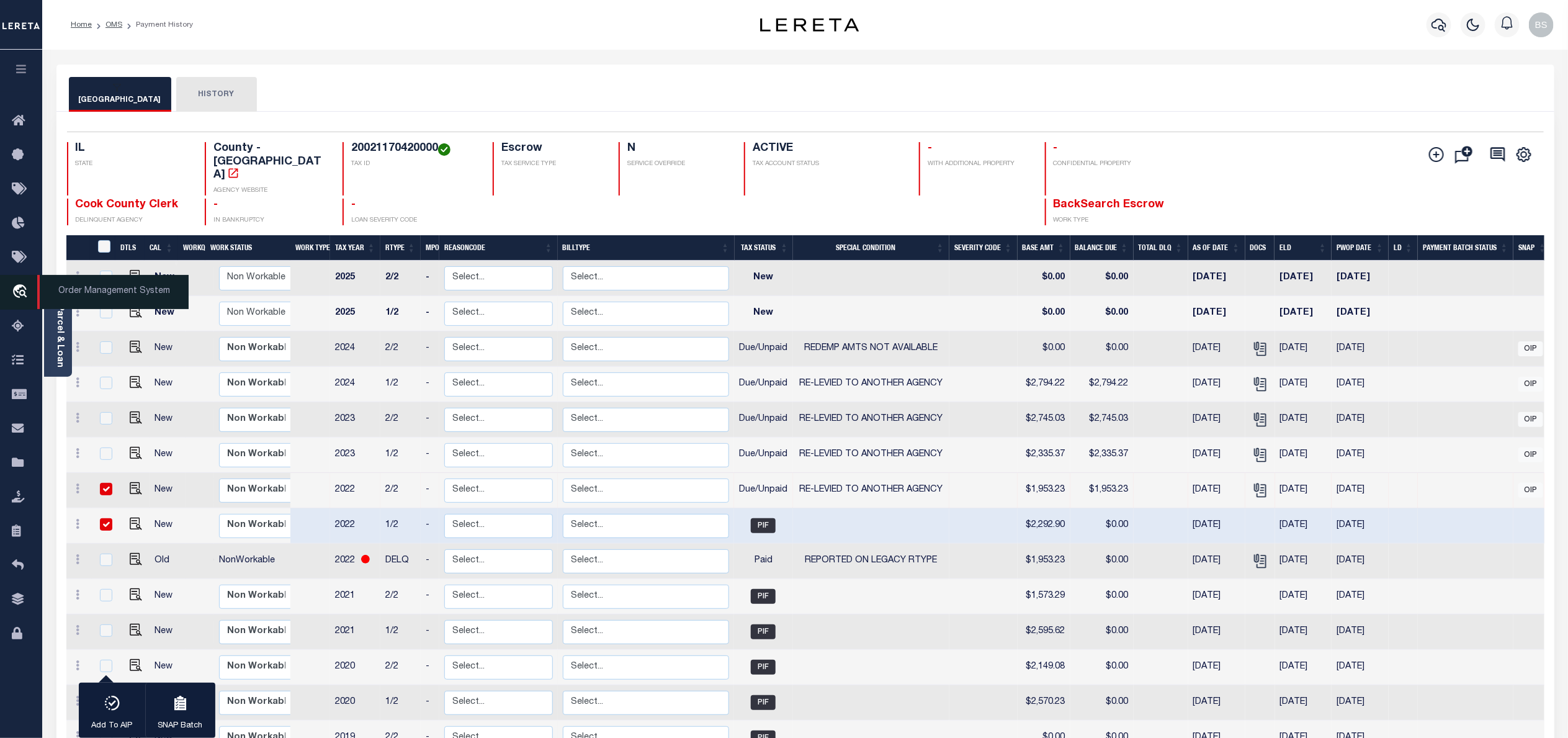
click at [104, 294] on span "Order Management System" at bounding box center [113, 292] width 152 height 34
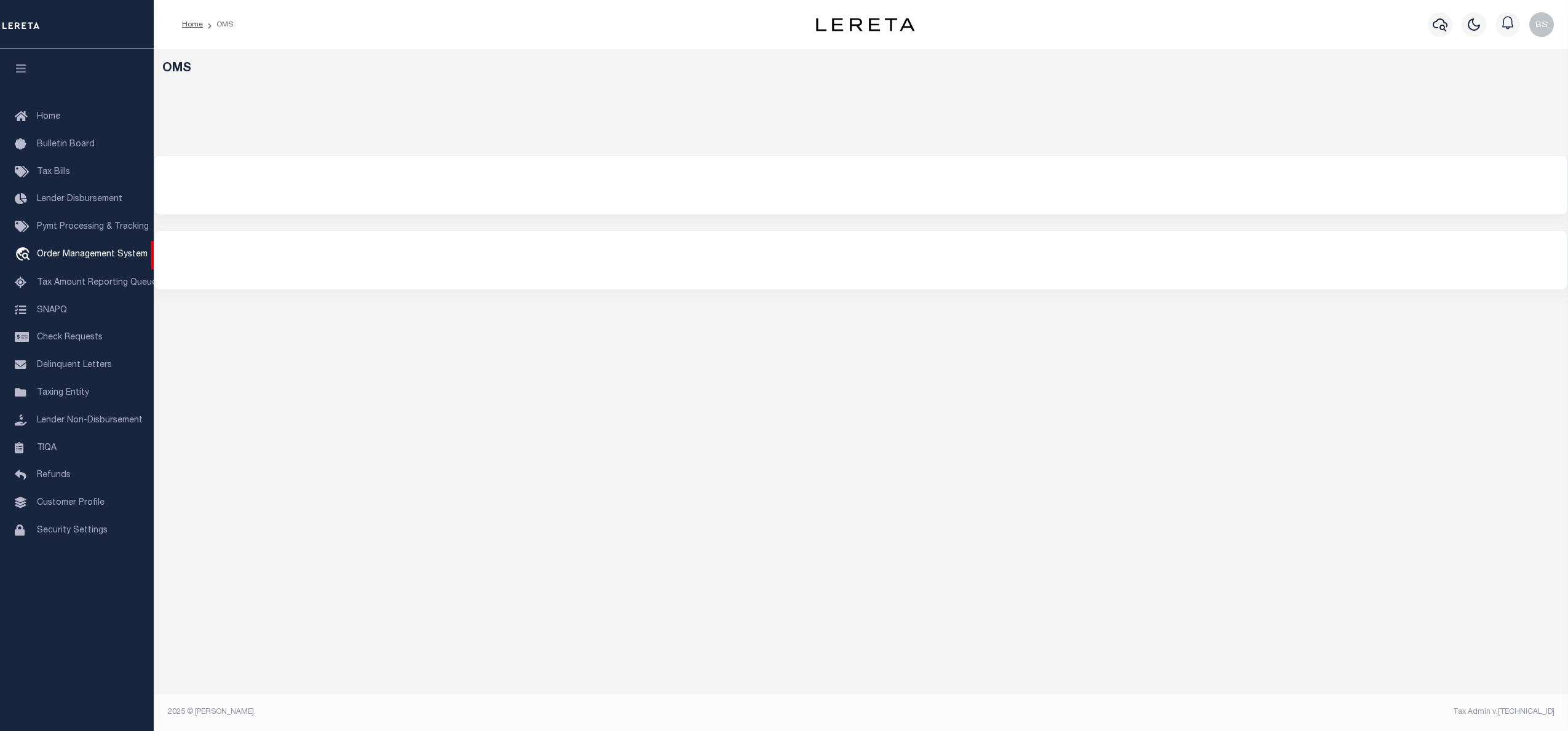
select select "200"
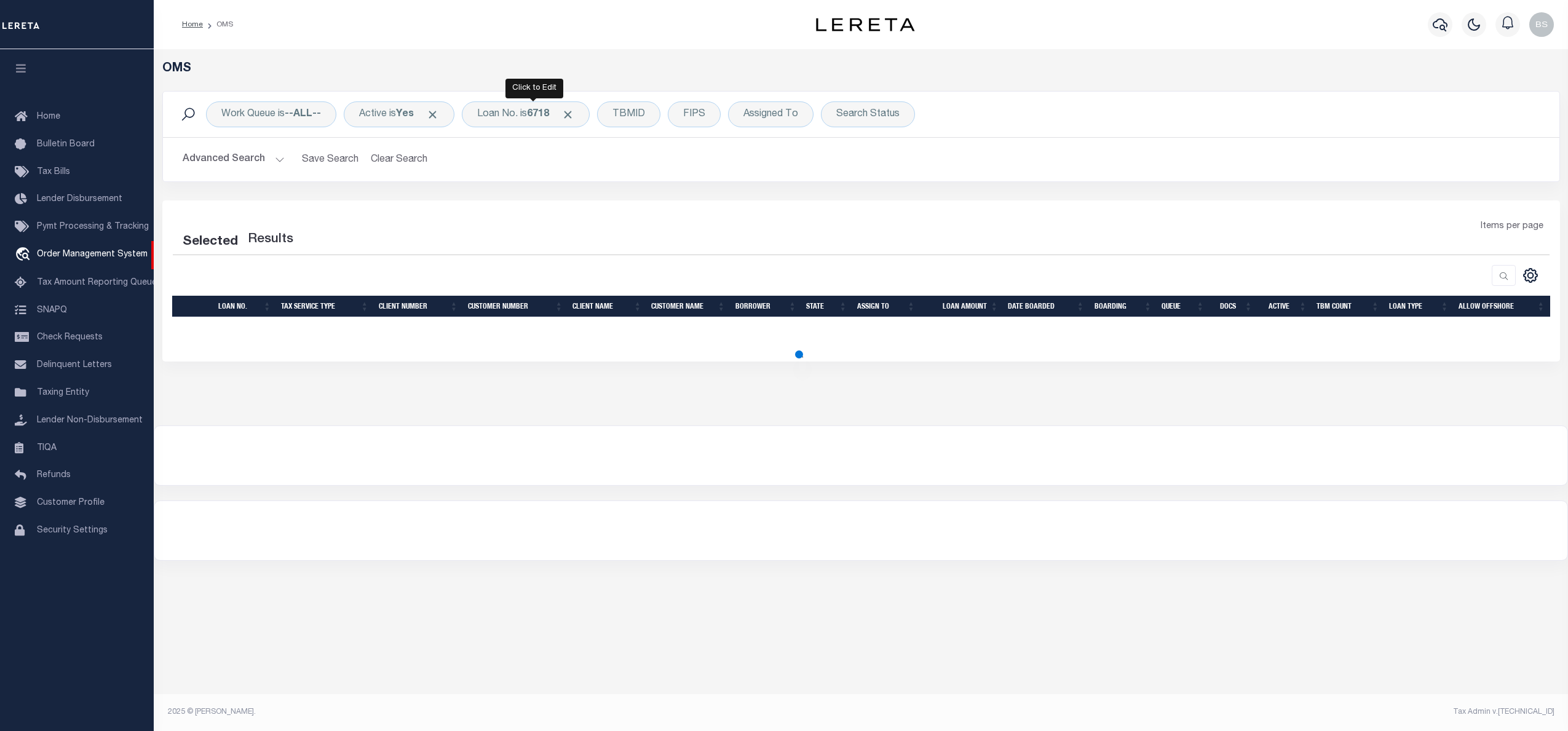
select select "200"
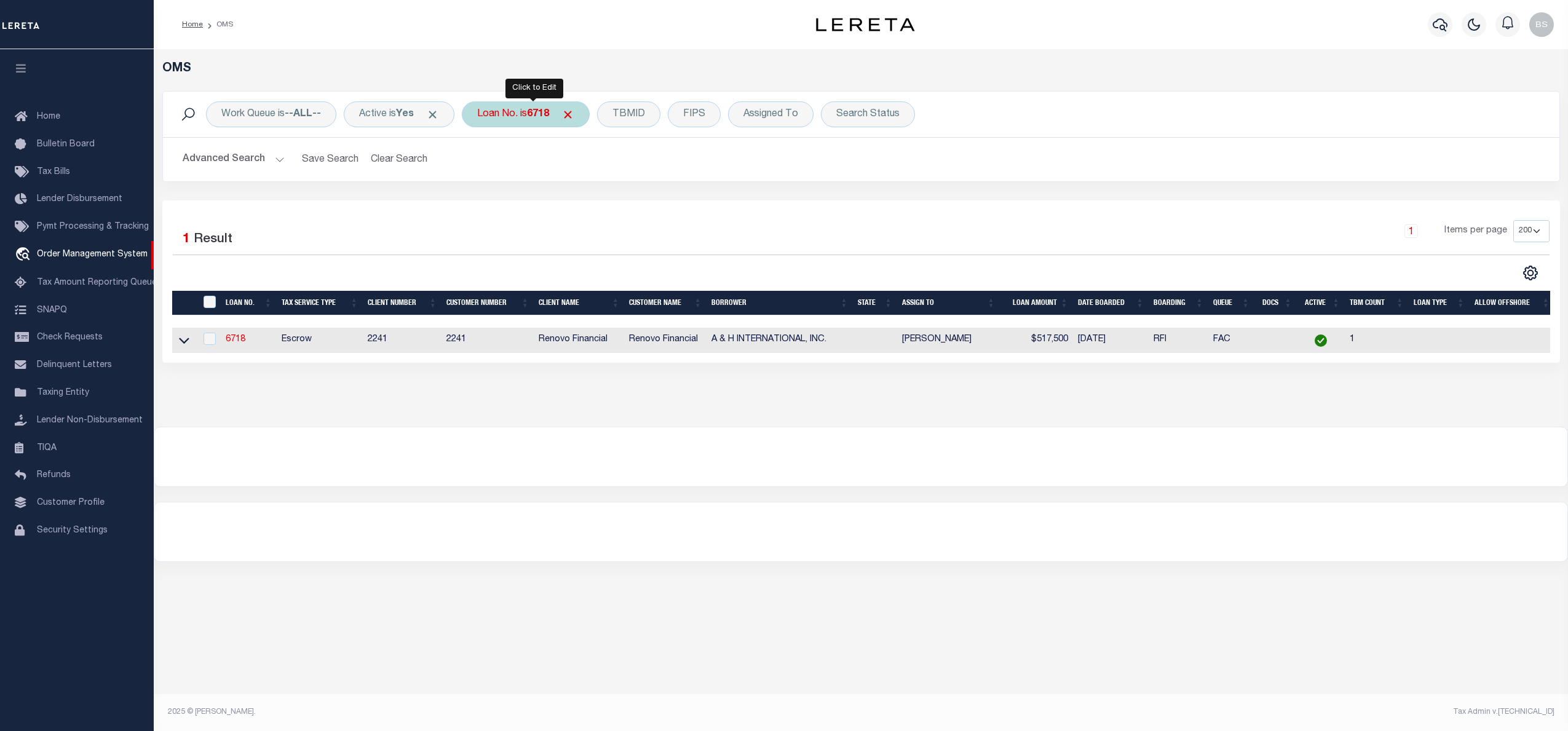
click at [522, 111] on div "Loan No. is 6718" at bounding box center [525, 115] width 128 height 26
type input "25158ND"
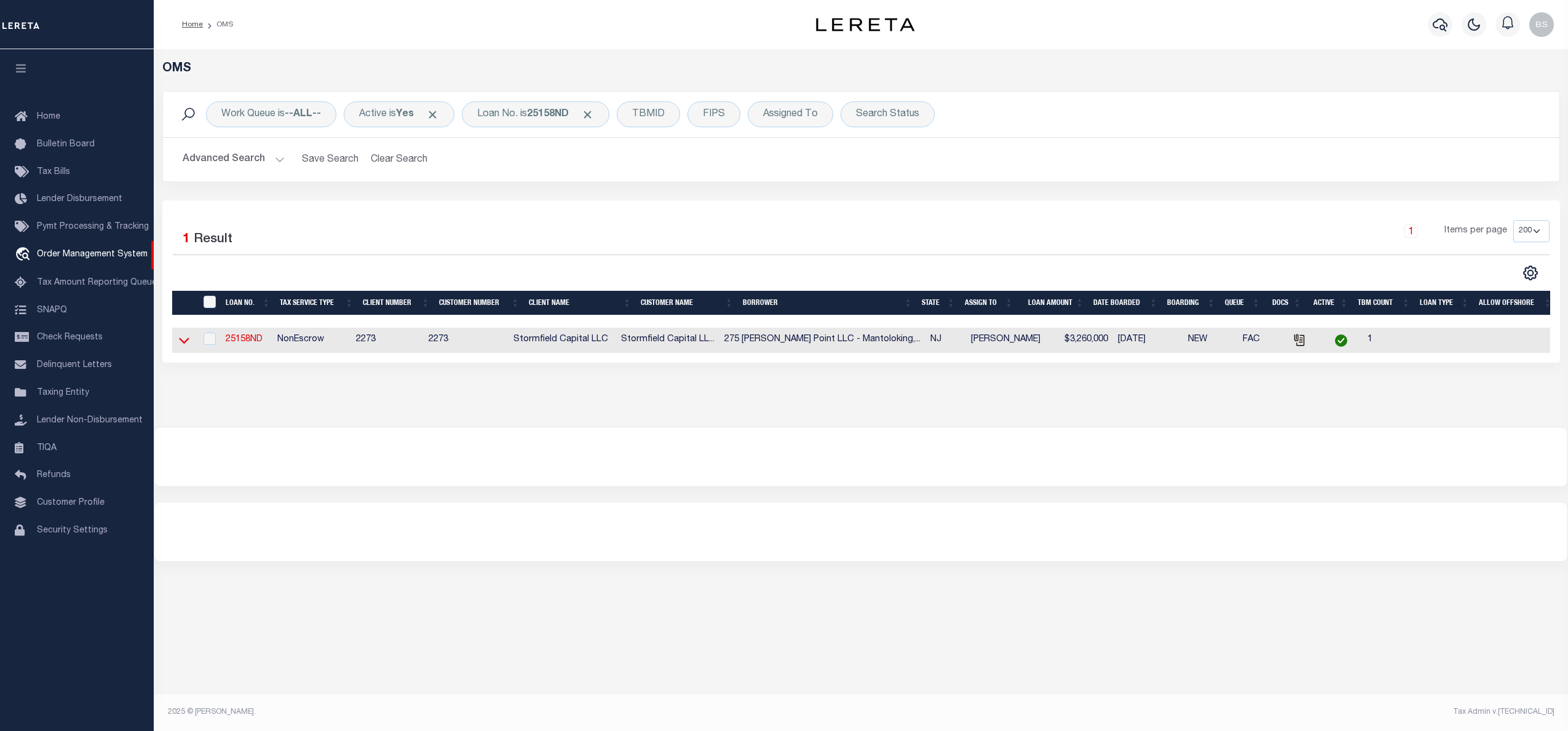
click at [185, 343] on icon at bounding box center [183, 340] width 11 height 13
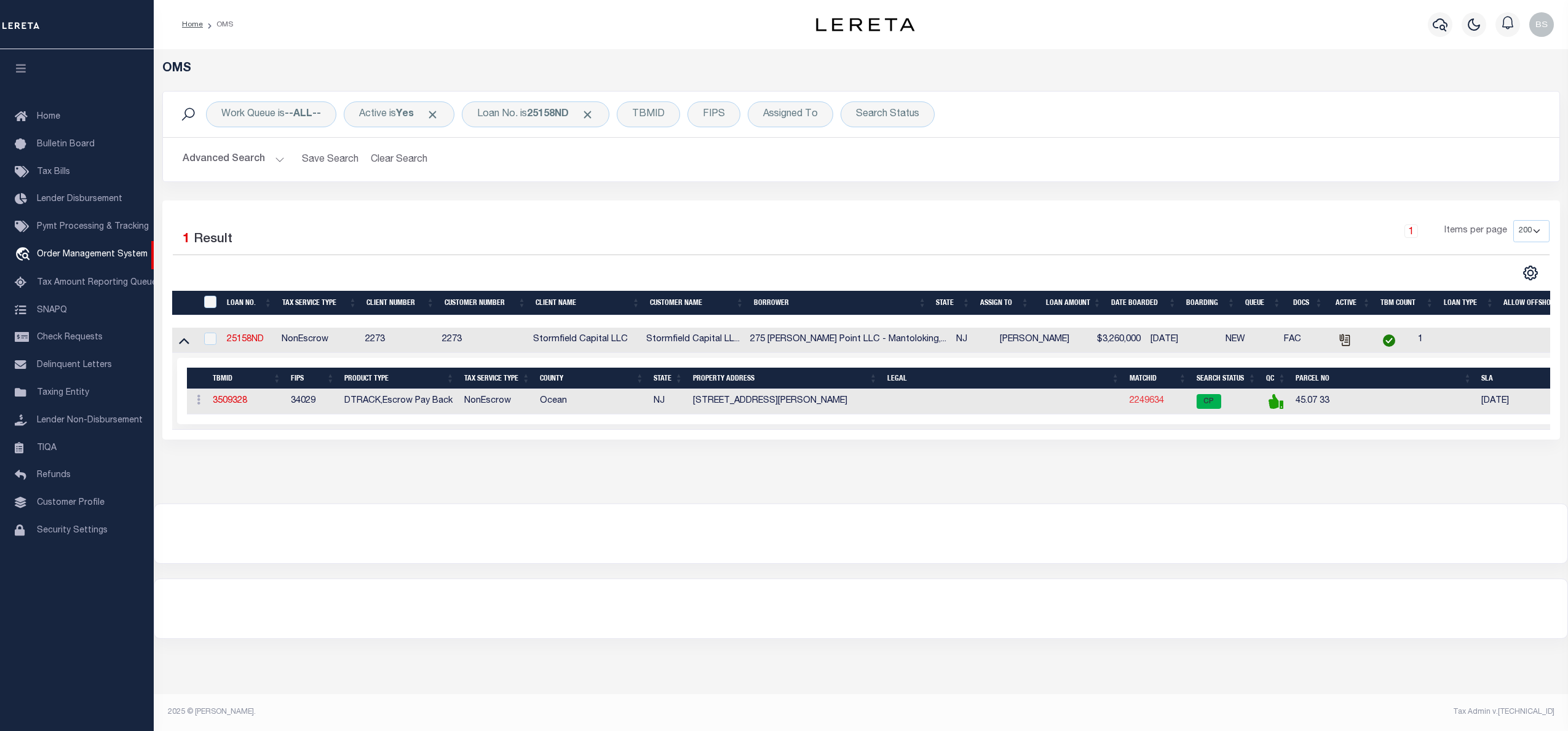
click at [1137, 405] on link "2249634" at bounding box center [1147, 401] width 35 height 9
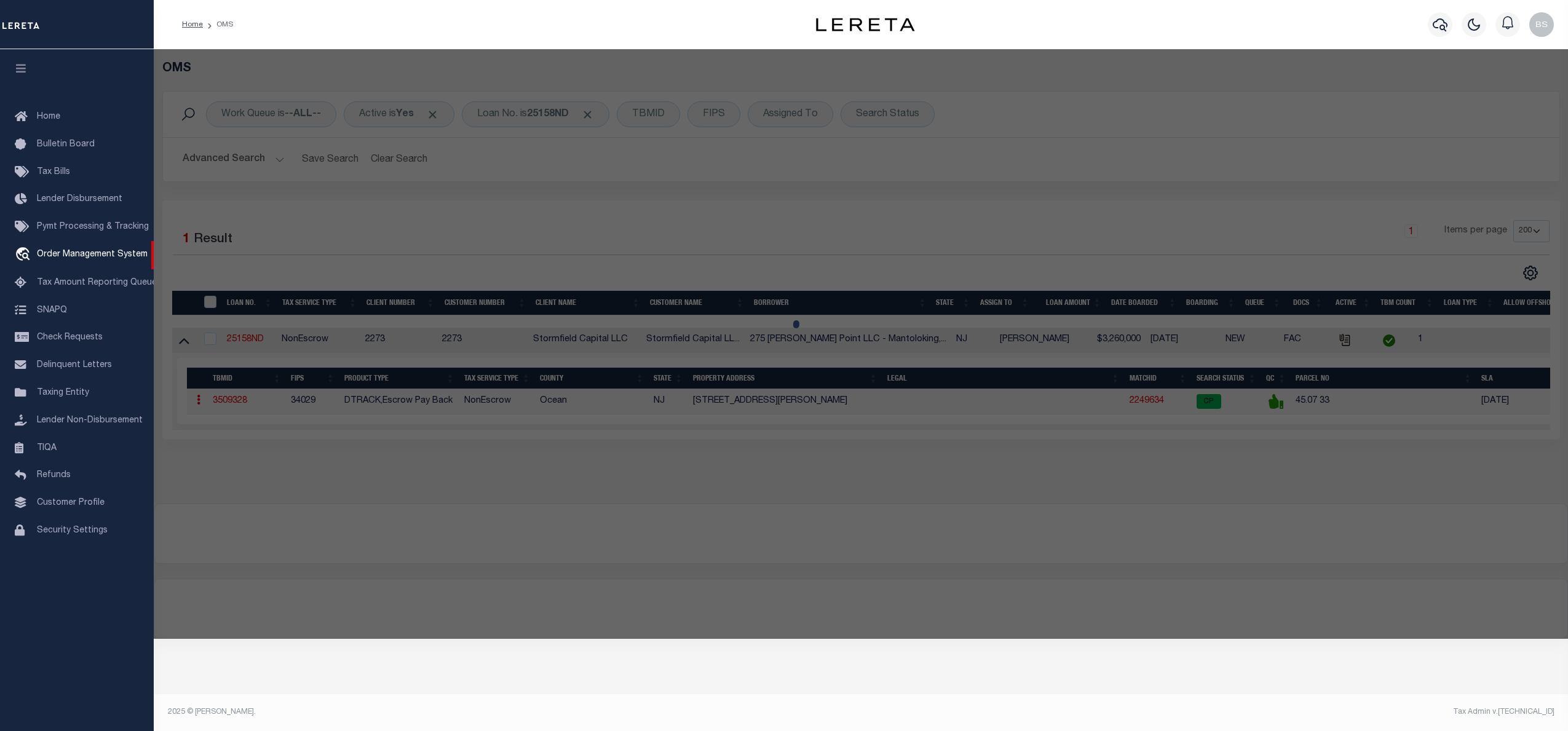
checkbox input "false"
select select "CP"
type input "275 CURTIS POINT LLC"
select select "AGW"
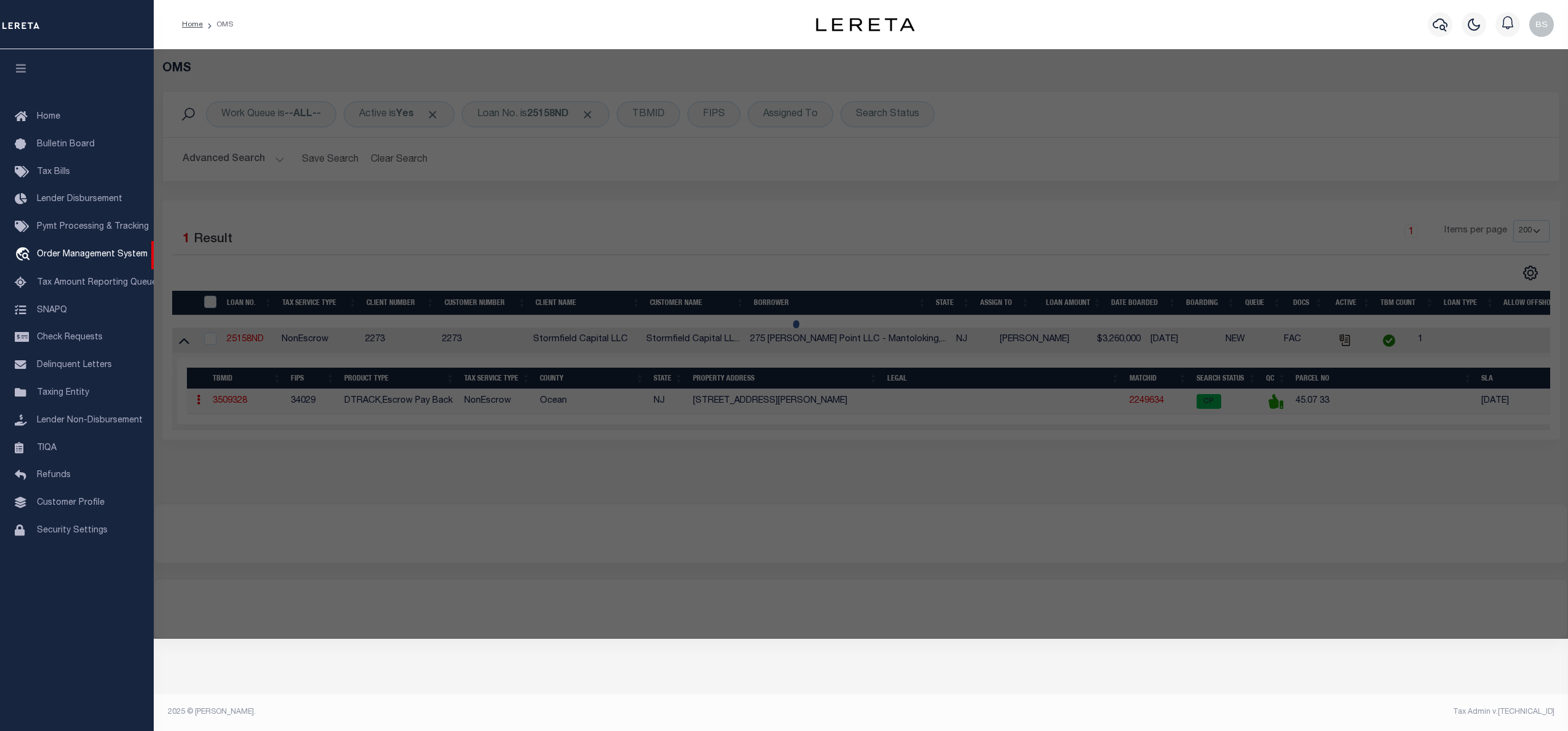
select select "LEG"
type input "275 CURTIS POINT DR."
type input "MANTOLOKING, NJ 08738"
type textarea "ADDITIONAL LOTS: 33.01"
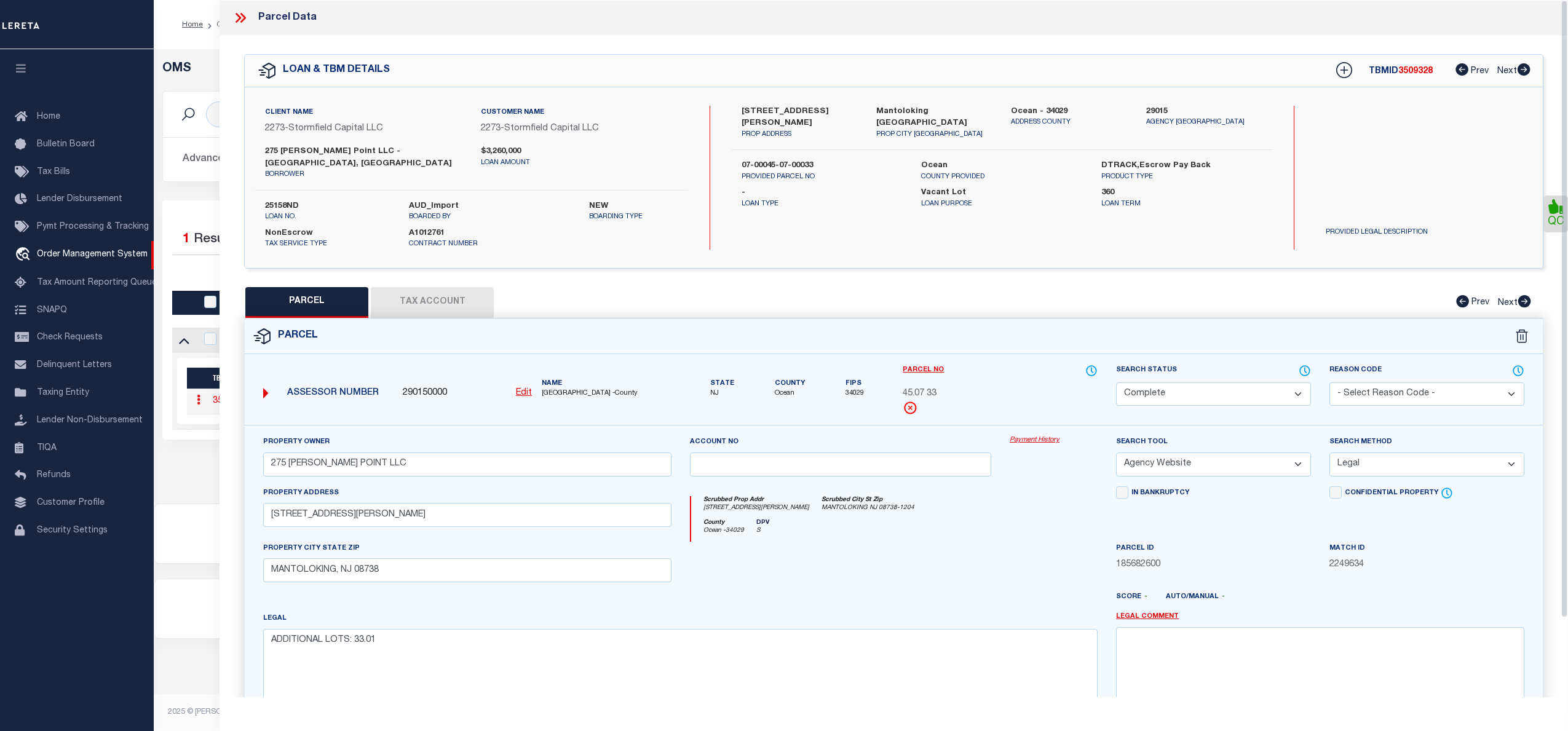
click at [1050, 435] on link "Payment History" at bounding box center [1053, 440] width 88 height 11
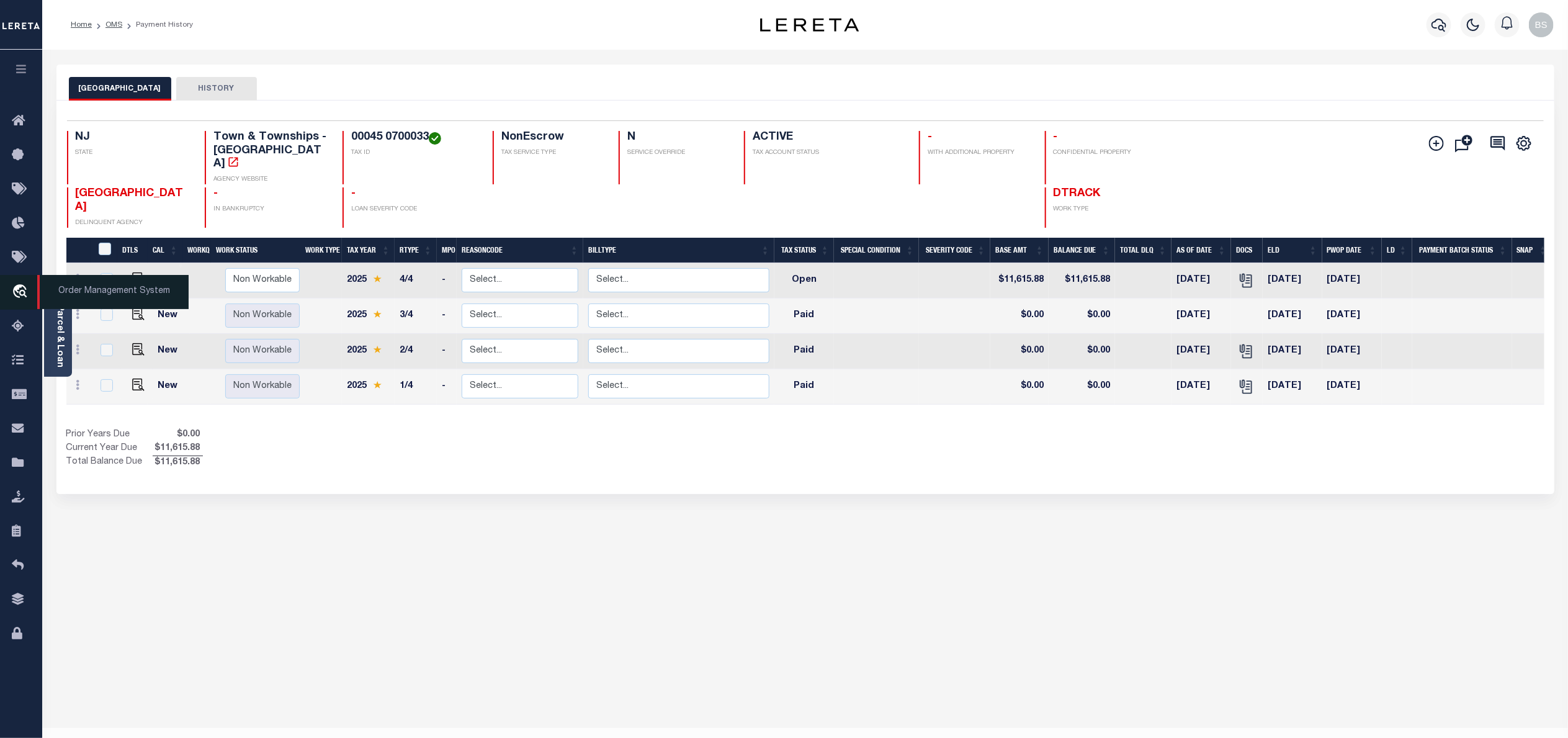
click at [100, 294] on span "Order Management System" at bounding box center [113, 292] width 152 height 34
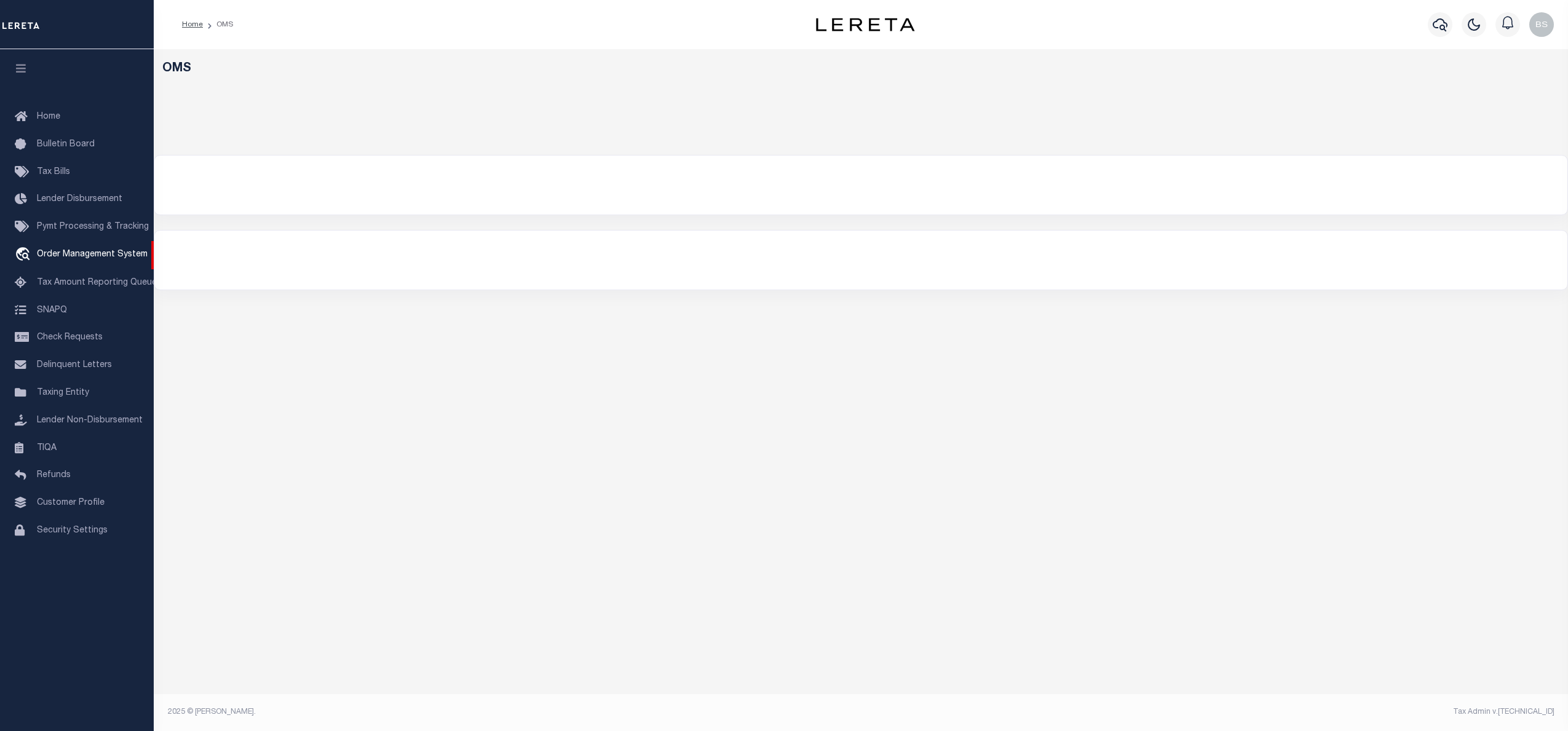
select select "200"
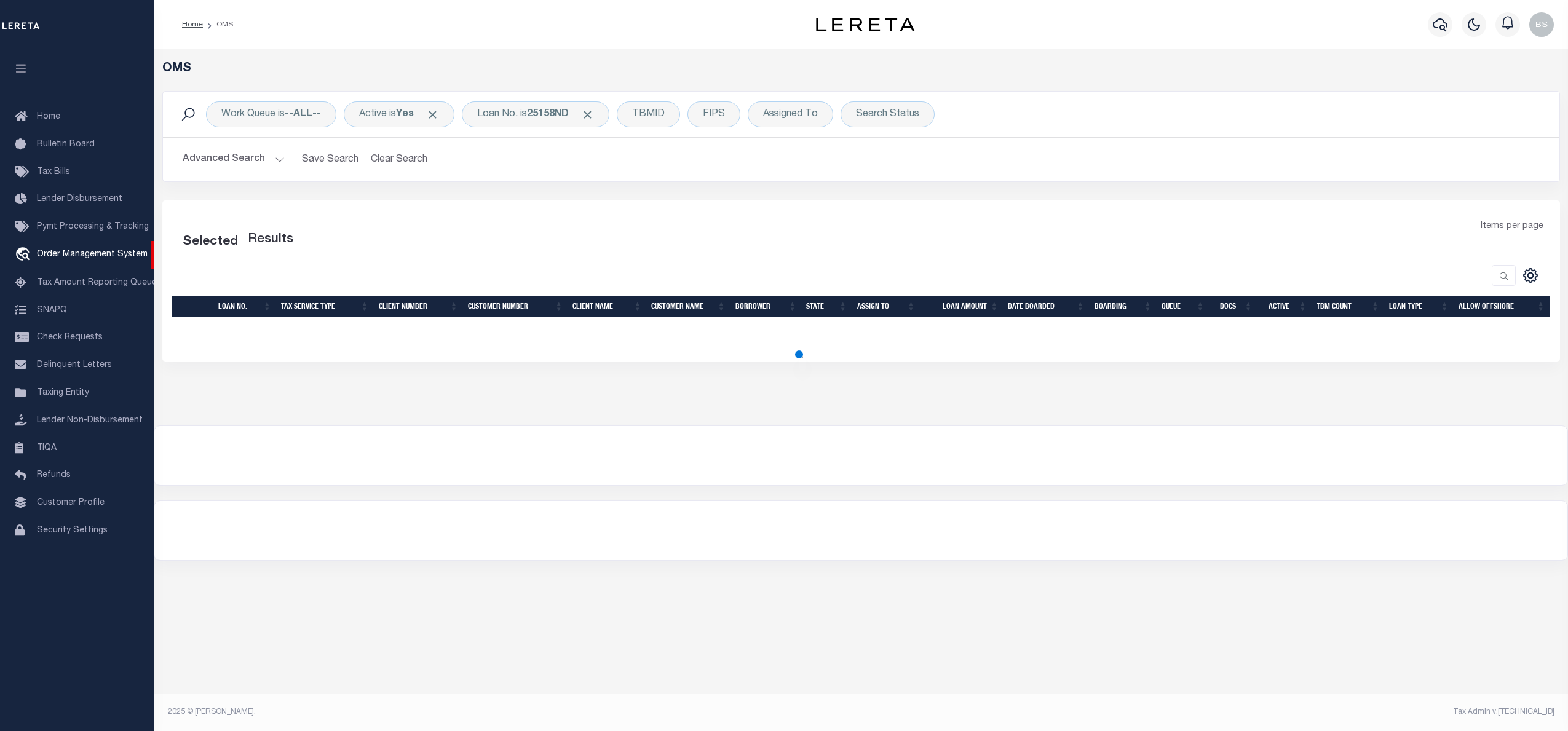
select select "200"
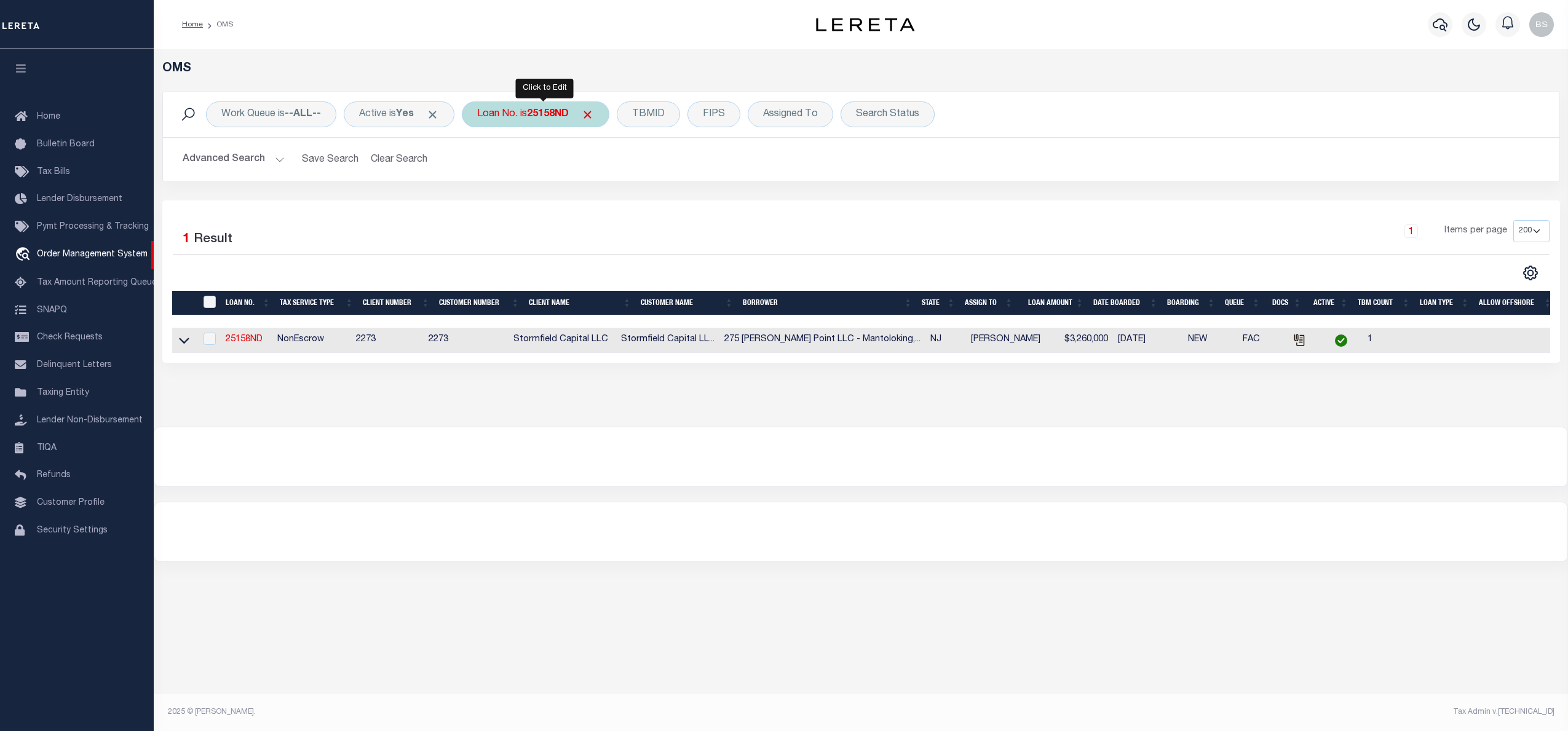
click at [533, 113] on div "Loan No. is 25158ND" at bounding box center [535, 115] width 148 height 26
type input "40000102"
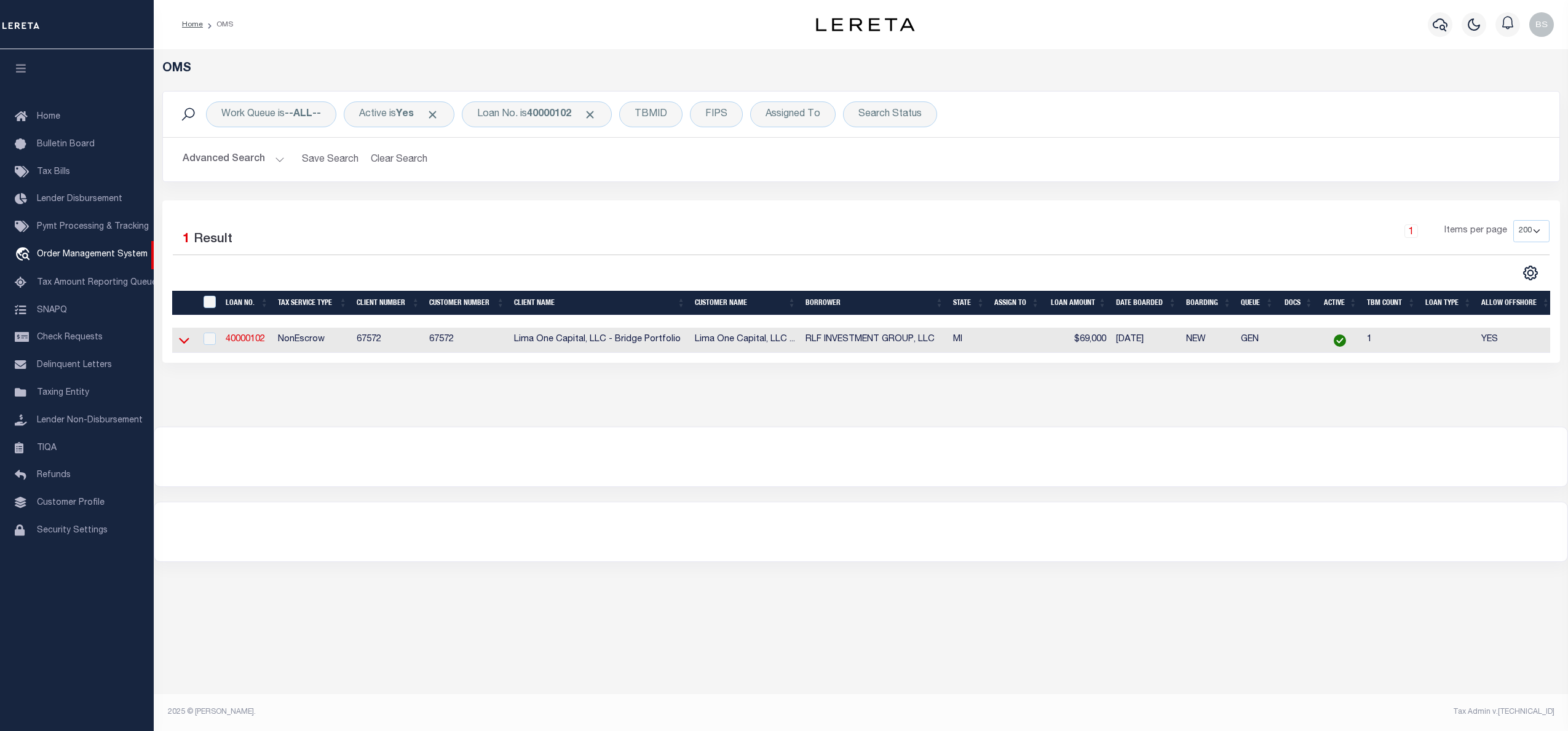
click at [183, 347] on icon at bounding box center [183, 340] width 11 height 13
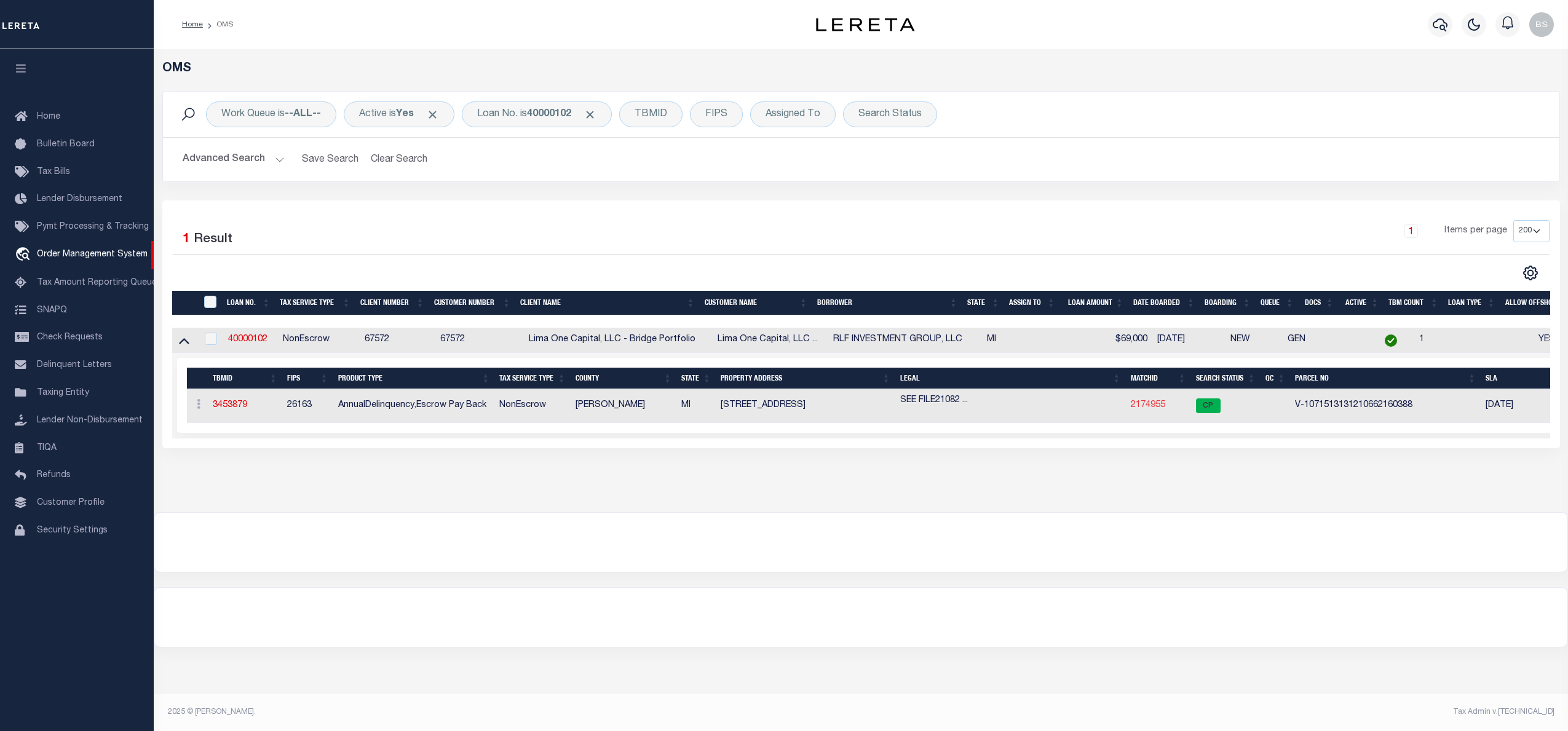
click at [1144, 405] on link "2174955" at bounding box center [1148, 405] width 35 height 9
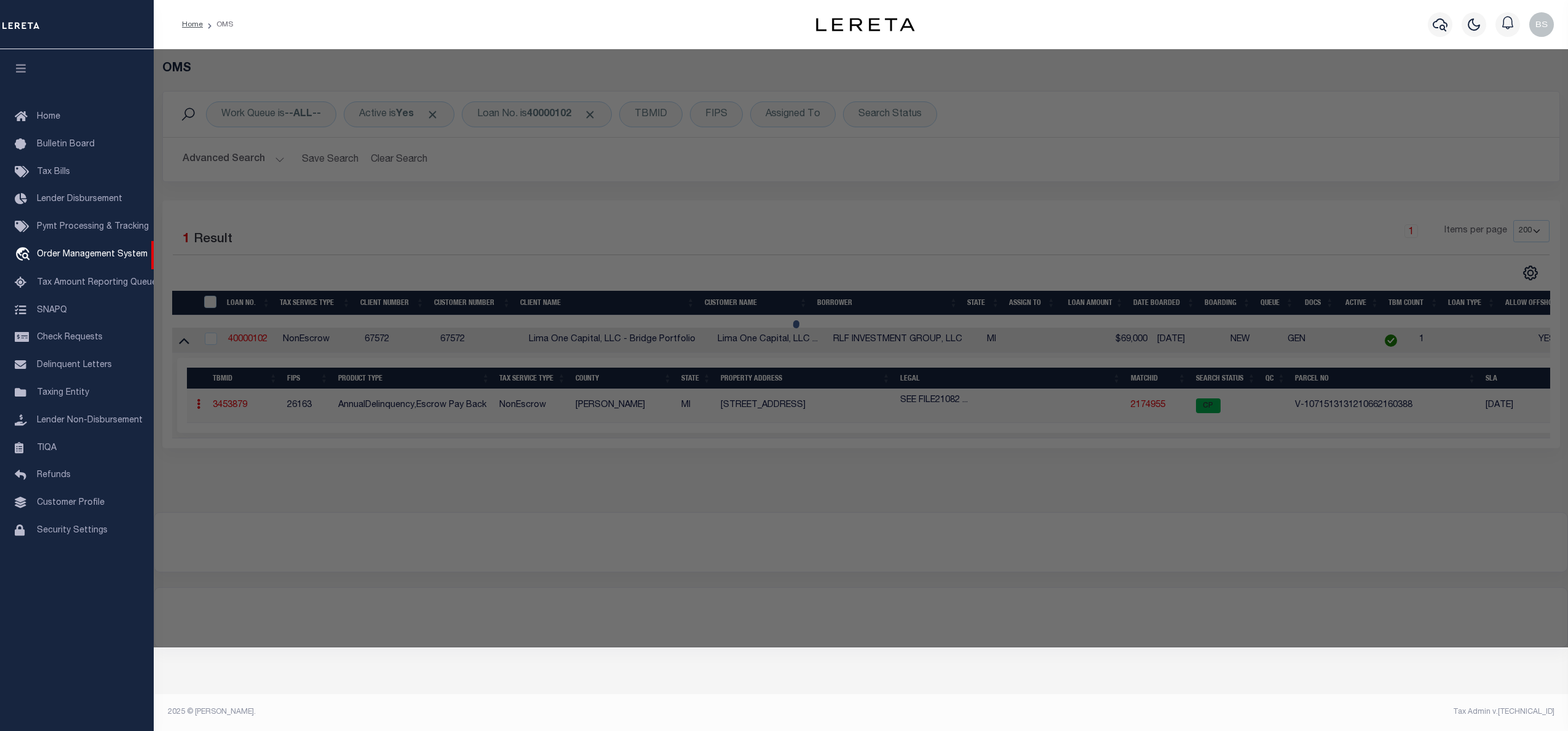
checkbox input "false"
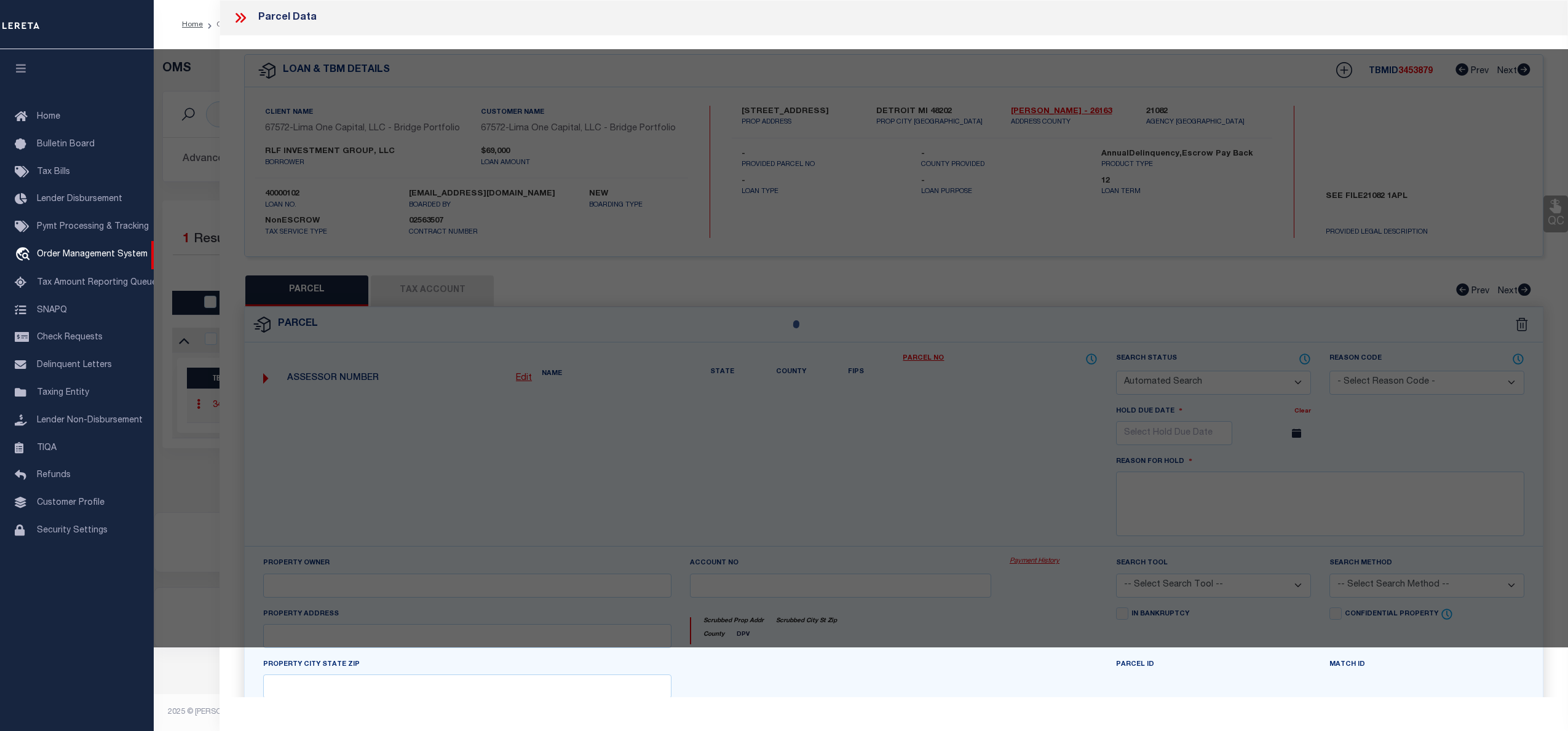
select select "CP"
select select "AGW"
select select "ADD"
type input "[STREET_ADDRESS]"
checkbox input "false"
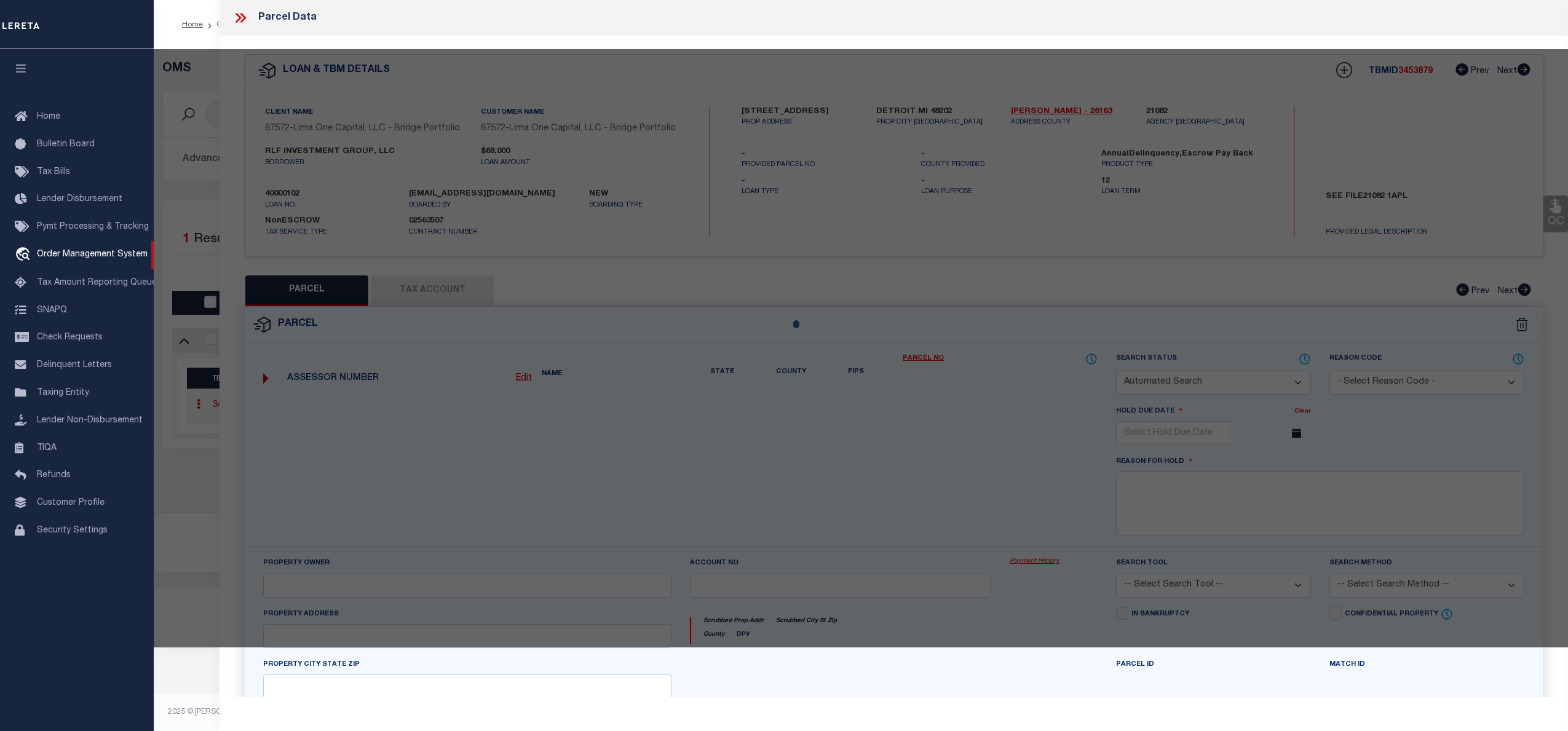
type input "DETROIT MI 48202"
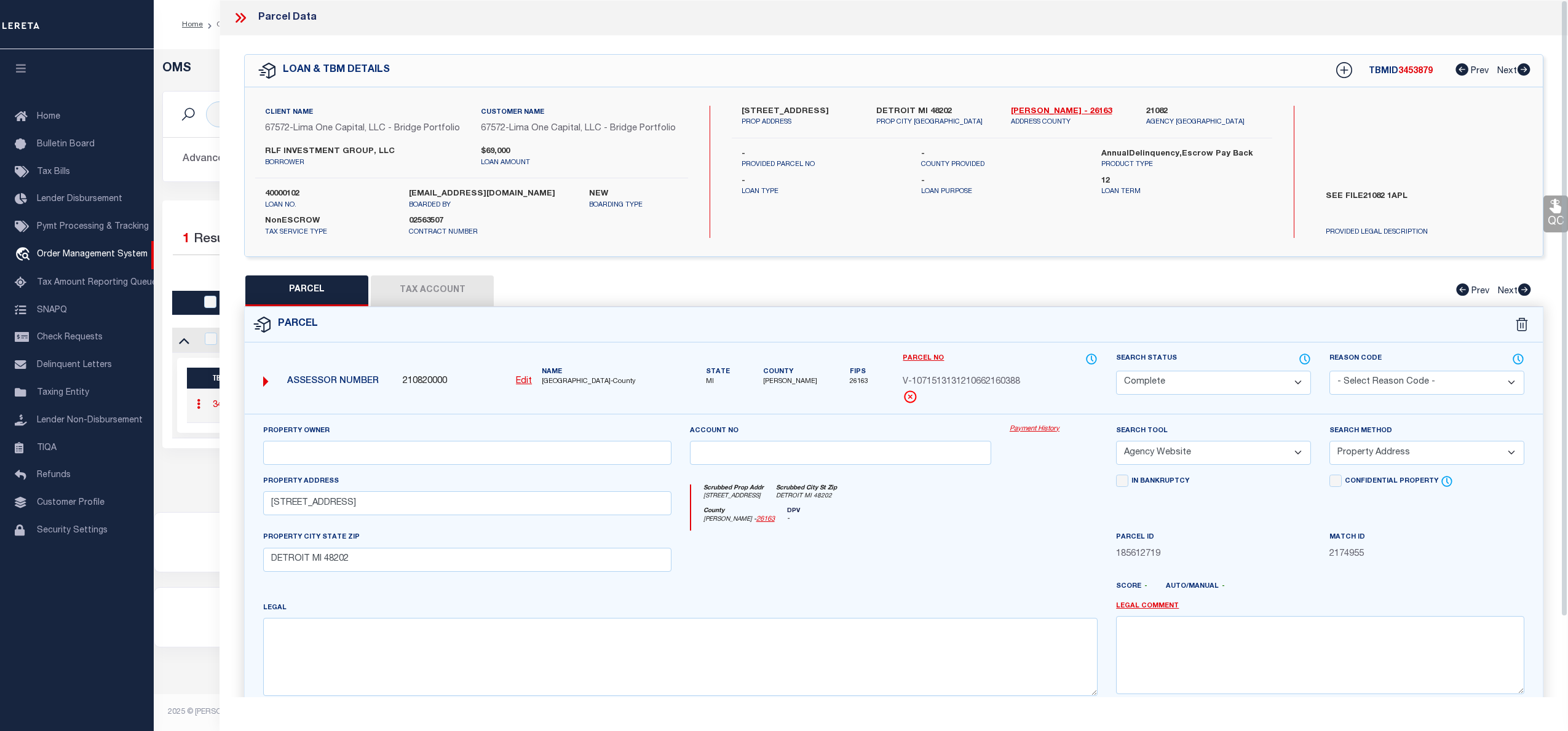
click at [1024, 425] on div "Property Owner Account no Payment History Search Tool -- Select Search Tool -- …" at bounding box center [894, 574] width 1298 height 321
click at [1030, 431] on link "Payment History" at bounding box center [1053, 429] width 88 height 11
